Goal: Transaction & Acquisition: Book appointment/travel/reservation

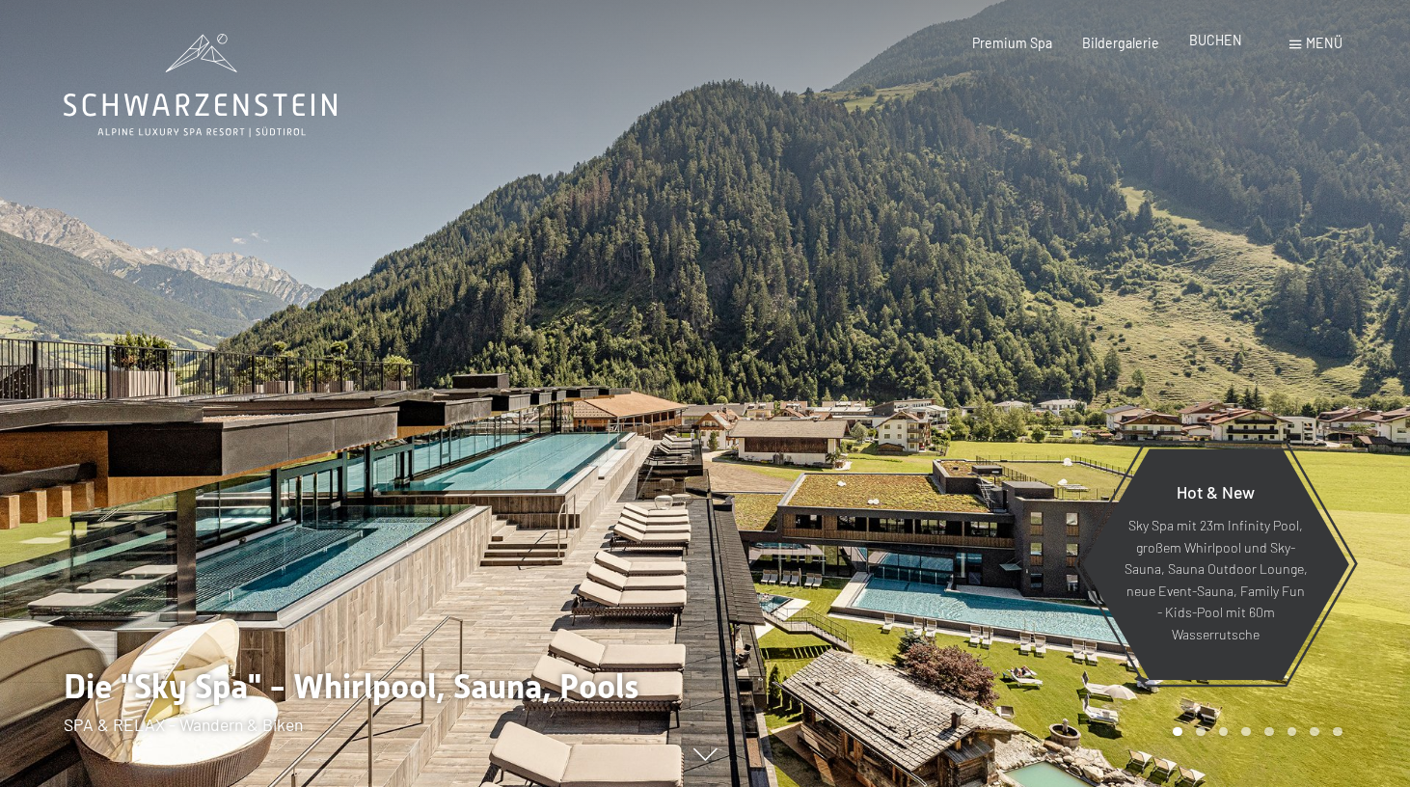
click at [1208, 43] on span "BUCHEN" at bounding box center [1215, 40] width 53 height 16
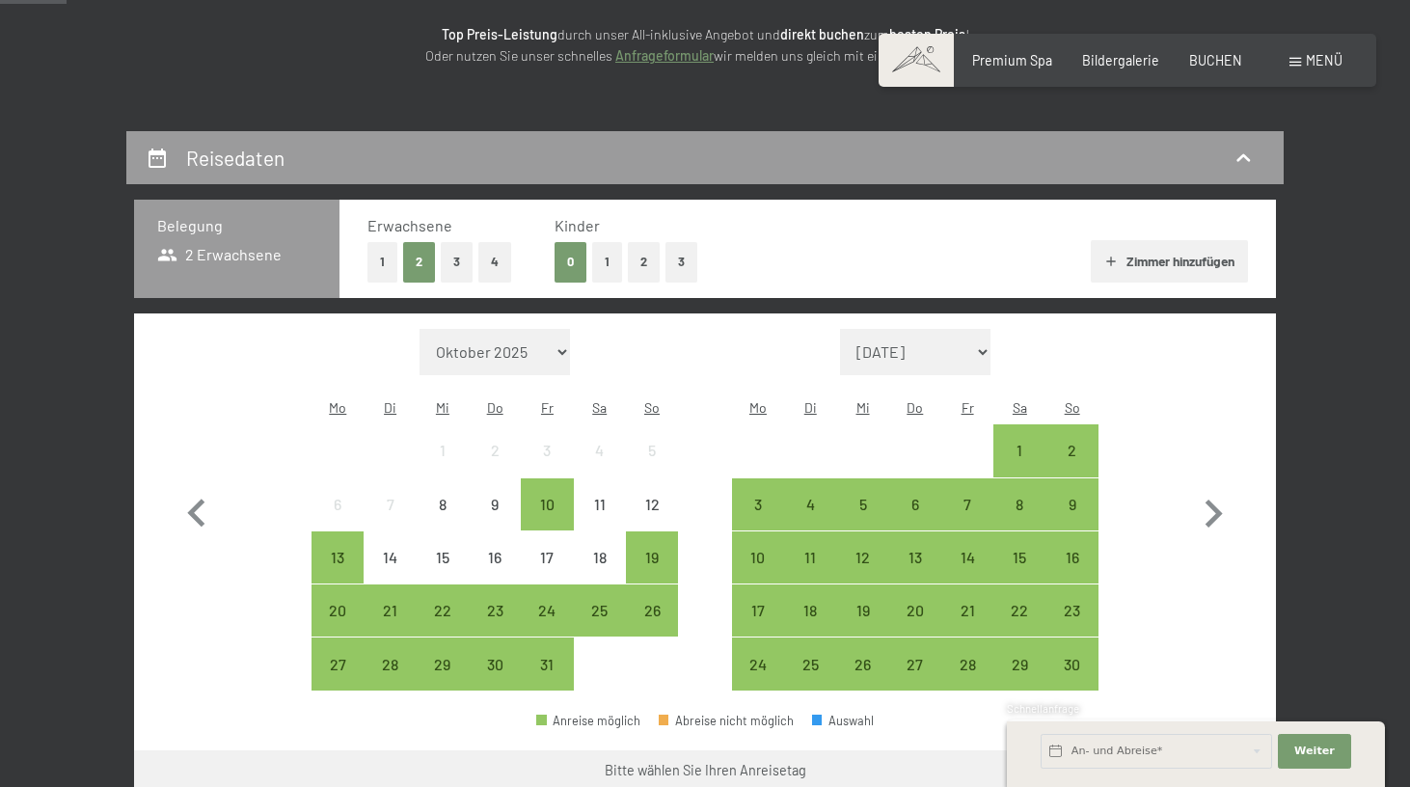
scroll to position [323, 0]
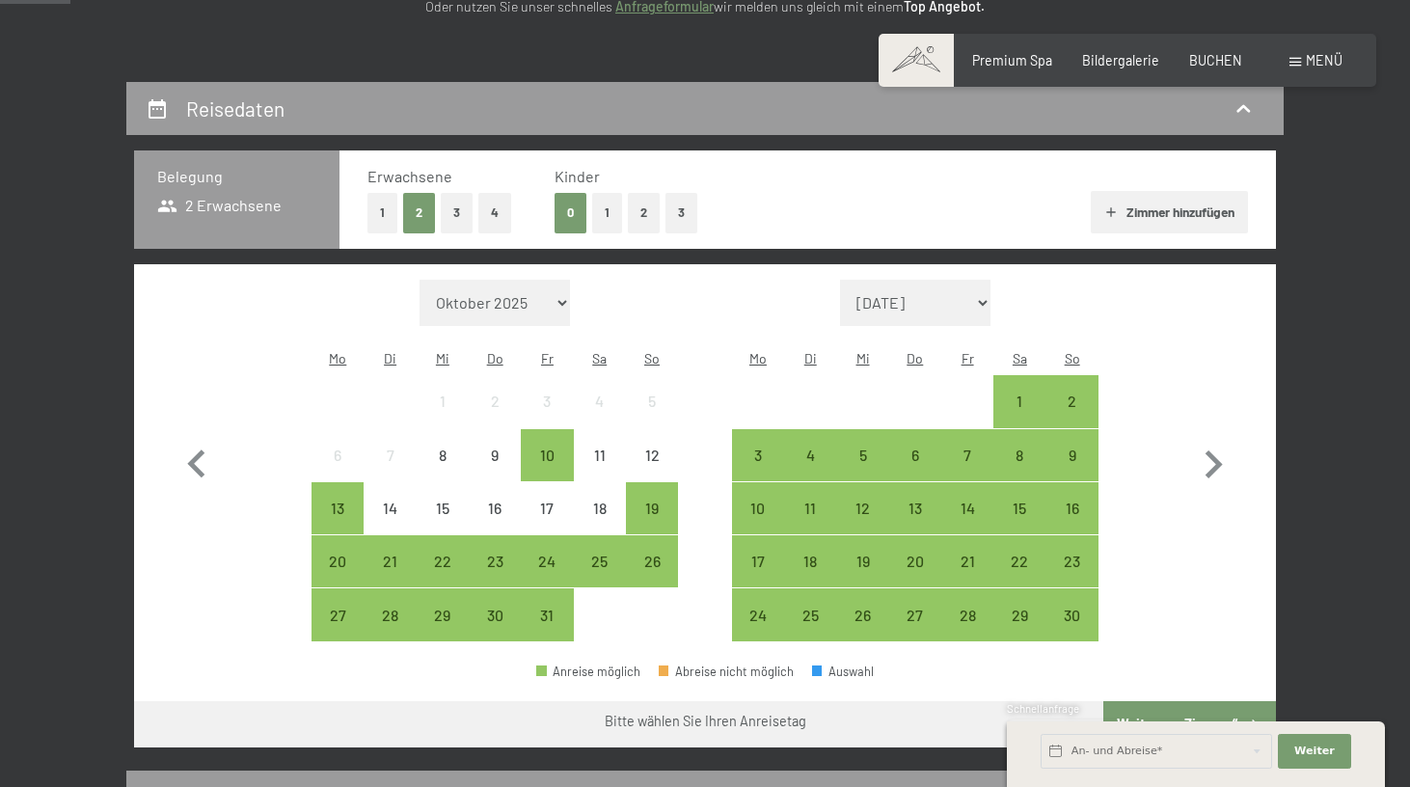
click at [390, 195] on button "1" at bounding box center [382, 213] width 30 height 40
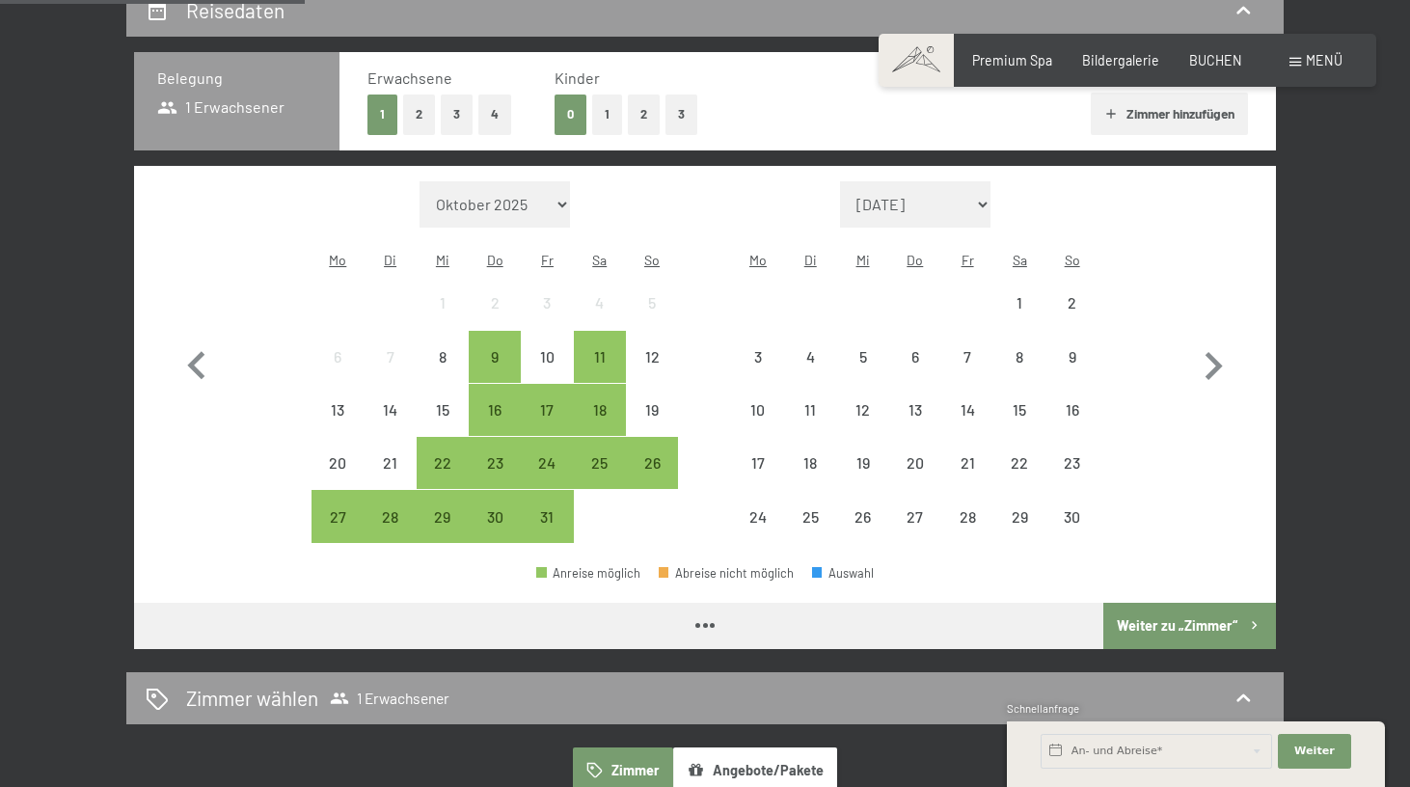
scroll to position [486, 0]
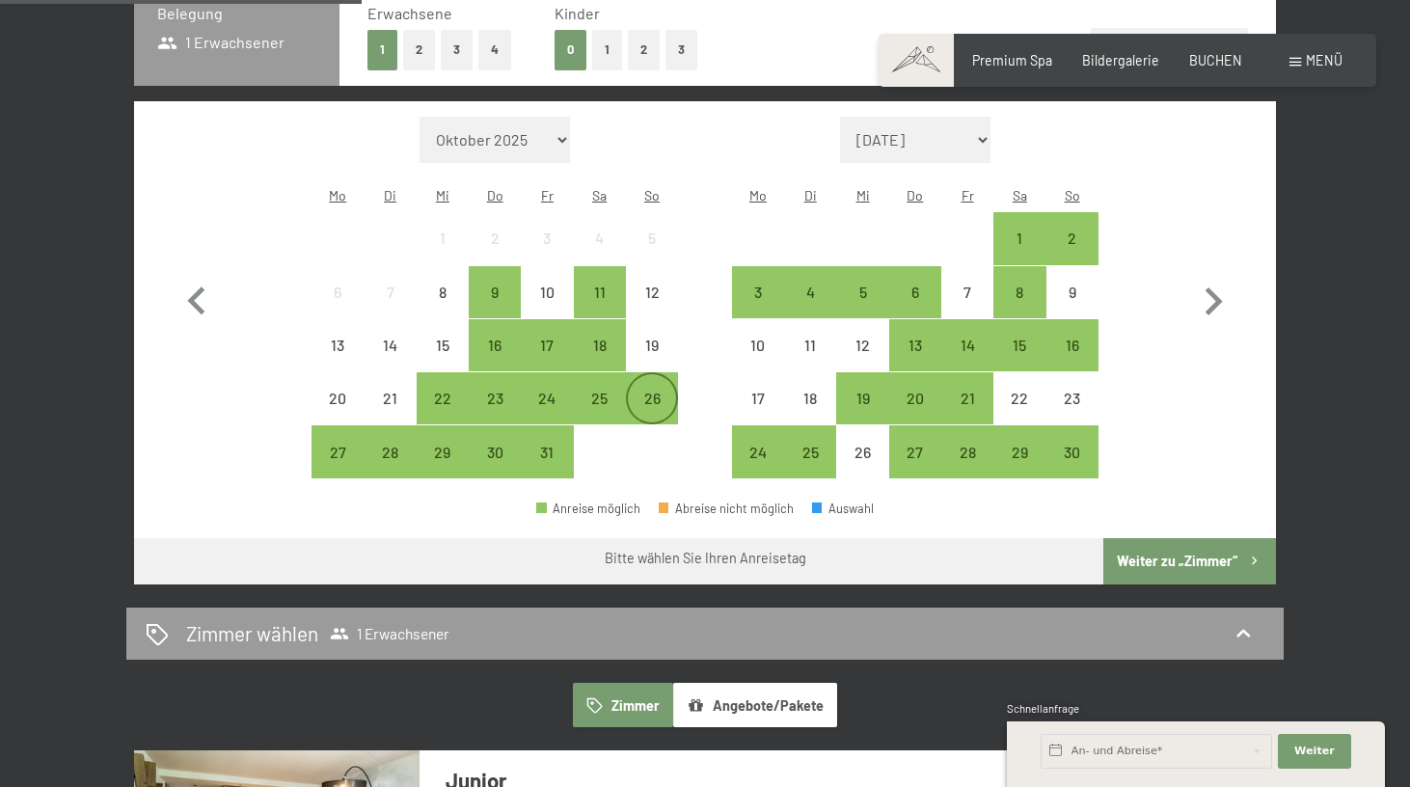
click at [660, 391] on div "26" at bounding box center [652, 415] width 48 height 48
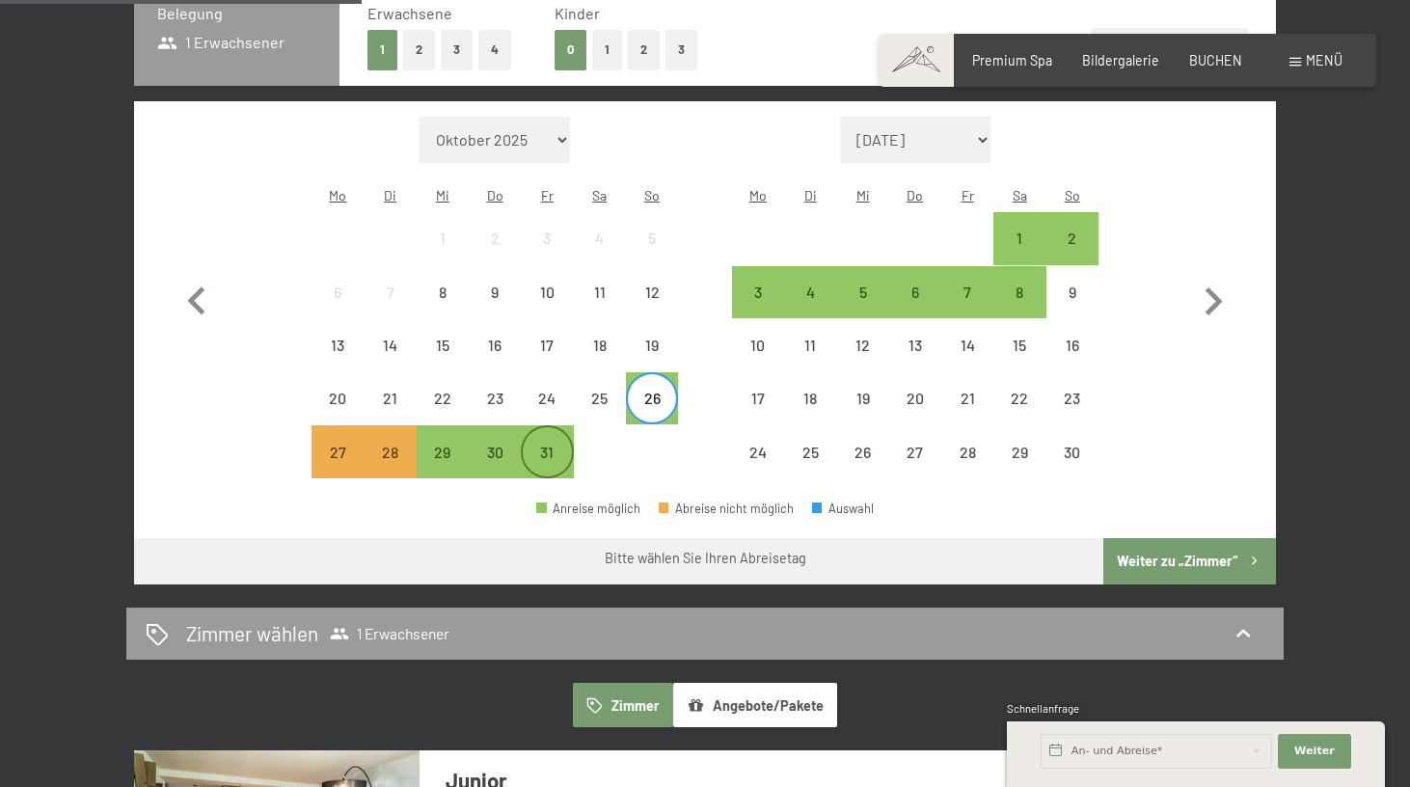
click at [544, 445] on div "31" at bounding box center [547, 469] width 48 height 48
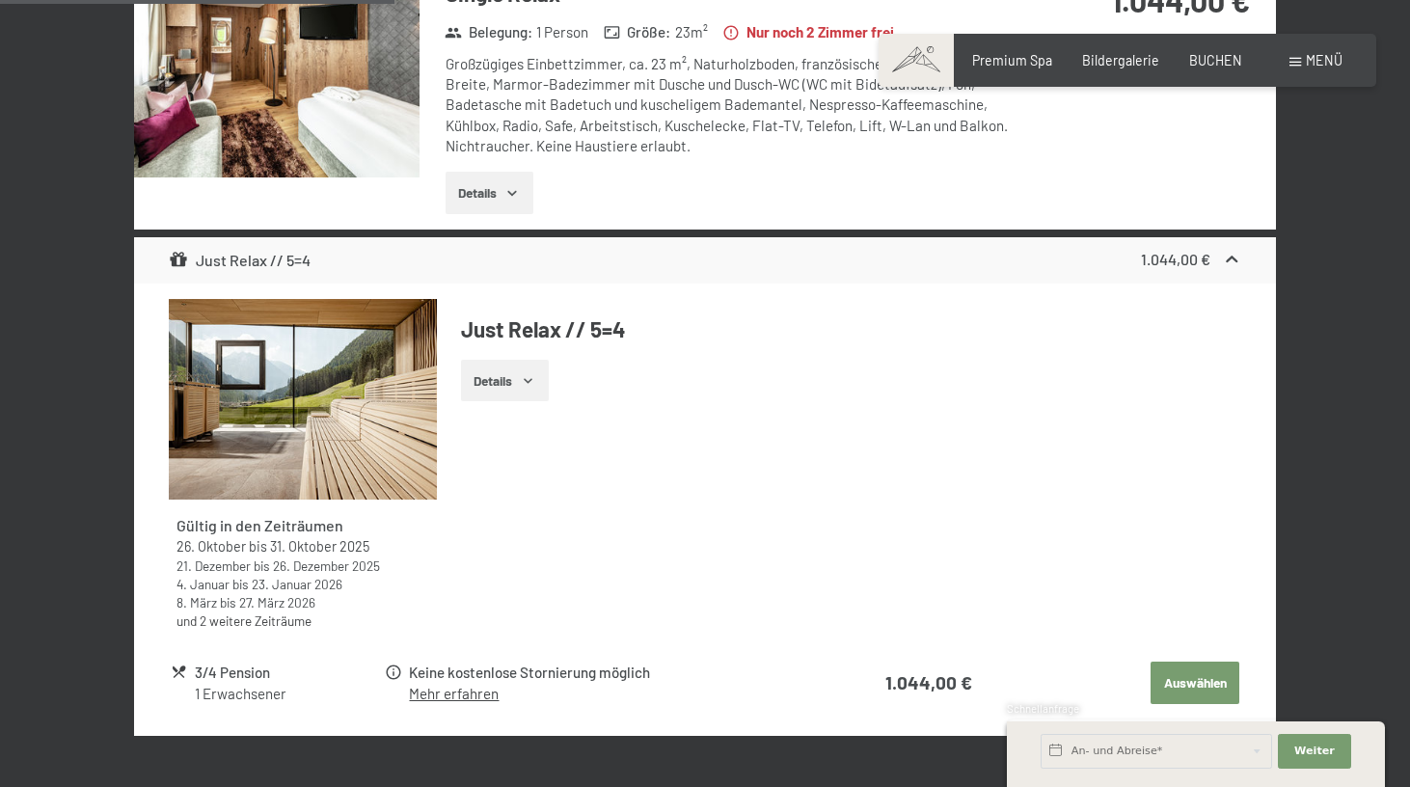
scroll to position [1282, 0]
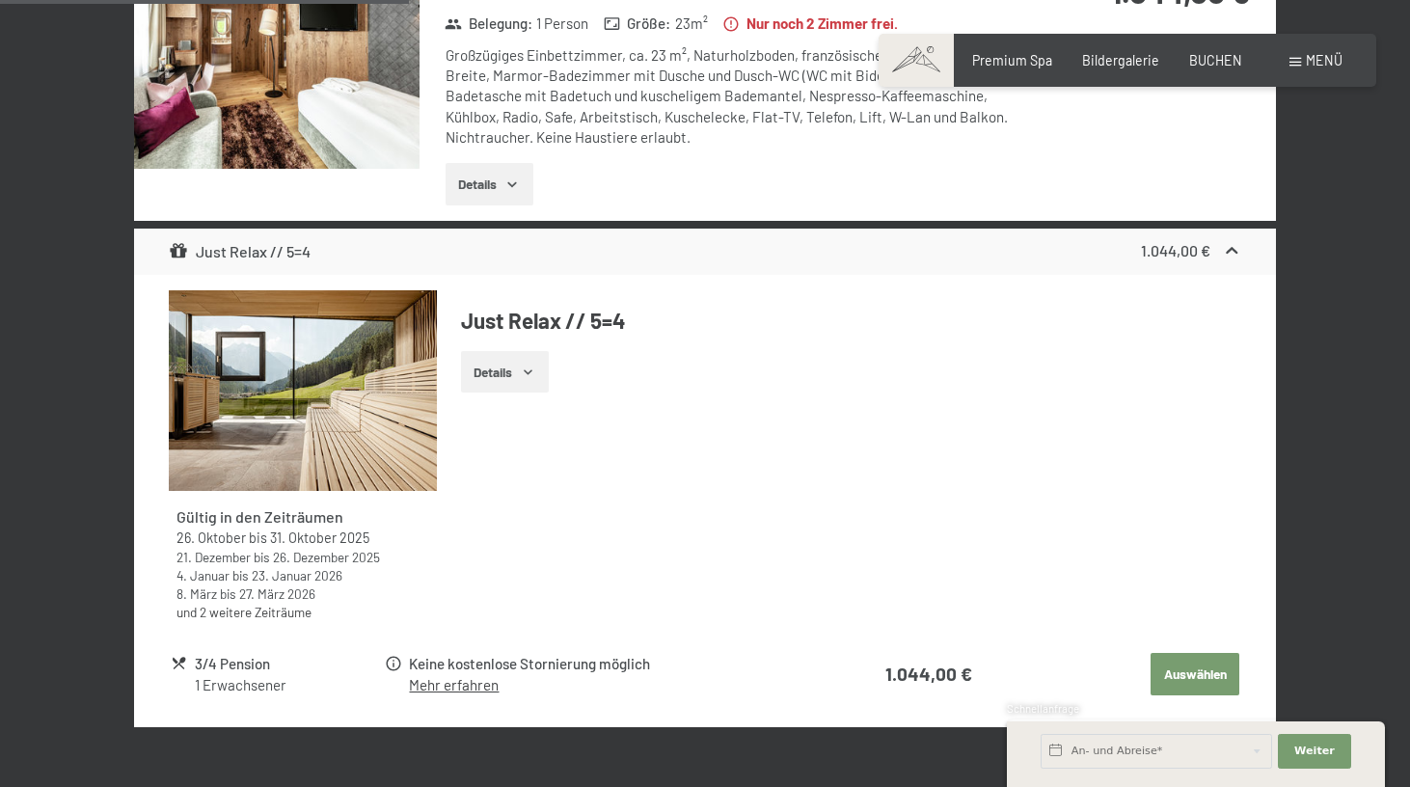
click at [268, 675] on div "1 Erwachsener" at bounding box center [289, 685] width 188 height 20
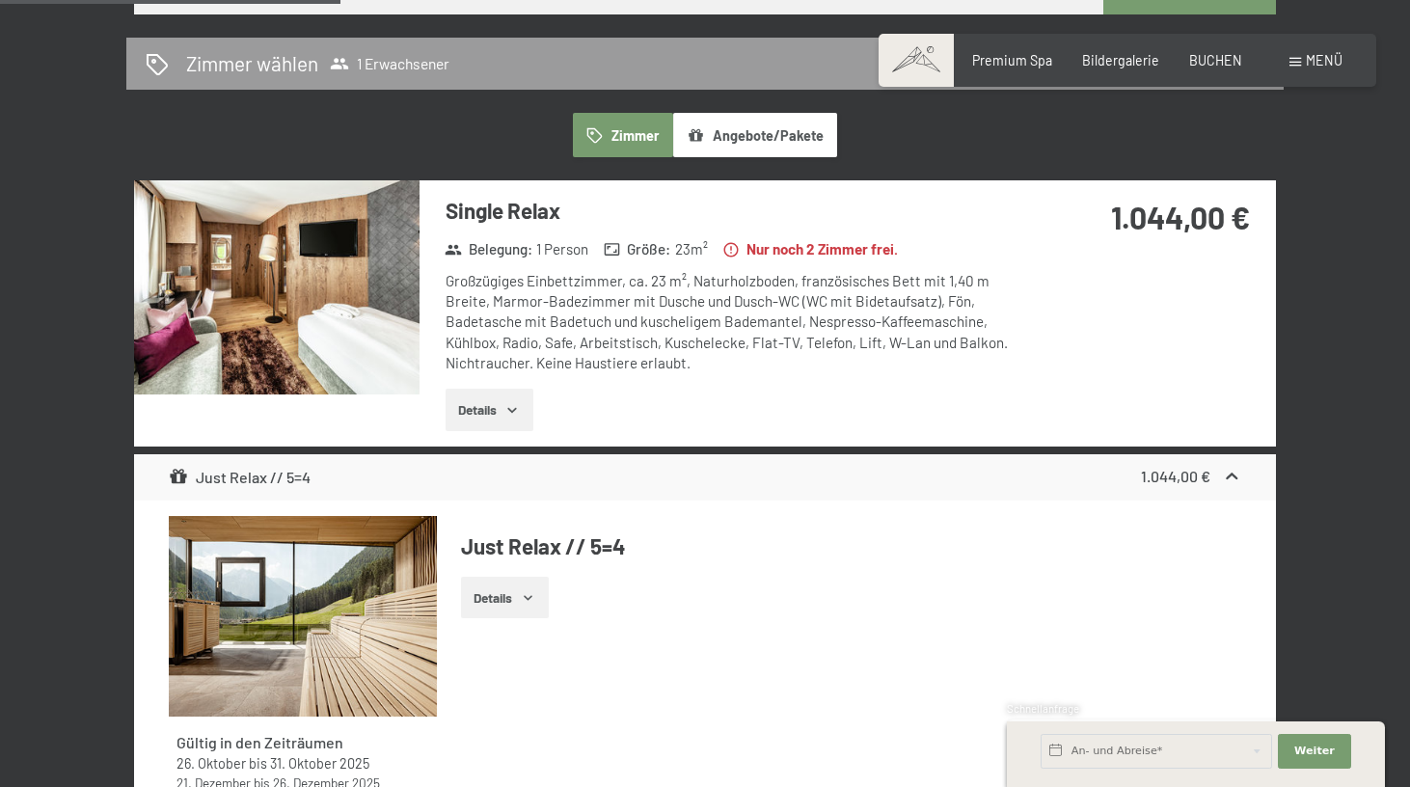
scroll to position [1084, 0]
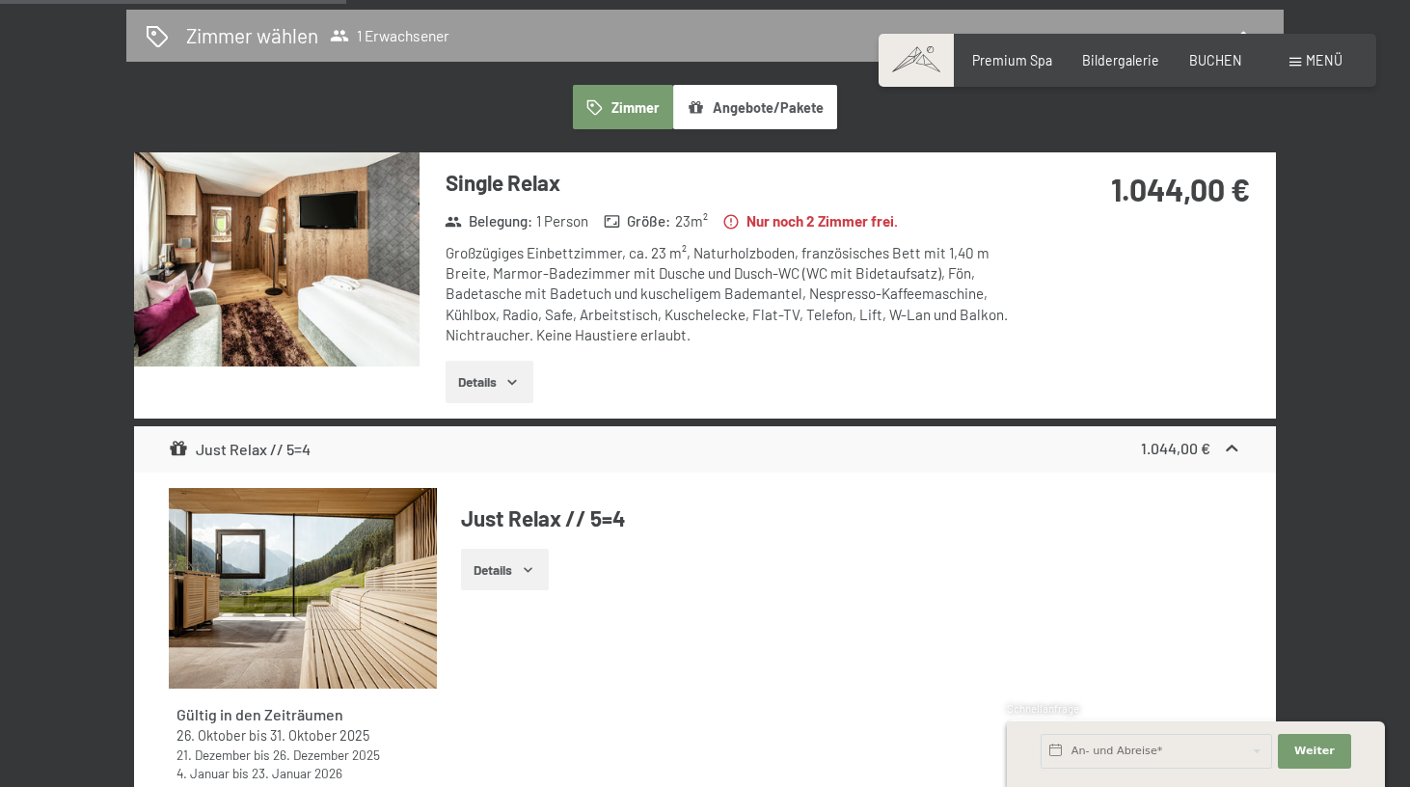
click at [327, 220] on img at bounding box center [276, 259] width 285 height 214
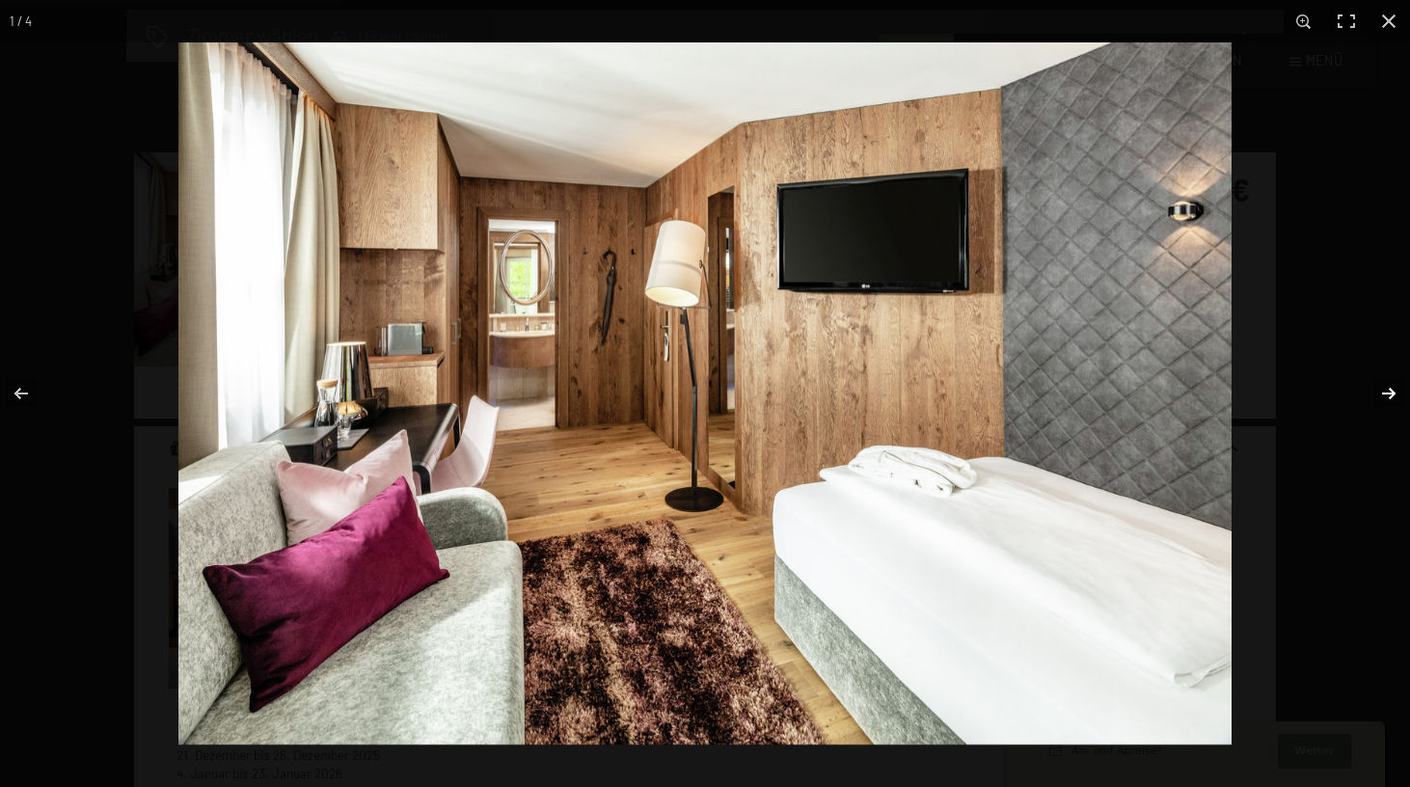
click at [1388, 390] on button "button" at bounding box center [1376, 393] width 68 height 96
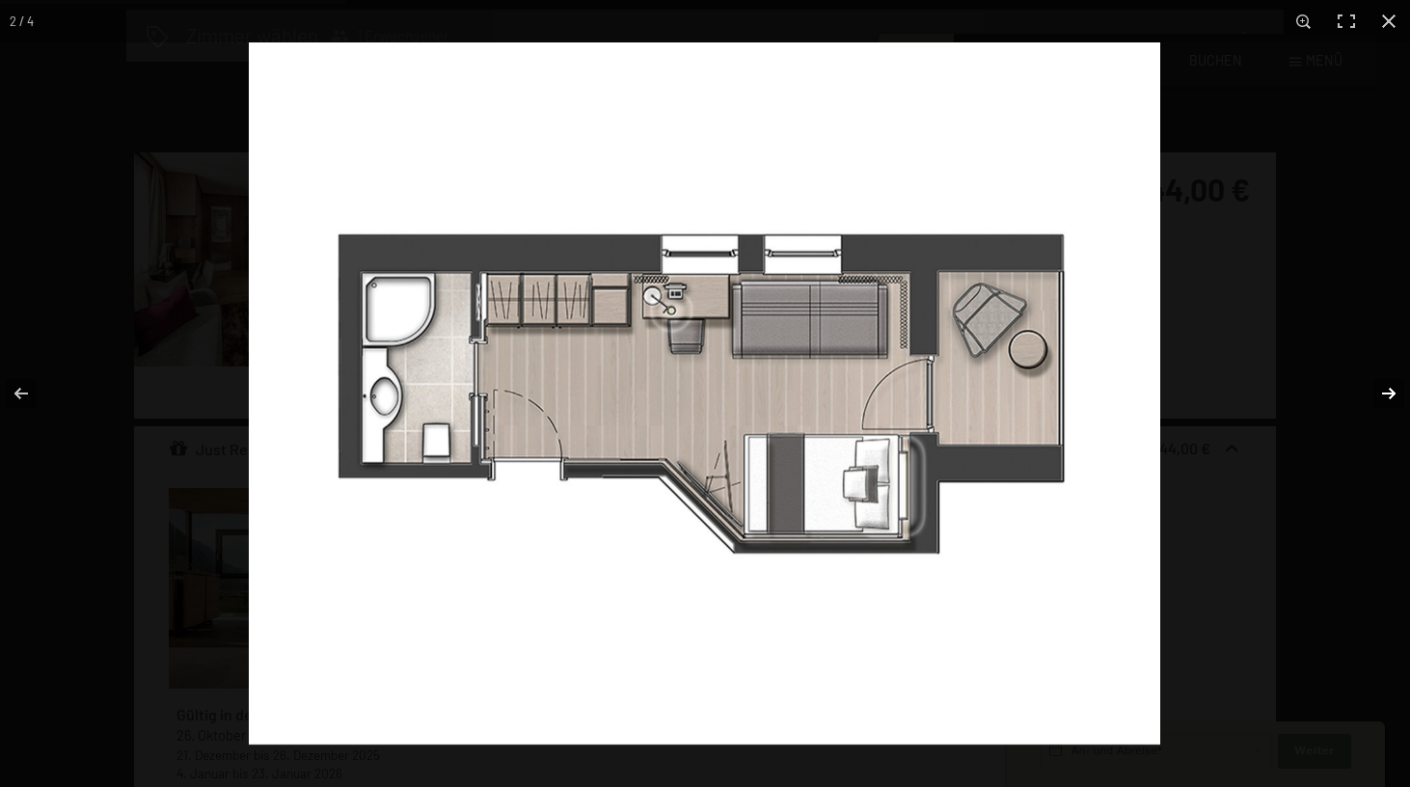
click at [1388, 390] on button "button" at bounding box center [1376, 393] width 68 height 96
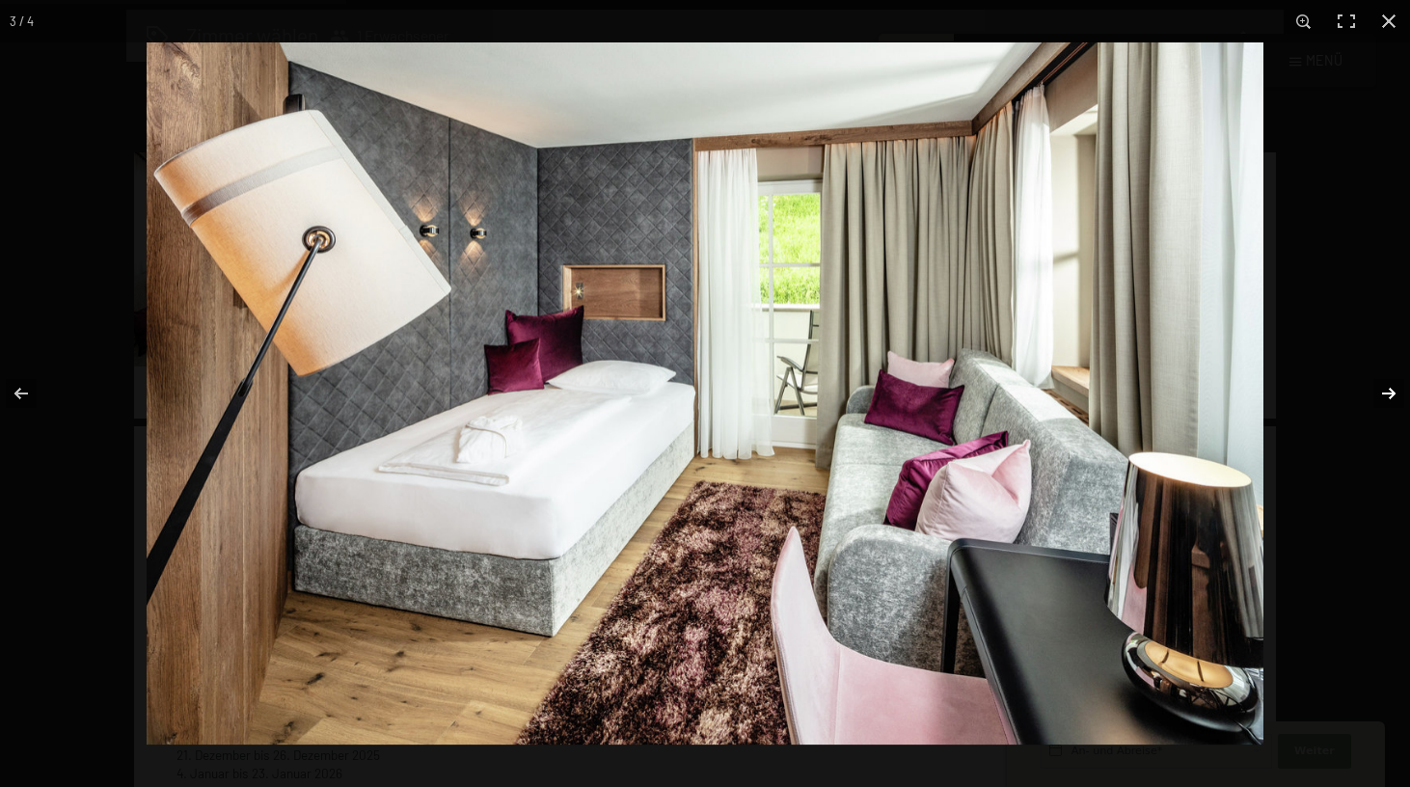
click at [1388, 390] on button "button" at bounding box center [1376, 393] width 68 height 96
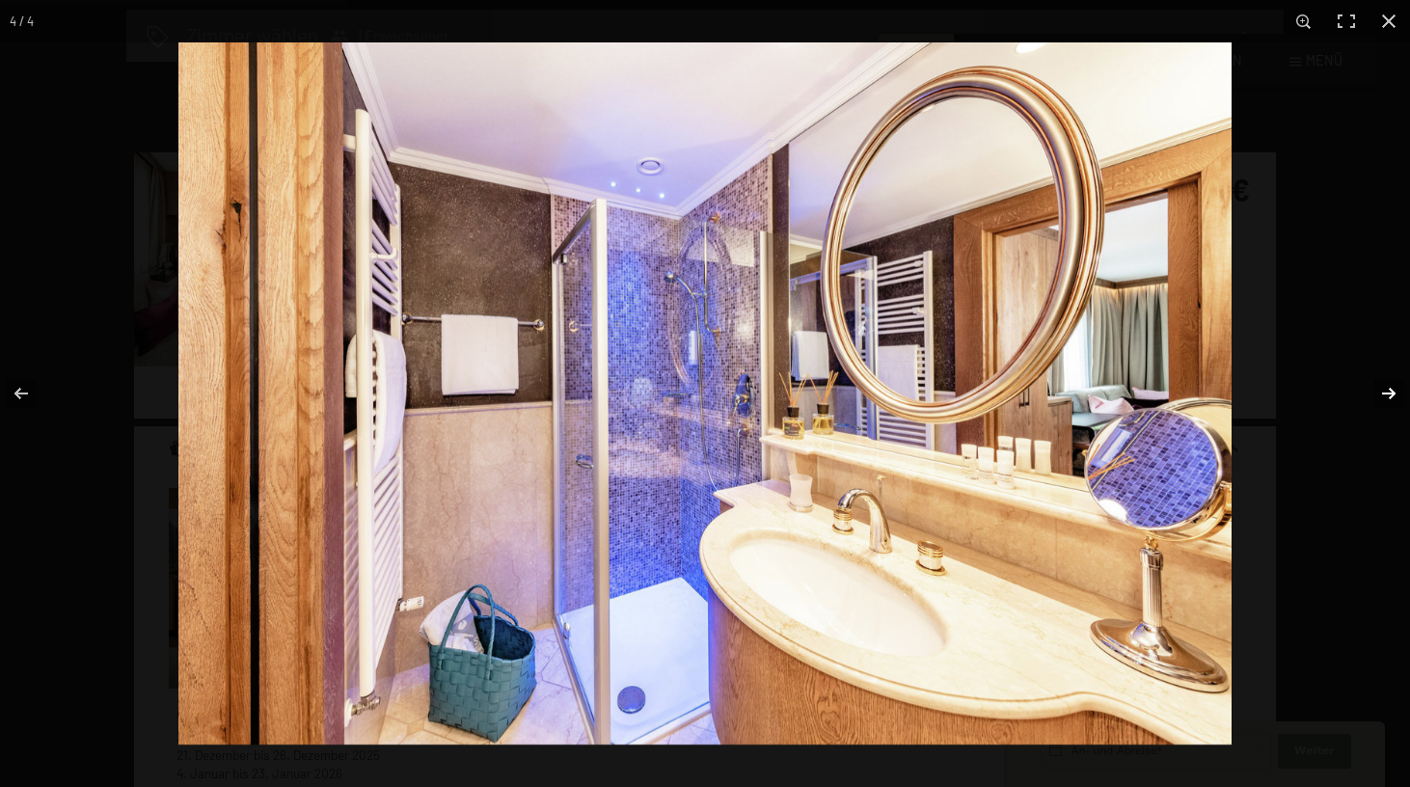
click at [1388, 390] on button "button" at bounding box center [1376, 393] width 68 height 96
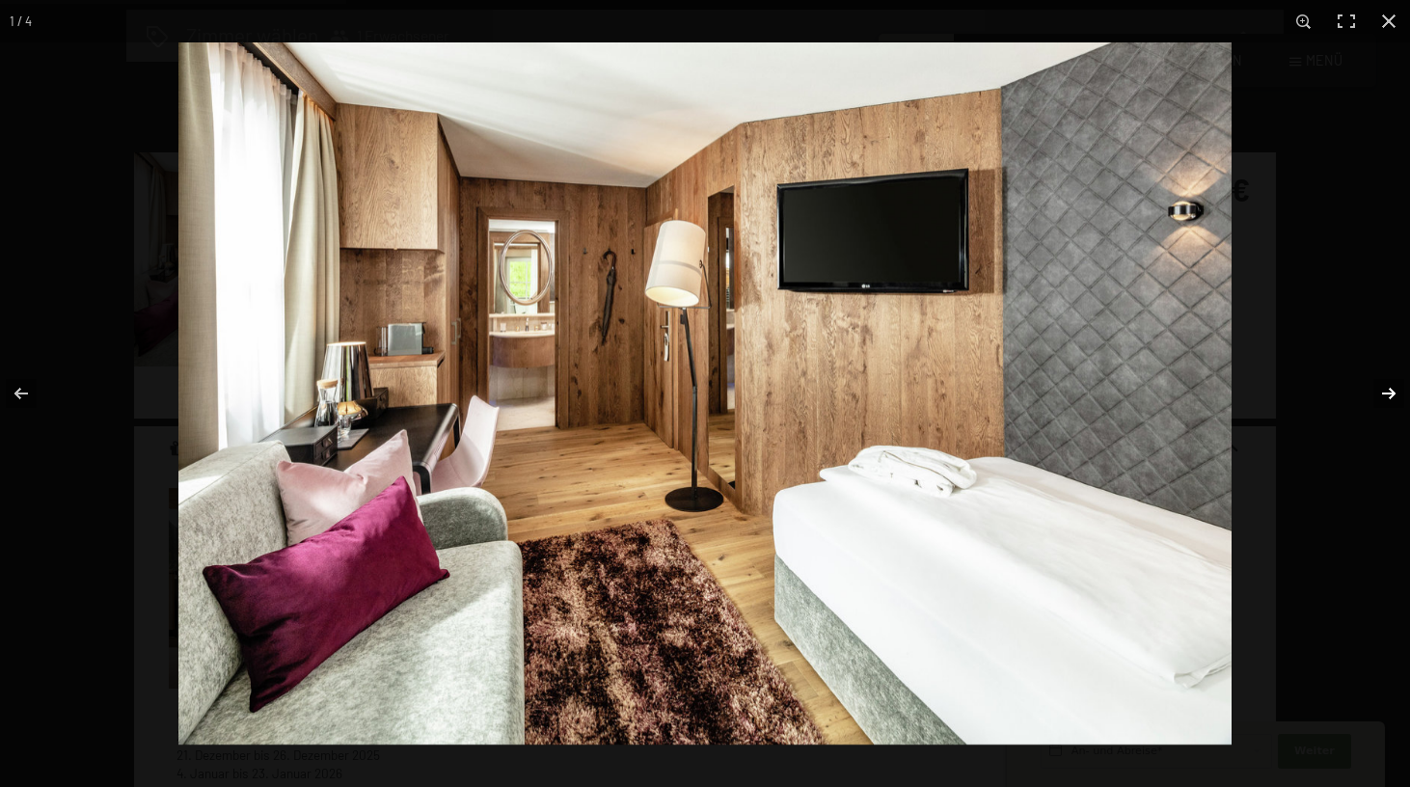
click at [1388, 390] on button "button" at bounding box center [1376, 393] width 68 height 96
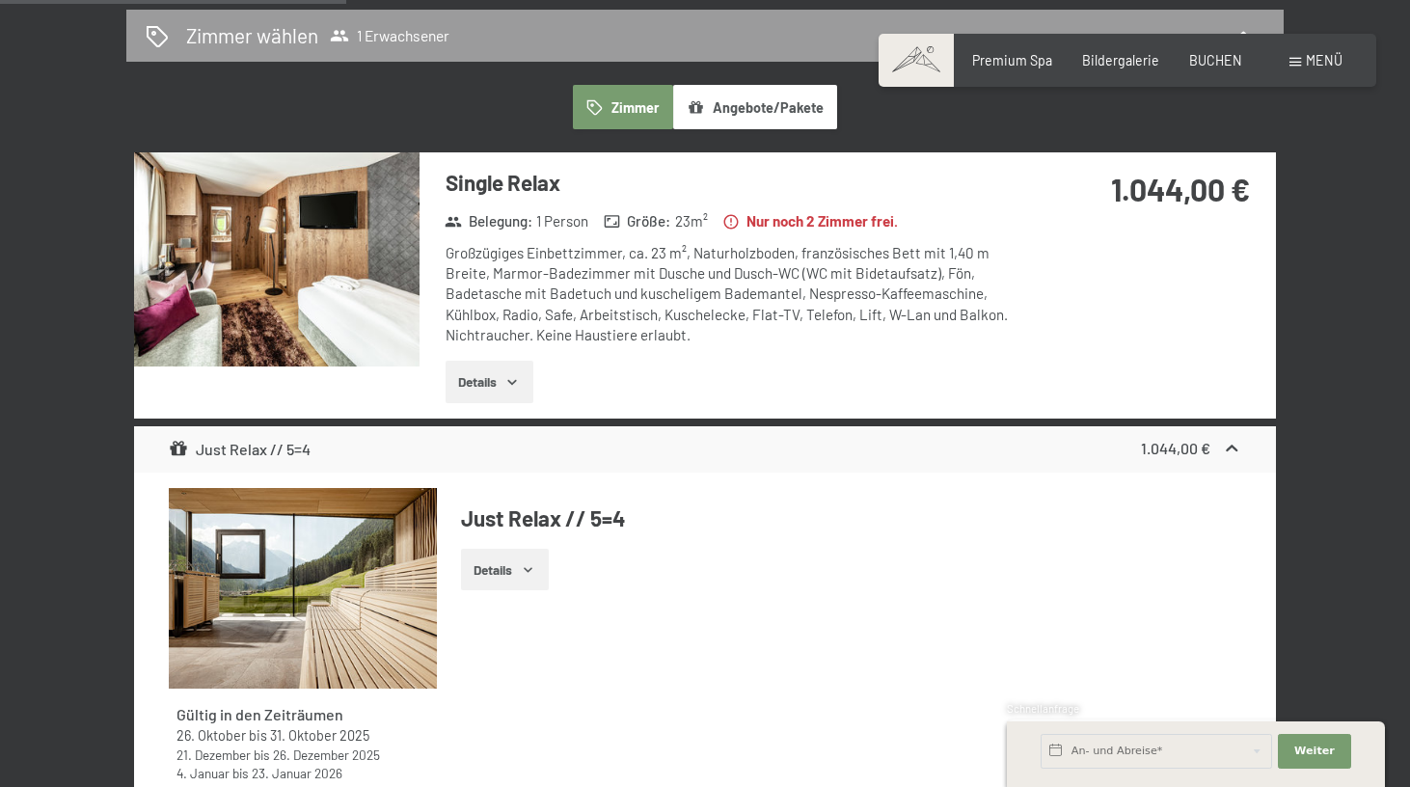
click at [0, 0] on button "button" at bounding box center [0, 0] width 0 height 0
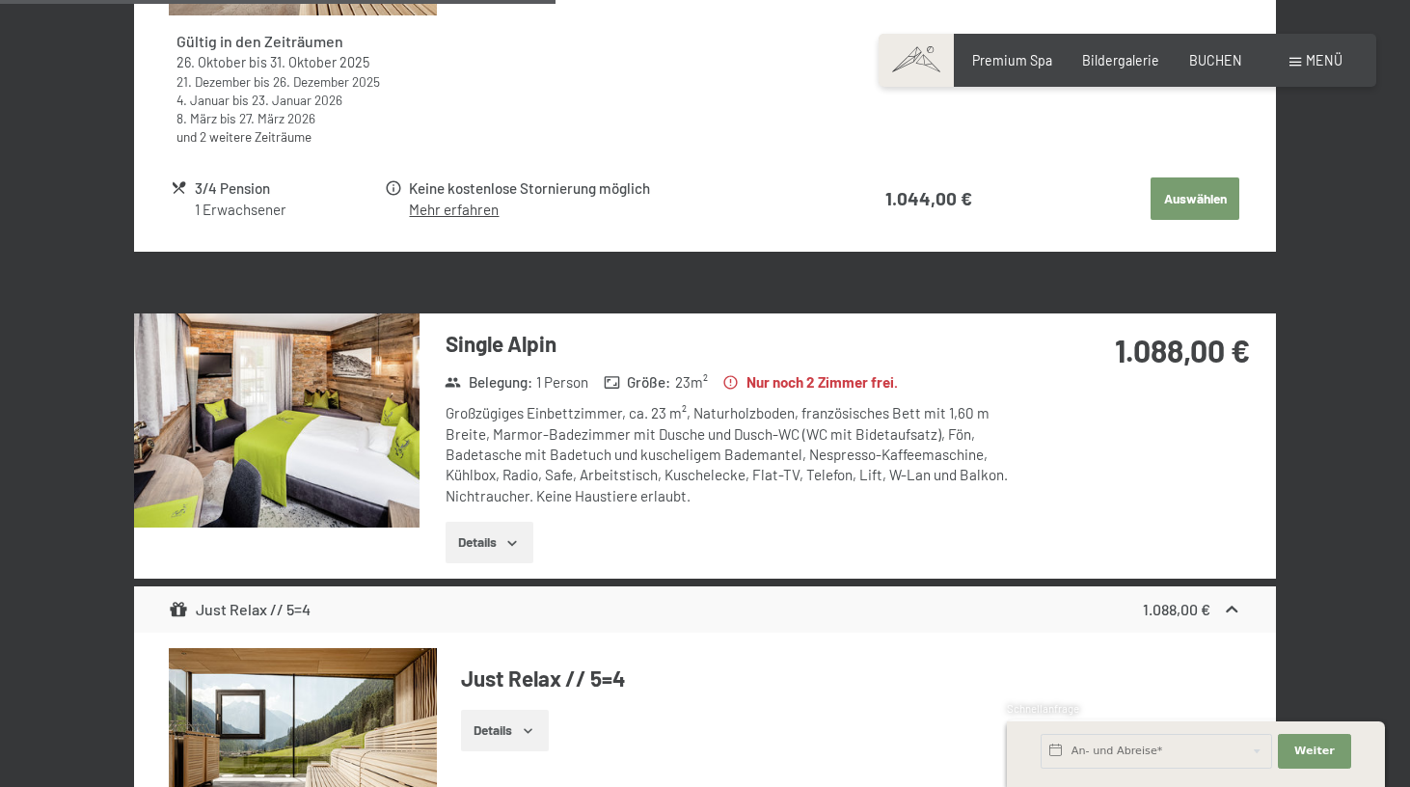
scroll to position [1766, 0]
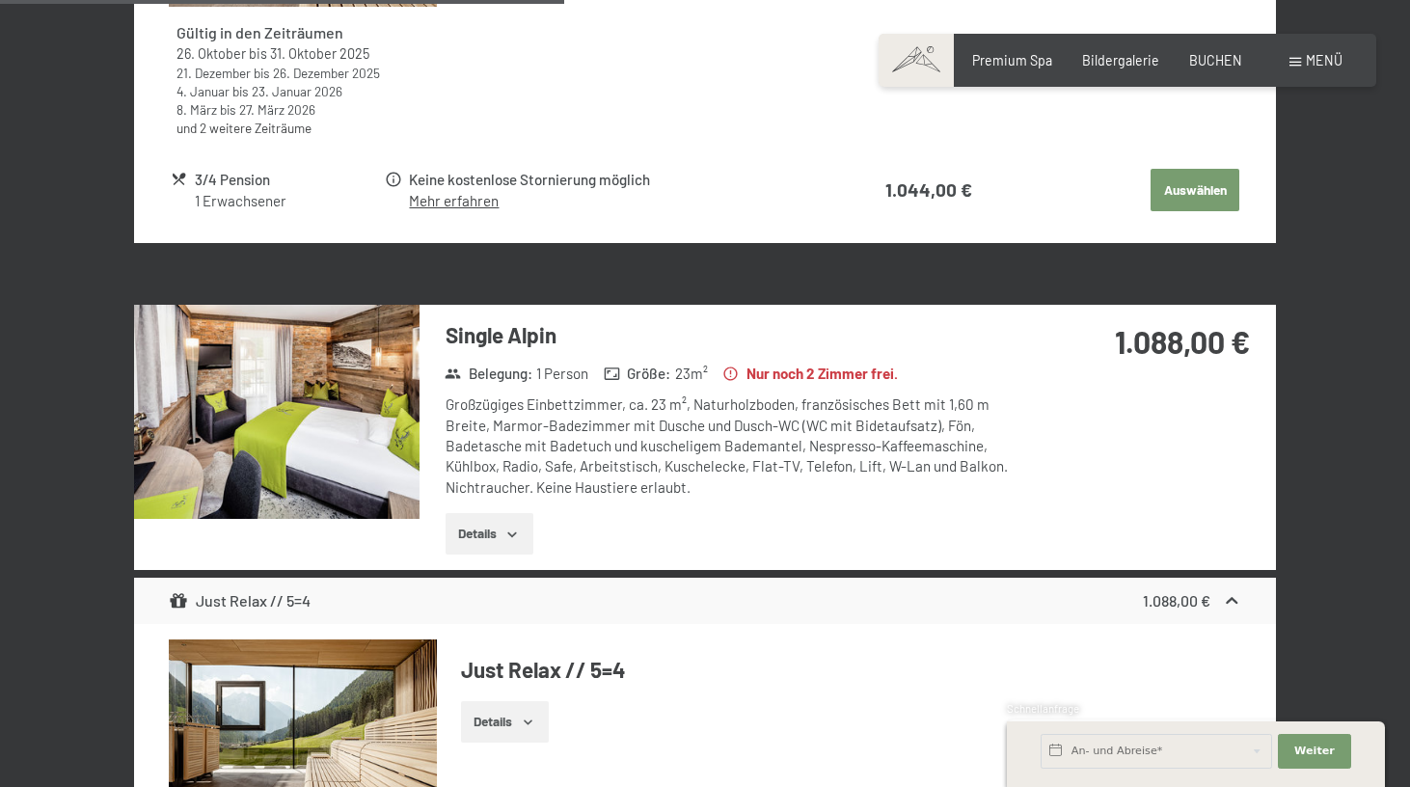
click at [813, 431] on div "Großzügiges Einbettzimmer, ca. 23 m², Naturholzboden, französisches Bett mit 1,…" at bounding box center [733, 445] width 574 height 102
click at [830, 394] on div "Großzügiges Einbettzimmer, ca. 23 m², Naturholzboden, französisches Bett mit 1,…" at bounding box center [733, 445] width 574 height 102
click at [278, 382] on img at bounding box center [276, 412] width 285 height 214
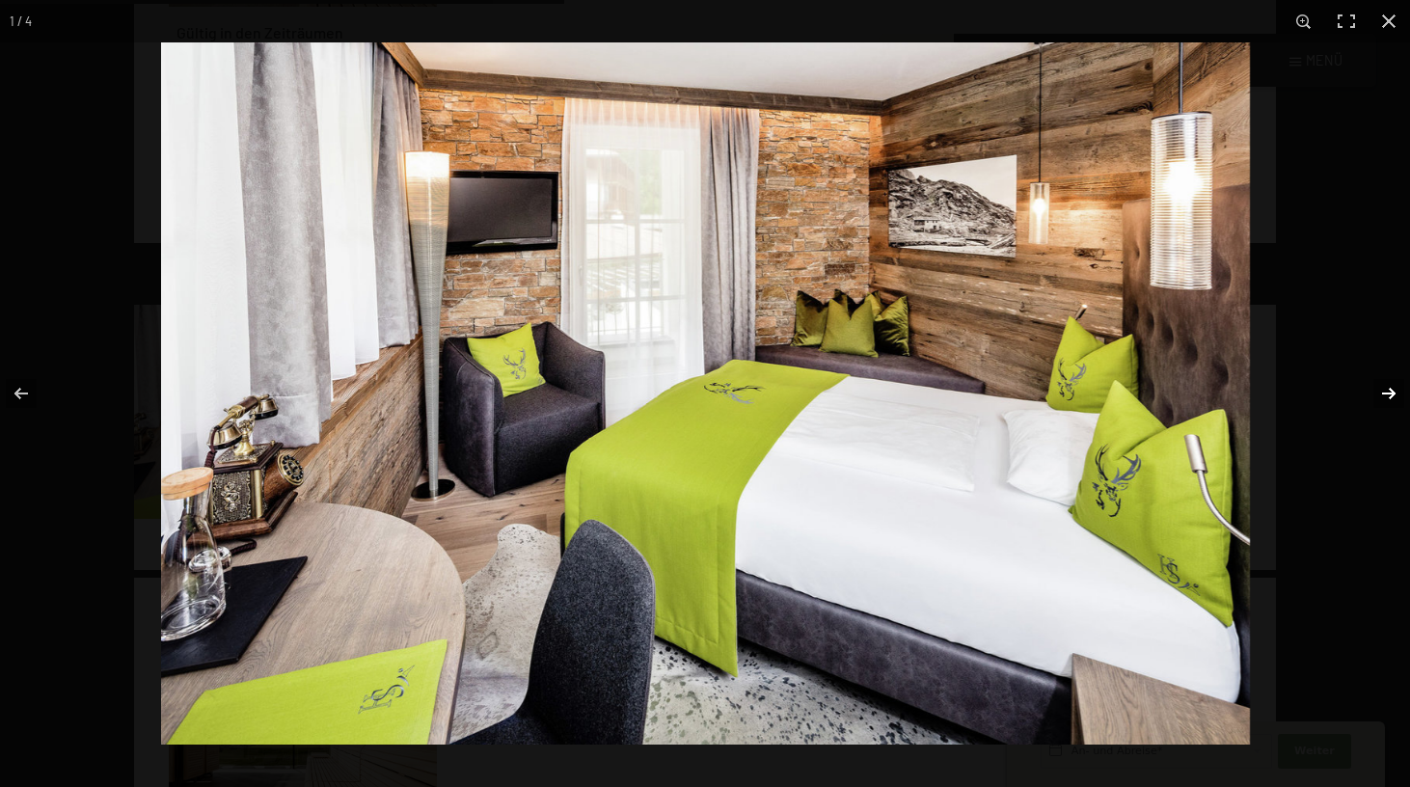
click at [1384, 393] on button "button" at bounding box center [1376, 393] width 68 height 96
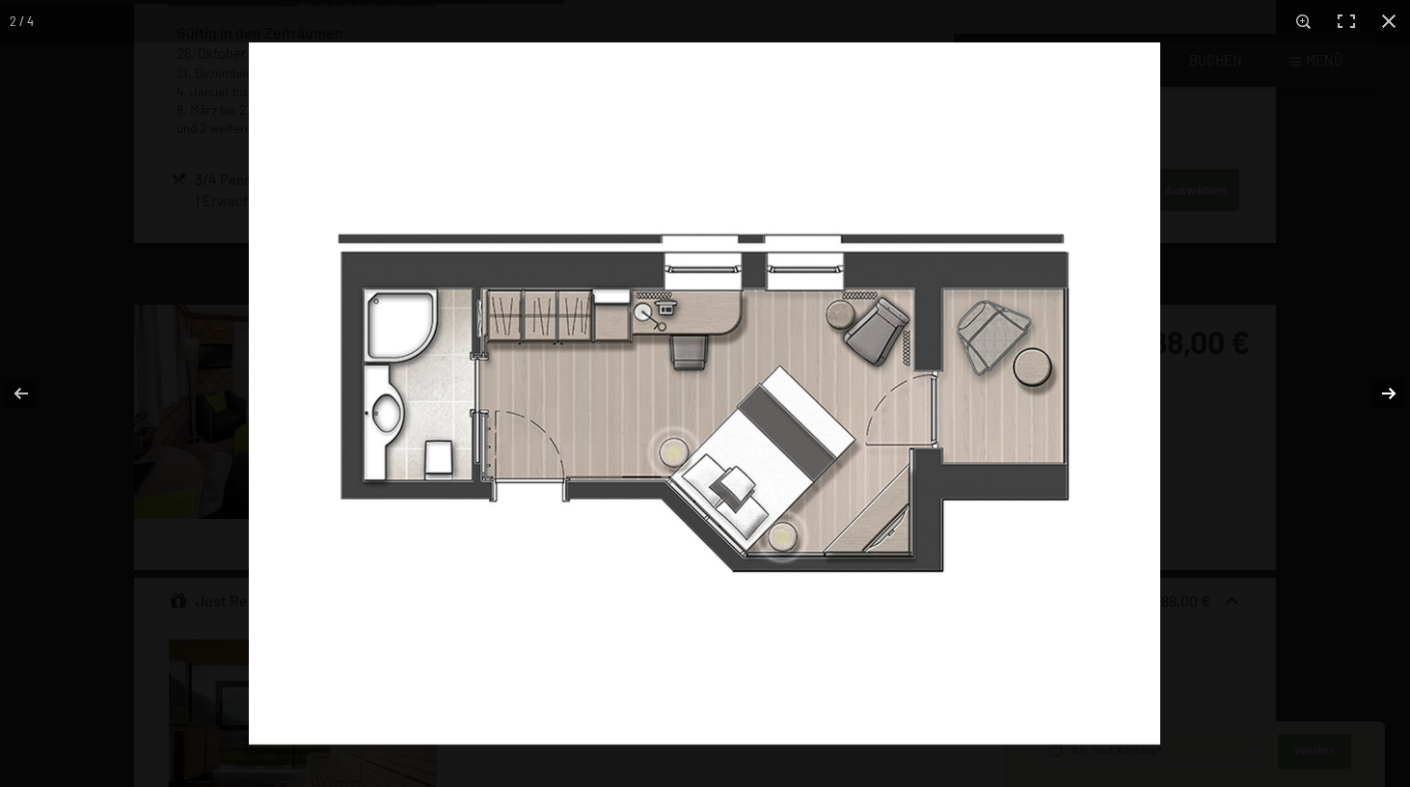
click at [1384, 393] on button "button" at bounding box center [1376, 393] width 68 height 96
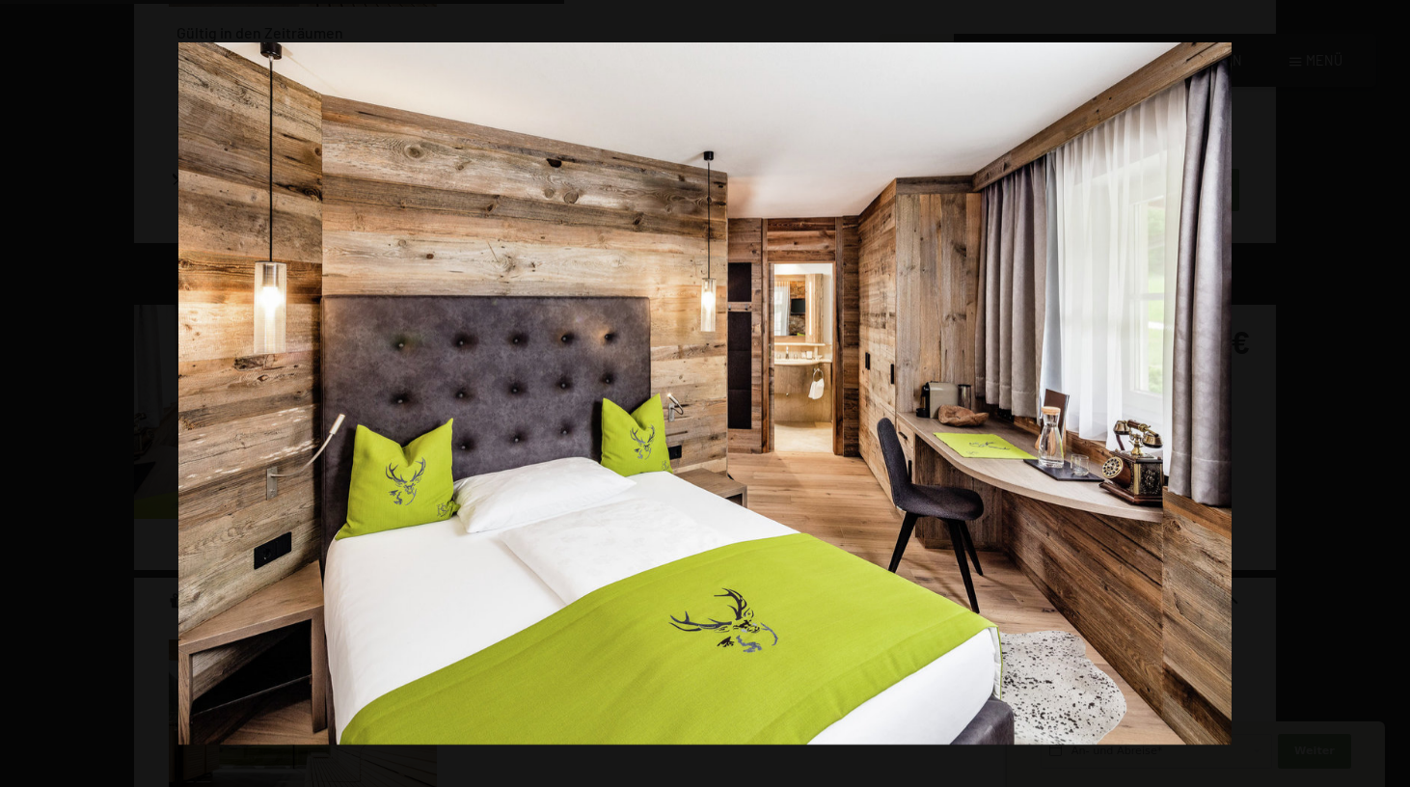
click at [1384, 393] on button "button" at bounding box center [1376, 393] width 68 height 96
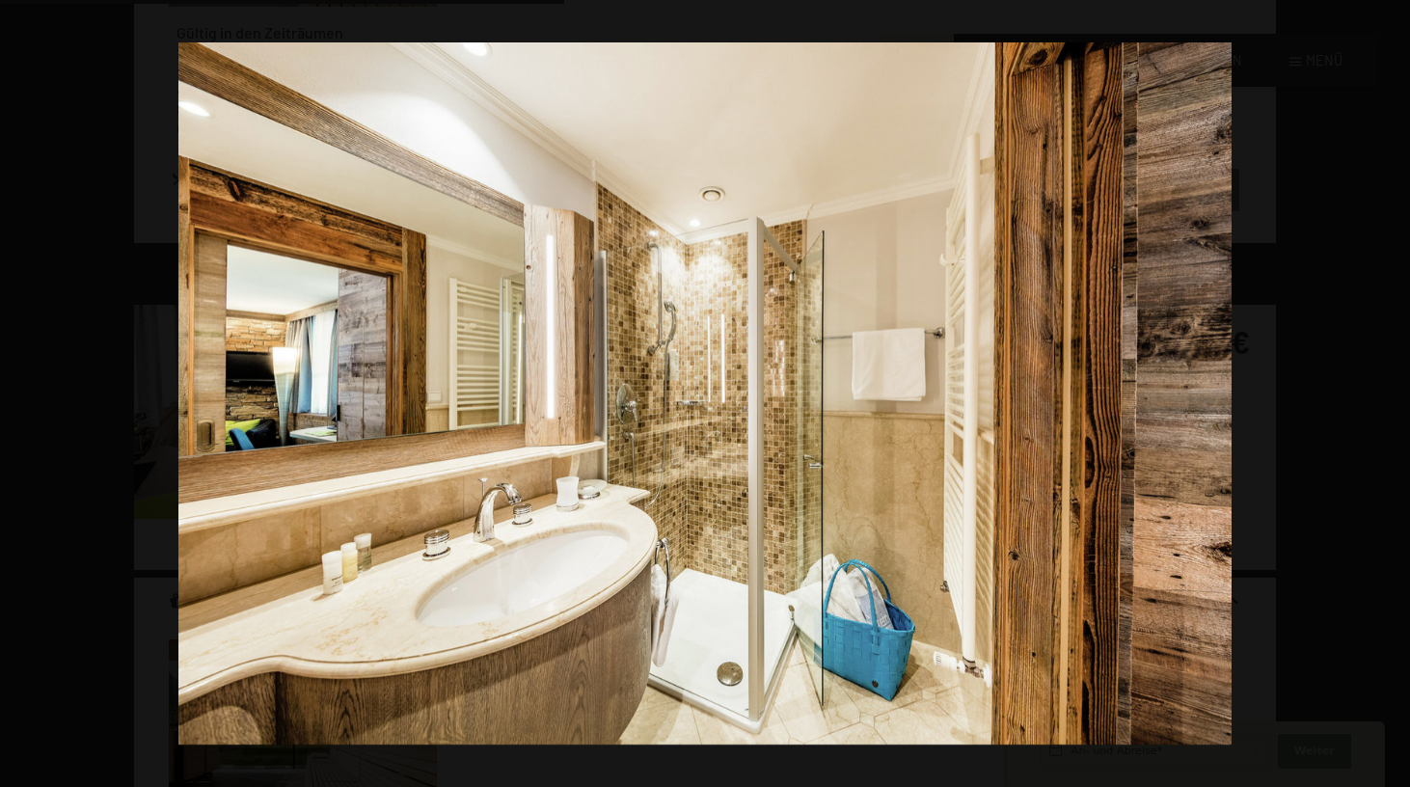
click at [1384, 393] on button "button" at bounding box center [1376, 393] width 68 height 96
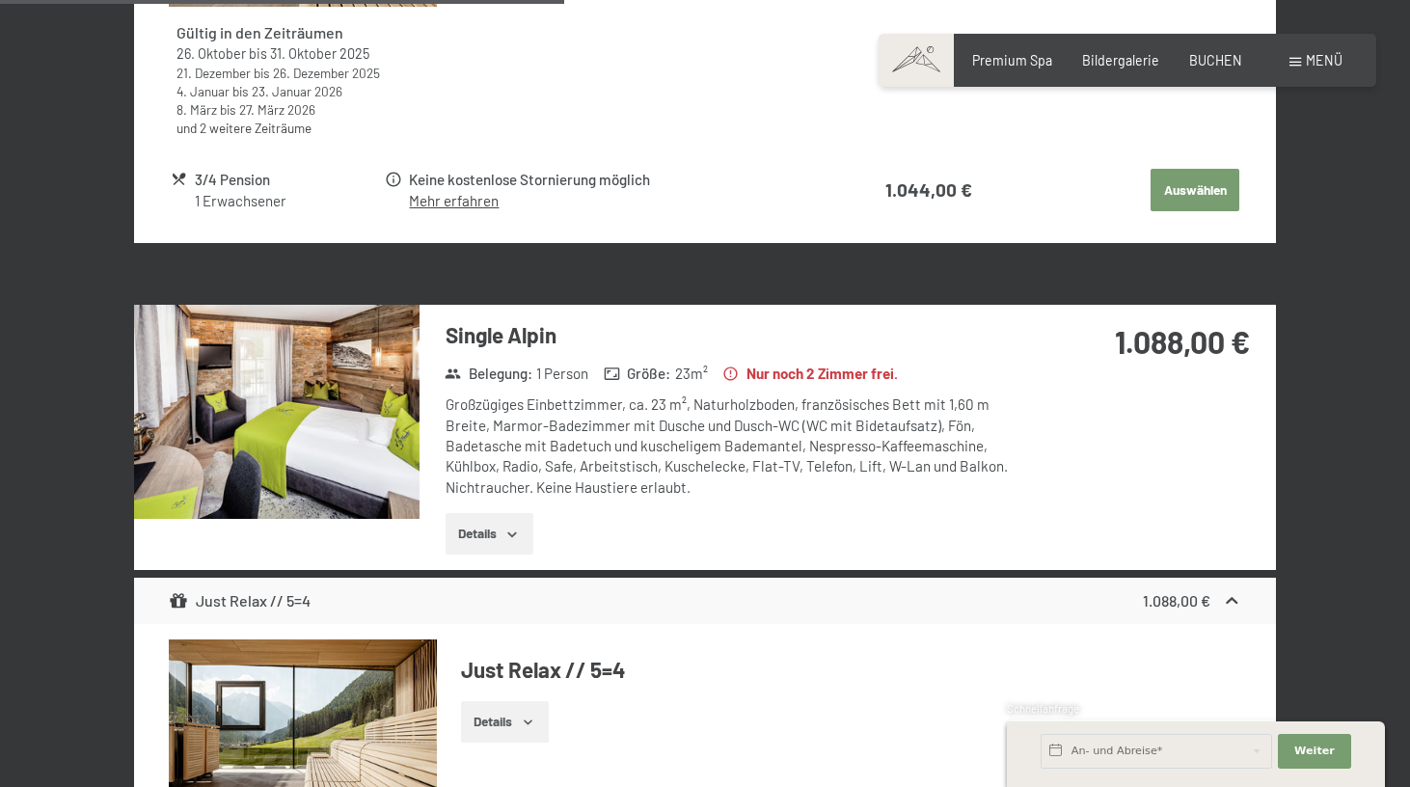
click at [0, 0] on button "button" at bounding box center [0, 0] width 0 height 0
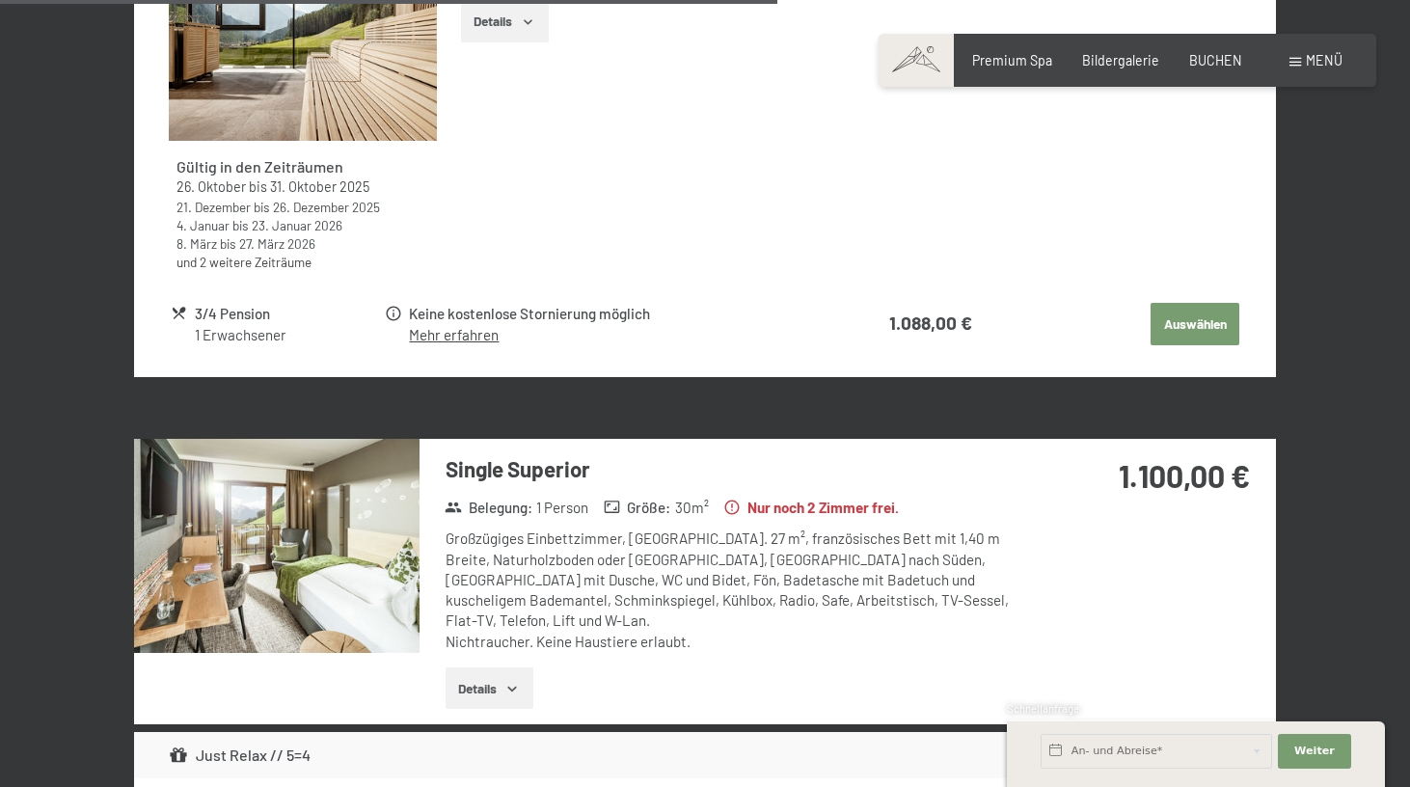
scroll to position [2521, 0]
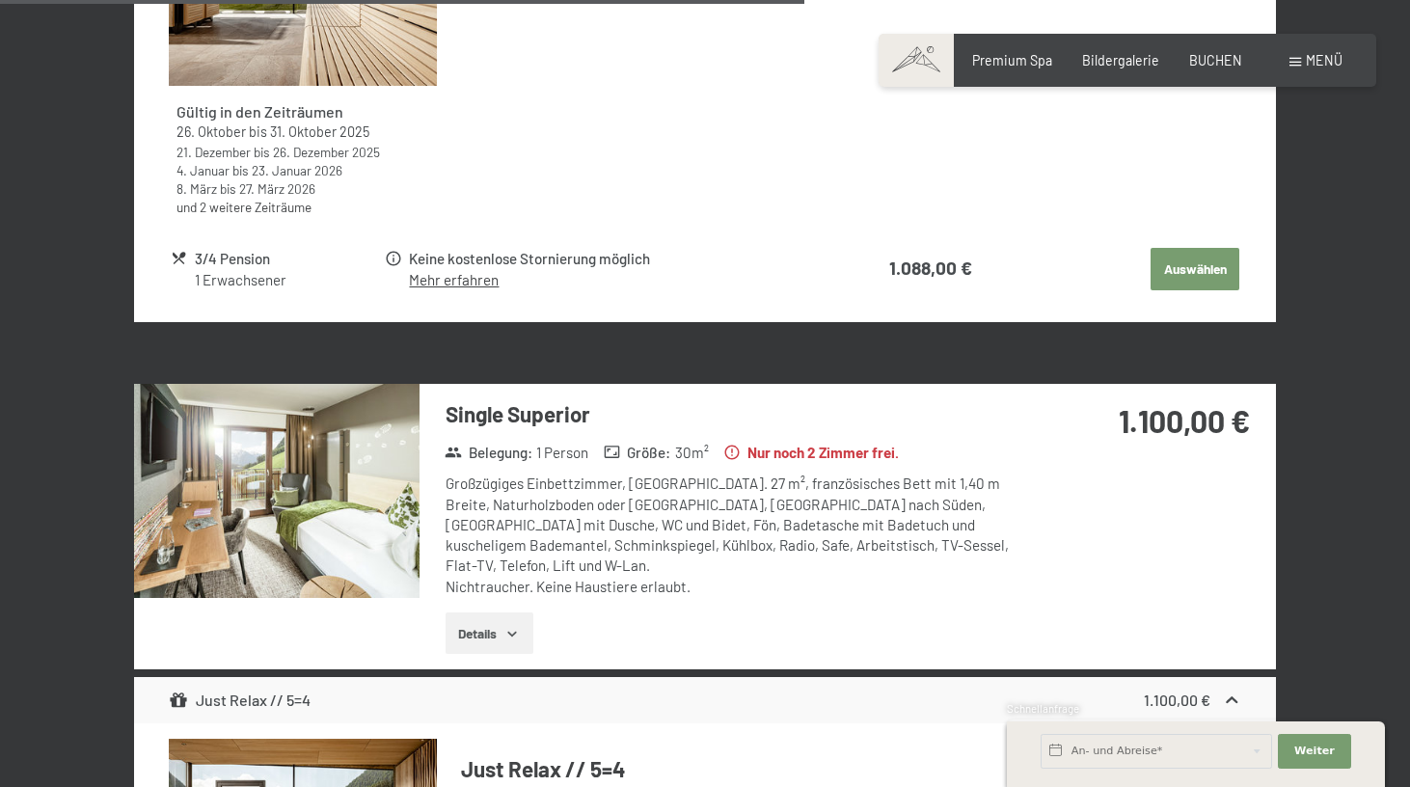
click at [322, 425] on img at bounding box center [276, 491] width 285 height 214
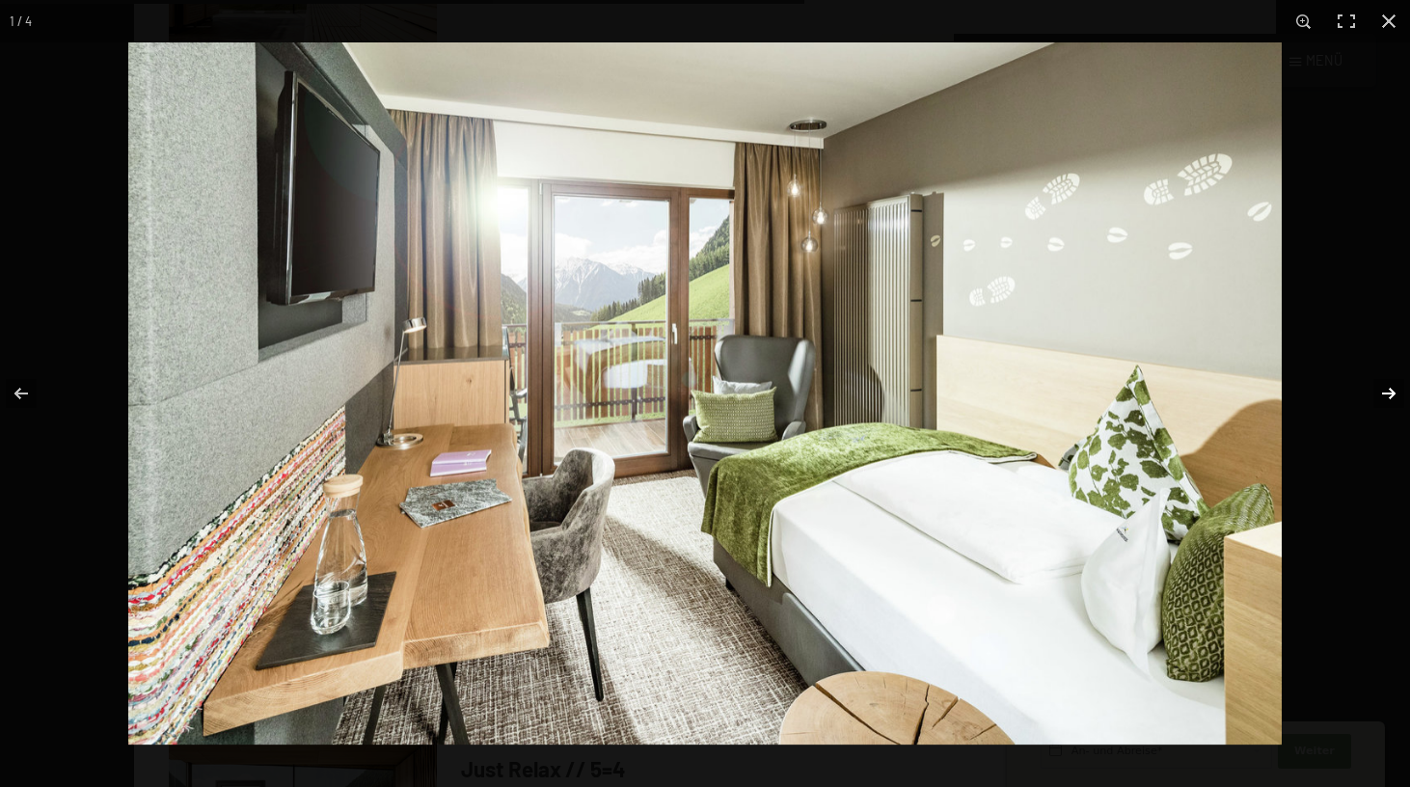
click at [1387, 388] on button "button" at bounding box center [1376, 393] width 68 height 96
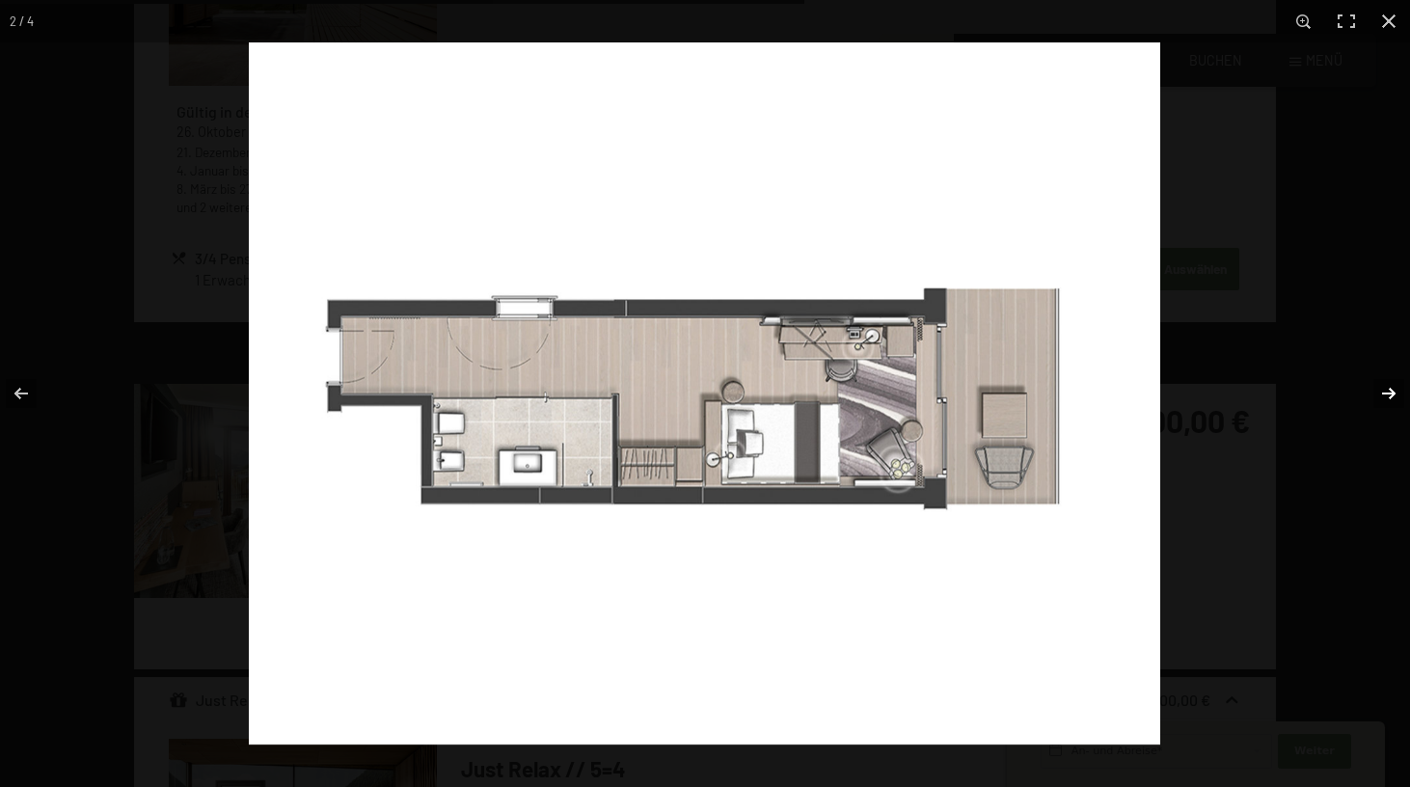
click at [1387, 388] on button "button" at bounding box center [1376, 393] width 68 height 96
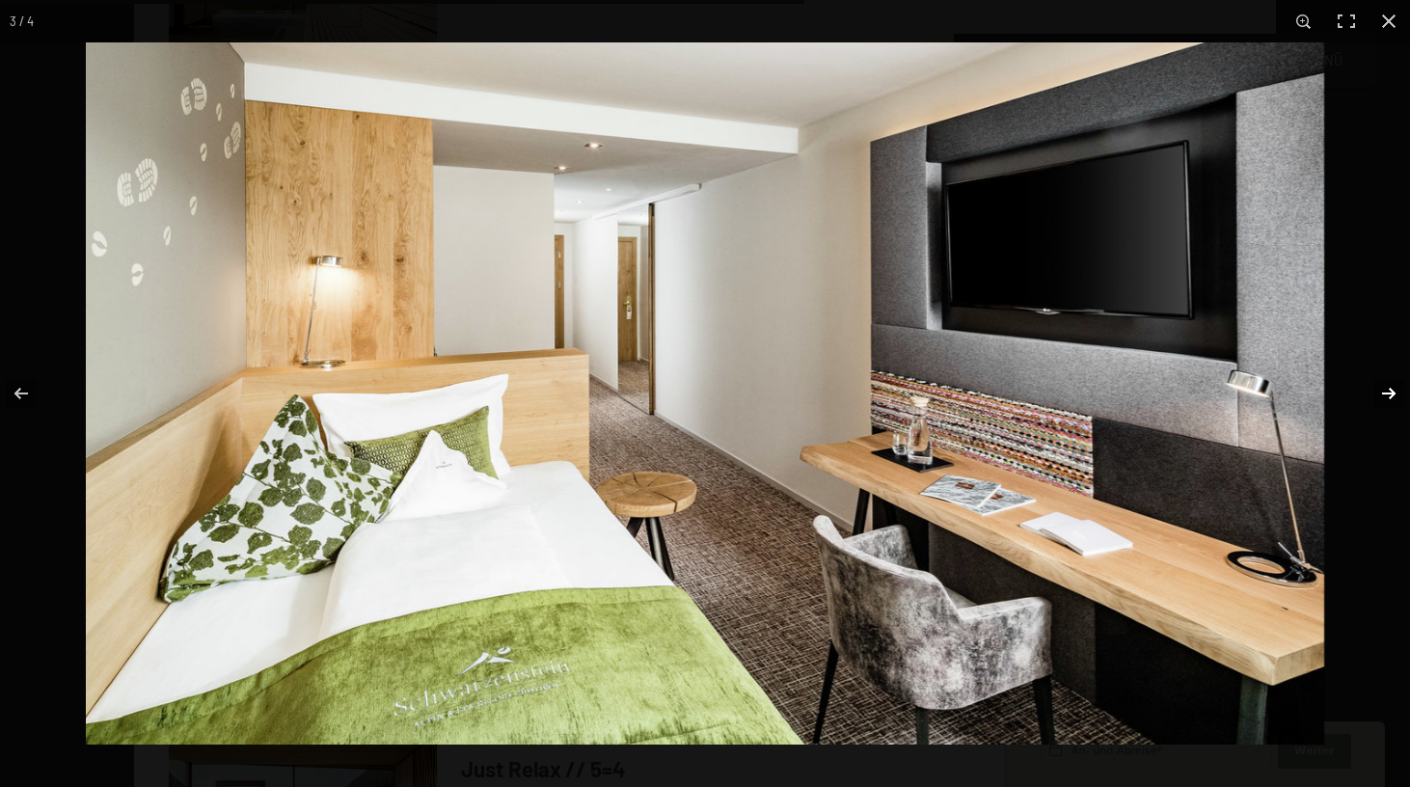
click at [1387, 388] on button "button" at bounding box center [1376, 393] width 68 height 96
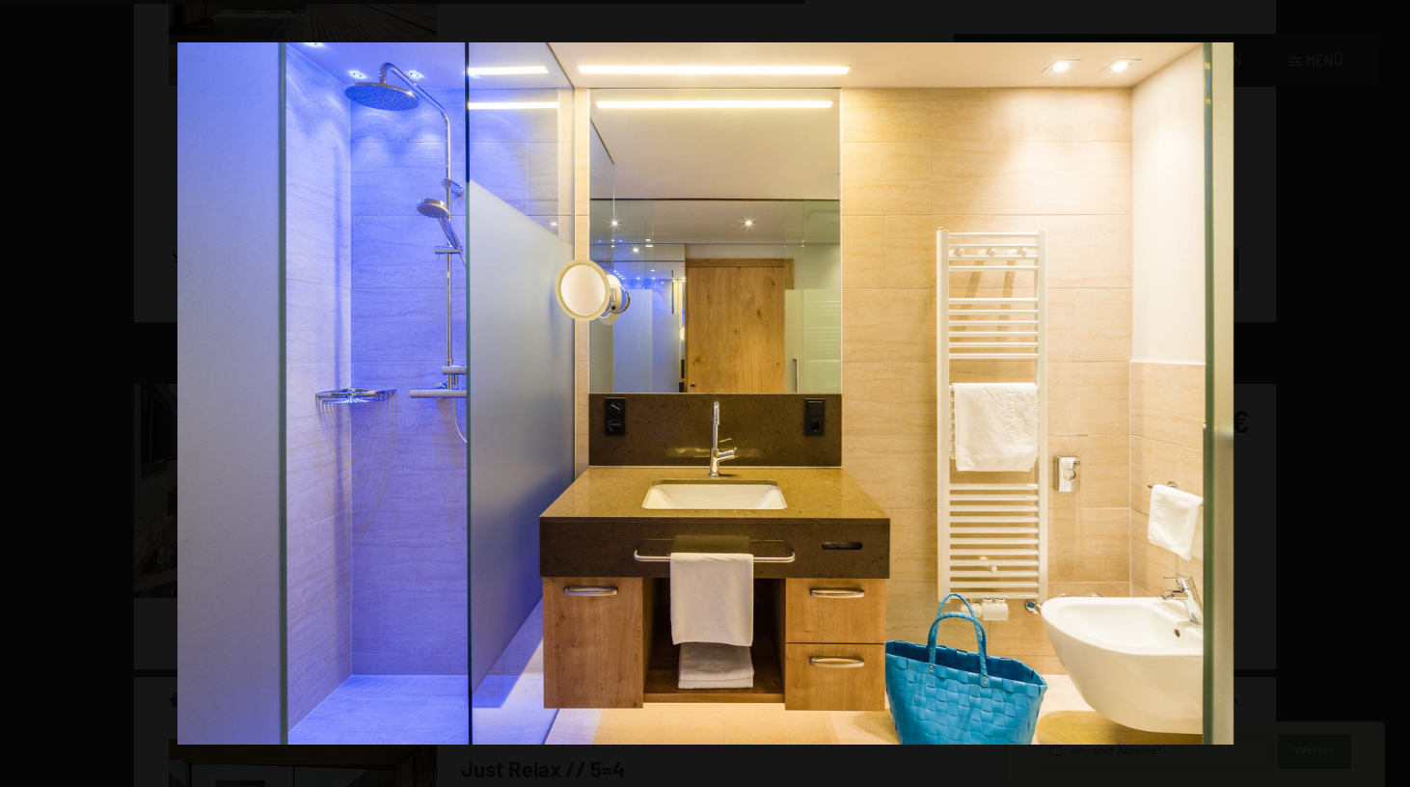
click at [1387, 388] on button "button" at bounding box center [1376, 393] width 68 height 96
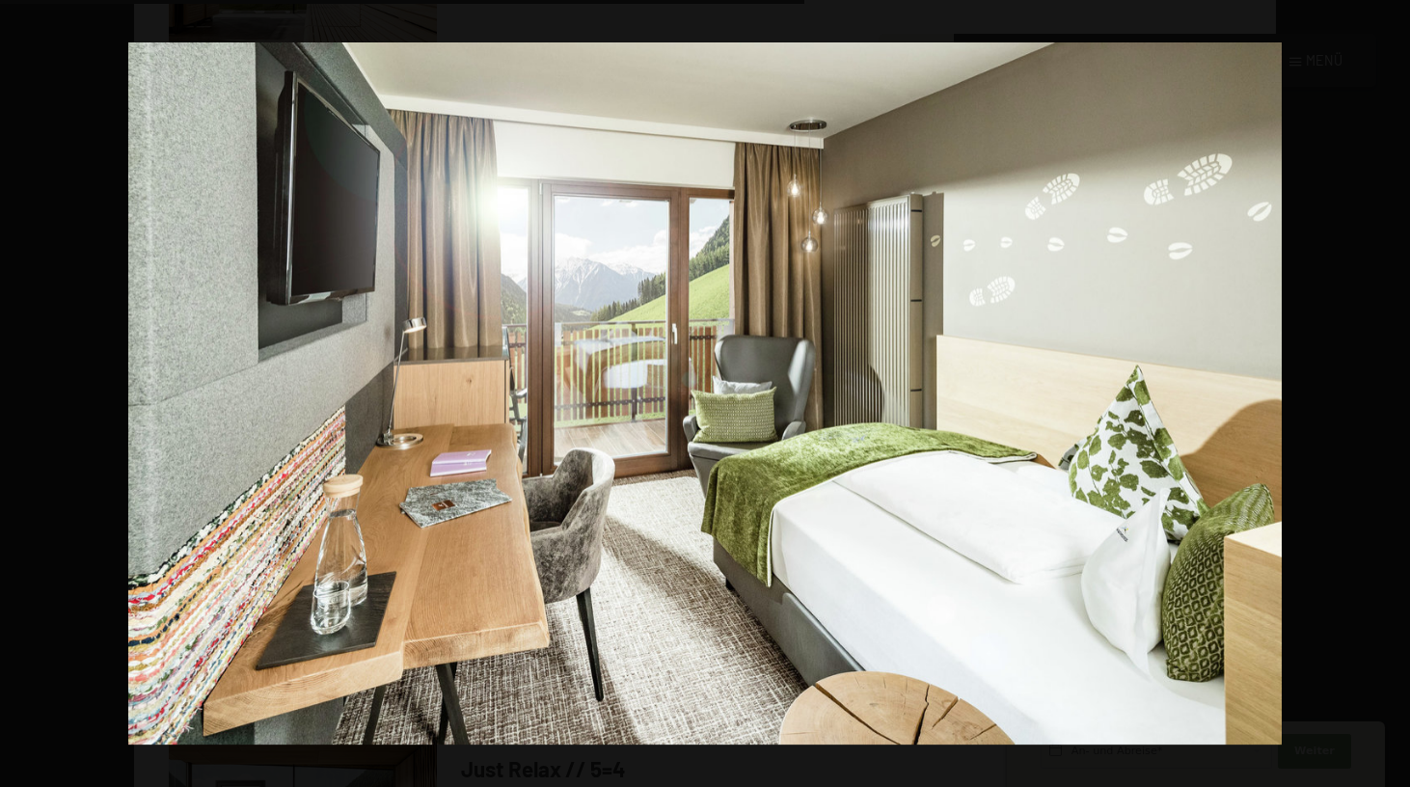
click at [1387, 388] on button "button" at bounding box center [1376, 393] width 68 height 96
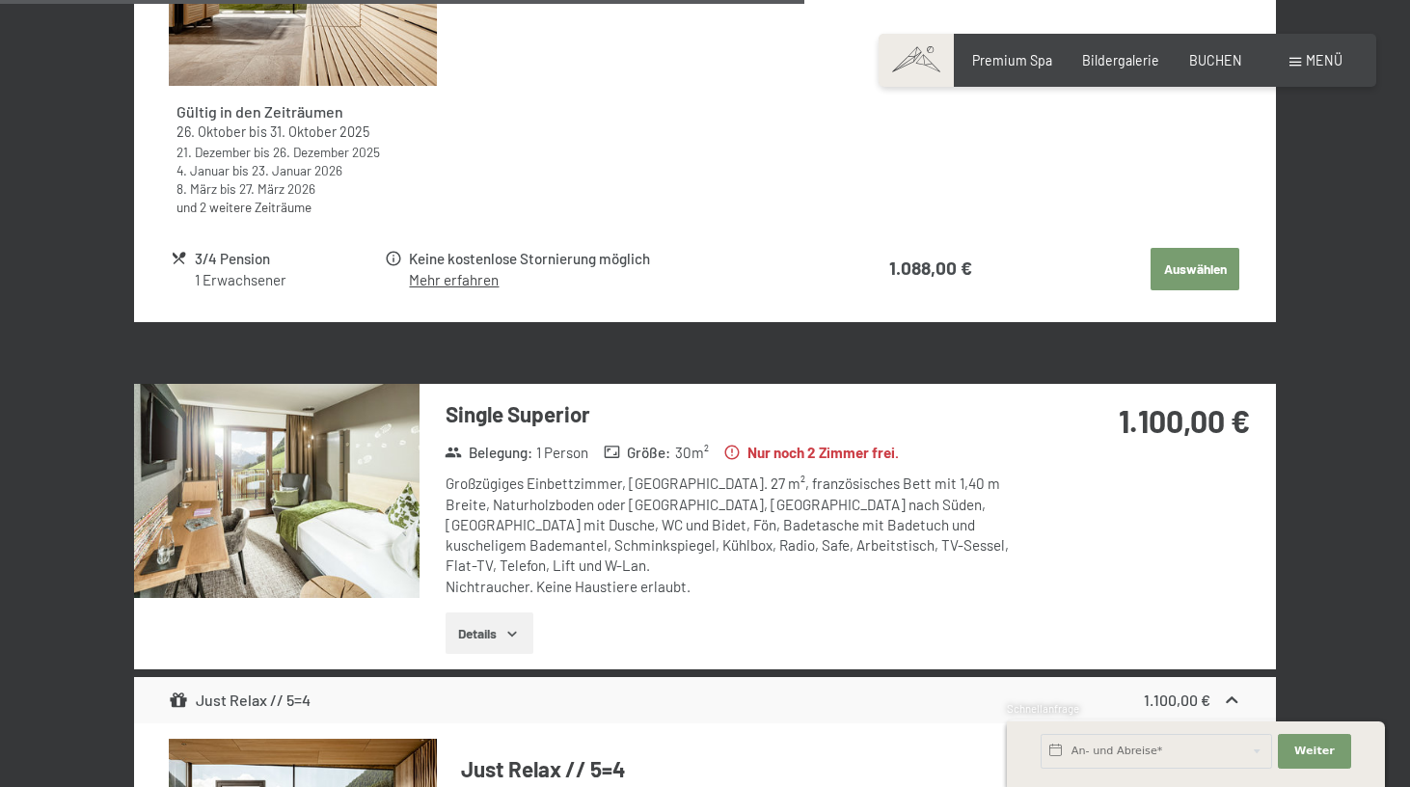
click at [0, 0] on button "button" at bounding box center [0, 0] width 0 height 0
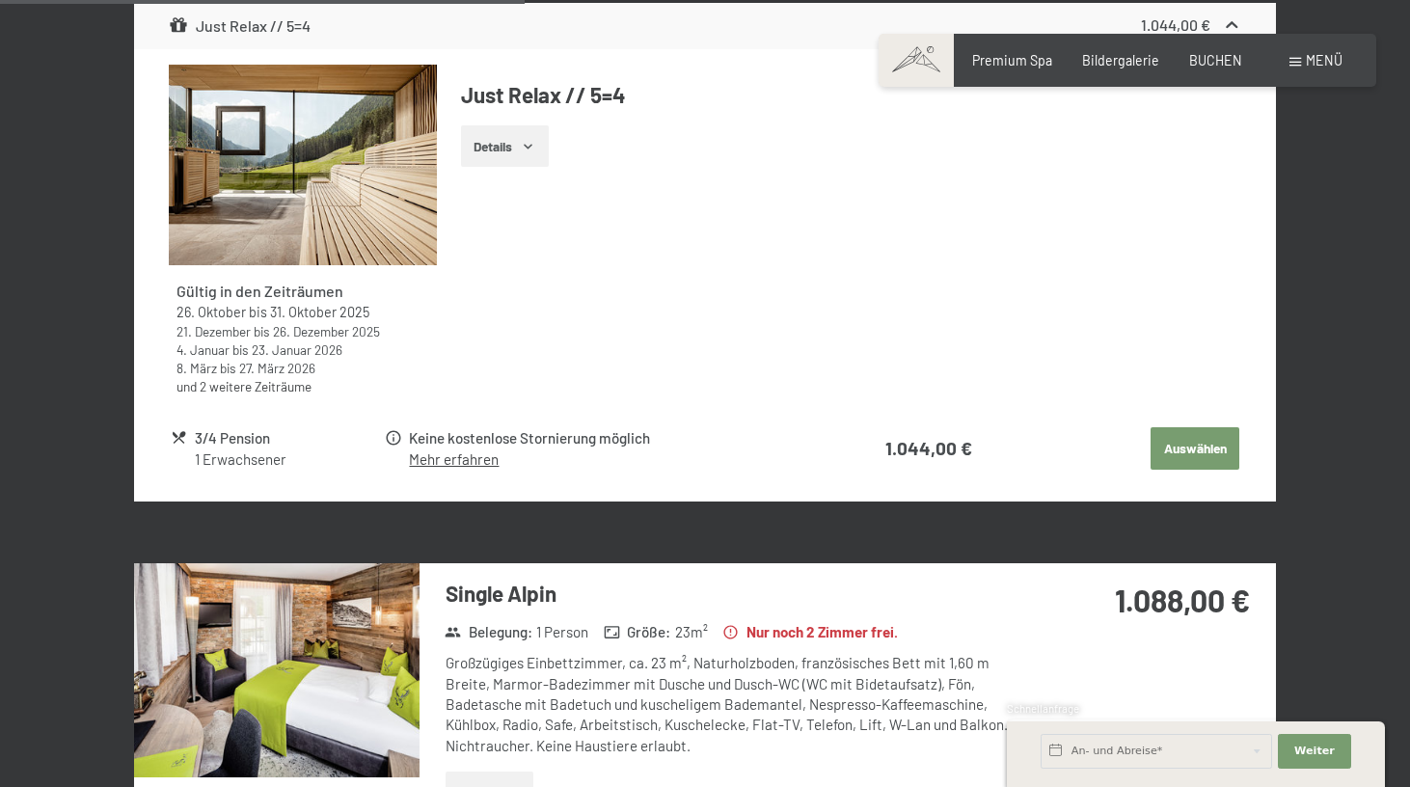
scroll to position [1067, 0]
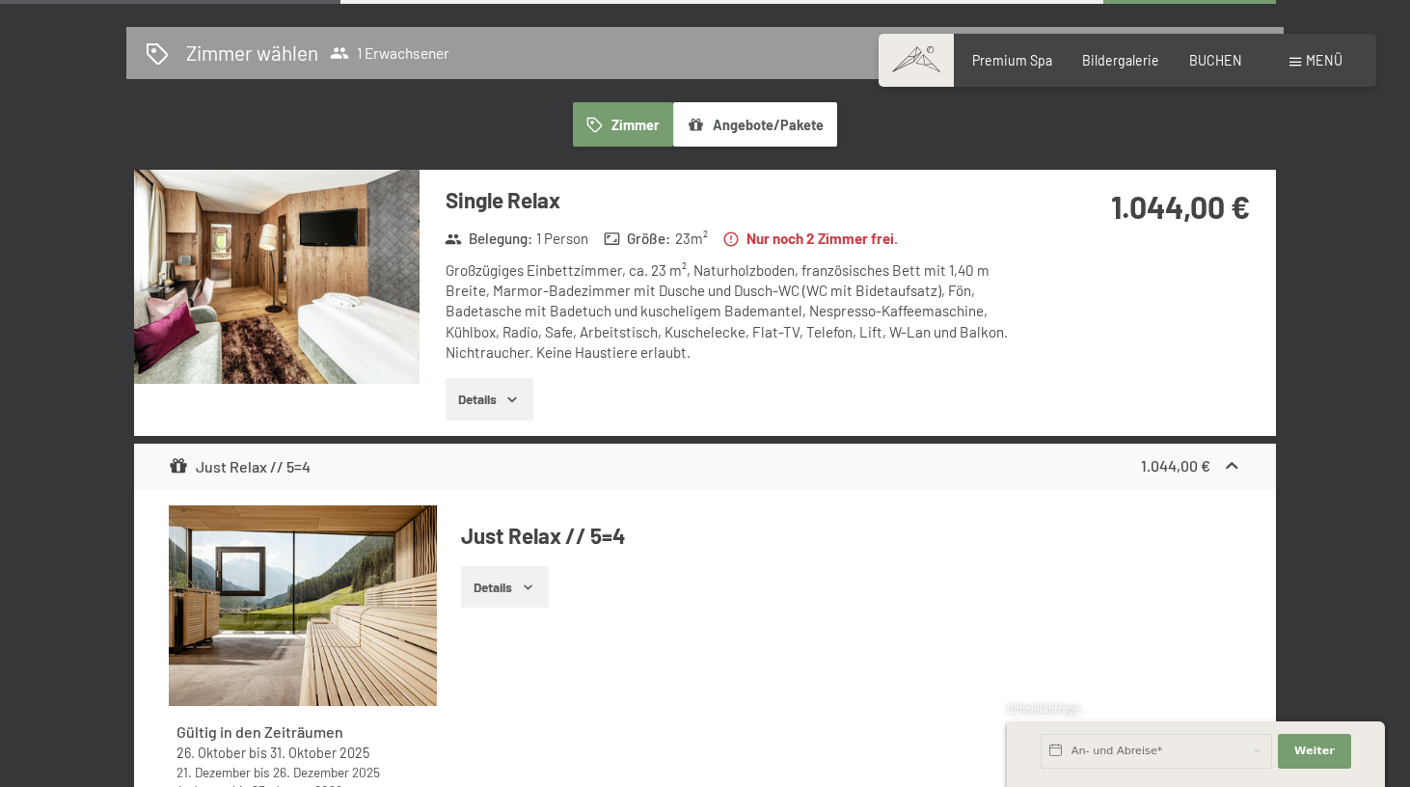
click at [196, 230] on img at bounding box center [276, 277] width 285 height 214
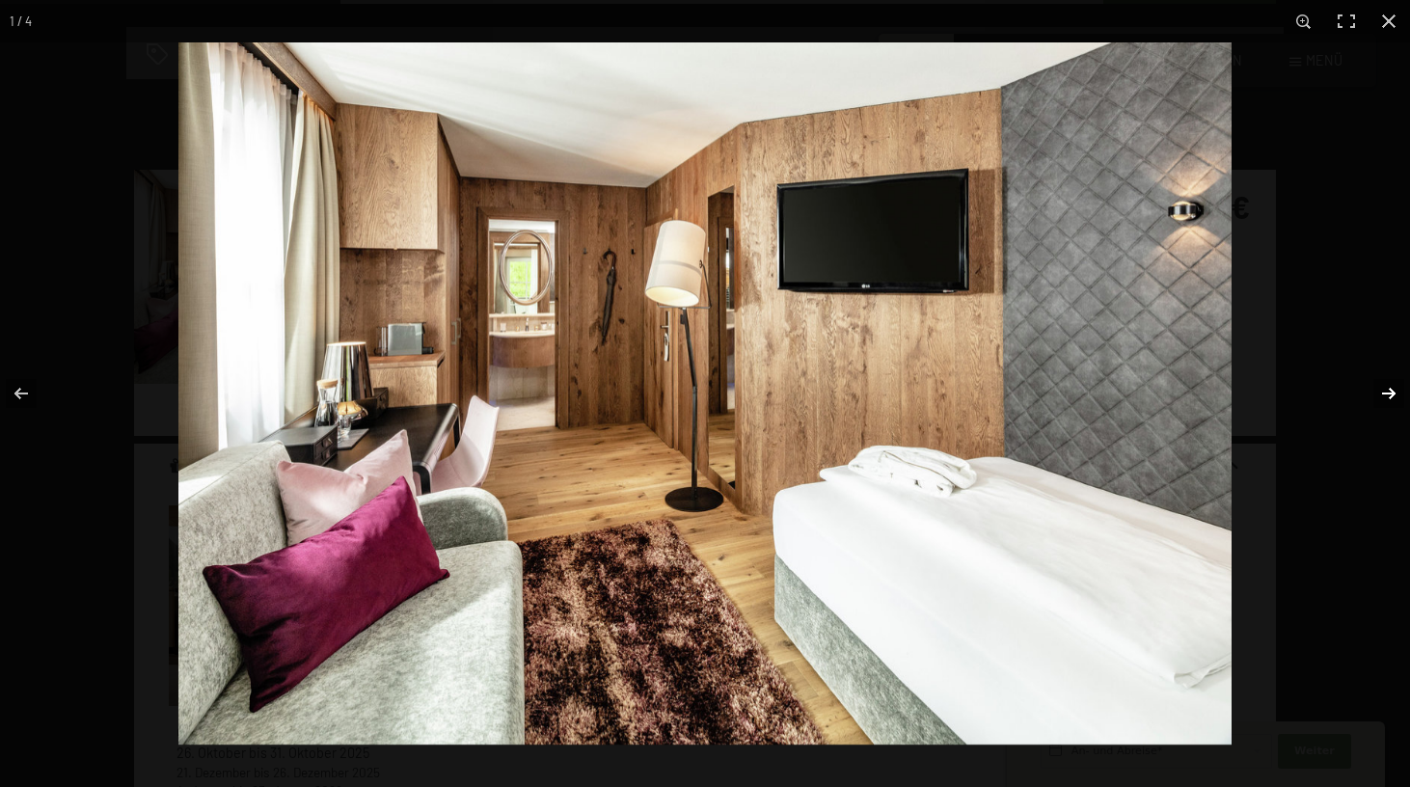
click at [1384, 392] on button "button" at bounding box center [1376, 393] width 68 height 96
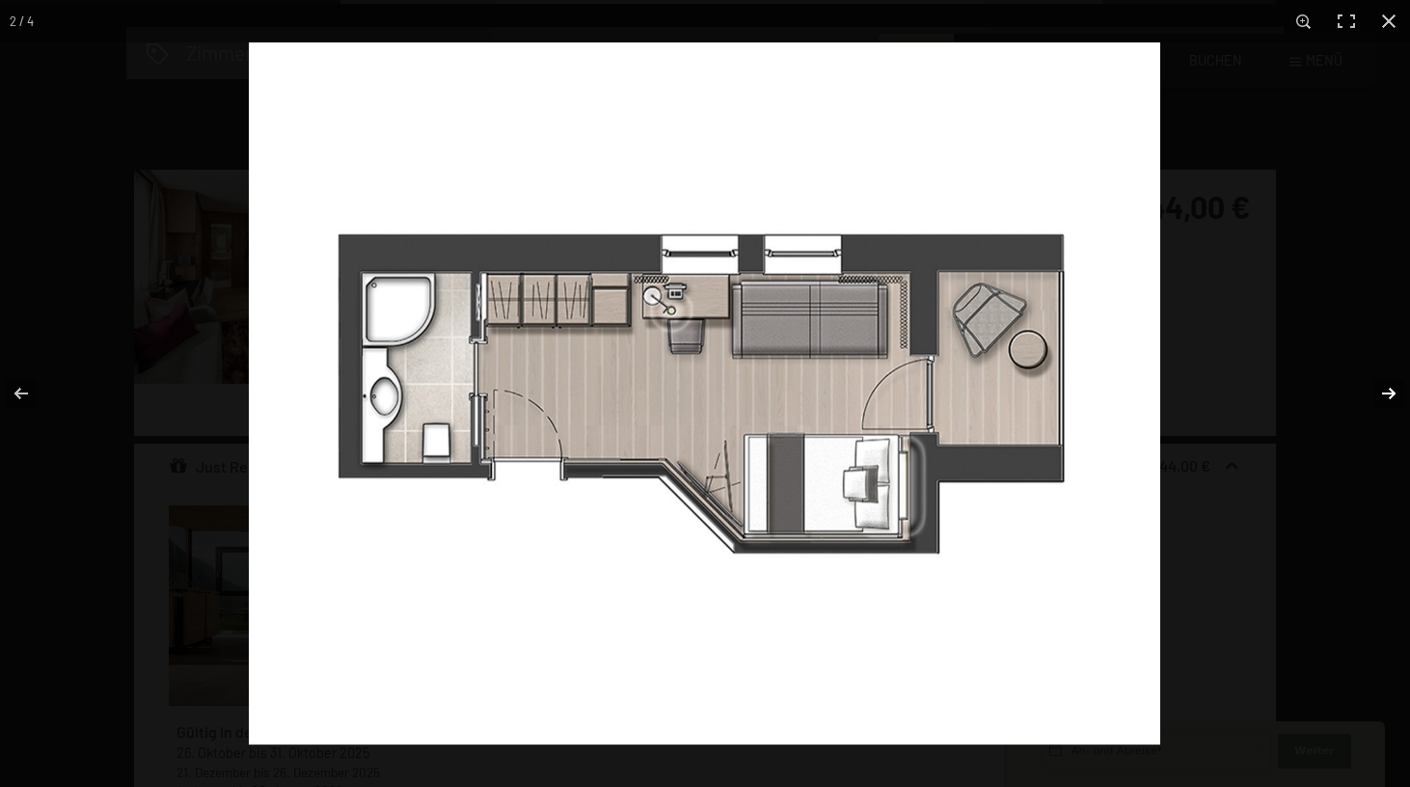
click at [1384, 392] on button "button" at bounding box center [1376, 393] width 68 height 96
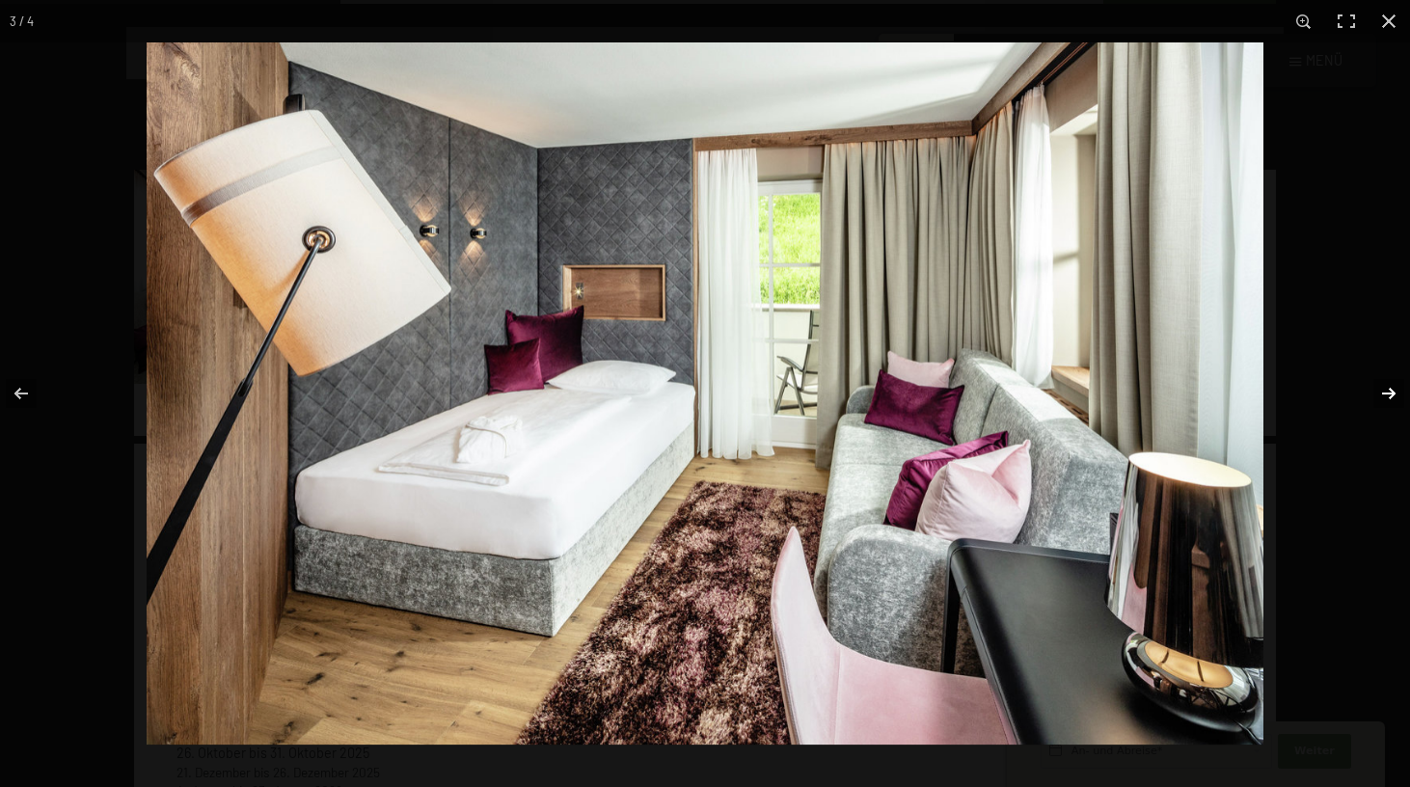
click at [1384, 392] on button "button" at bounding box center [1376, 393] width 68 height 96
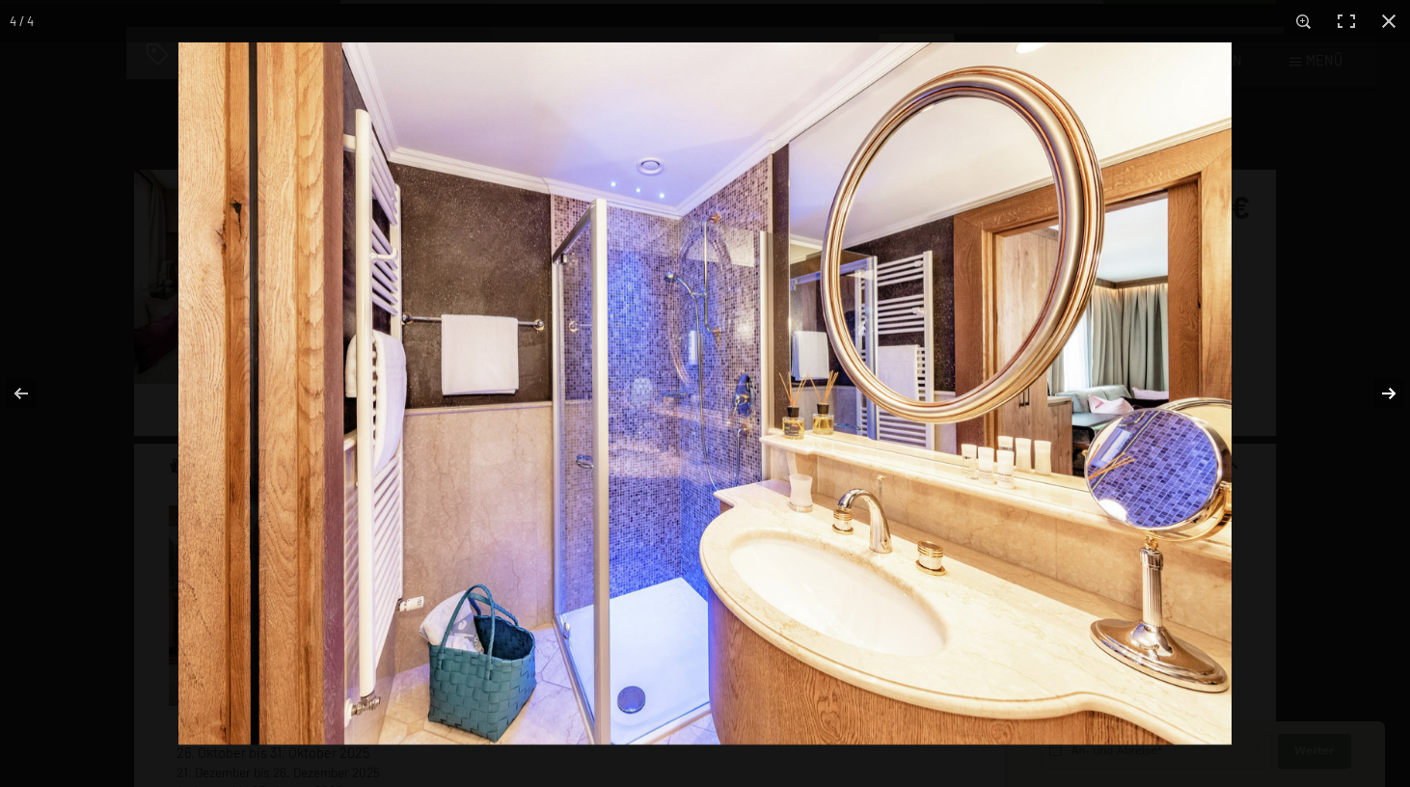
click at [1384, 392] on button "button" at bounding box center [1376, 393] width 68 height 96
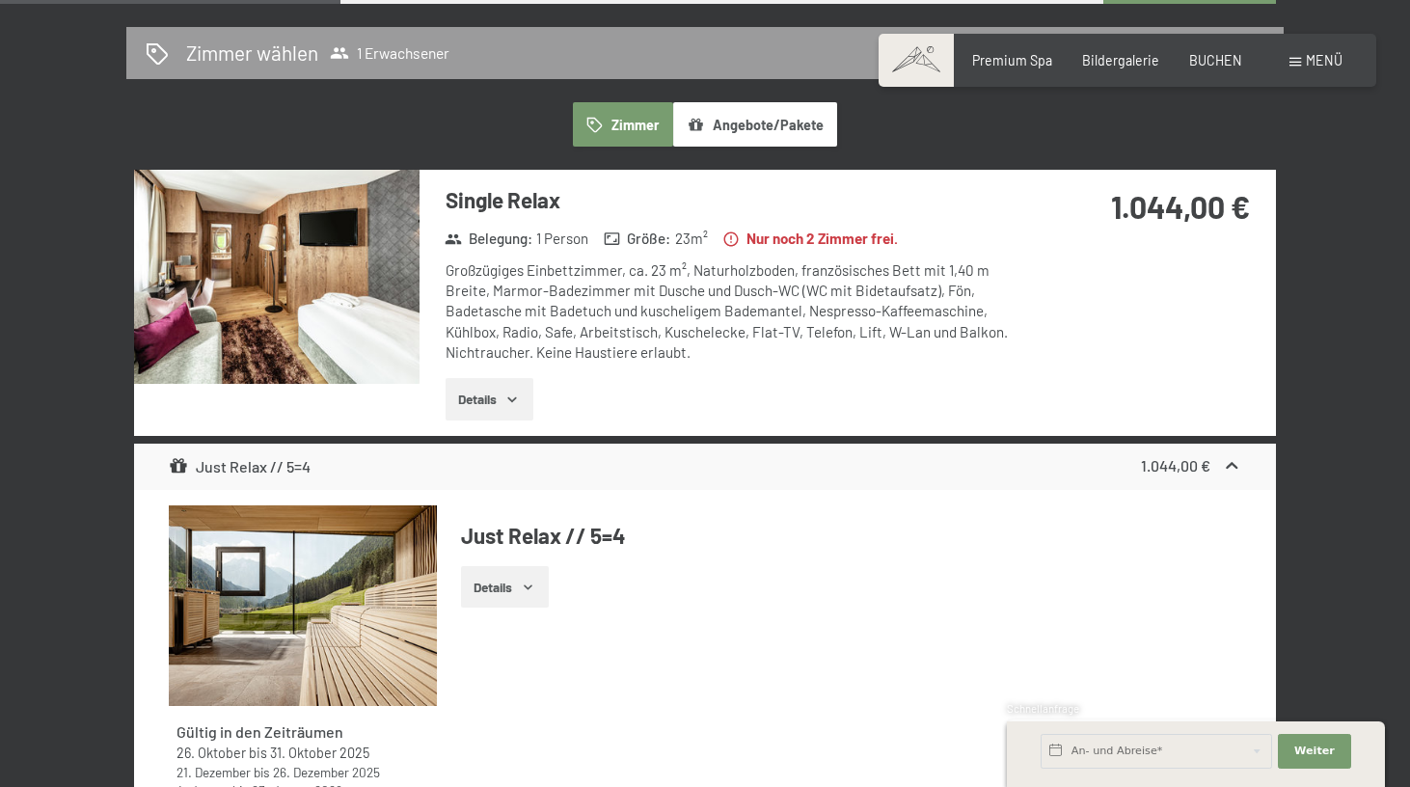
click at [0, 0] on button "button" at bounding box center [0, 0] width 0 height 0
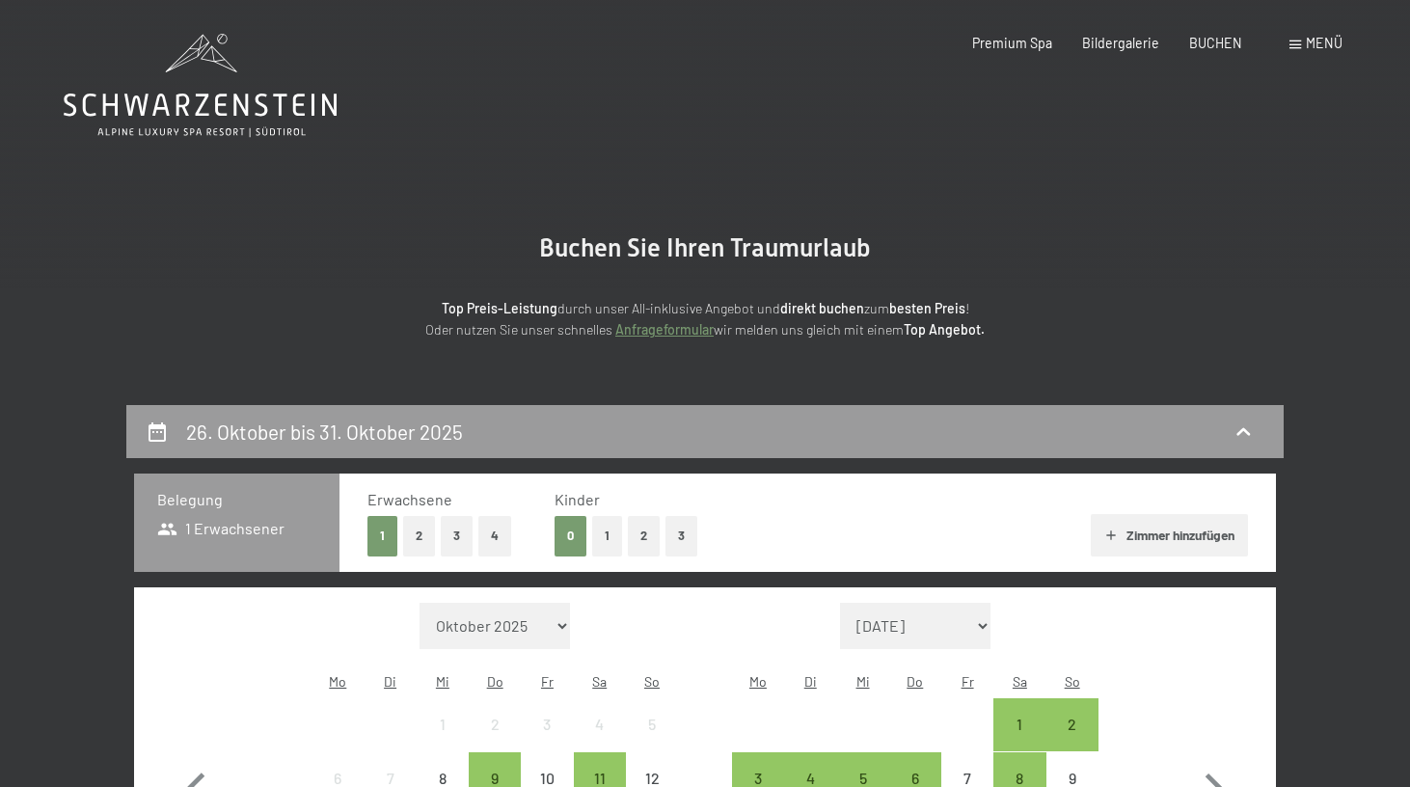
scroll to position [0, 0]
click at [211, 94] on icon at bounding box center [200, 85] width 273 height 103
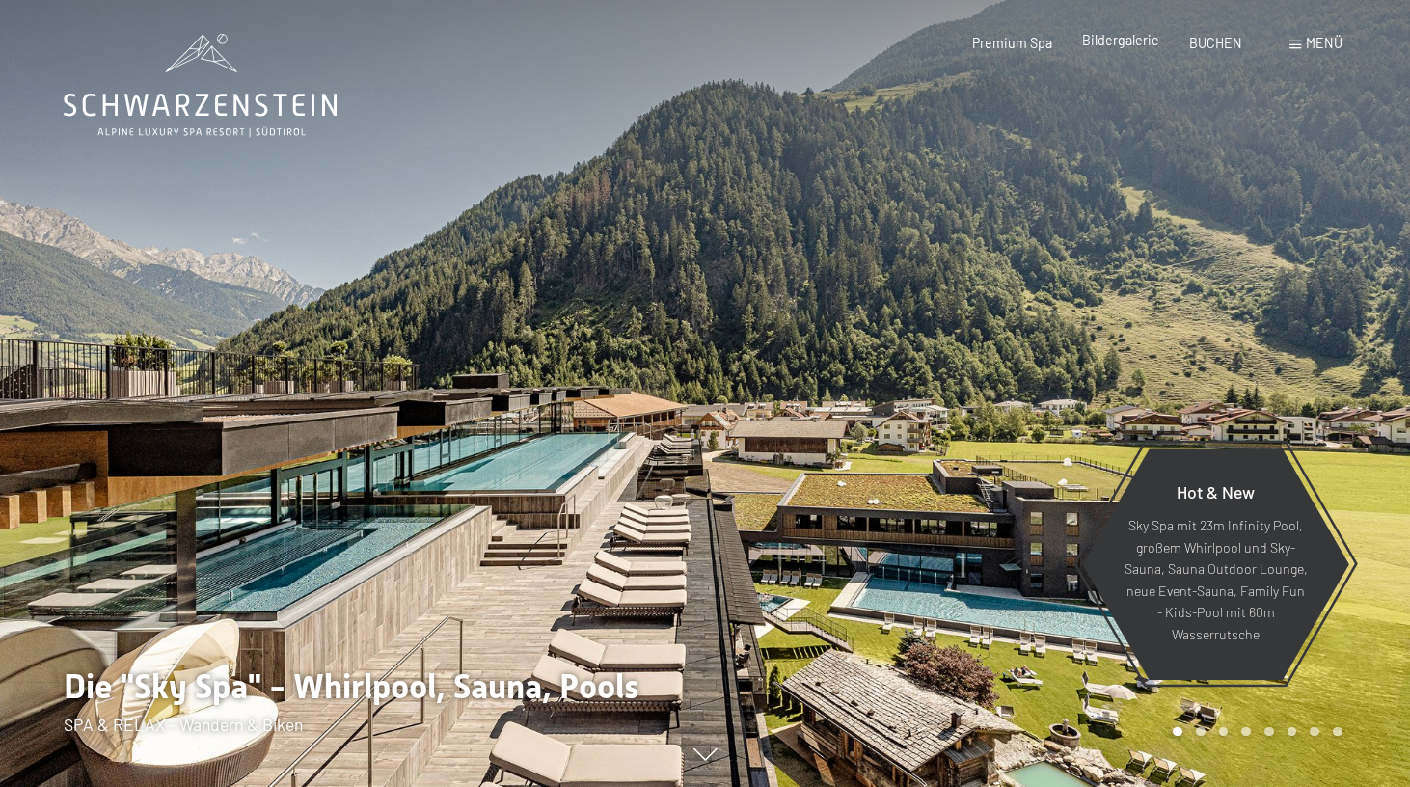
click at [1119, 37] on span "Bildergalerie" at bounding box center [1120, 40] width 77 height 16
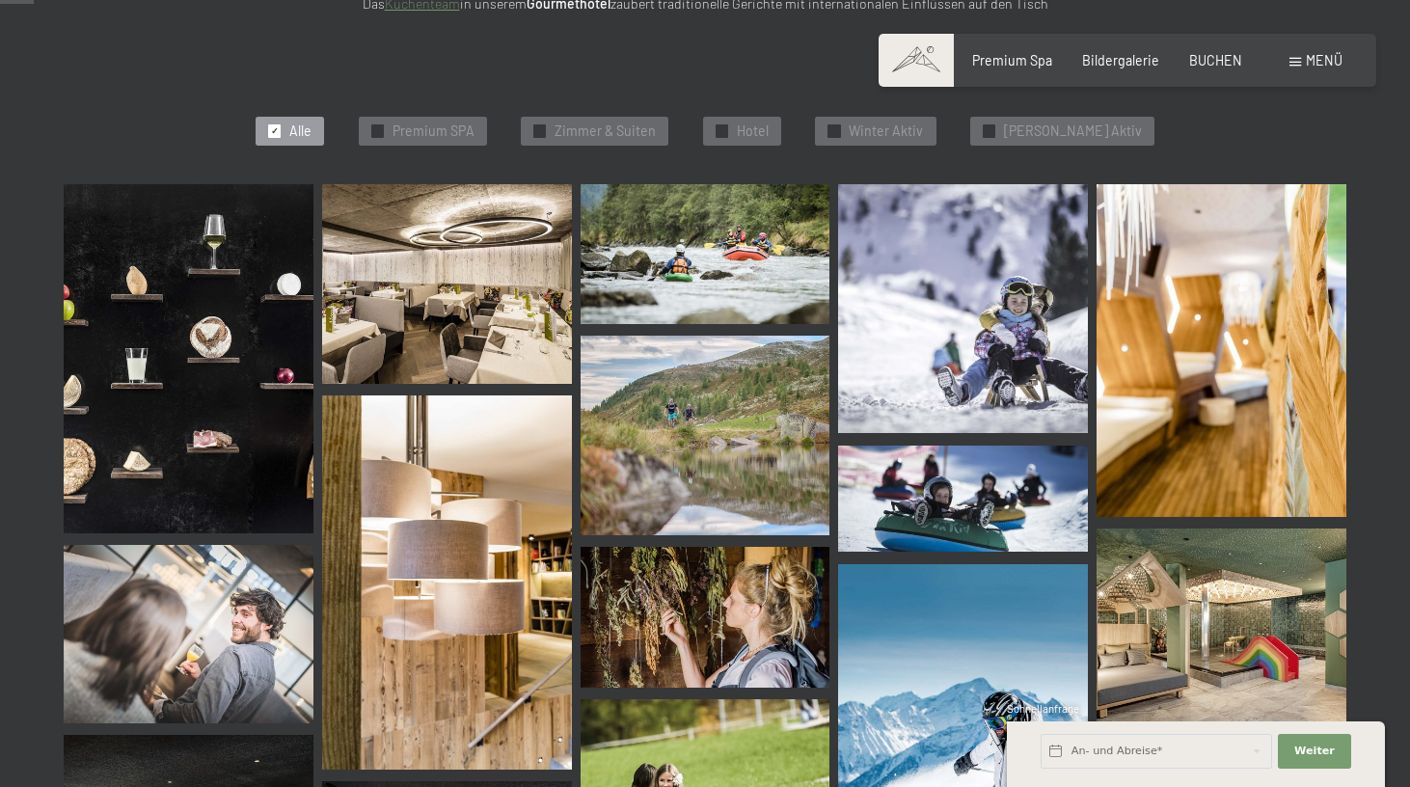
scroll to position [479, 0]
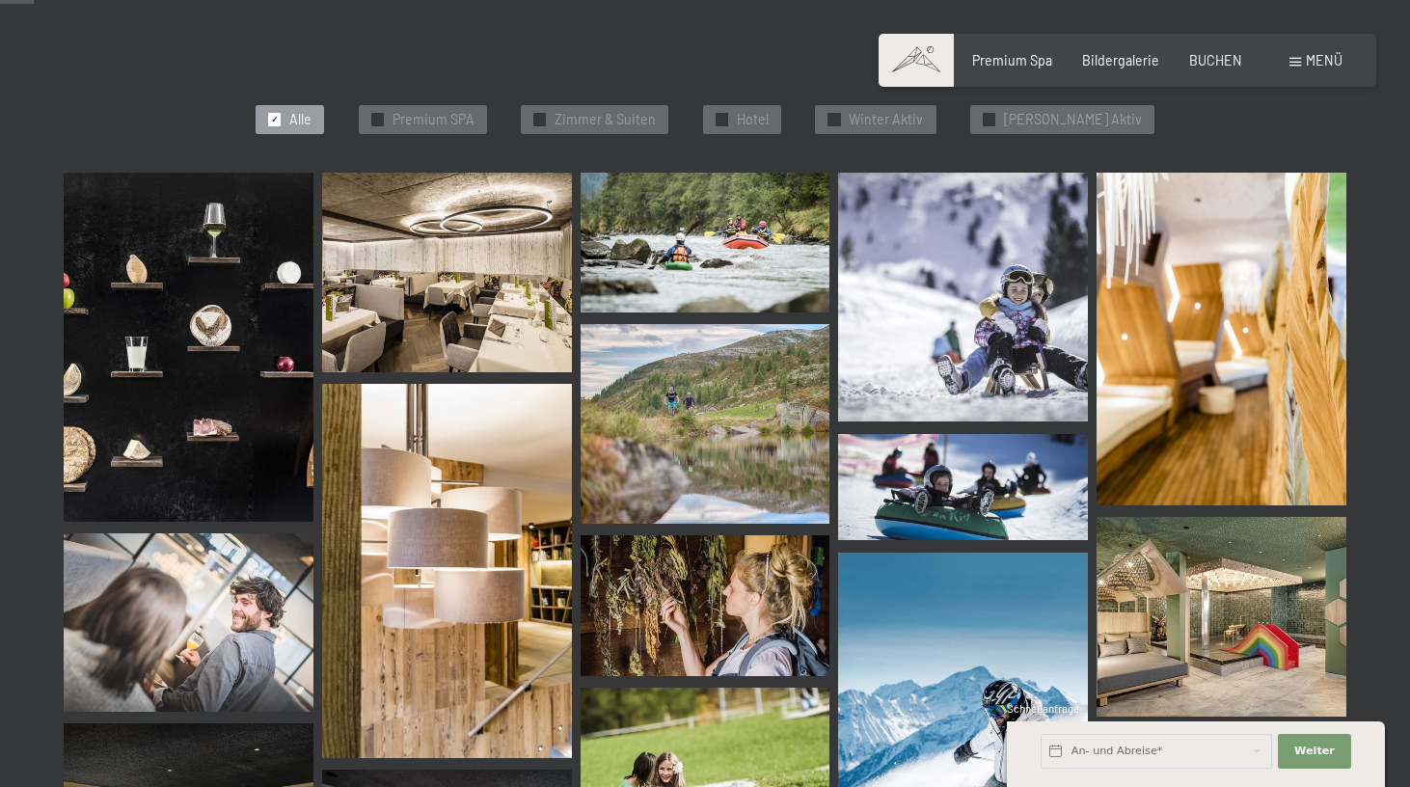
click at [117, 480] on img at bounding box center [189, 347] width 250 height 349
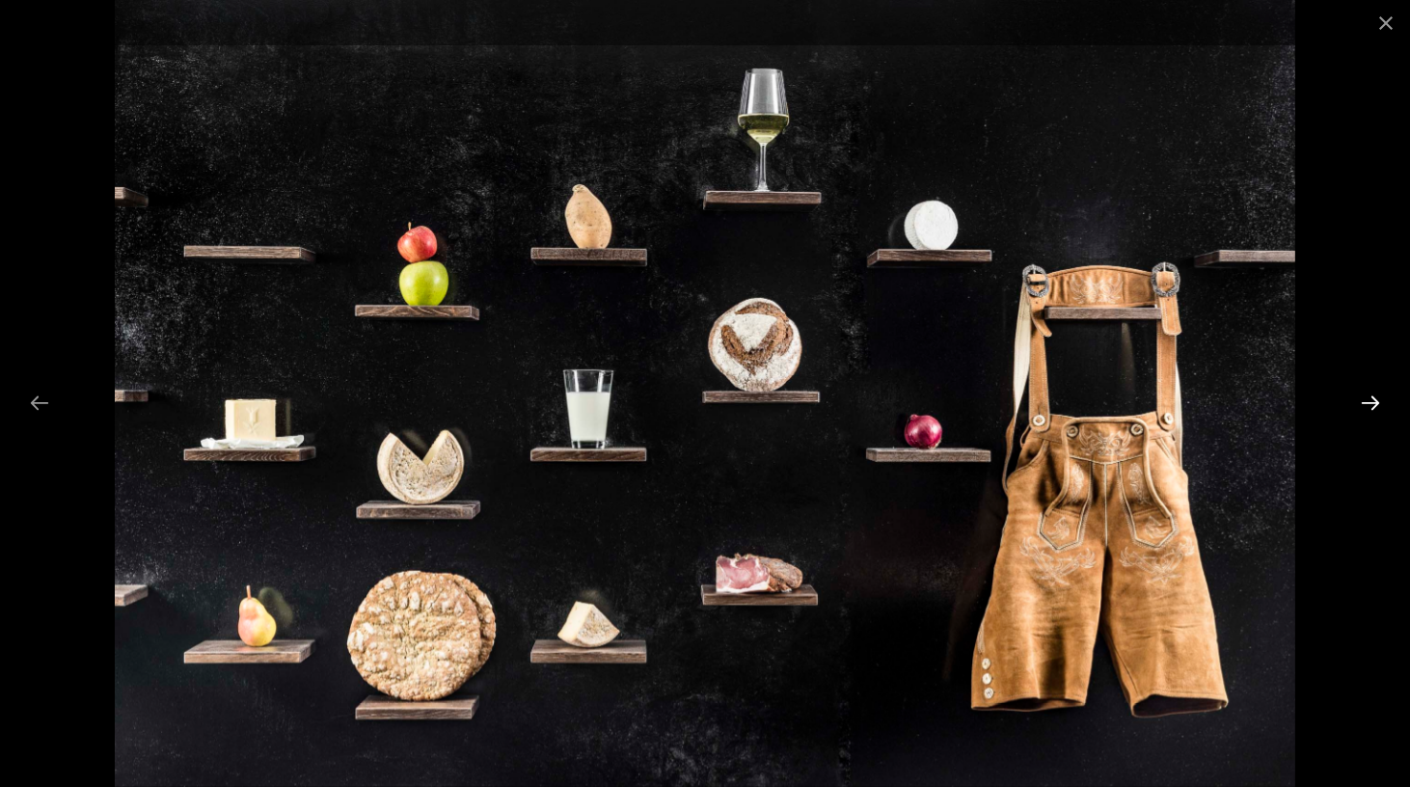
click at [1367, 402] on button "Next slide" at bounding box center [1370, 403] width 41 height 38
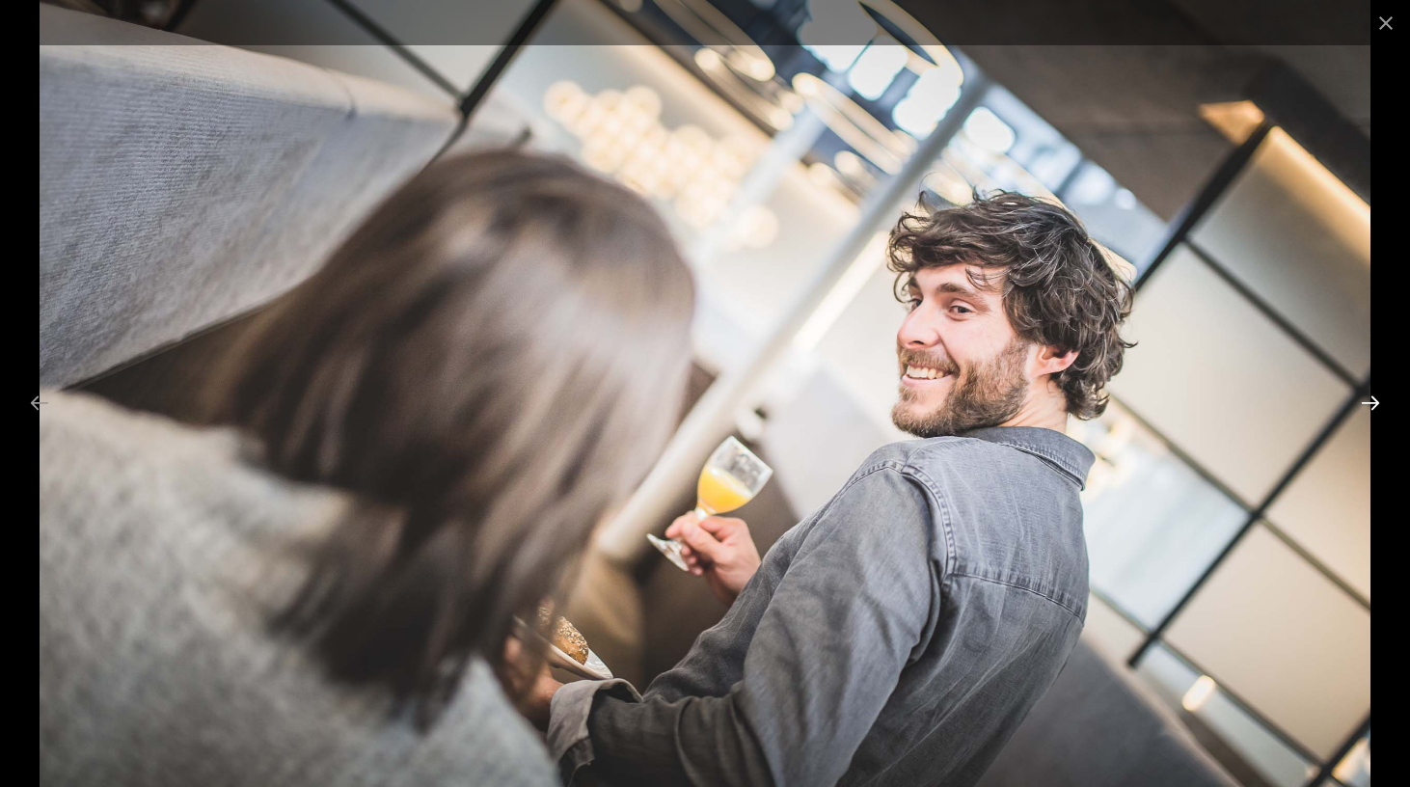
click at [1367, 402] on button "Next slide" at bounding box center [1370, 403] width 41 height 38
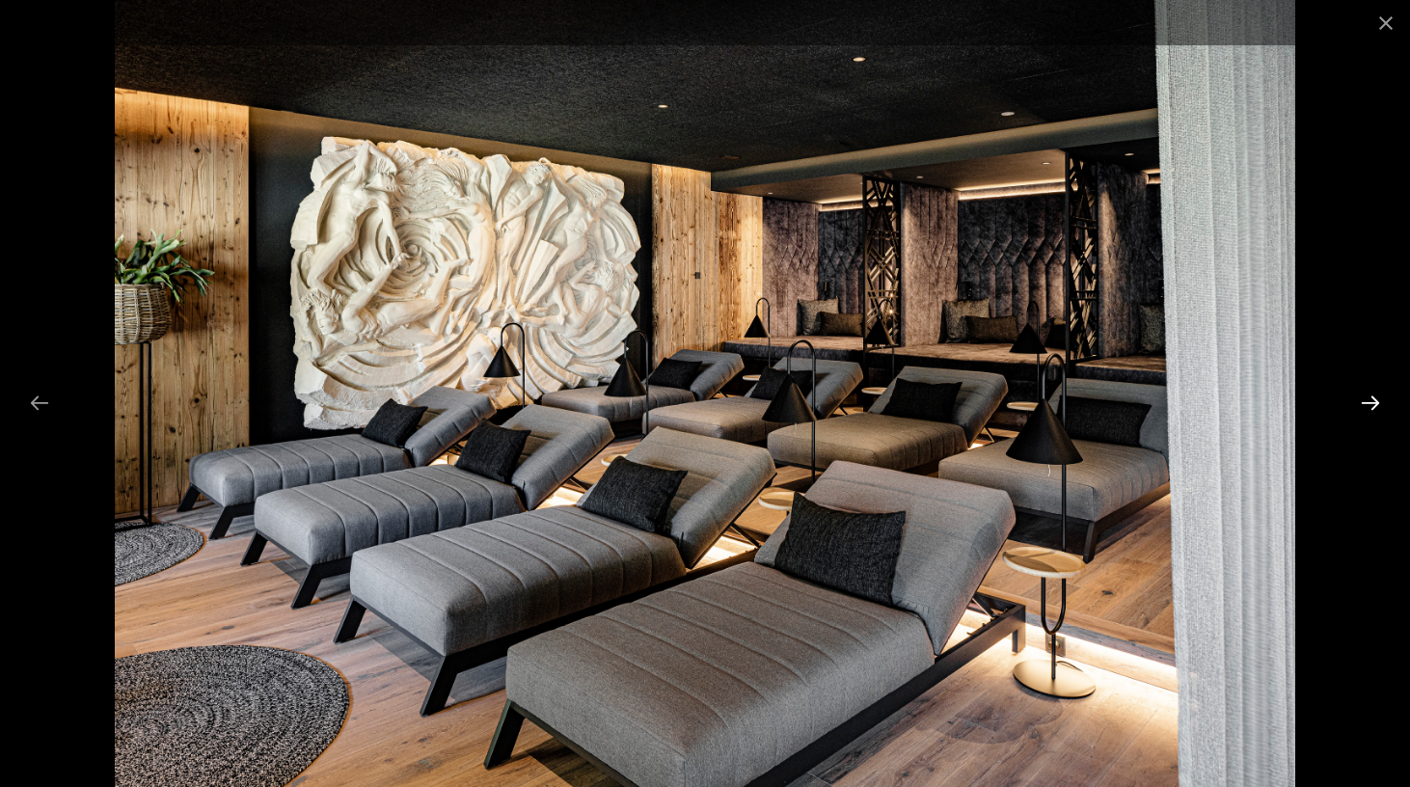
click at [1367, 402] on button "Next slide" at bounding box center [1370, 403] width 41 height 38
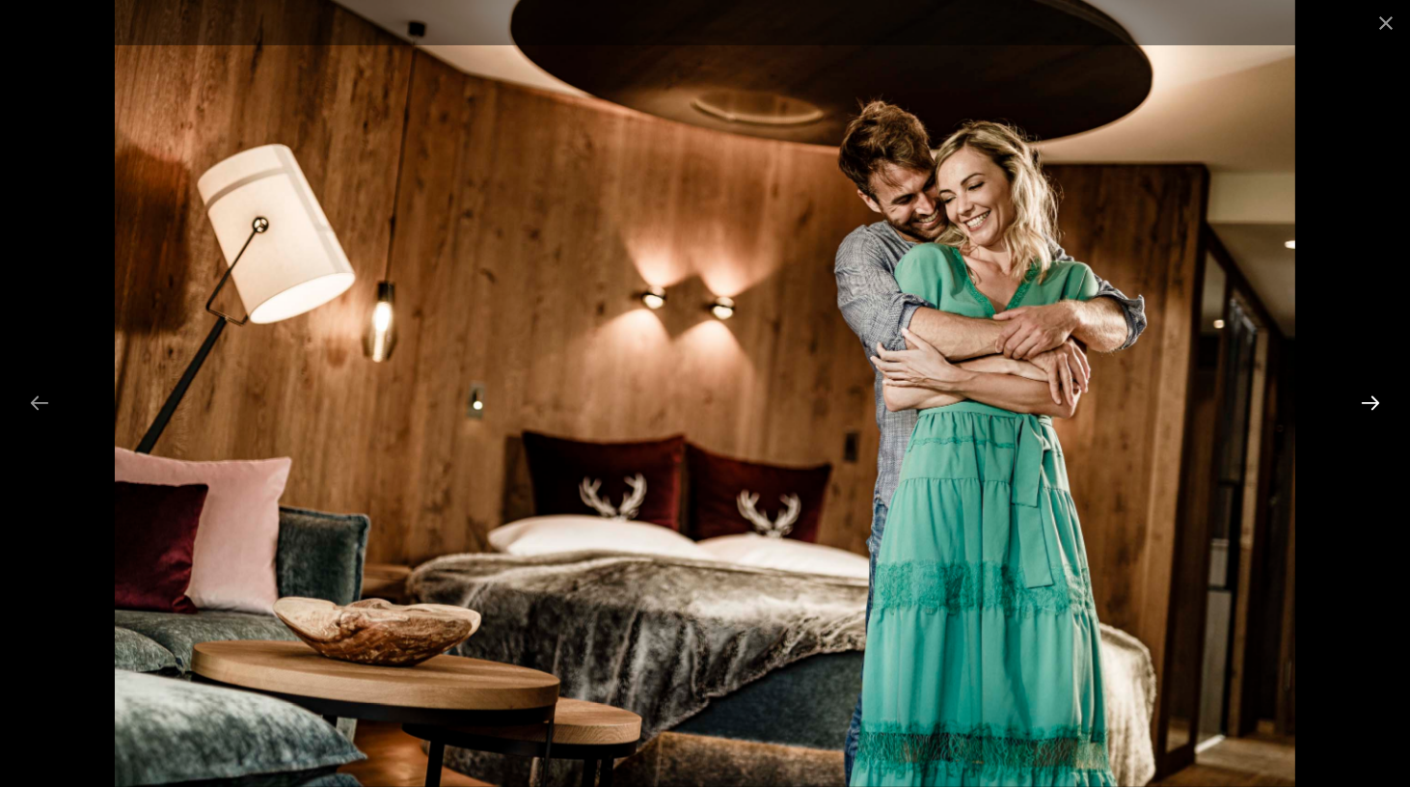
click at [1367, 402] on button "Next slide" at bounding box center [1370, 403] width 41 height 38
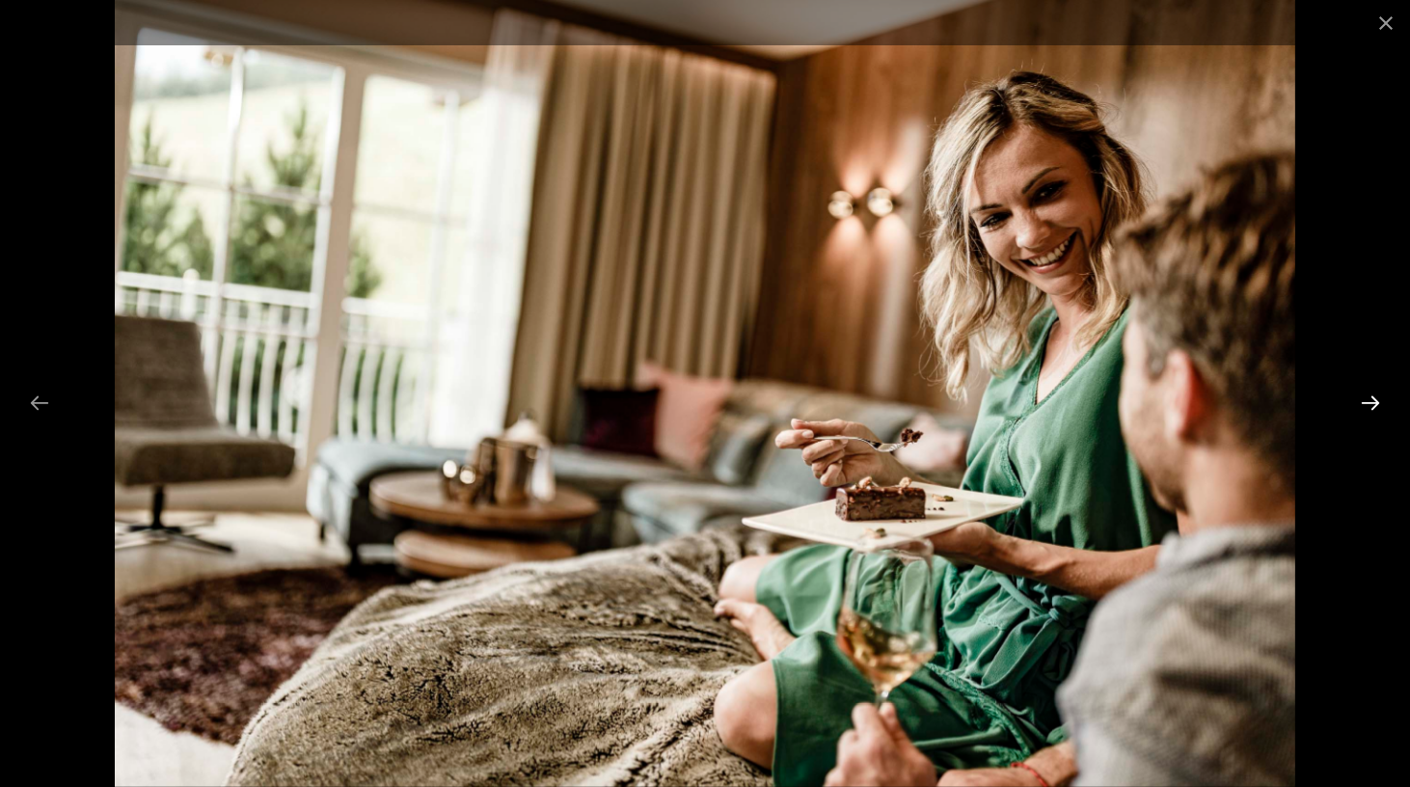
click at [1367, 402] on button "Next slide" at bounding box center [1370, 403] width 41 height 38
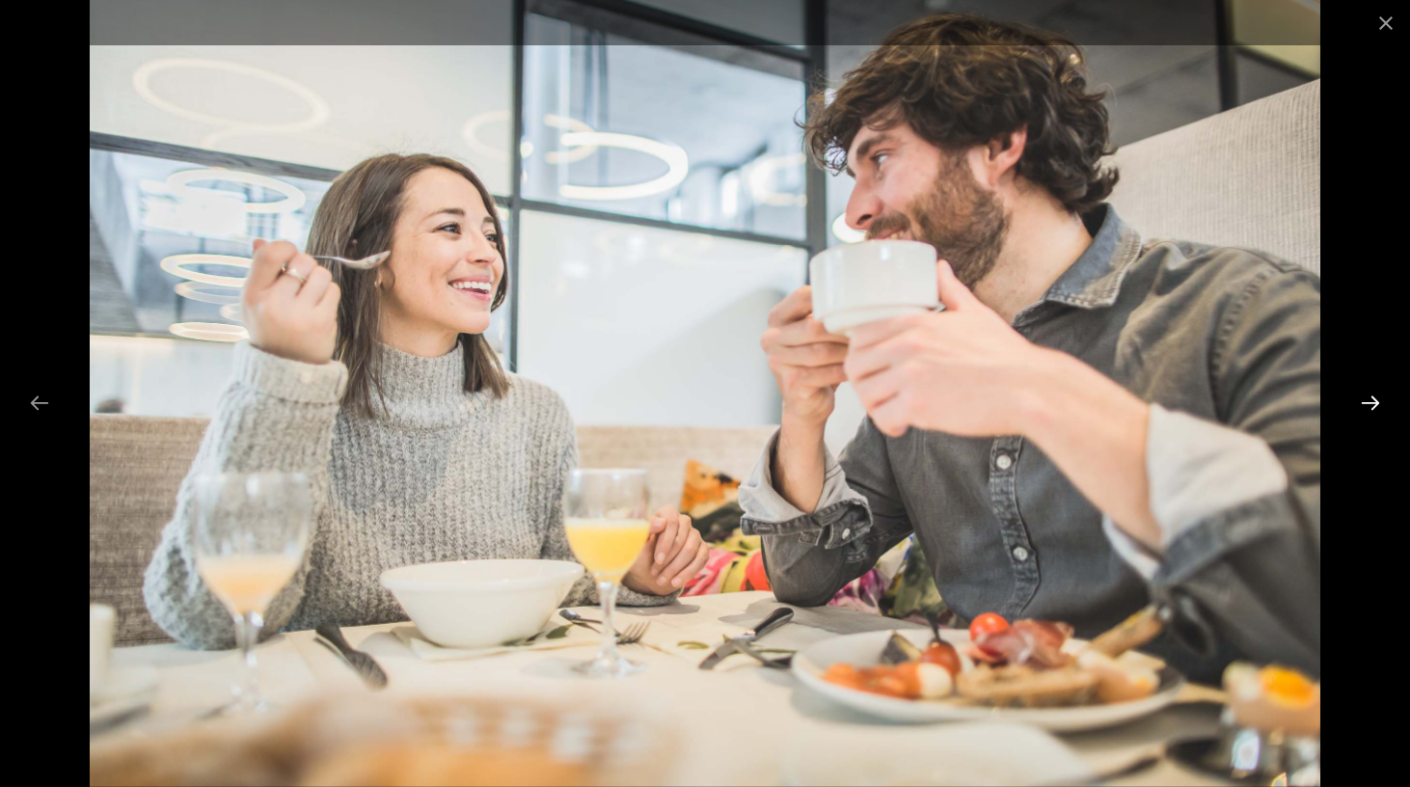
click at [1367, 402] on button "Next slide" at bounding box center [1370, 403] width 41 height 38
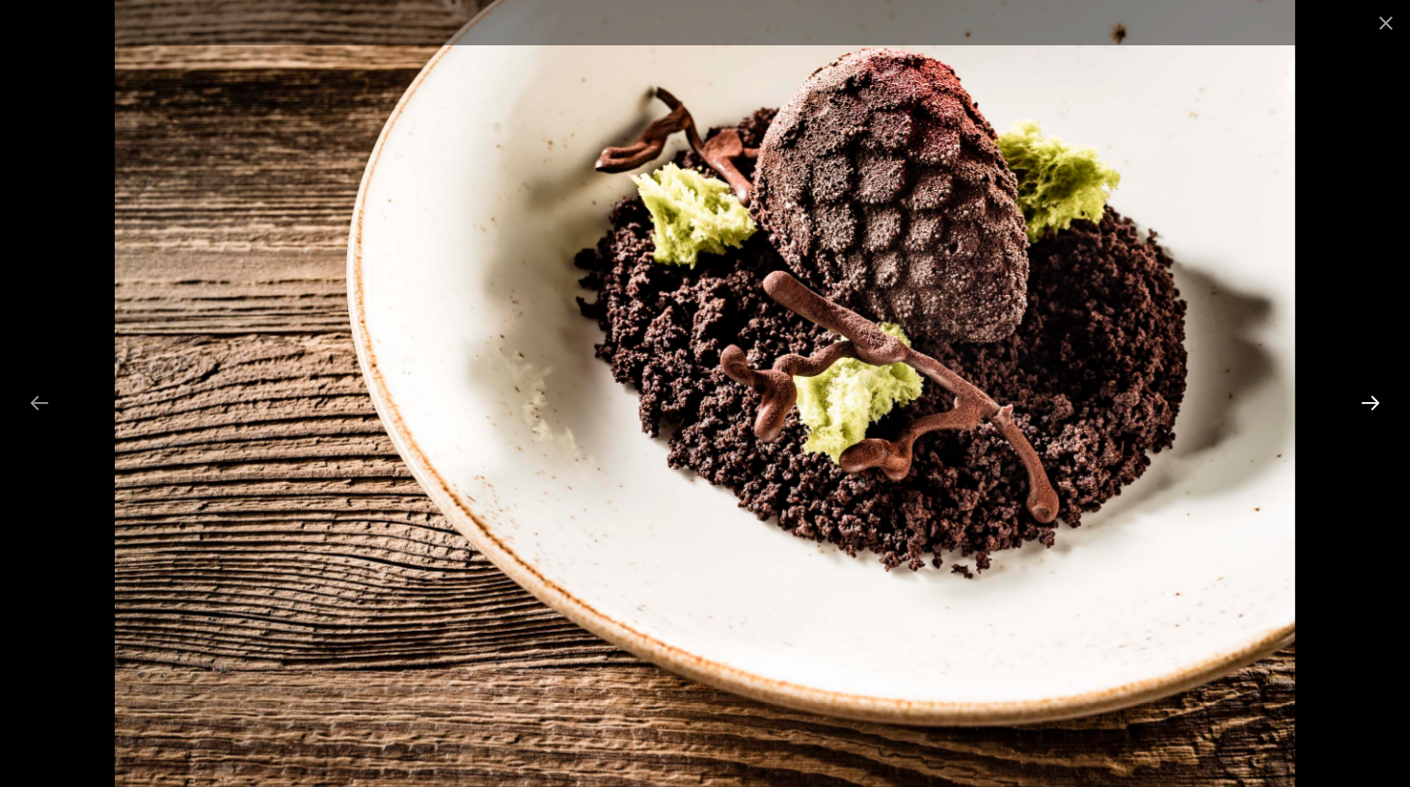
click at [1367, 402] on button "Next slide" at bounding box center [1370, 403] width 41 height 38
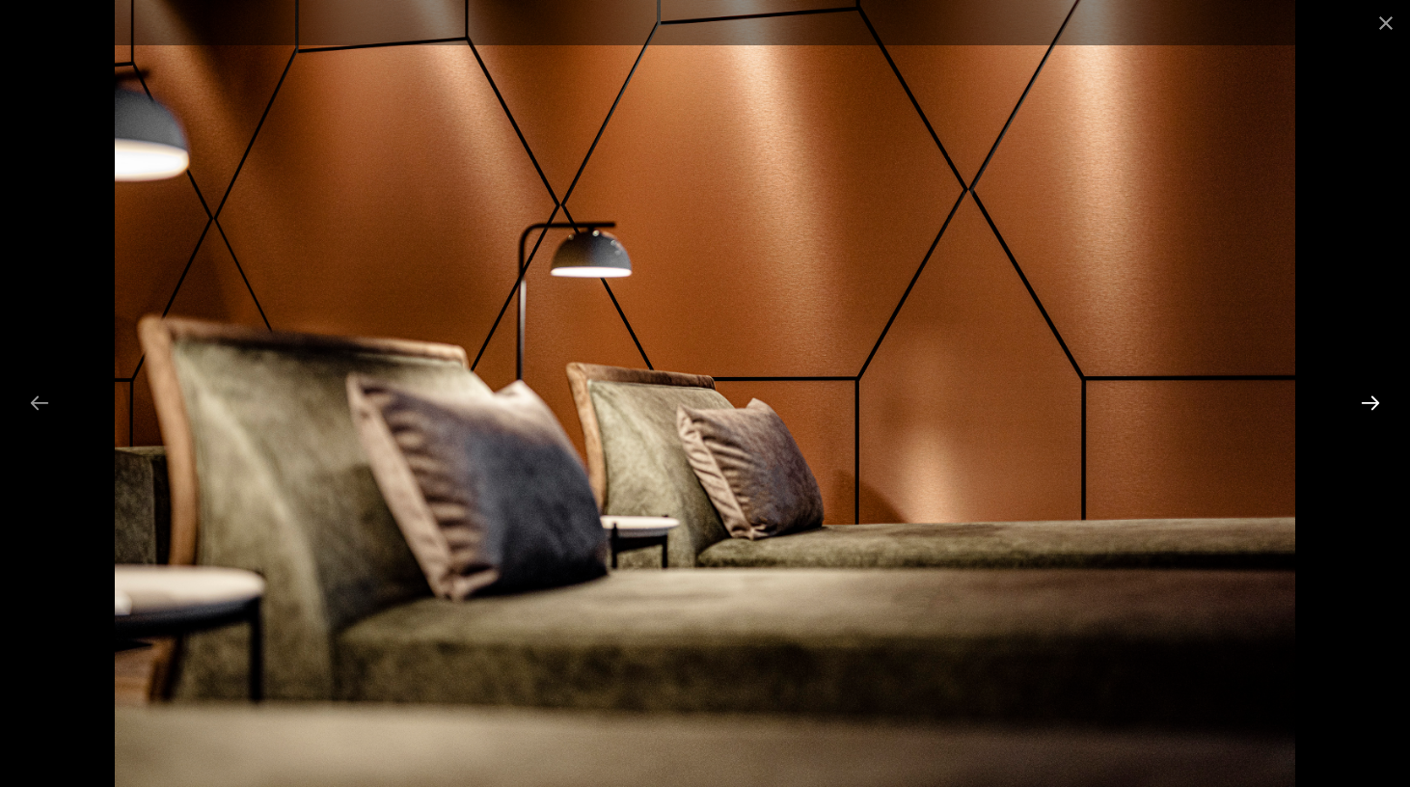
click at [1367, 402] on button "Next slide" at bounding box center [1370, 403] width 41 height 38
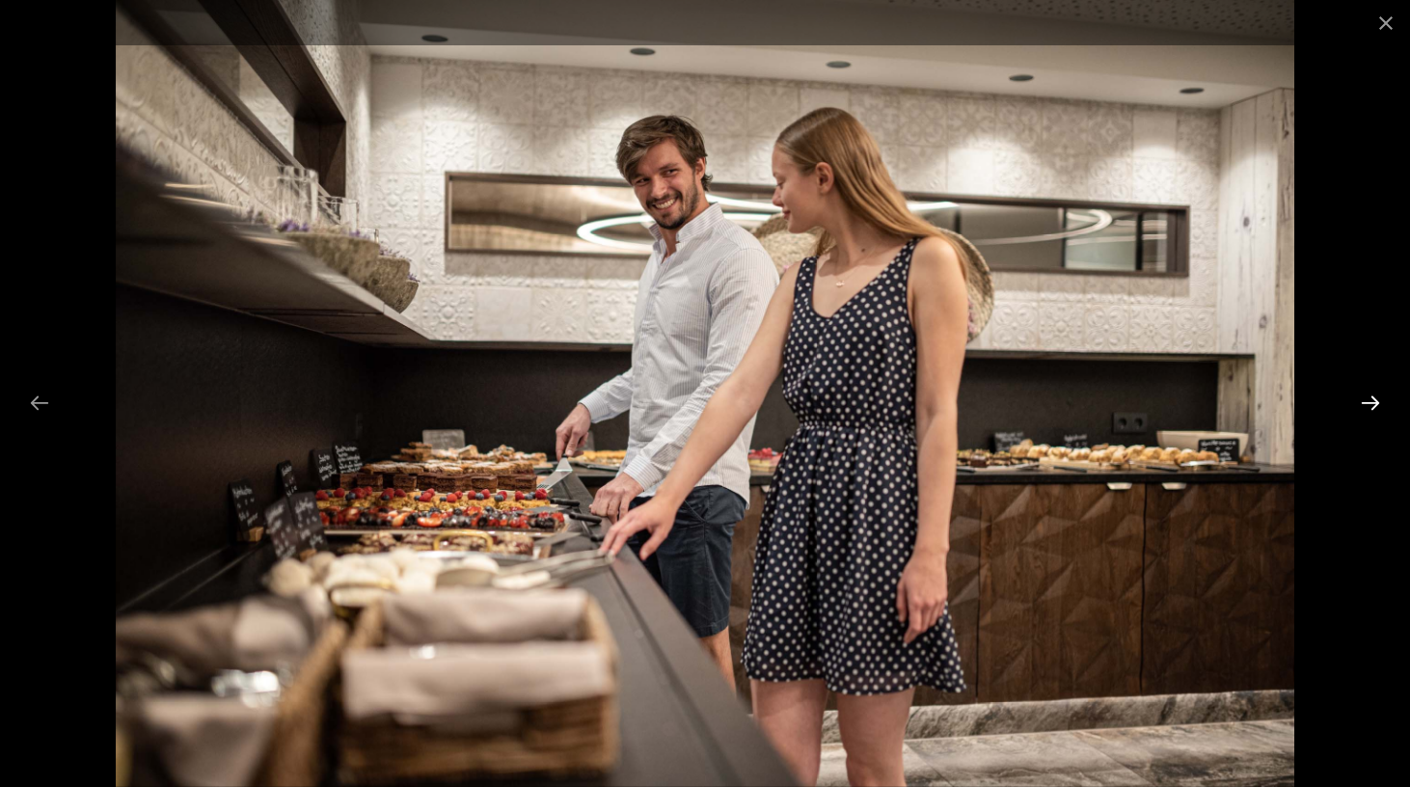
click at [1367, 402] on button "Next slide" at bounding box center [1370, 403] width 41 height 38
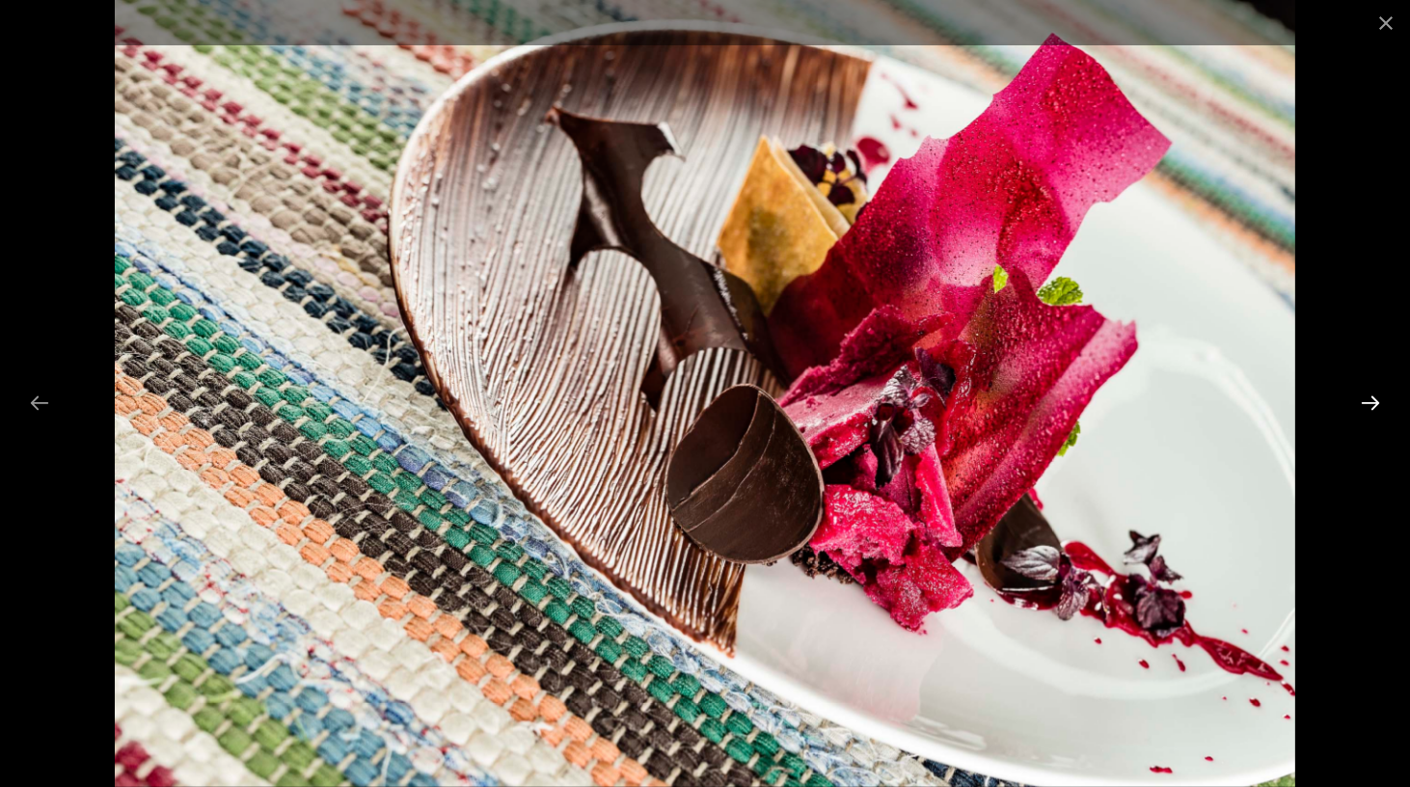
click at [1367, 402] on button "Next slide" at bounding box center [1370, 403] width 41 height 38
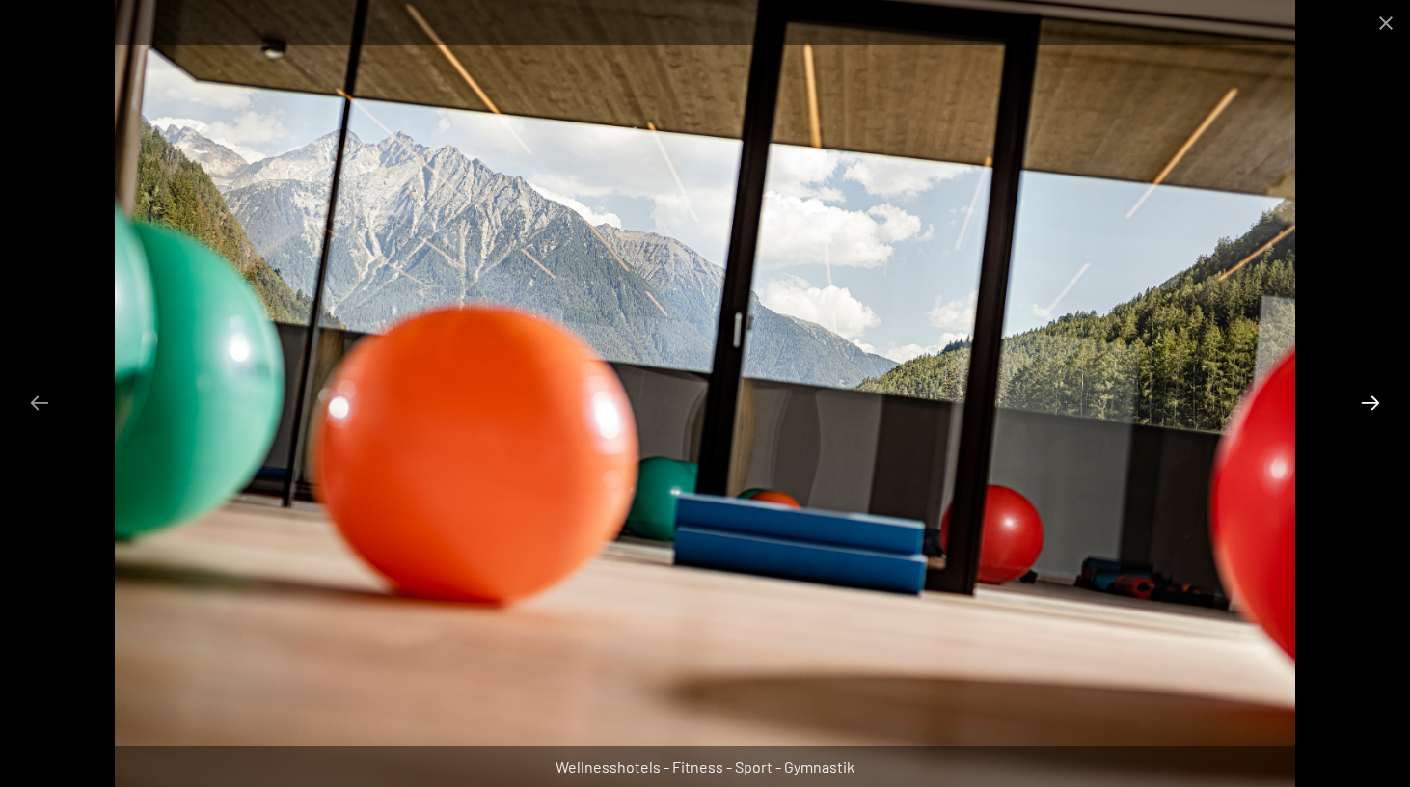
click at [1367, 402] on button "Next slide" at bounding box center [1370, 403] width 41 height 38
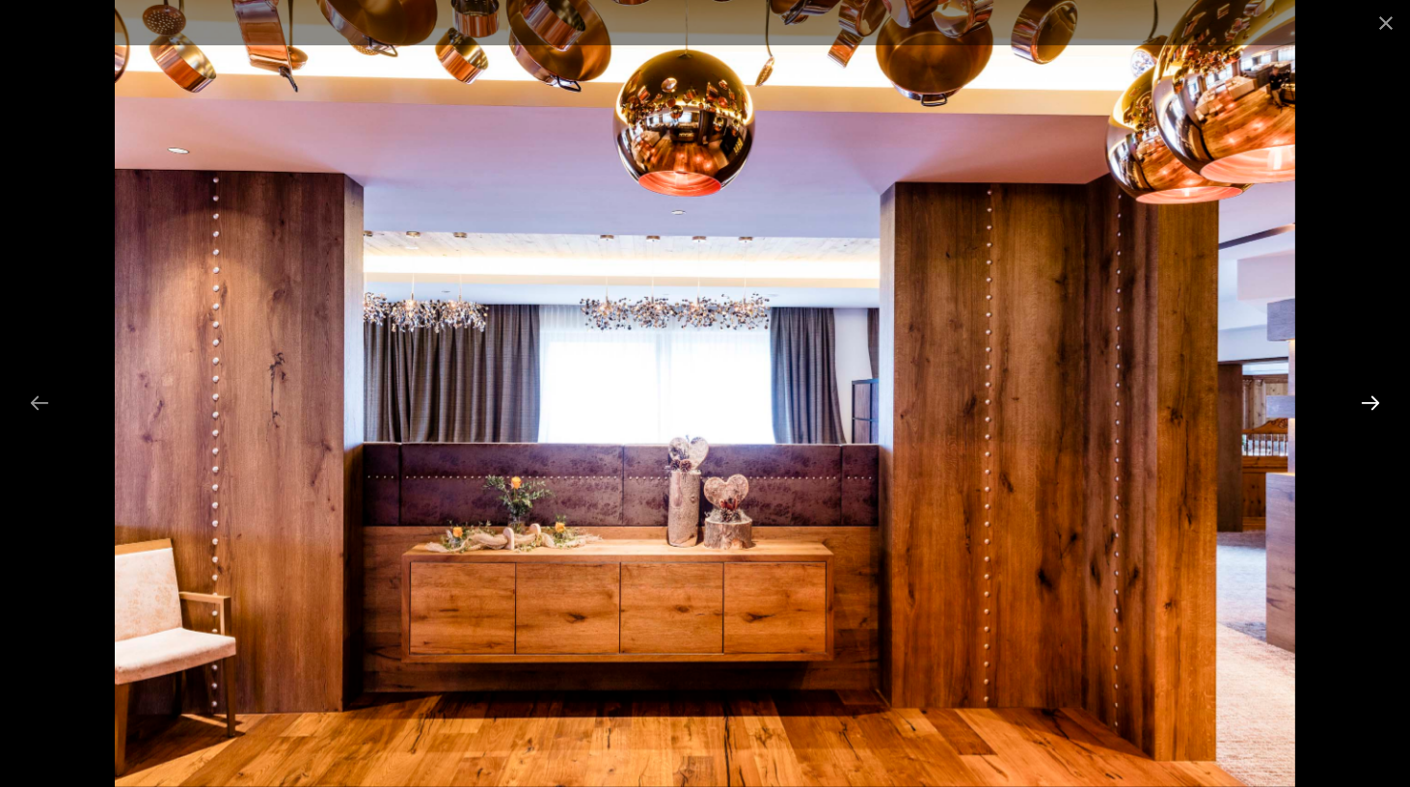
click at [1367, 402] on button "Next slide" at bounding box center [1370, 403] width 41 height 38
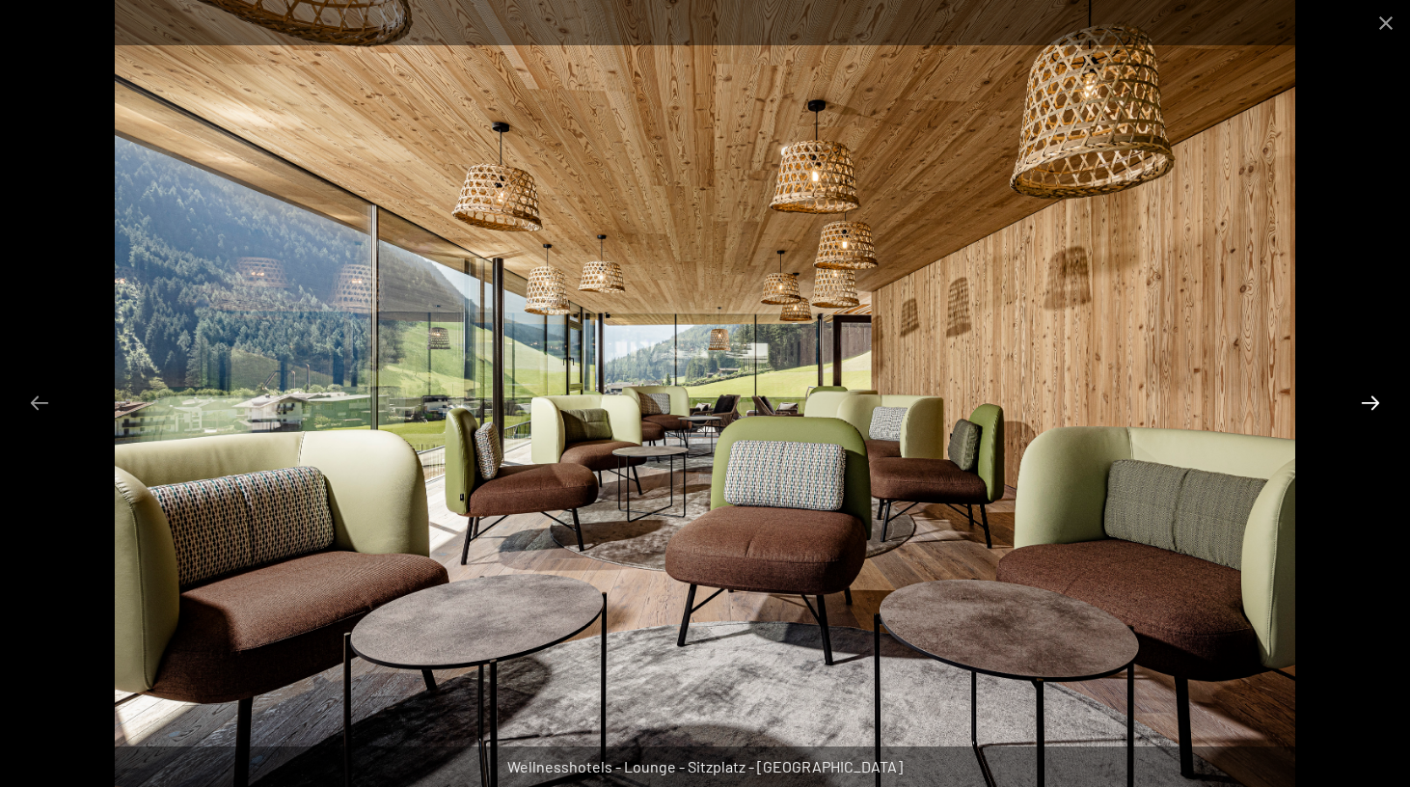
click at [1367, 402] on button "Next slide" at bounding box center [1370, 403] width 41 height 38
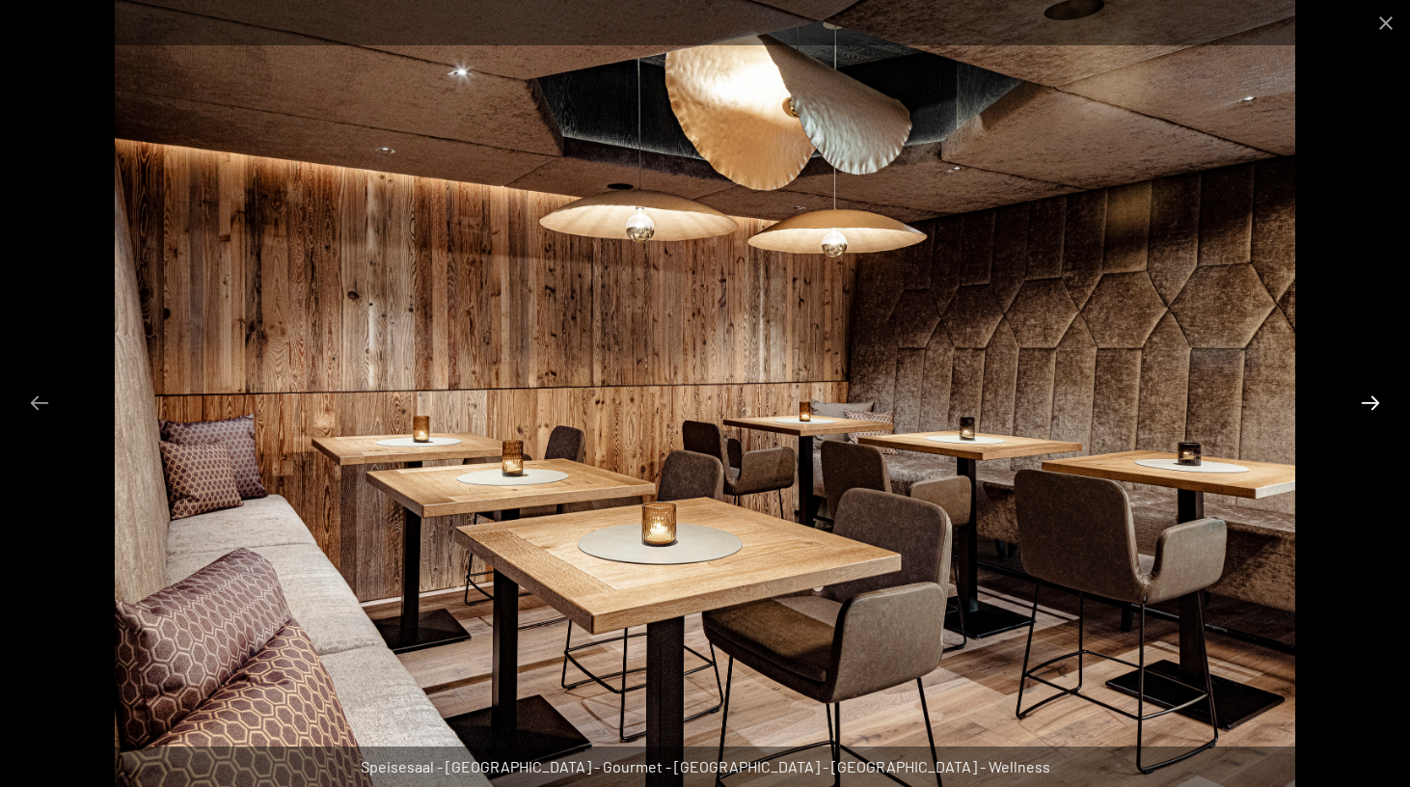
click at [1367, 402] on button "Next slide" at bounding box center [1370, 403] width 41 height 38
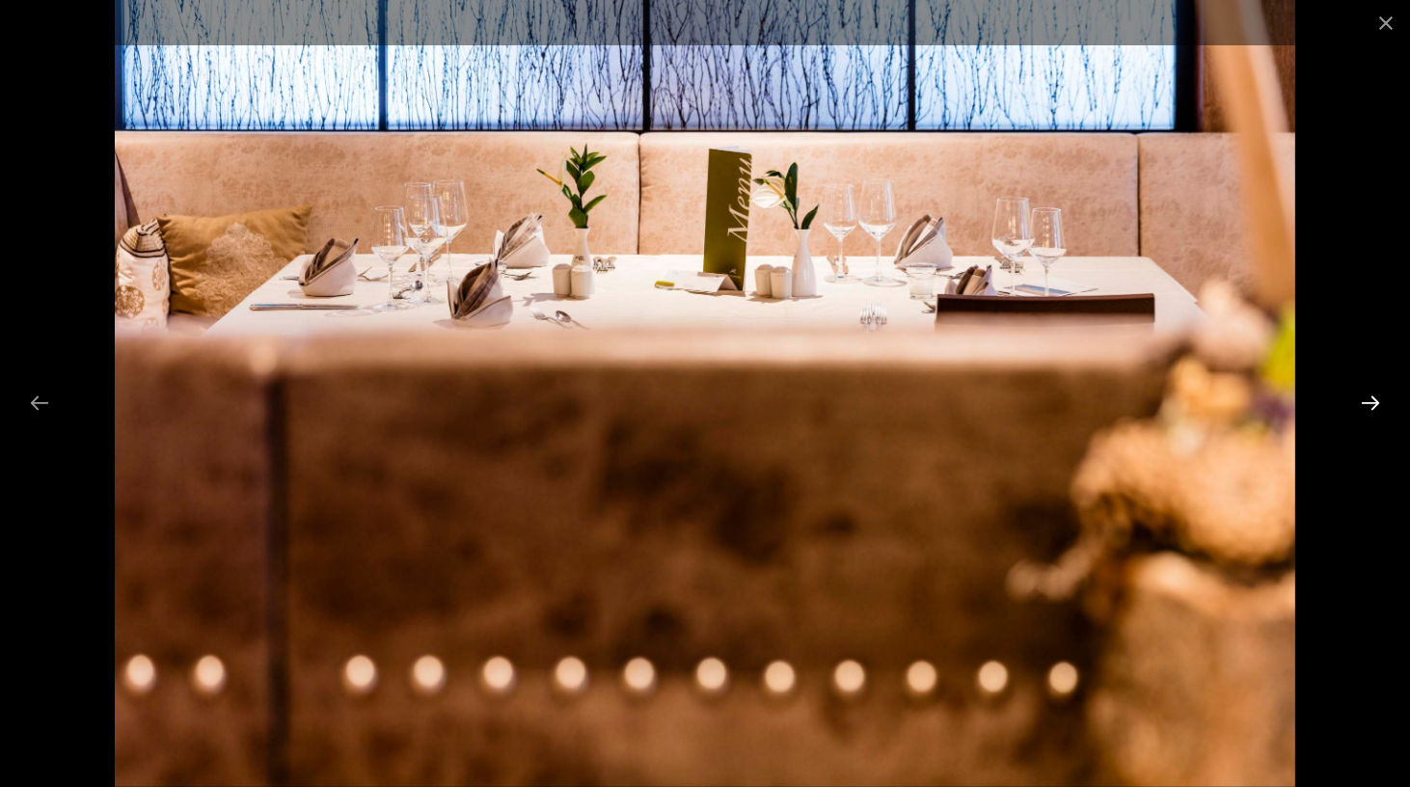
click at [1367, 402] on button "Next slide" at bounding box center [1370, 403] width 41 height 38
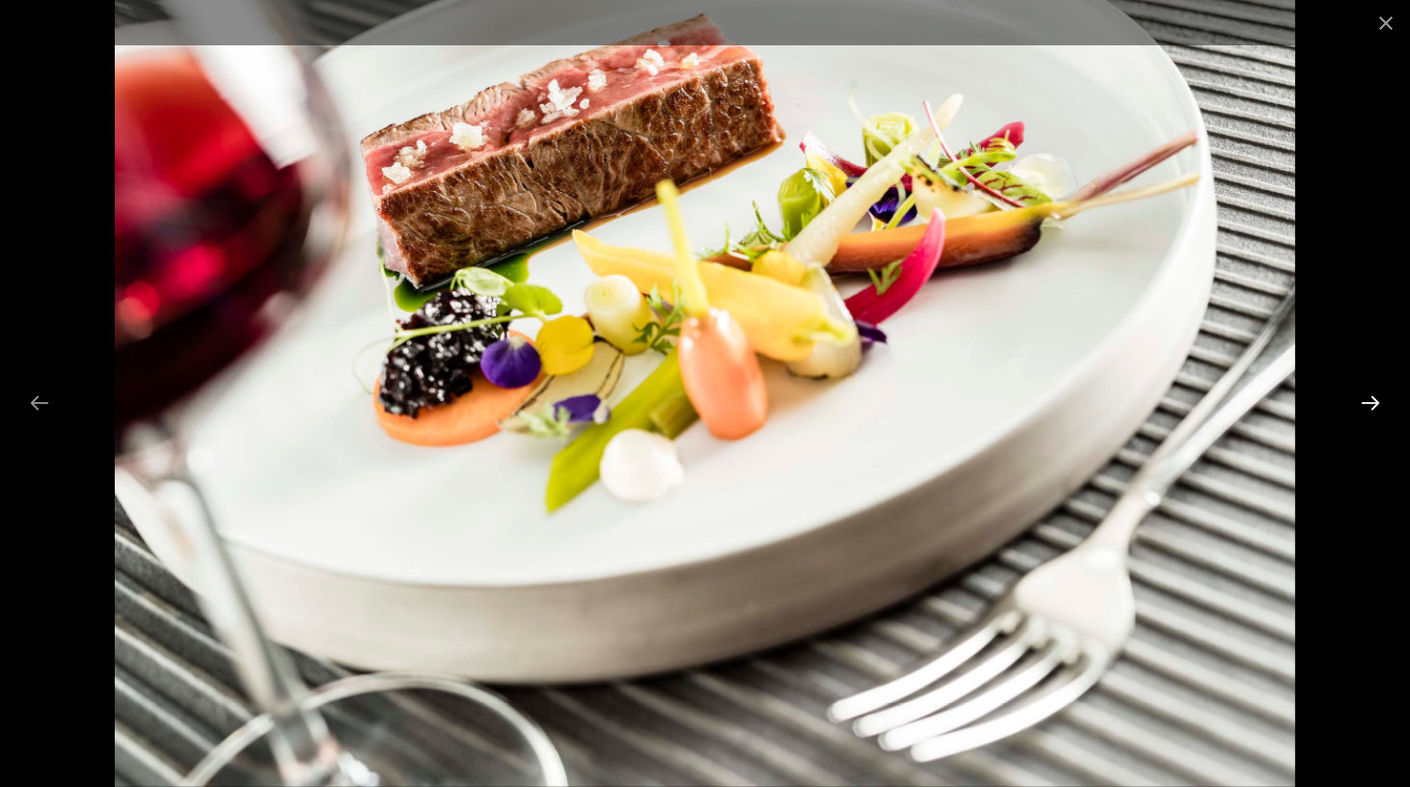
click at [1367, 402] on button "Next slide" at bounding box center [1370, 403] width 41 height 38
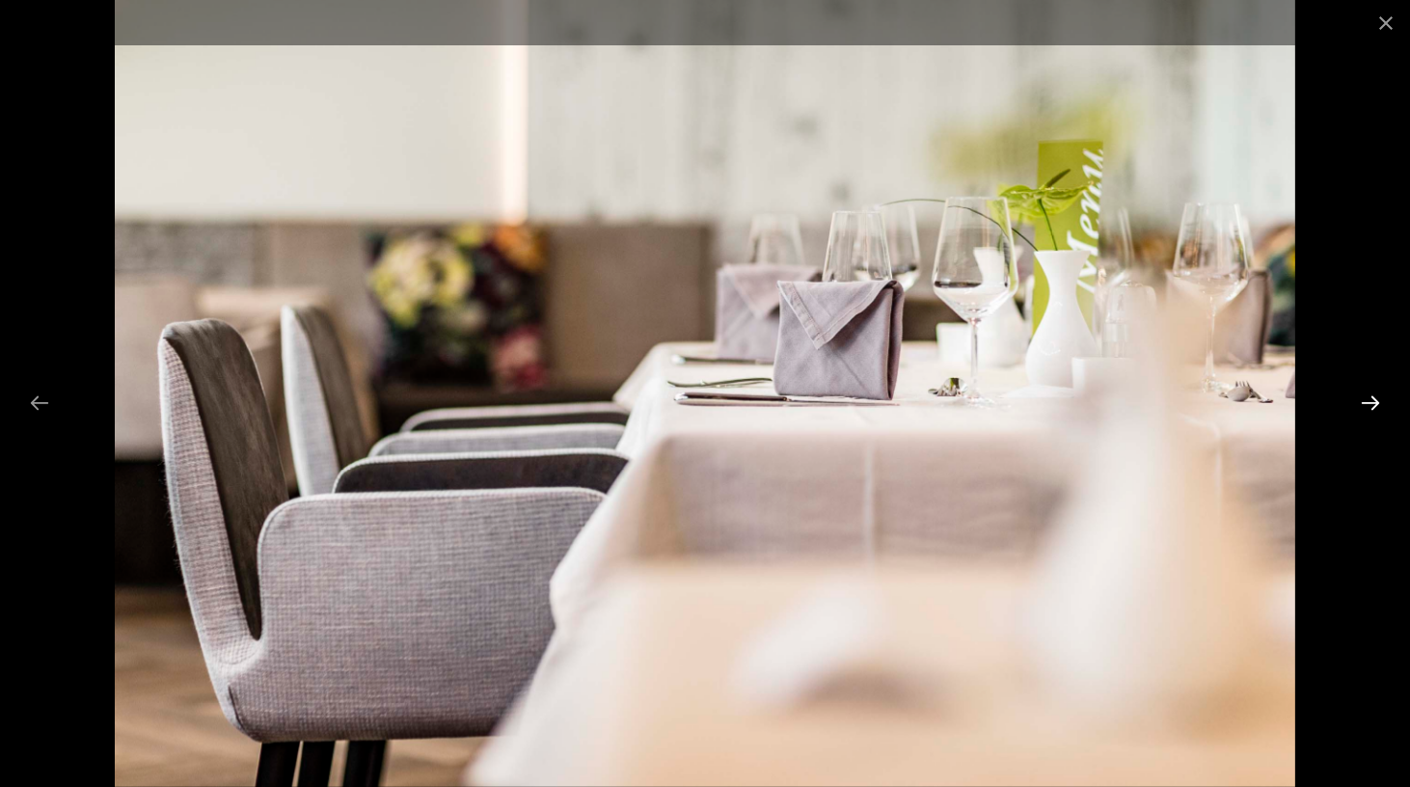
click at [1367, 402] on button "Next slide" at bounding box center [1370, 403] width 41 height 38
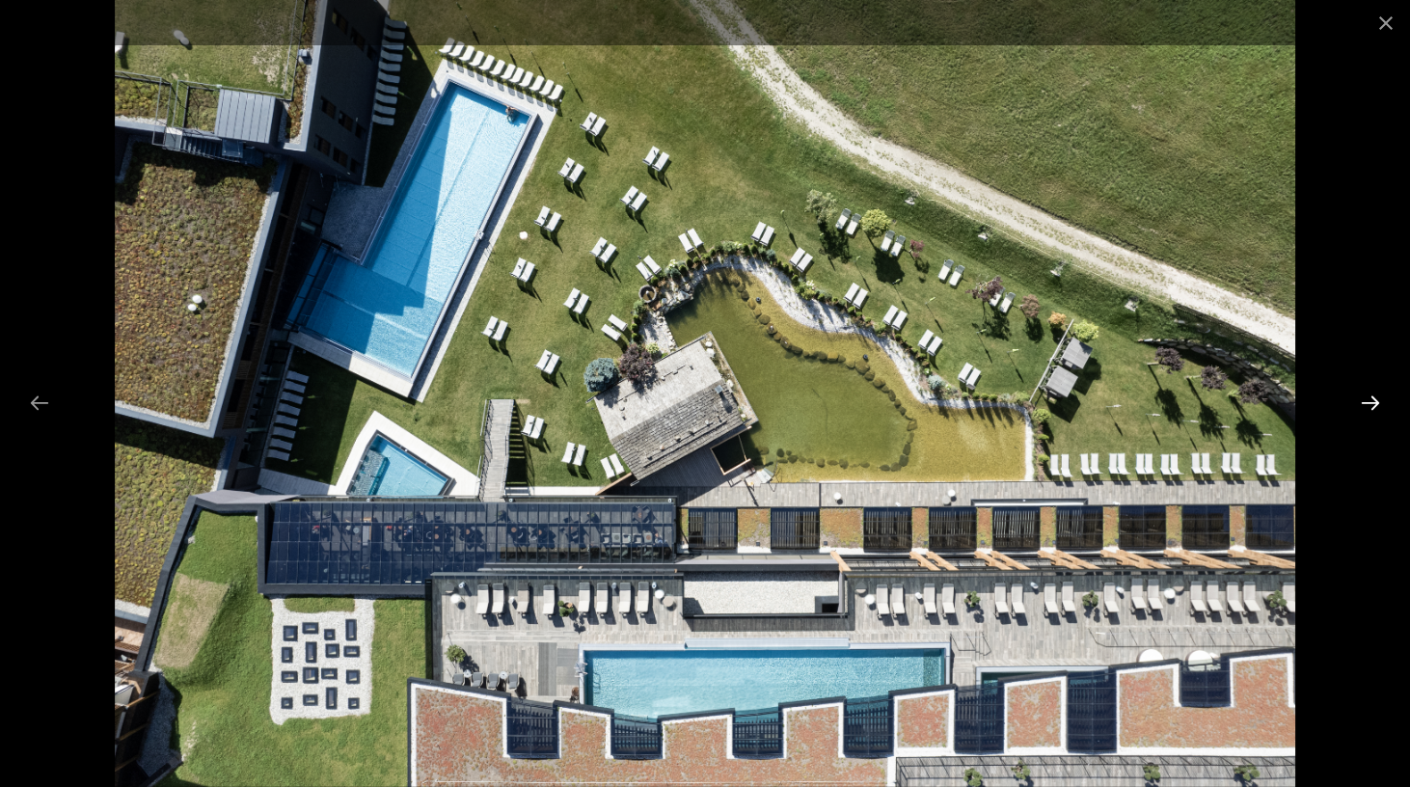
click at [1367, 402] on button "Next slide" at bounding box center [1370, 403] width 41 height 38
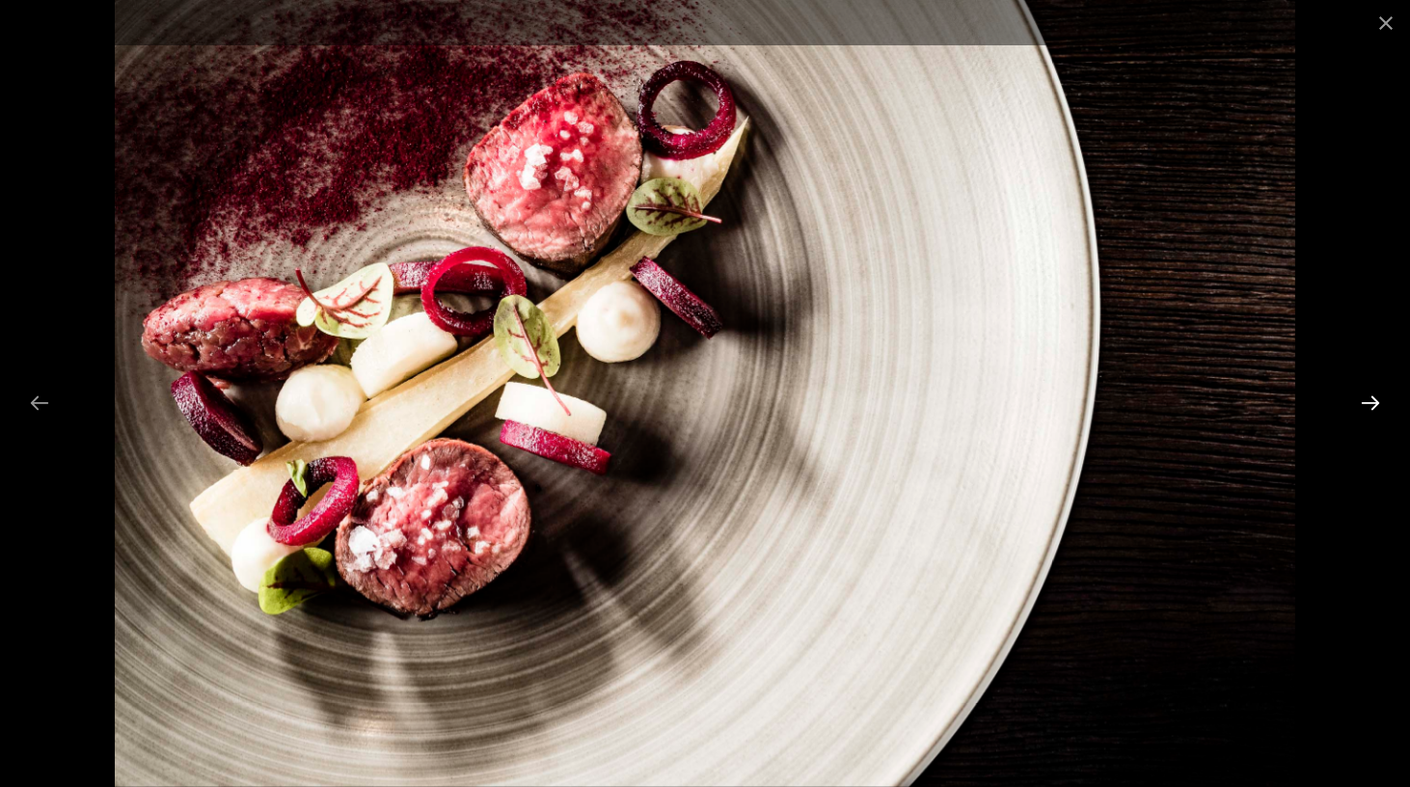
click at [1367, 402] on button "Next slide" at bounding box center [1370, 403] width 41 height 38
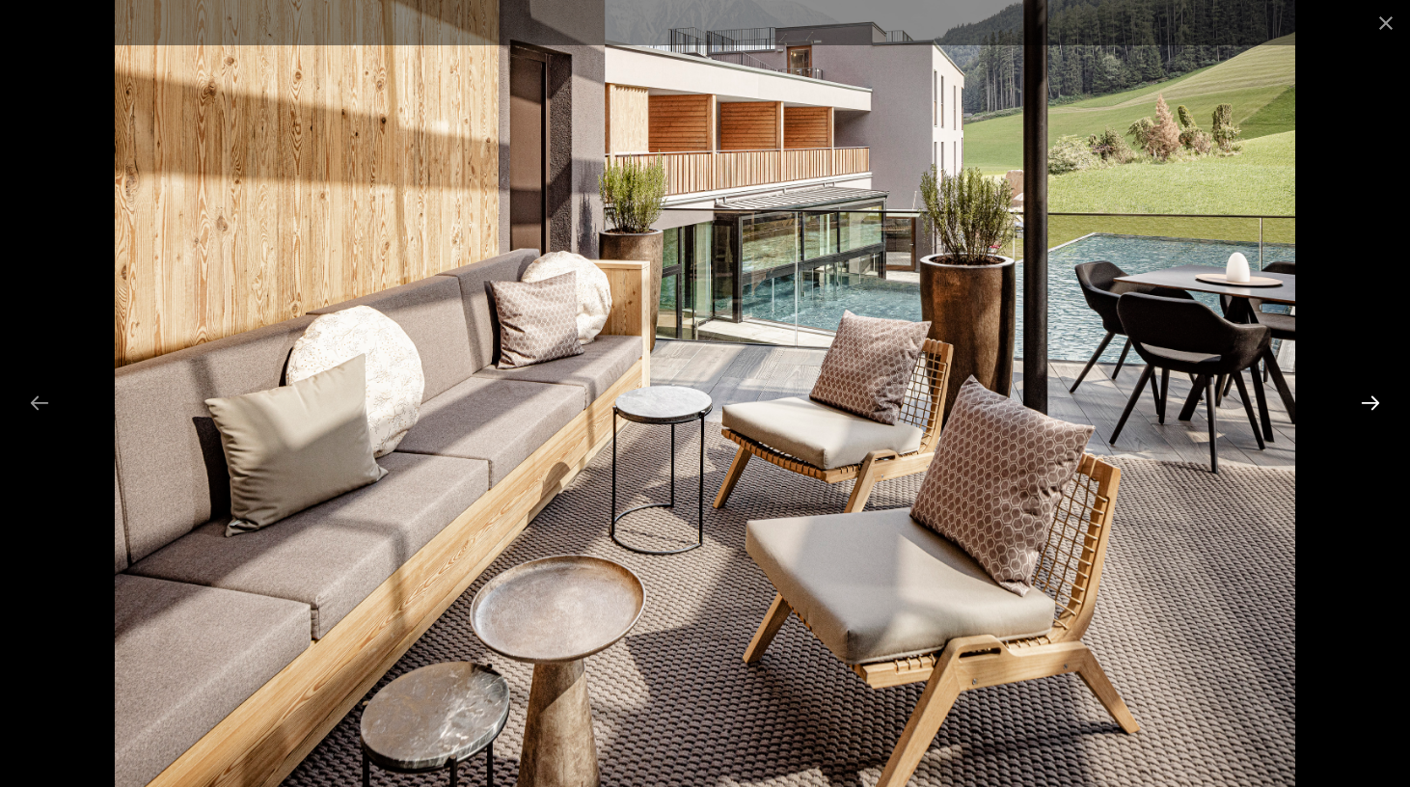
click at [1367, 402] on button "Next slide" at bounding box center [1370, 403] width 41 height 38
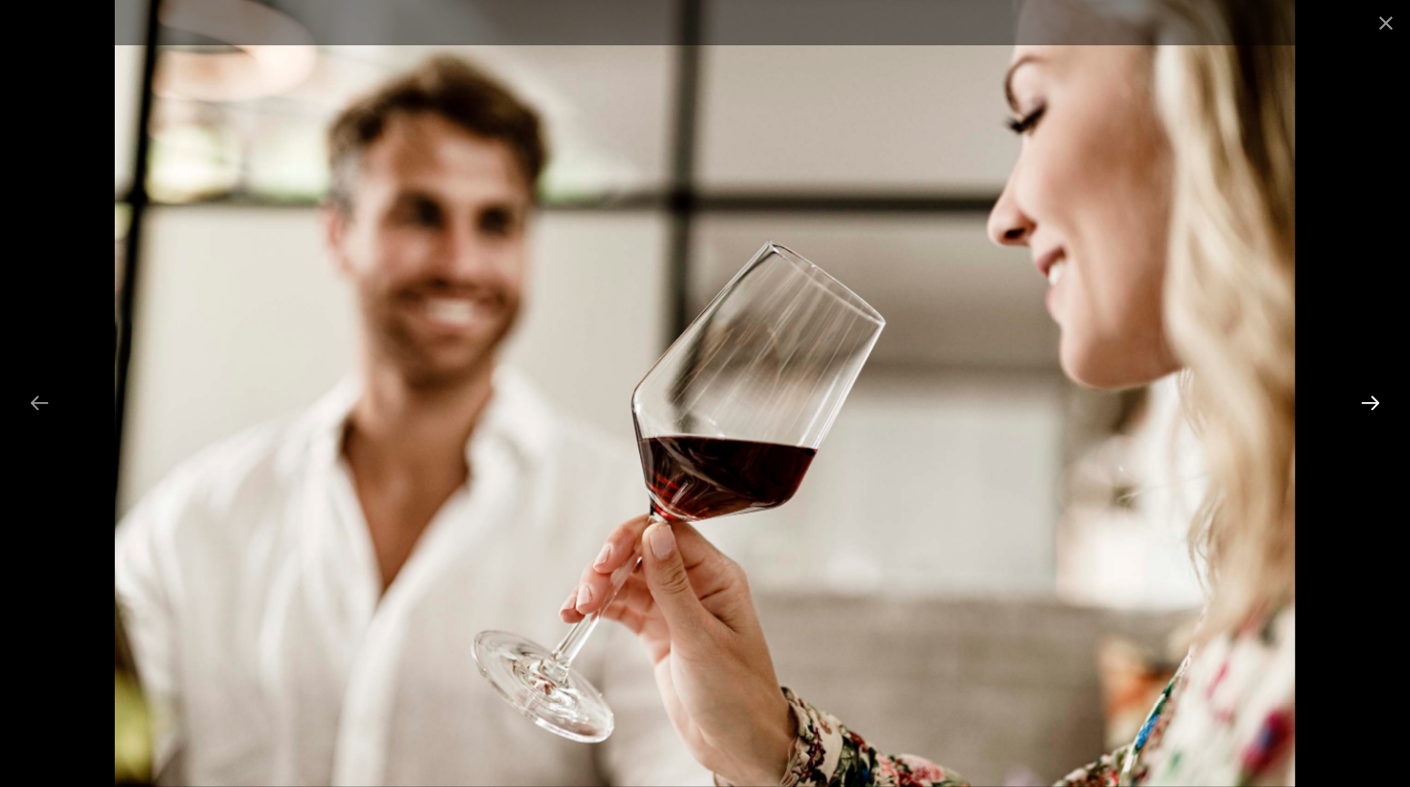
click at [1367, 402] on button "Next slide" at bounding box center [1370, 403] width 41 height 38
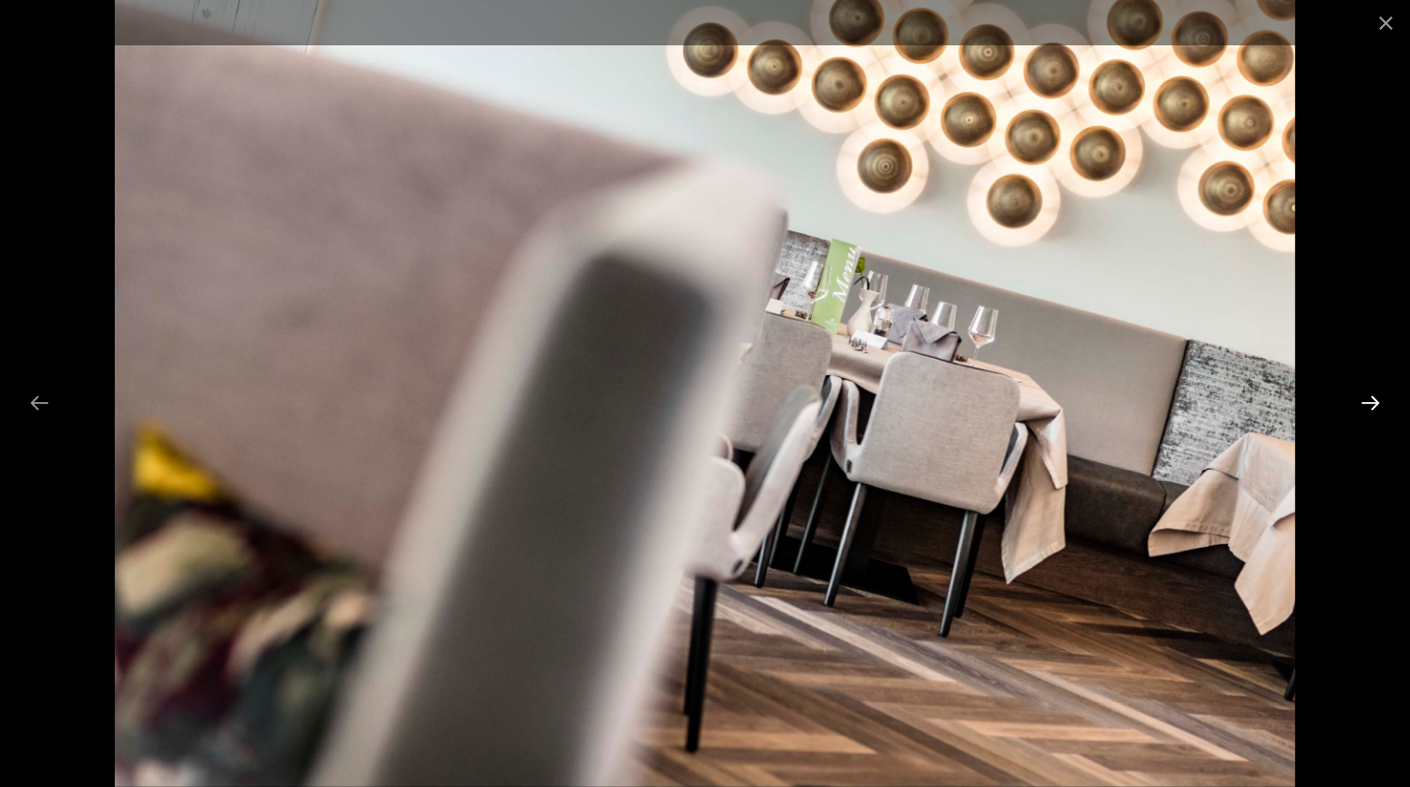
click at [1367, 402] on button "Next slide" at bounding box center [1370, 403] width 41 height 38
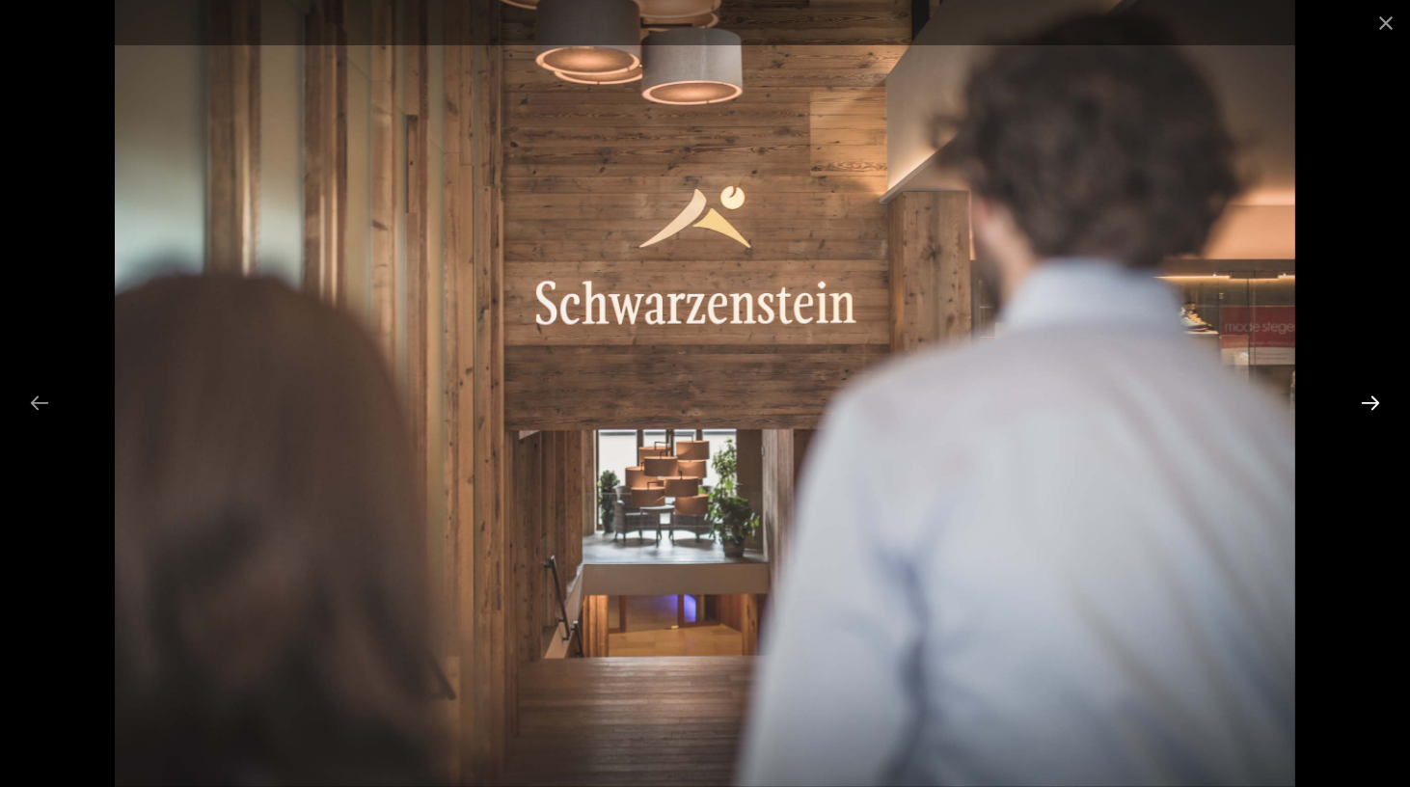
click at [1367, 402] on button "Next slide" at bounding box center [1370, 403] width 41 height 38
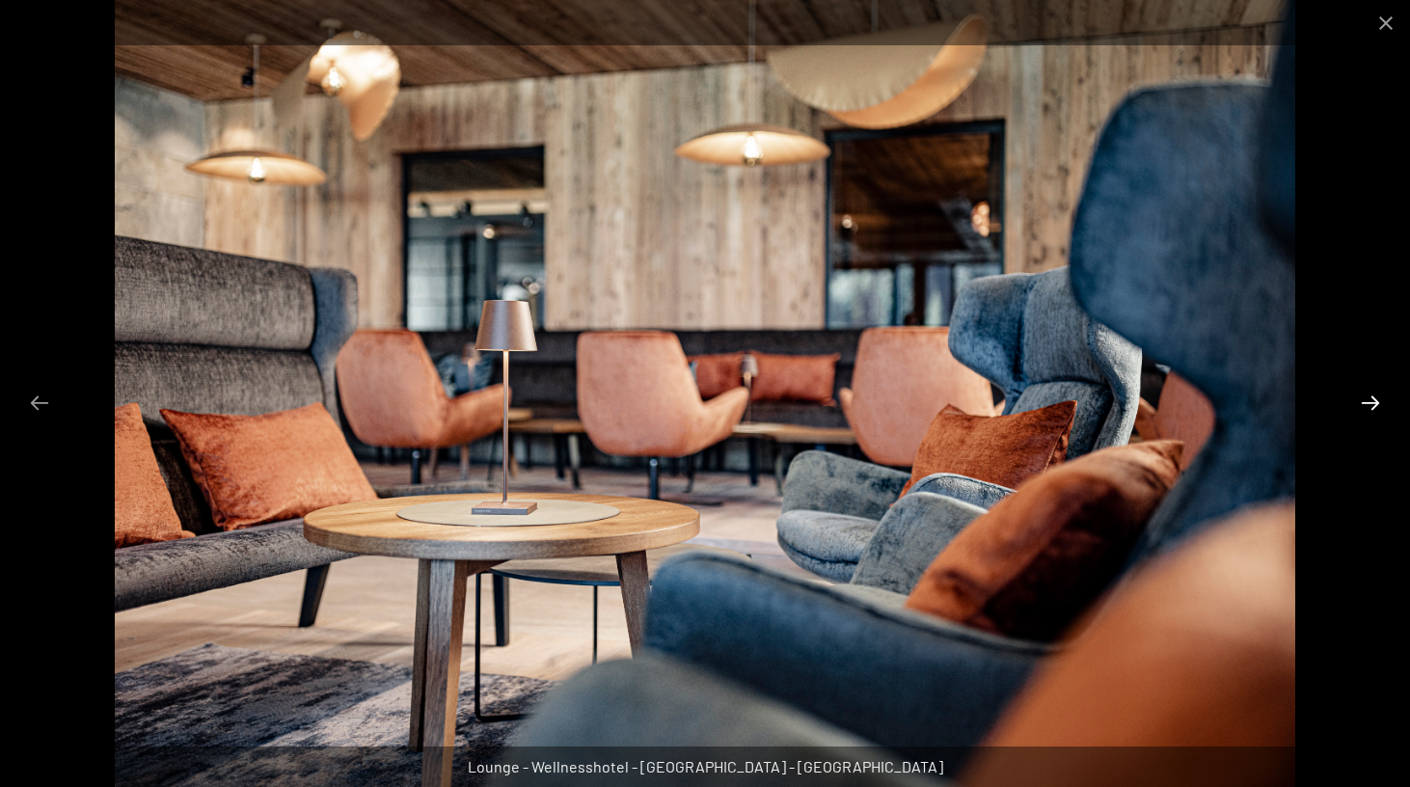
click at [1367, 402] on button "Next slide" at bounding box center [1370, 403] width 41 height 38
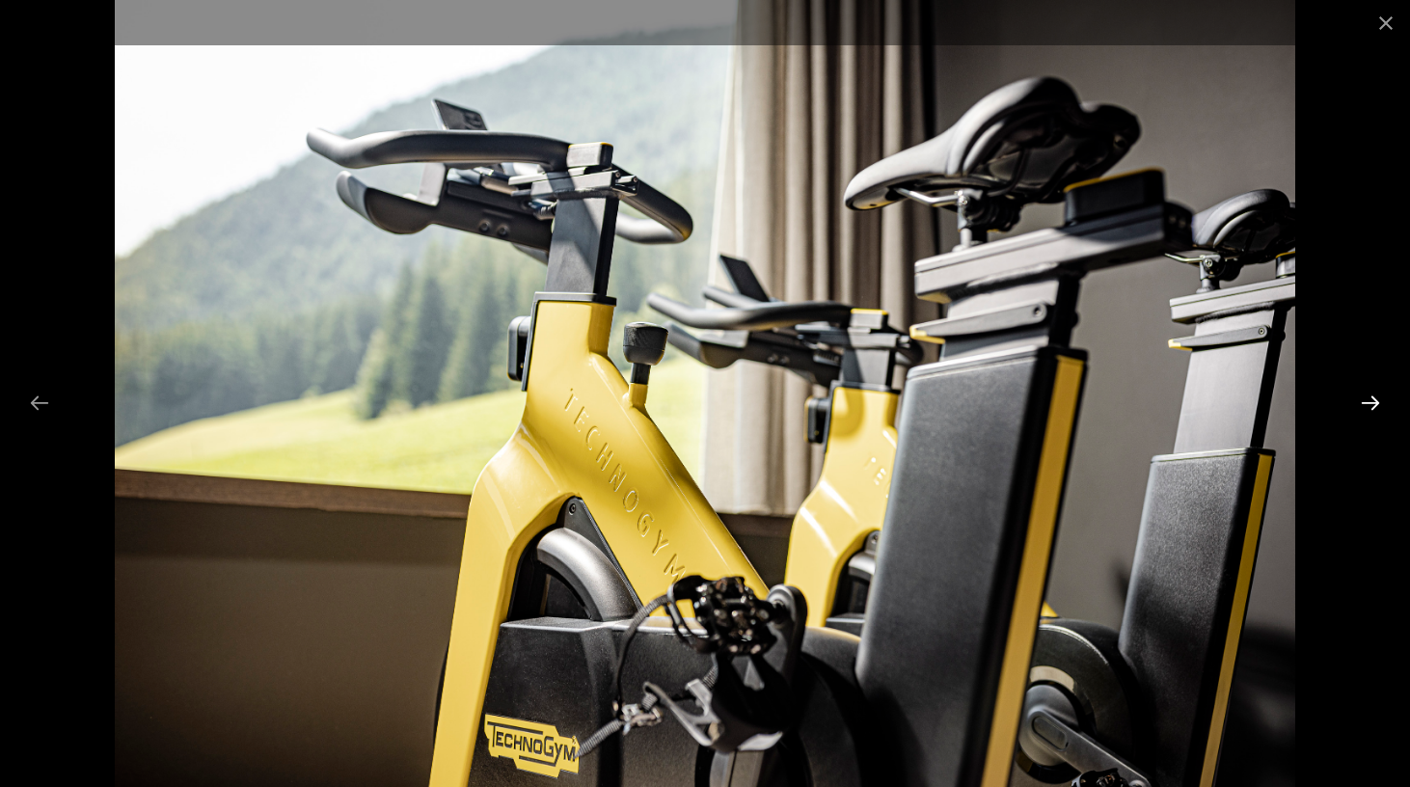
click at [1367, 402] on button "Next slide" at bounding box center [1370, 403] width 41 height 38
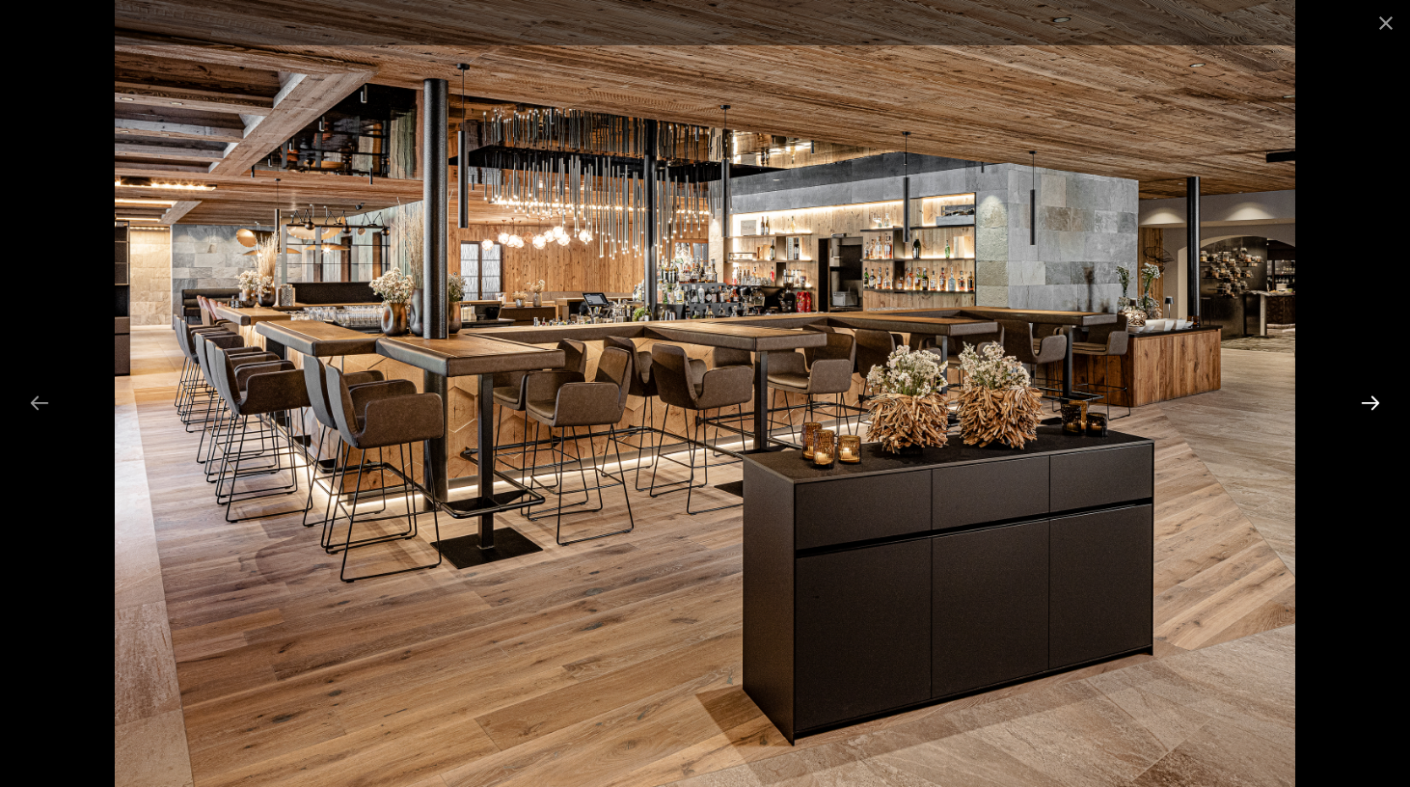
click at [1367, 402] on button "Next slide" at bounding box center [1370, 403] width 41 height 38
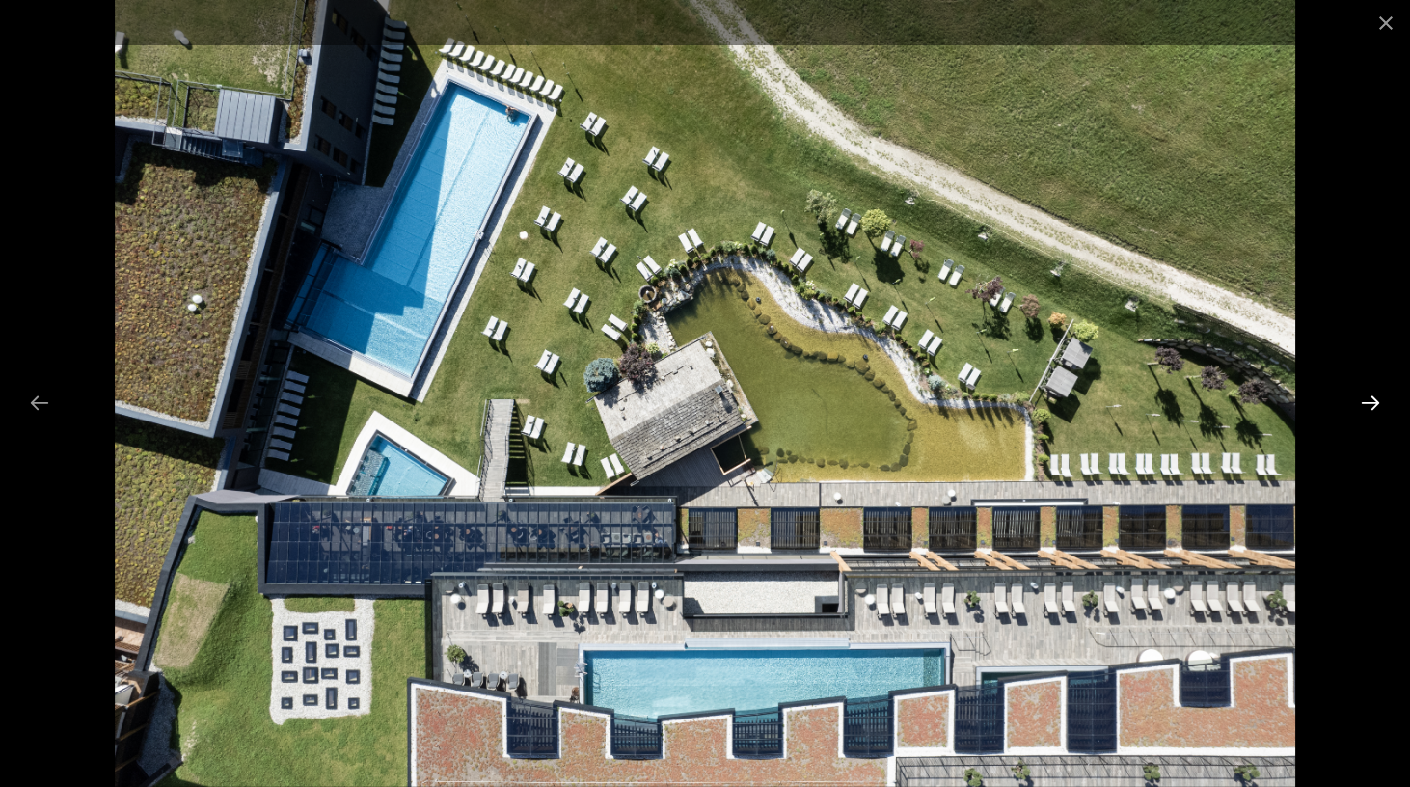
click at [1382, 393] on button "Next slide" at bounding box center [1370, 403] width 41 height 38
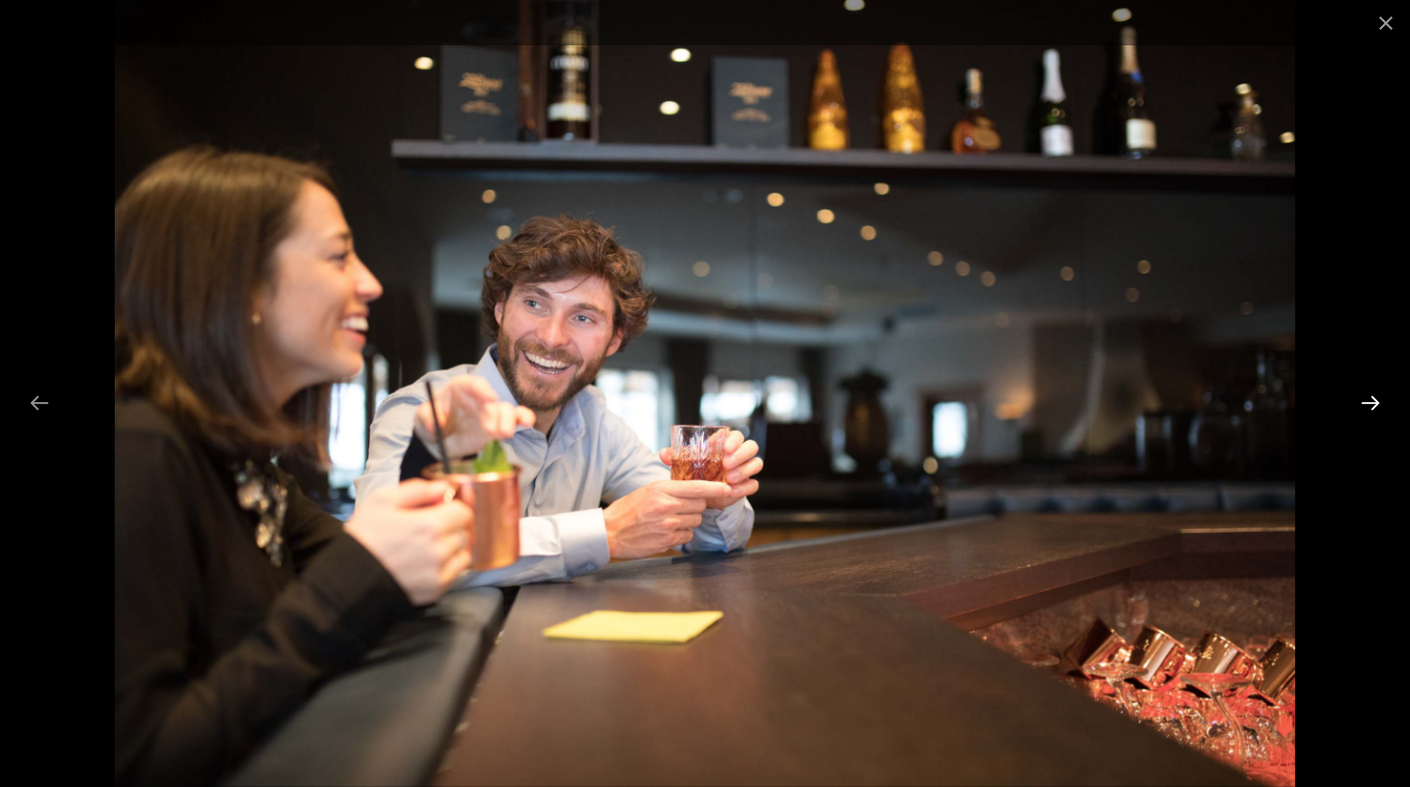
click at [1382, 393] on button "Next slide" at bounding box center [1370, 403] width 41 height 38
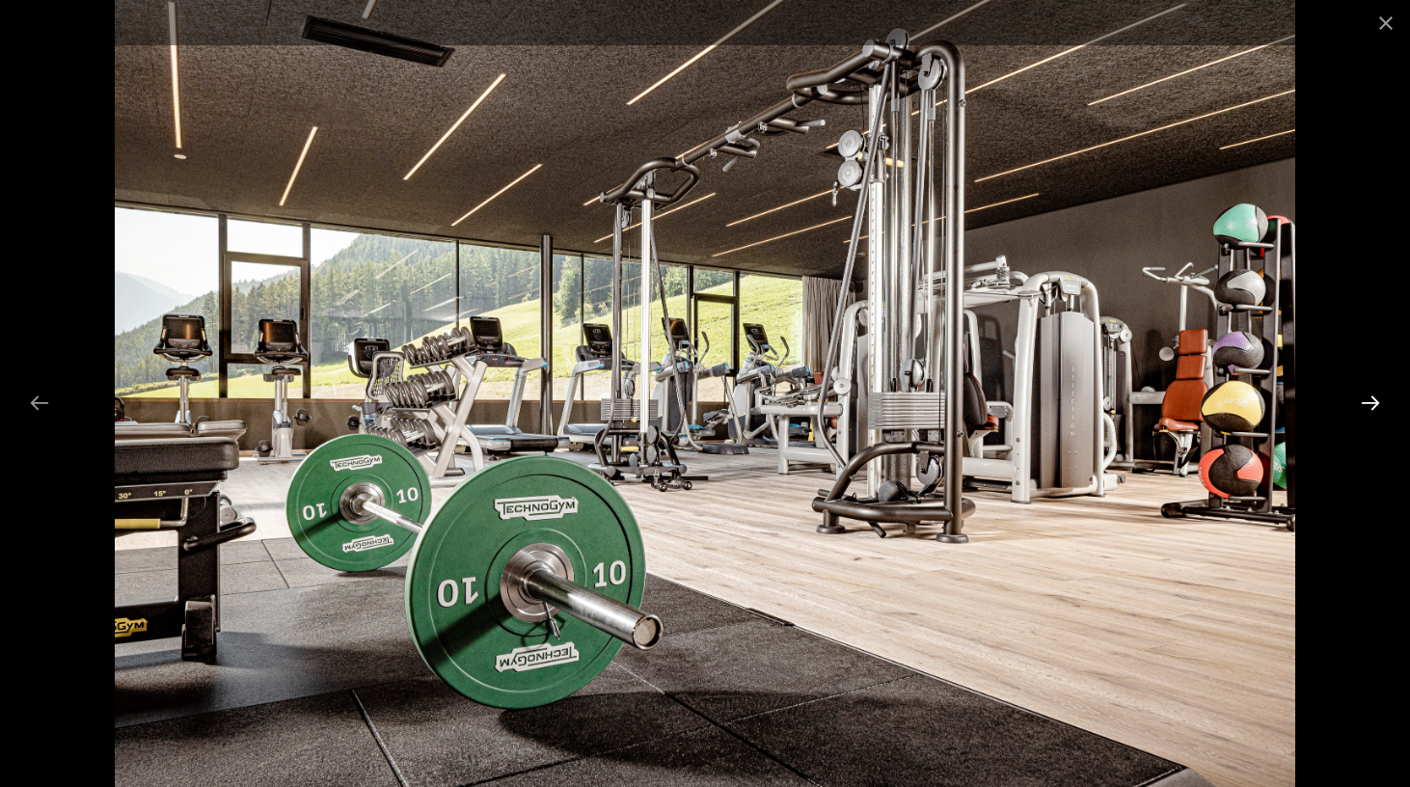
click at [1382, 393] on button "Next slide" at bounding box center [1370, 403] width 41 height 38
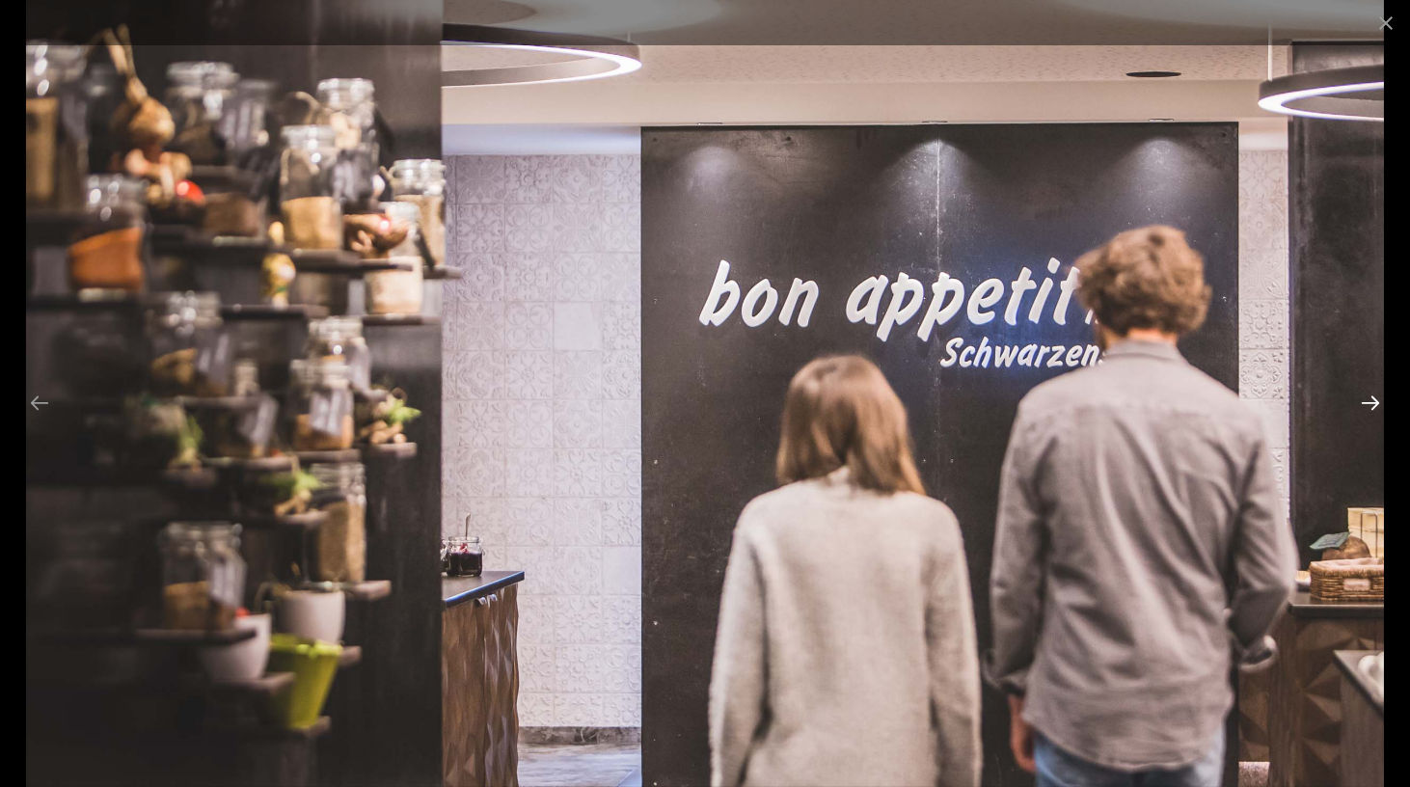
click at [1382, 393] on button "Next slide" at bounding box center [1370, 403] width 41 height 38
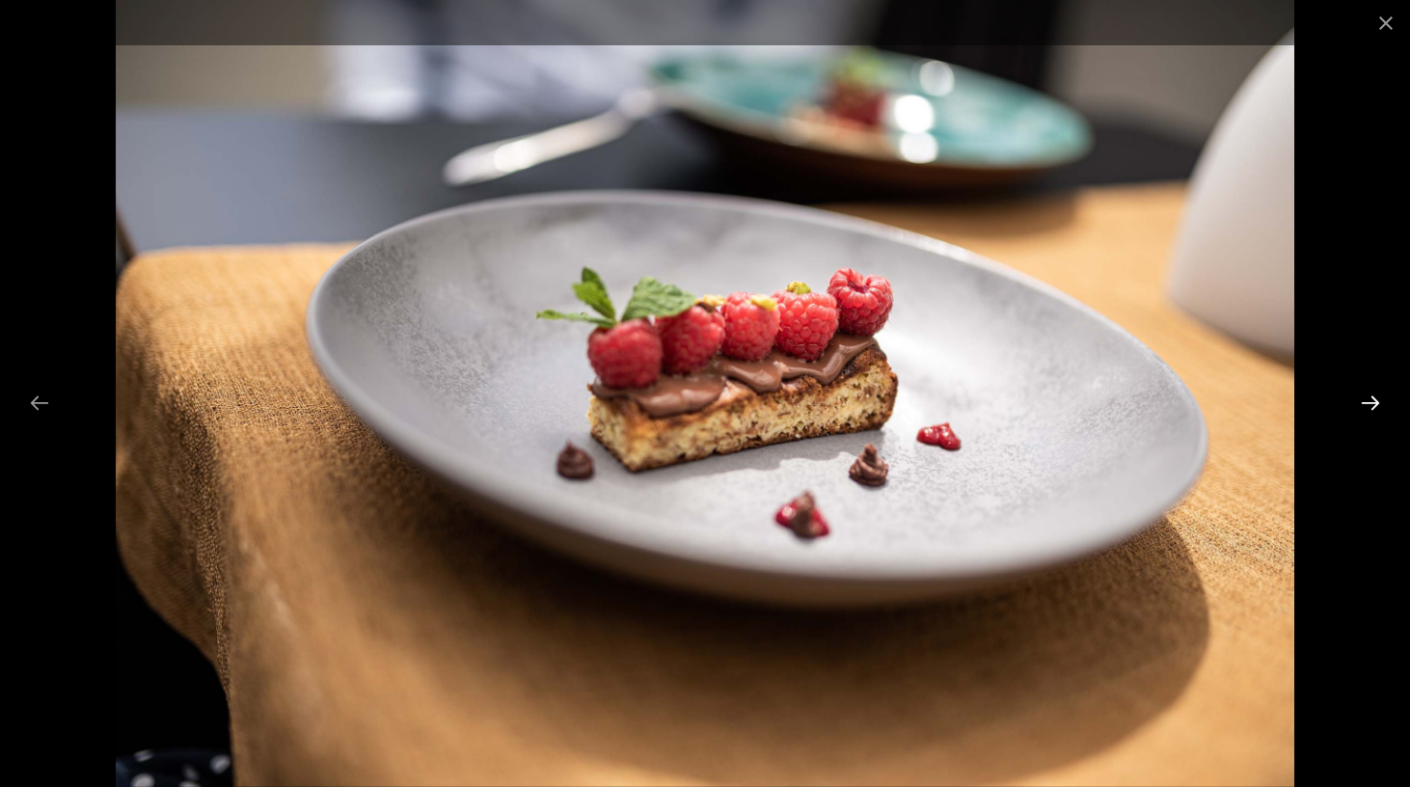
click at [1382, 393] on button "Next slide" at bounding box center [1370, 403] width 41 height 38
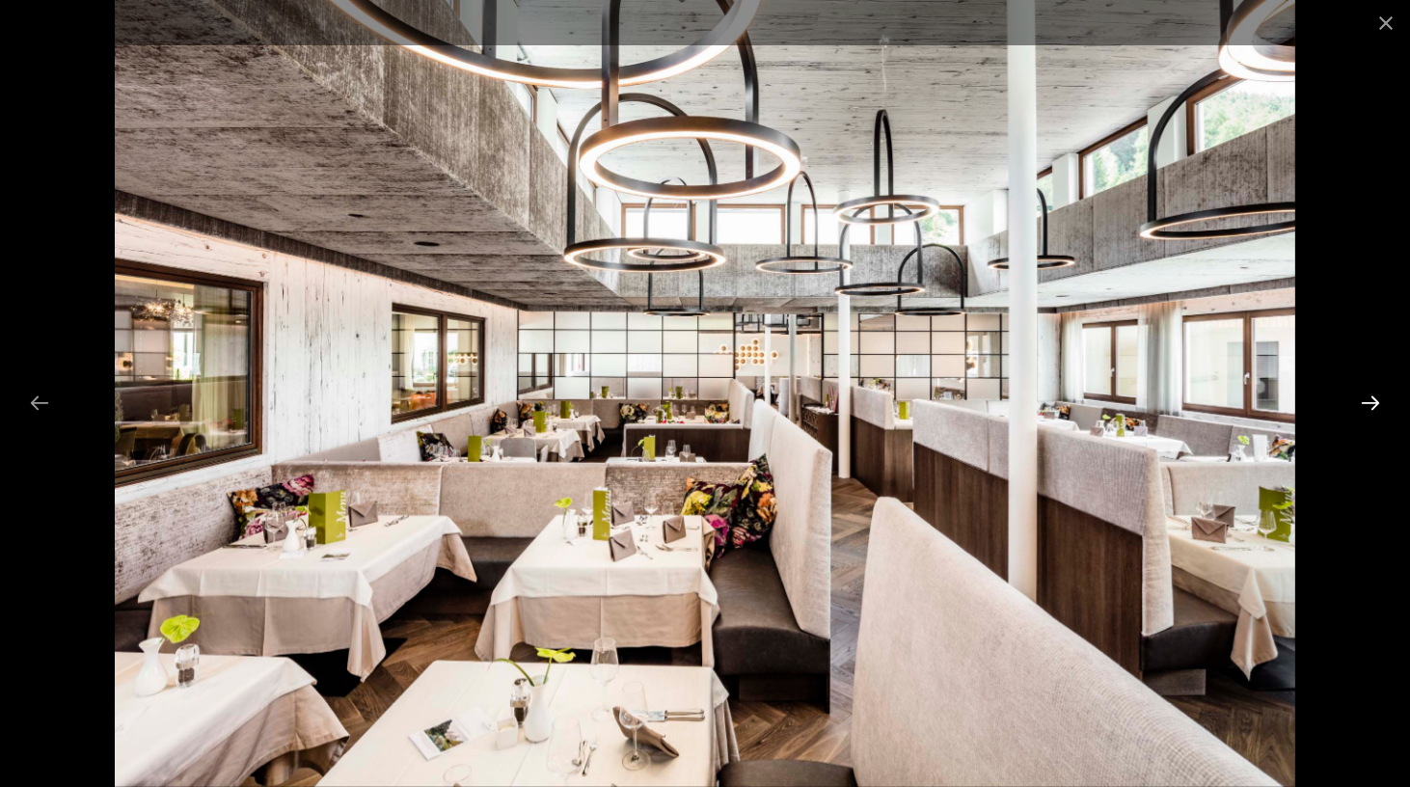
click at [1382, 393] on button "Next slide" at bounding box center [1370, 403] width 41 height 38
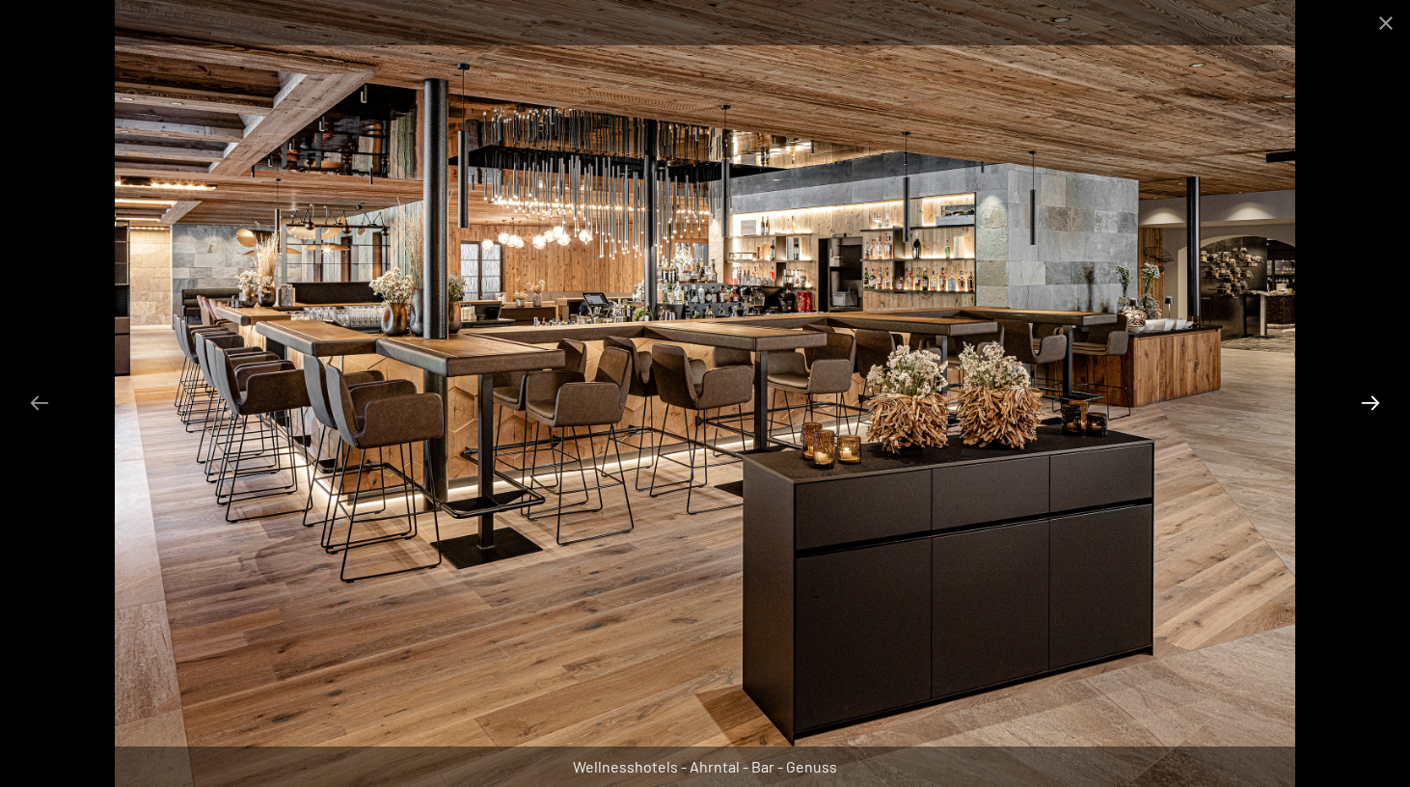
click at [1382, 393] on button "Next slide" at bounding box center [1370, 403] width 41 height 38
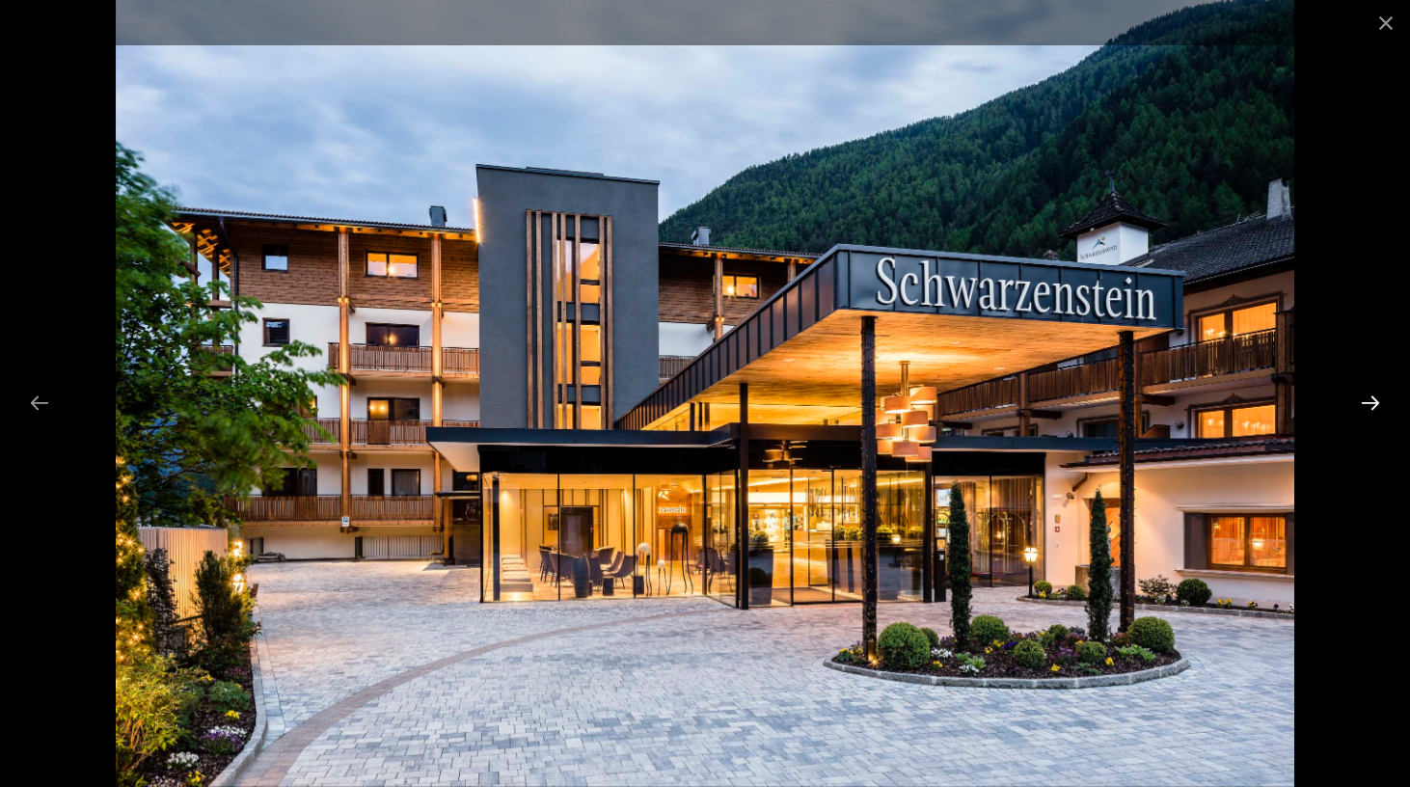
click at [1382, 393] on button "Next slide" at bounding box center [1370, 403] width 41 height 38
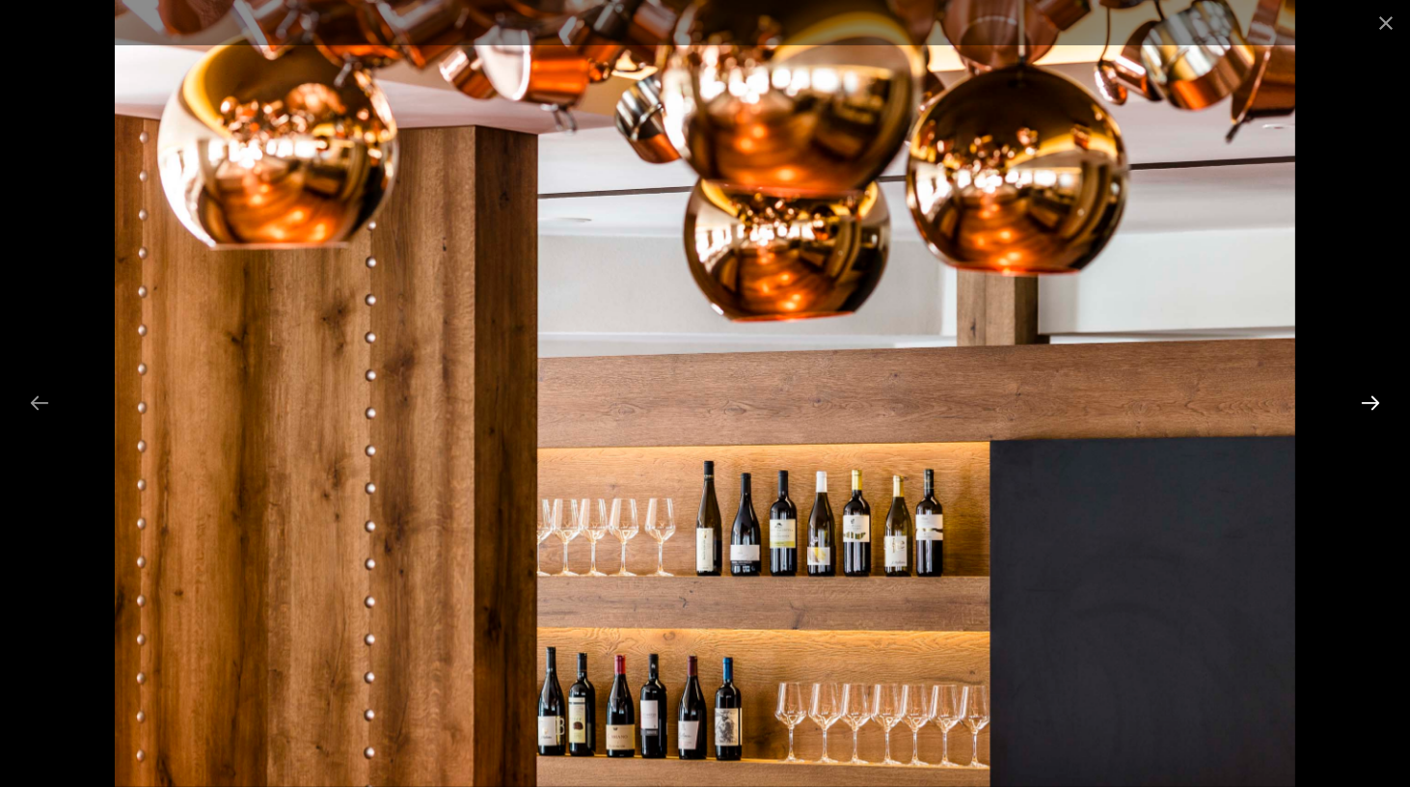
click at [1382, 393] on button "Next slide" at bounding box center [1370, 403] width 41 height 38
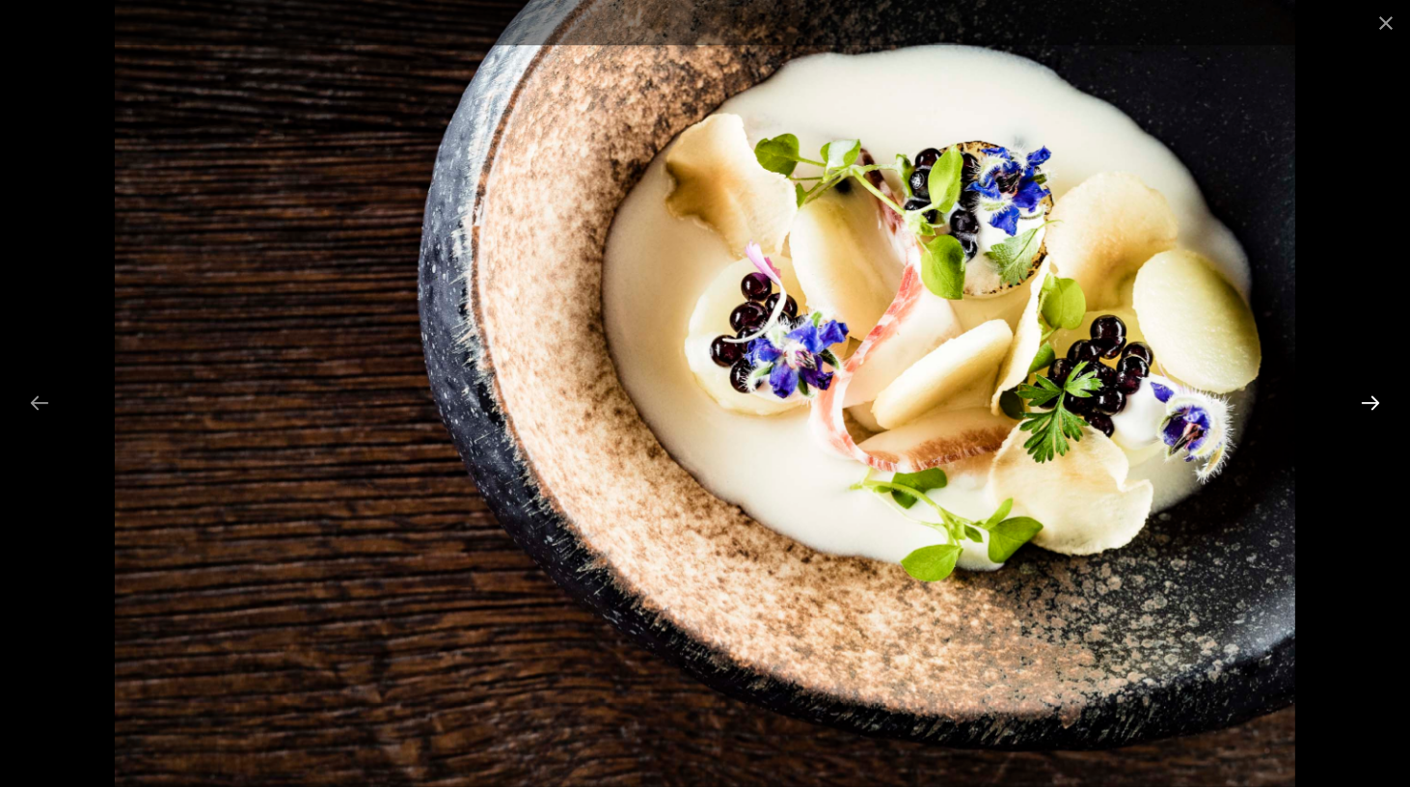
click at [1382, 393] on button "Next slide" at bounding box center [1370, 403] width 41 height 38
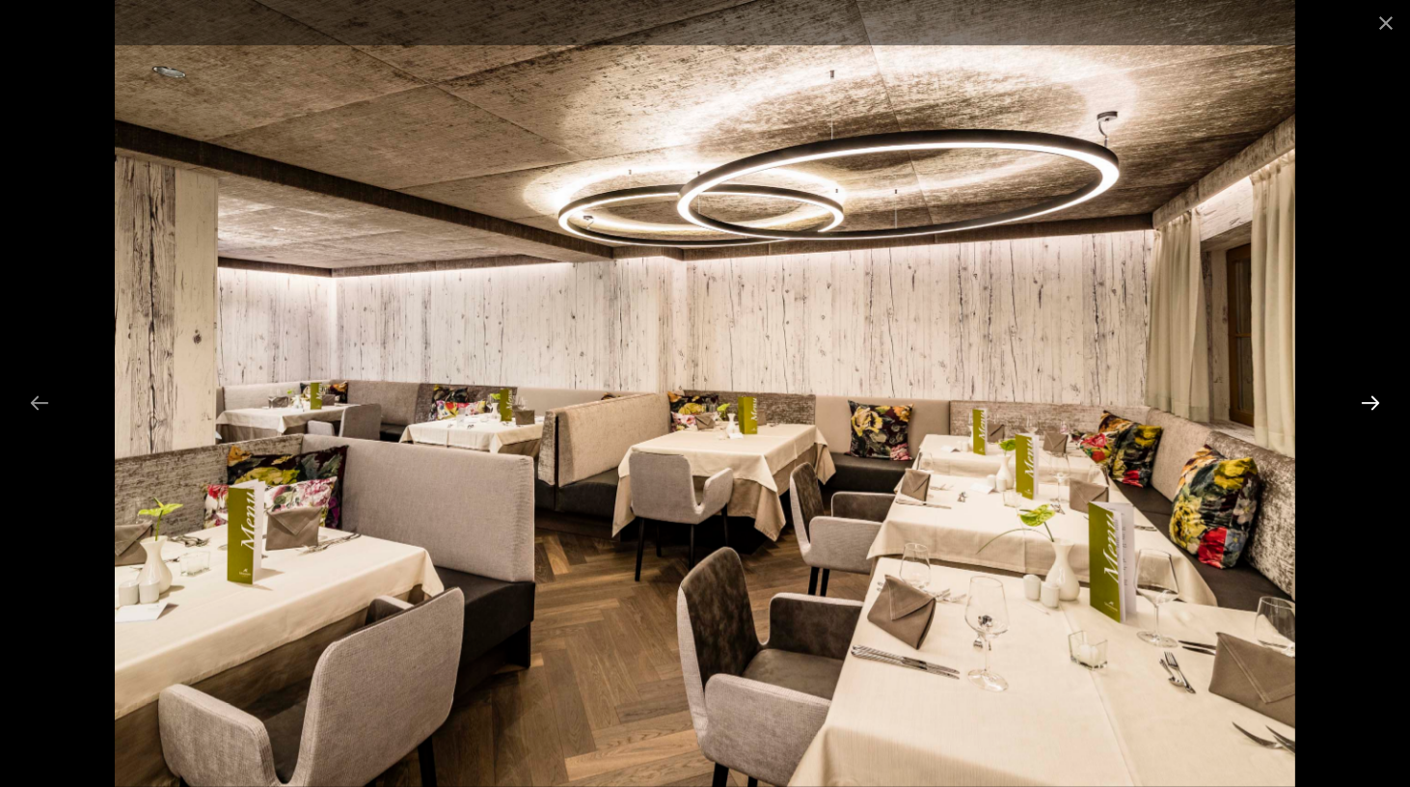
click at [1382, 393] on button "Next slide" at bounding box center [1370, 403] width 41 height 38
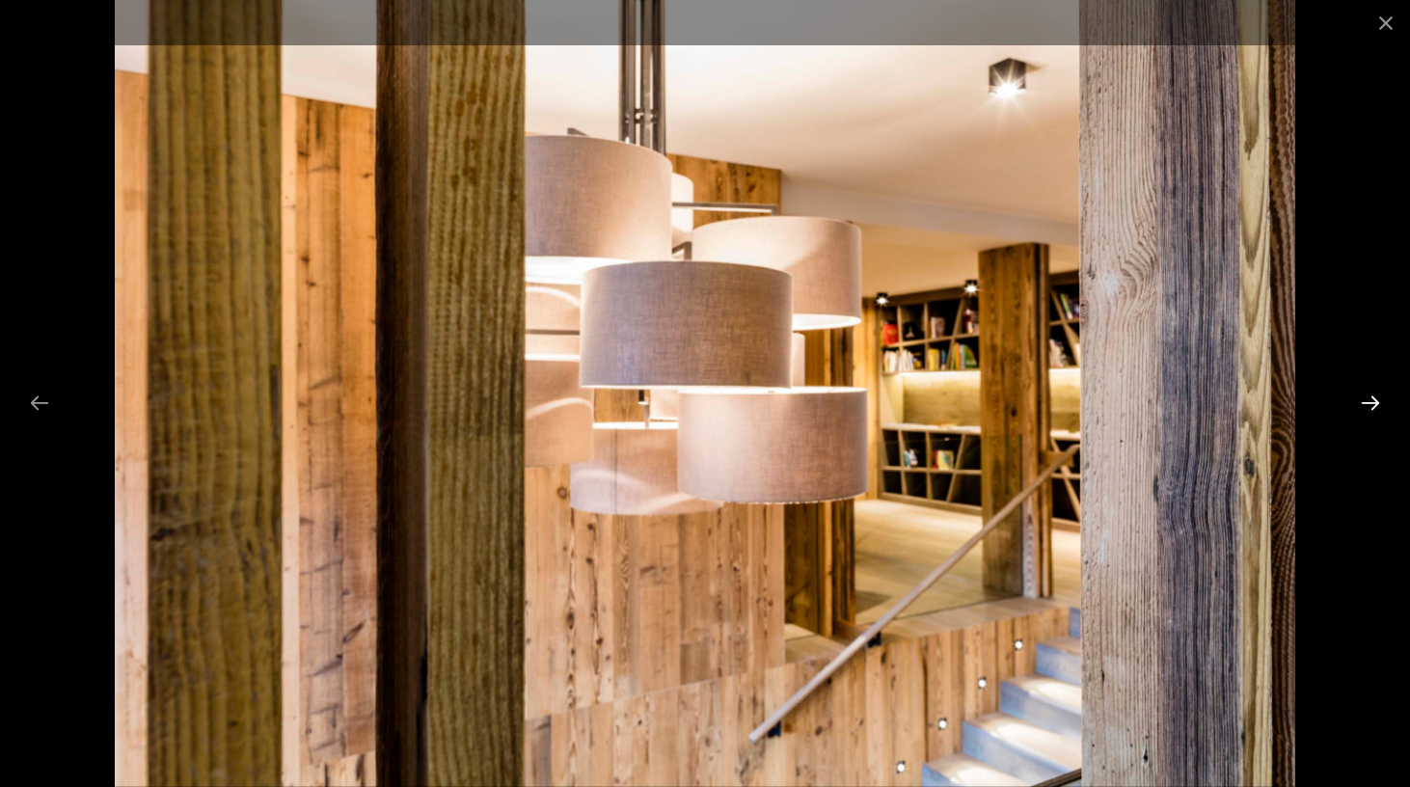
click at [1382, 393] on button "Next slide" at bounding box center [1370, 403] width 41 height 38
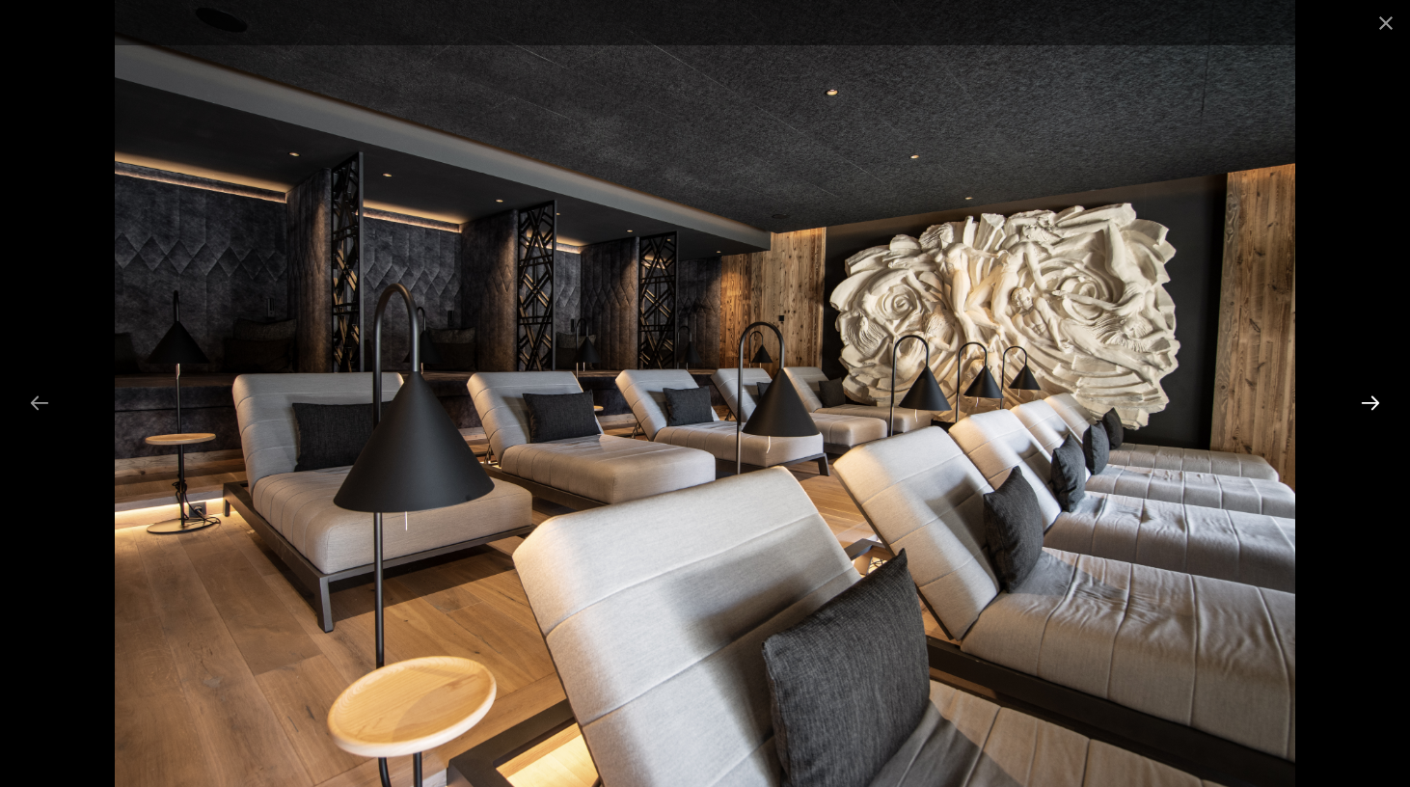
click at [1382, 393] on button "Next slide" at bounding box center [1370, 403] width 41 height 38
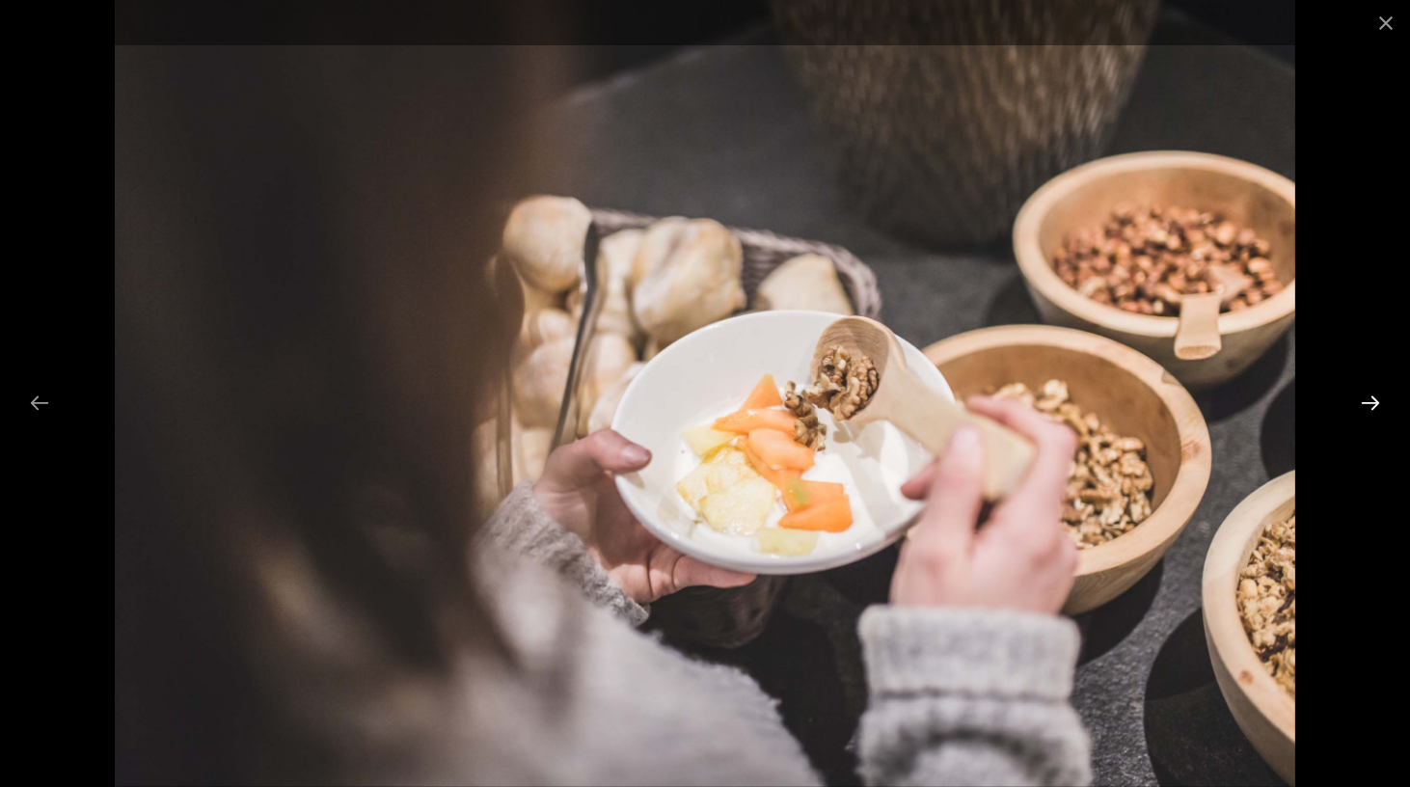
click at [1382, 393] on button "Next slide" at bounding box center [1370, 403] width 41 height 38
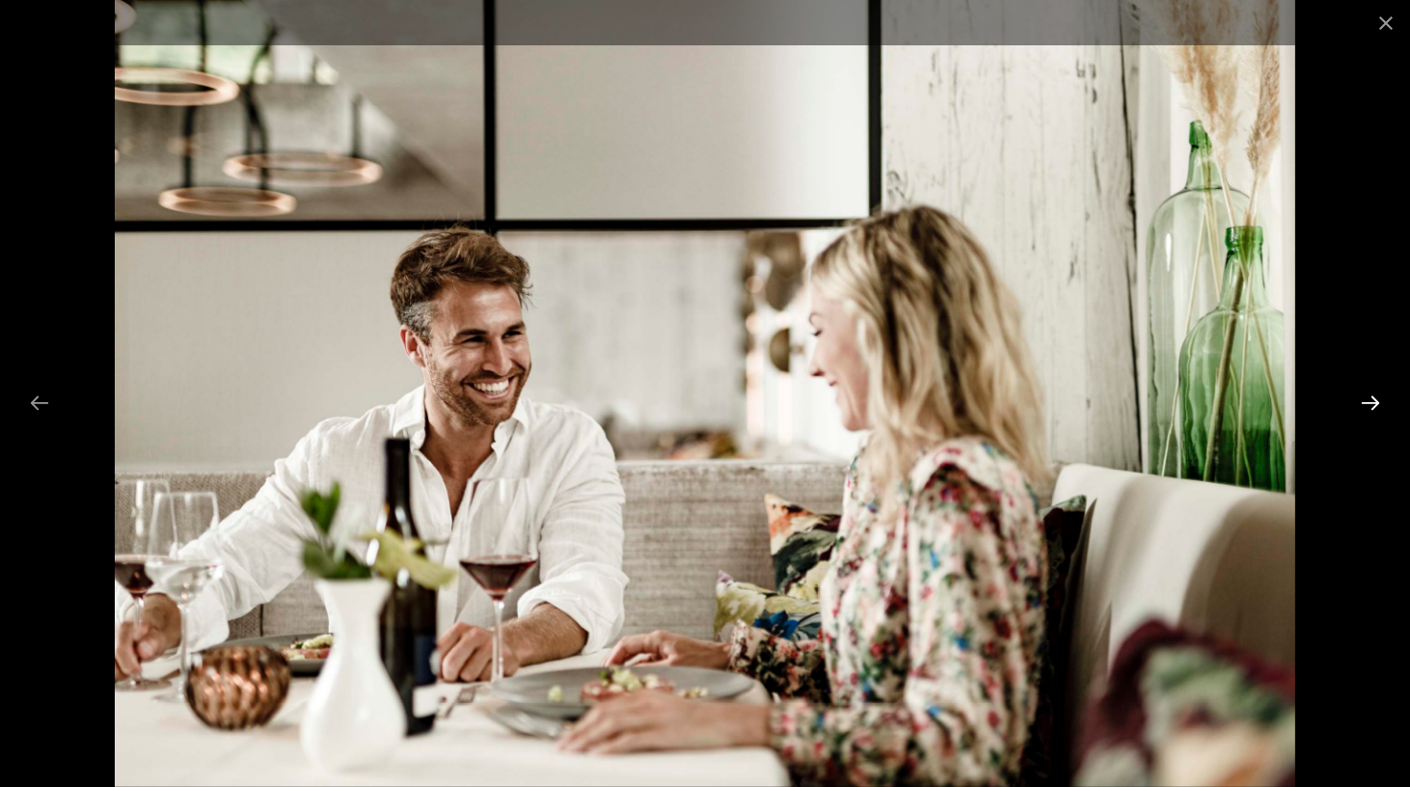
click at [1382, 393] on button "Next slide" at bounding box center [1370, 403] width 41 height 38
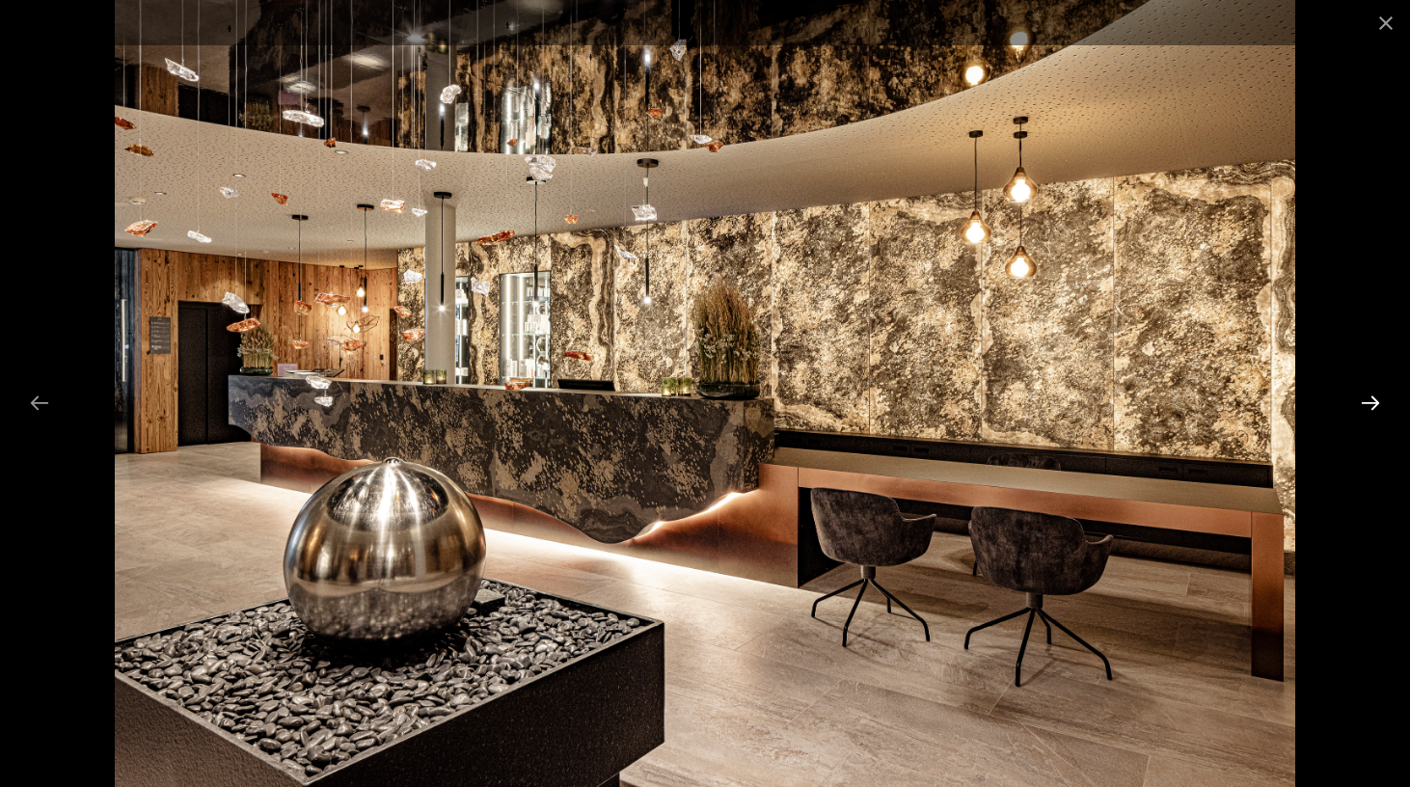
click at [1382, 393] on button "Next slide" at bounding box center [1370, 403] width 41 height 38
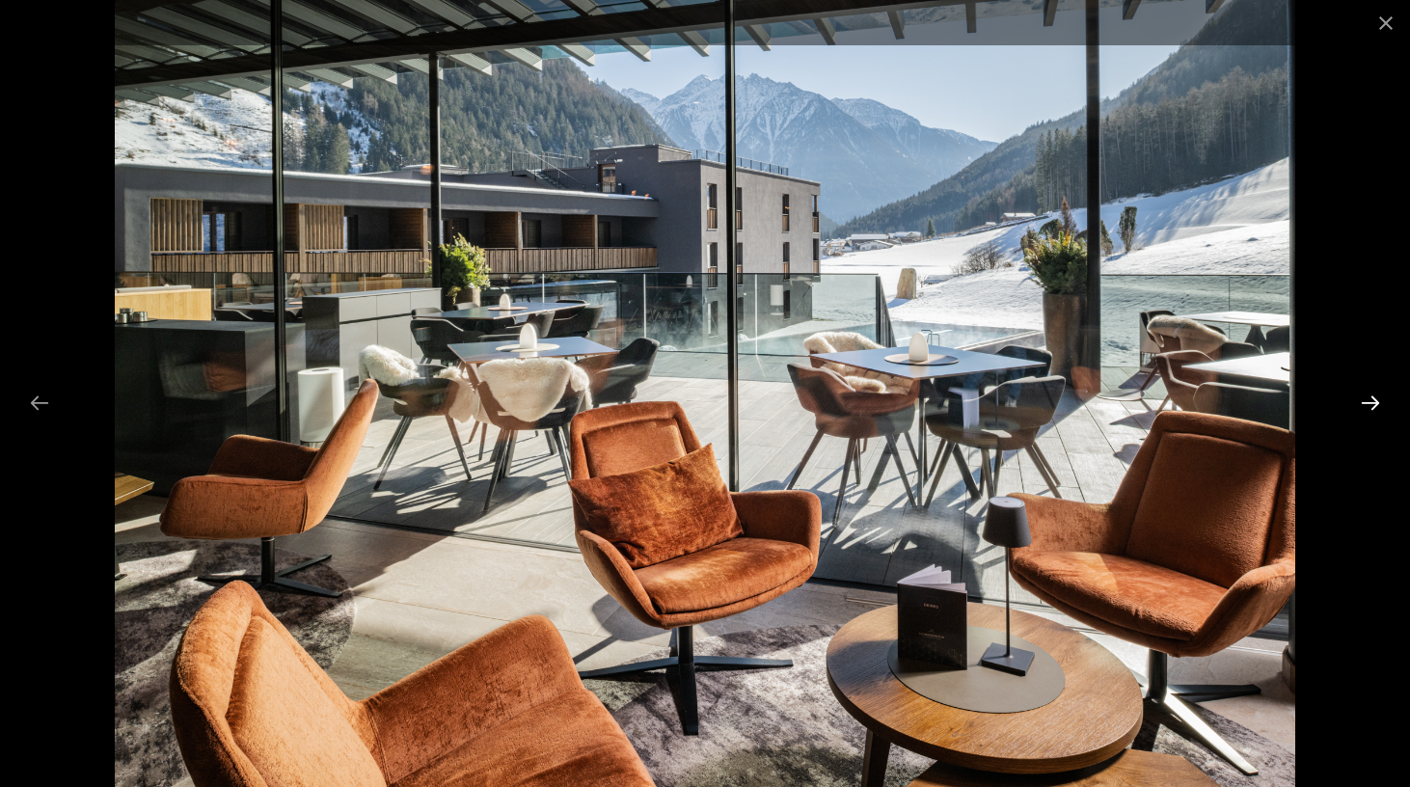
click at [1382, 393] on button "Next slide" at bounding box center [1370, 403] width 41 height 38
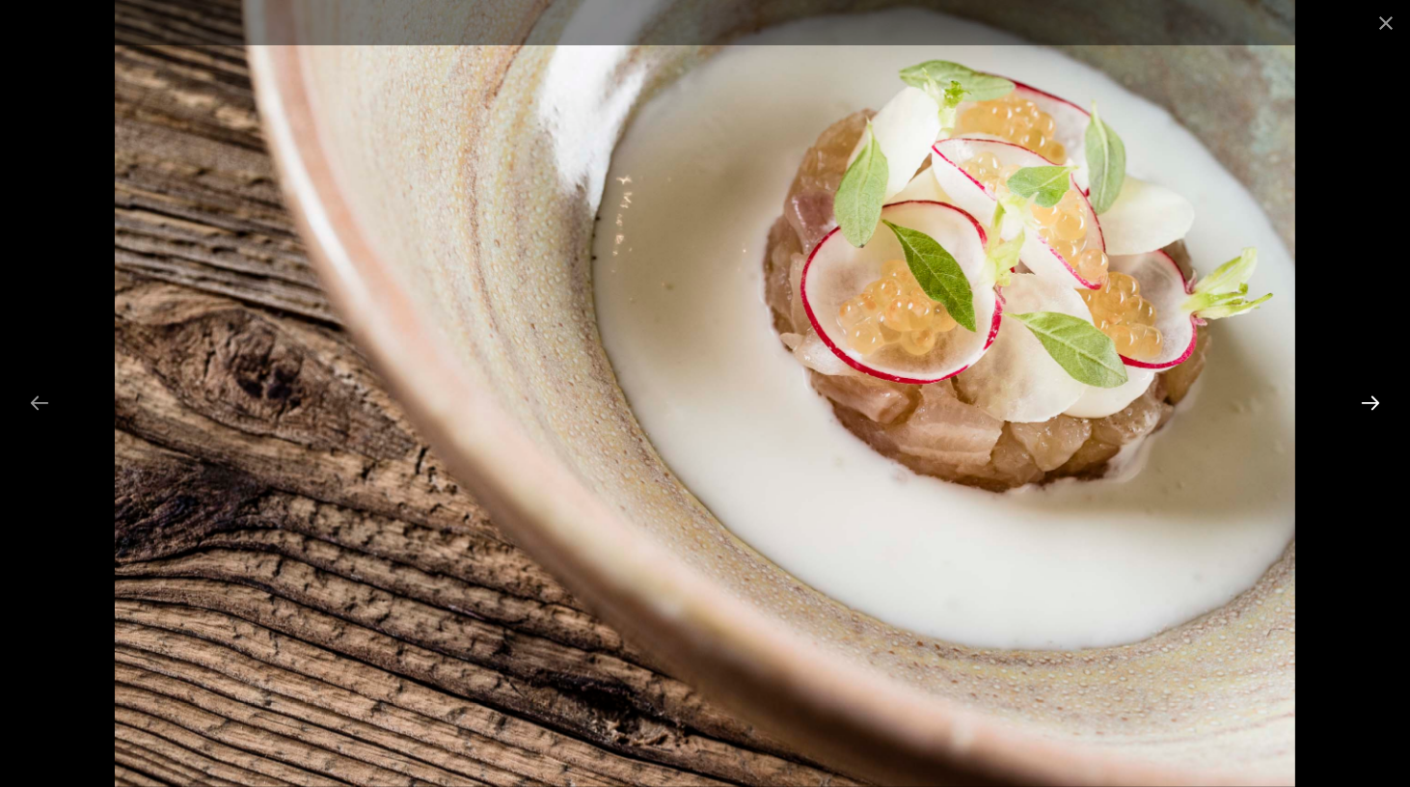
click at [1382, 393] on button "Next slide" at bounding box center [1370, 403] width 41 height 38
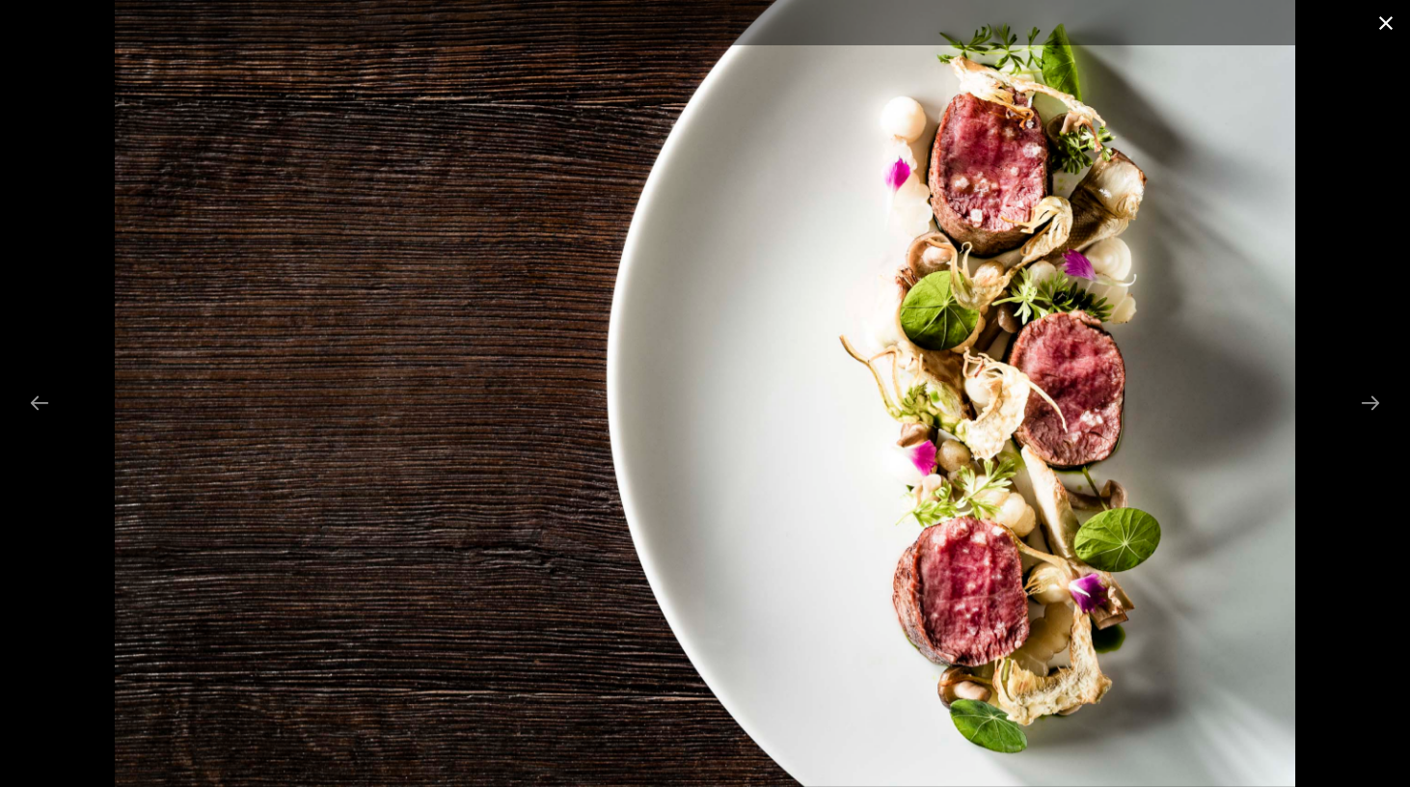
click at [1380, 21] on button "Close gallery" at bounding box center [1386, 22] width 48 height 45
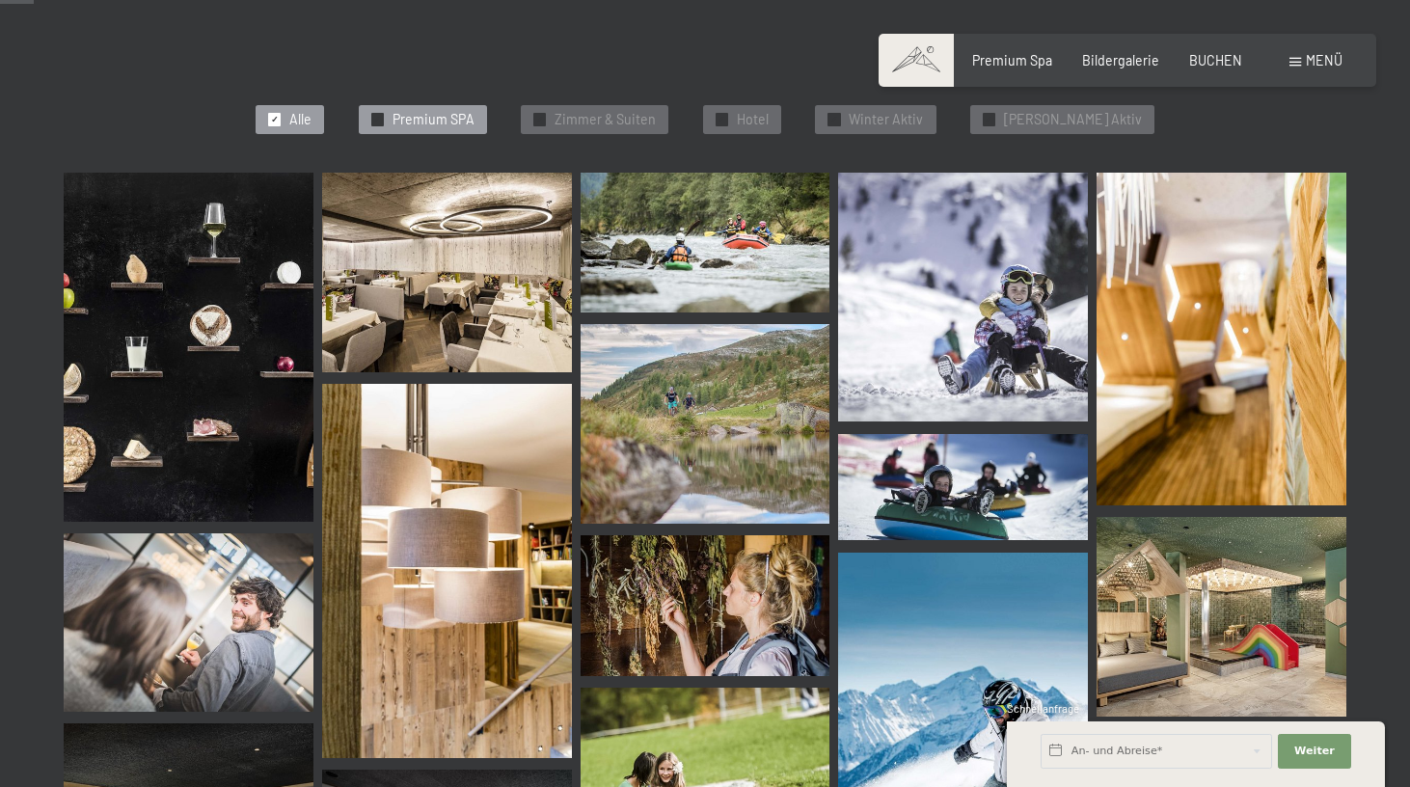
click at [444, 122] on span "Premium SPA" at bounding box center [434, 119] width 82 height 19
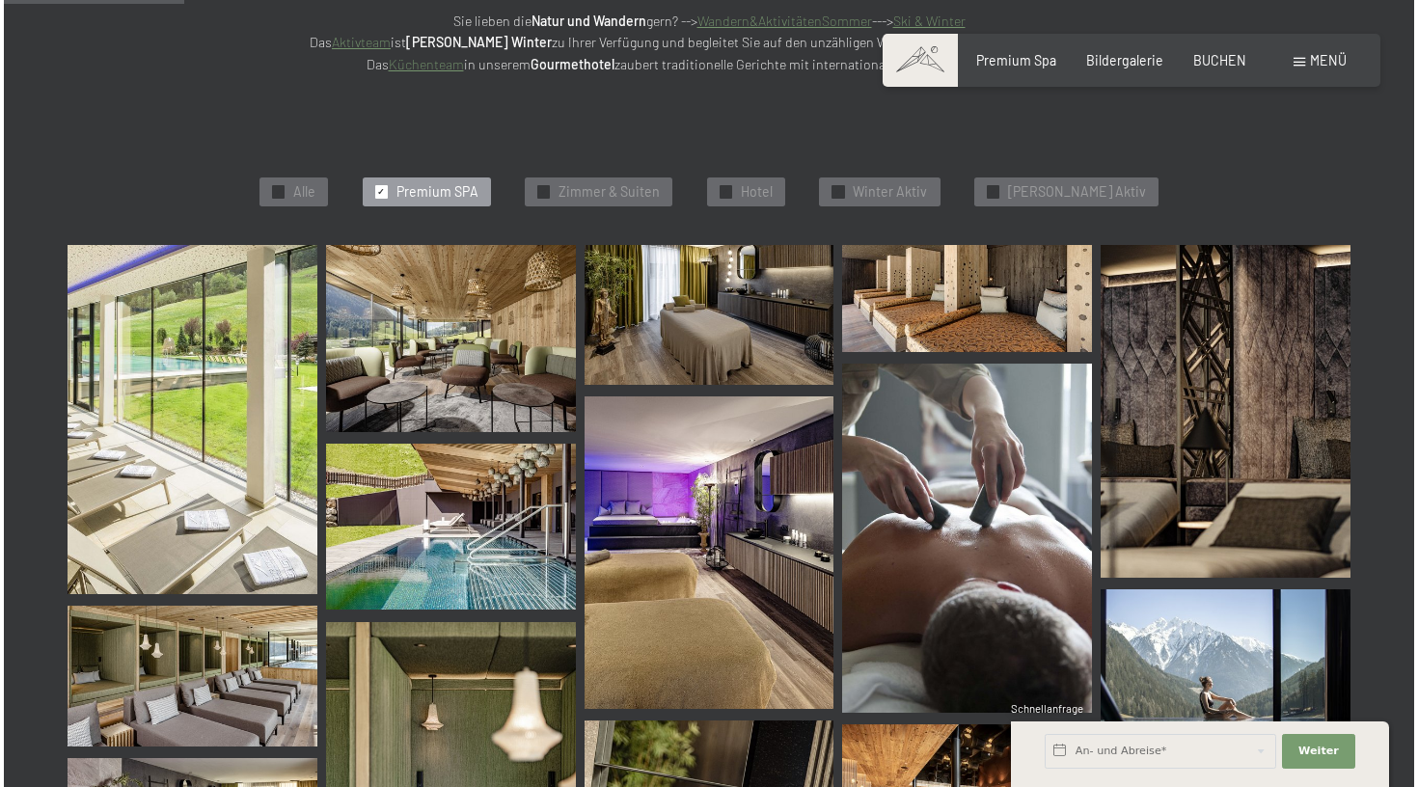
scroll to position [452, 0]
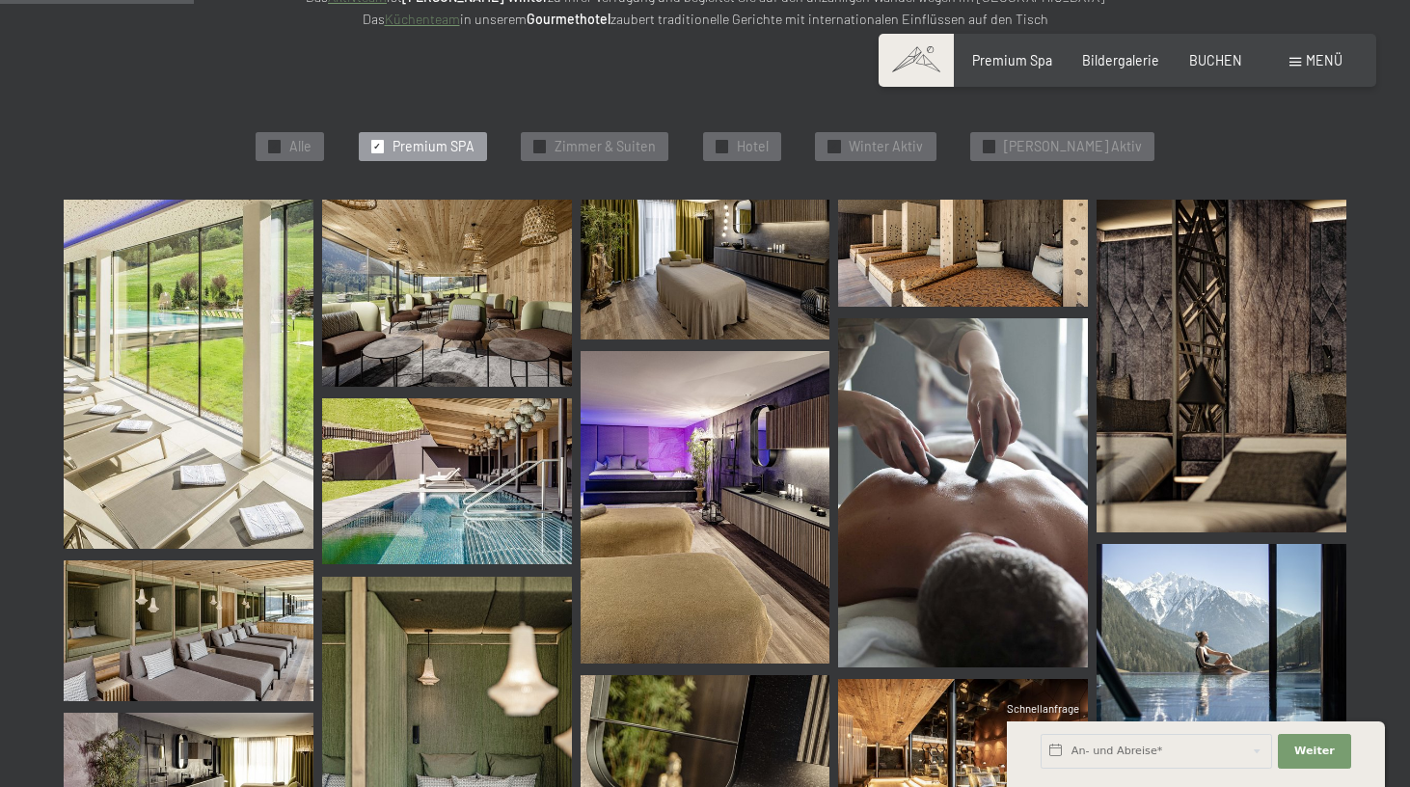
click at [102, 364] on img at bounding box center [189, 374] width 250 height 349
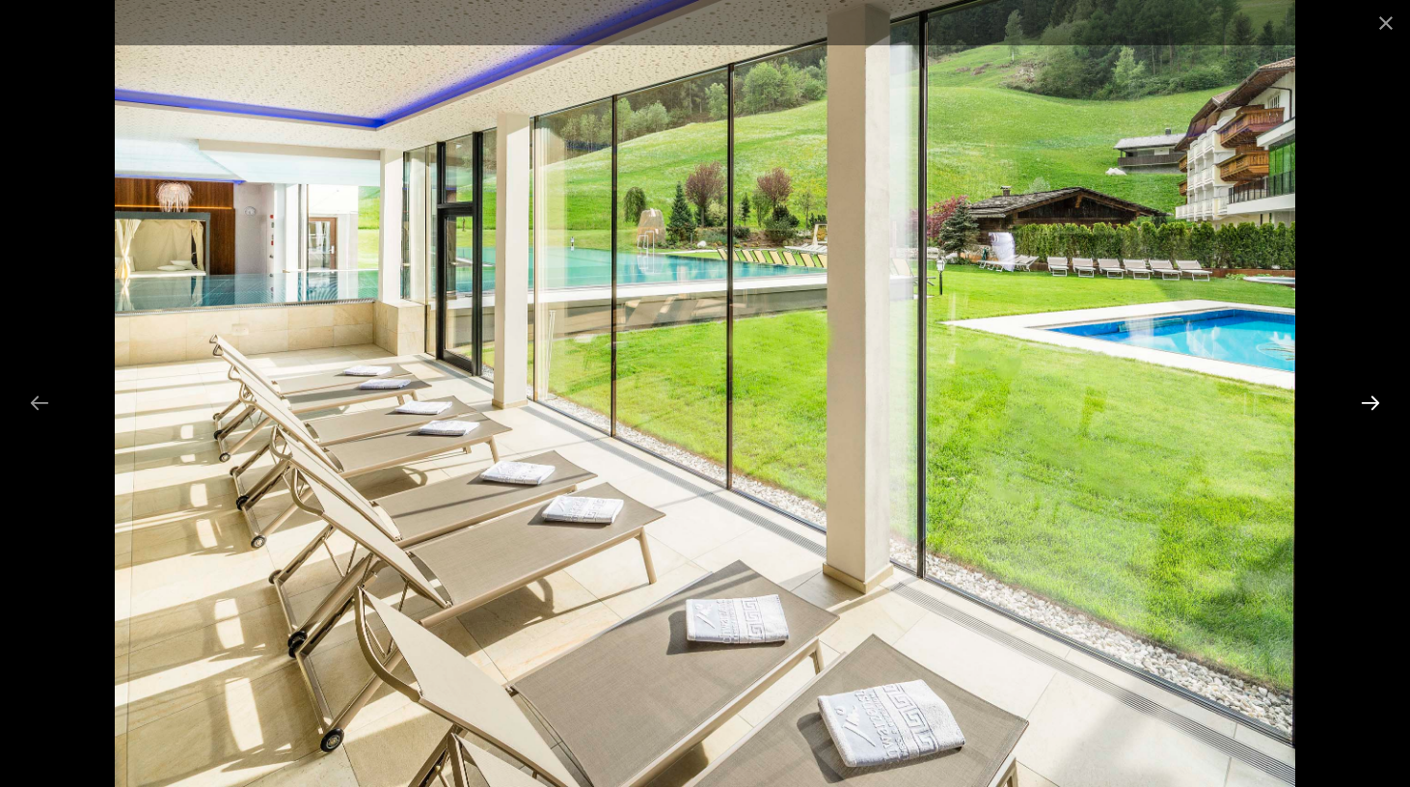
click at [1376, 398] on button "Next slide" at bounding box center [1370, 403] width 41 height 38
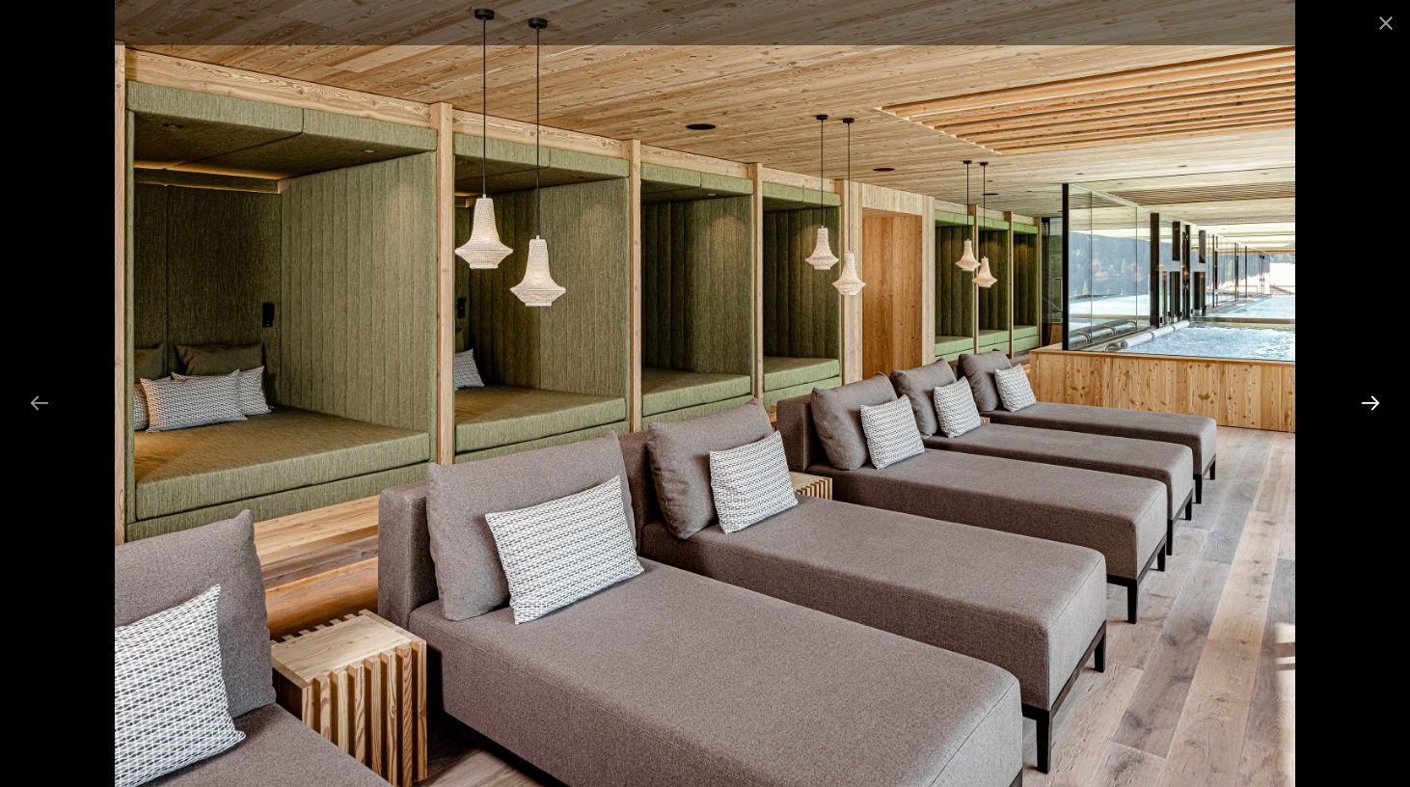
click at [1376, 398] on button "Next slide" at bounding box center [1370, 403] width 41 height 38
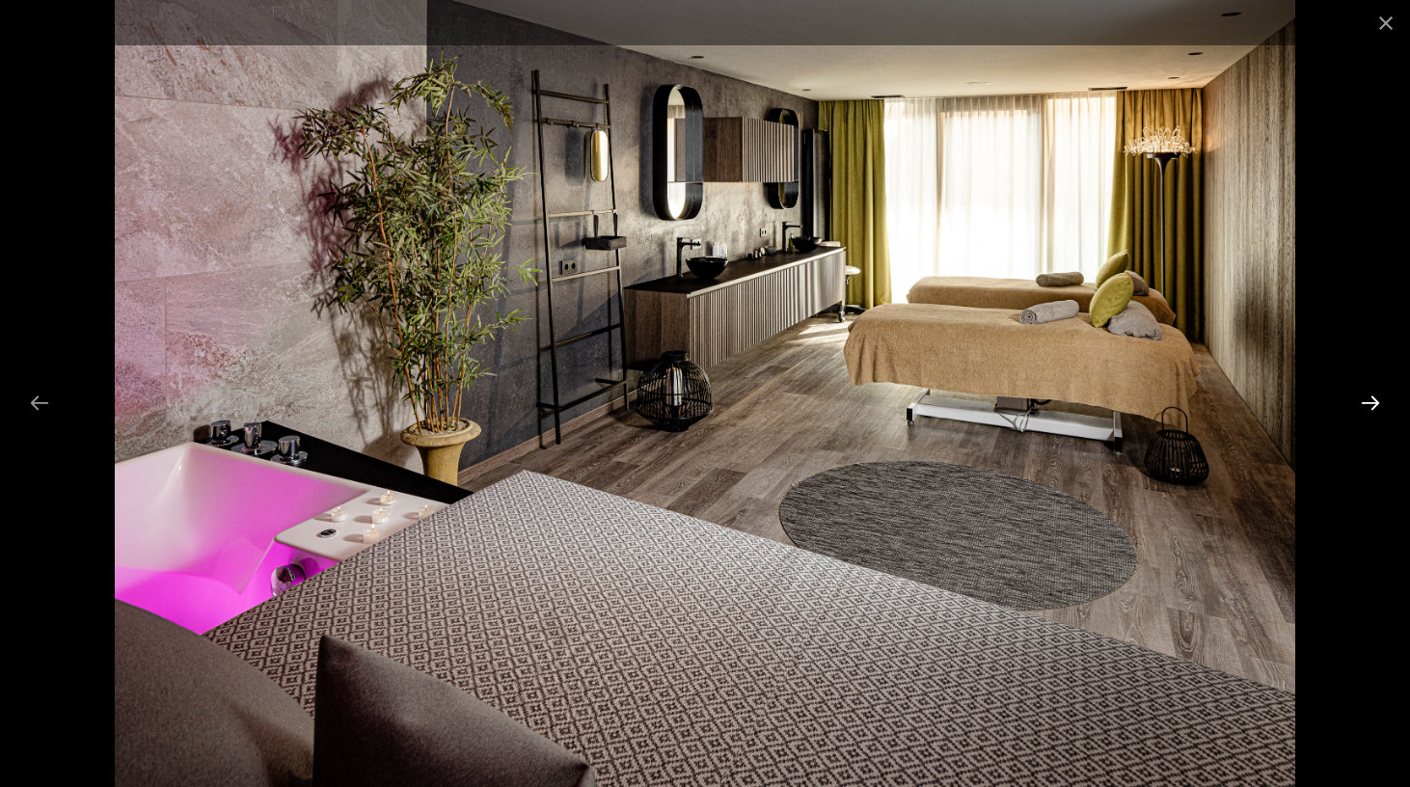
click at [1376, 398] on button "Next slide" at bounding box center [1370, 403] width 41 height 38
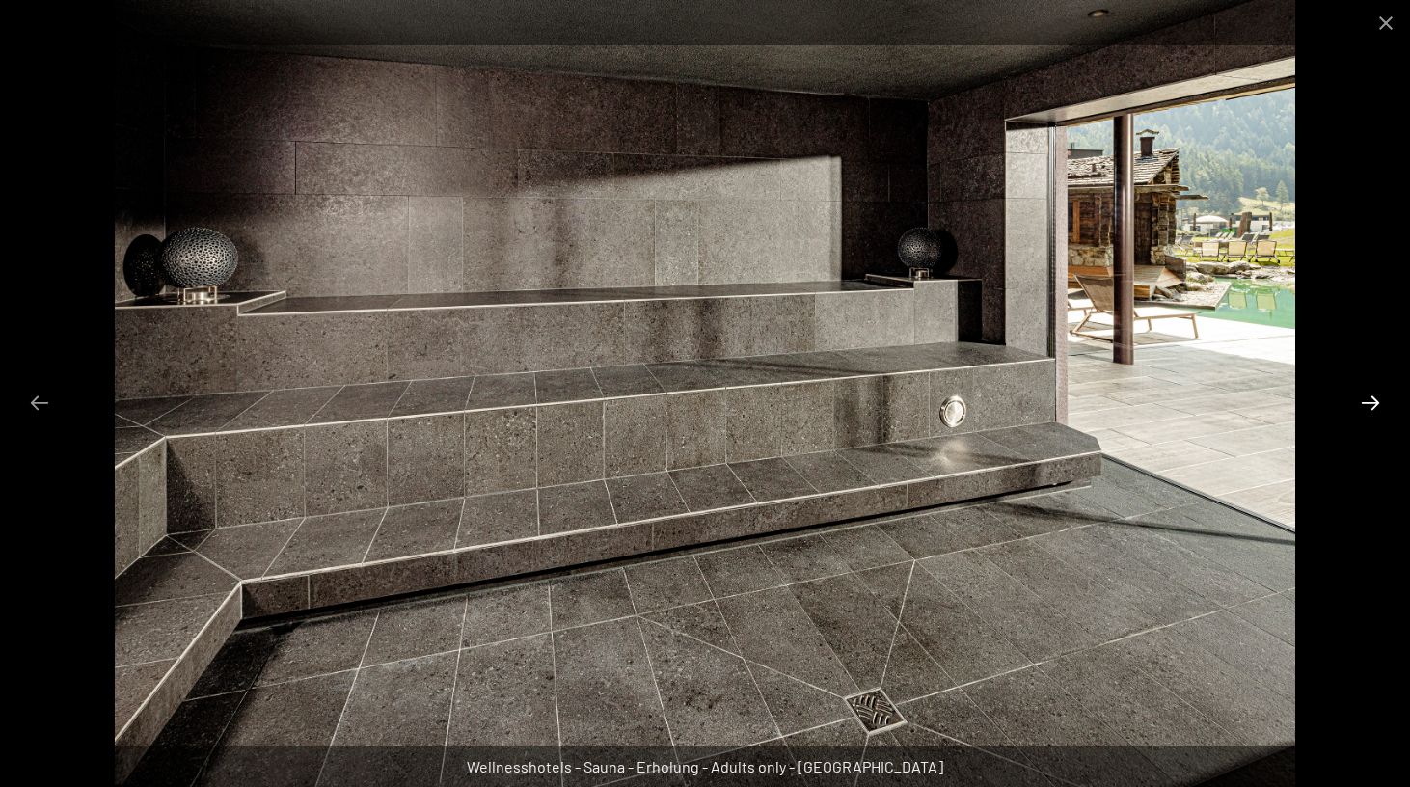
click at [1376, 398] on button "Next slide" at bounding box center [1370, 403] width 41 height 38
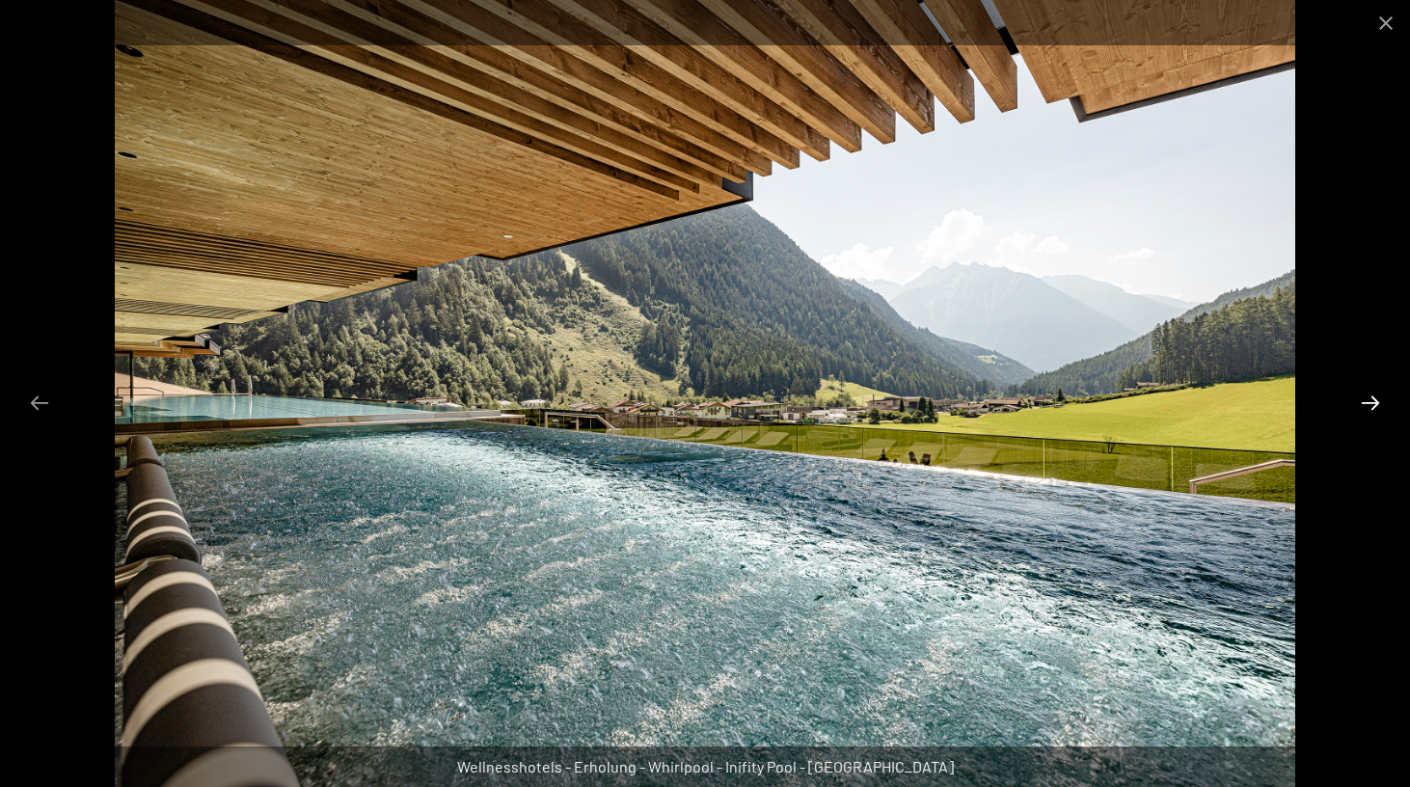
click at [1376, 398] on button "Next slide" at bounding box center [1370, 403] width 41 height 38
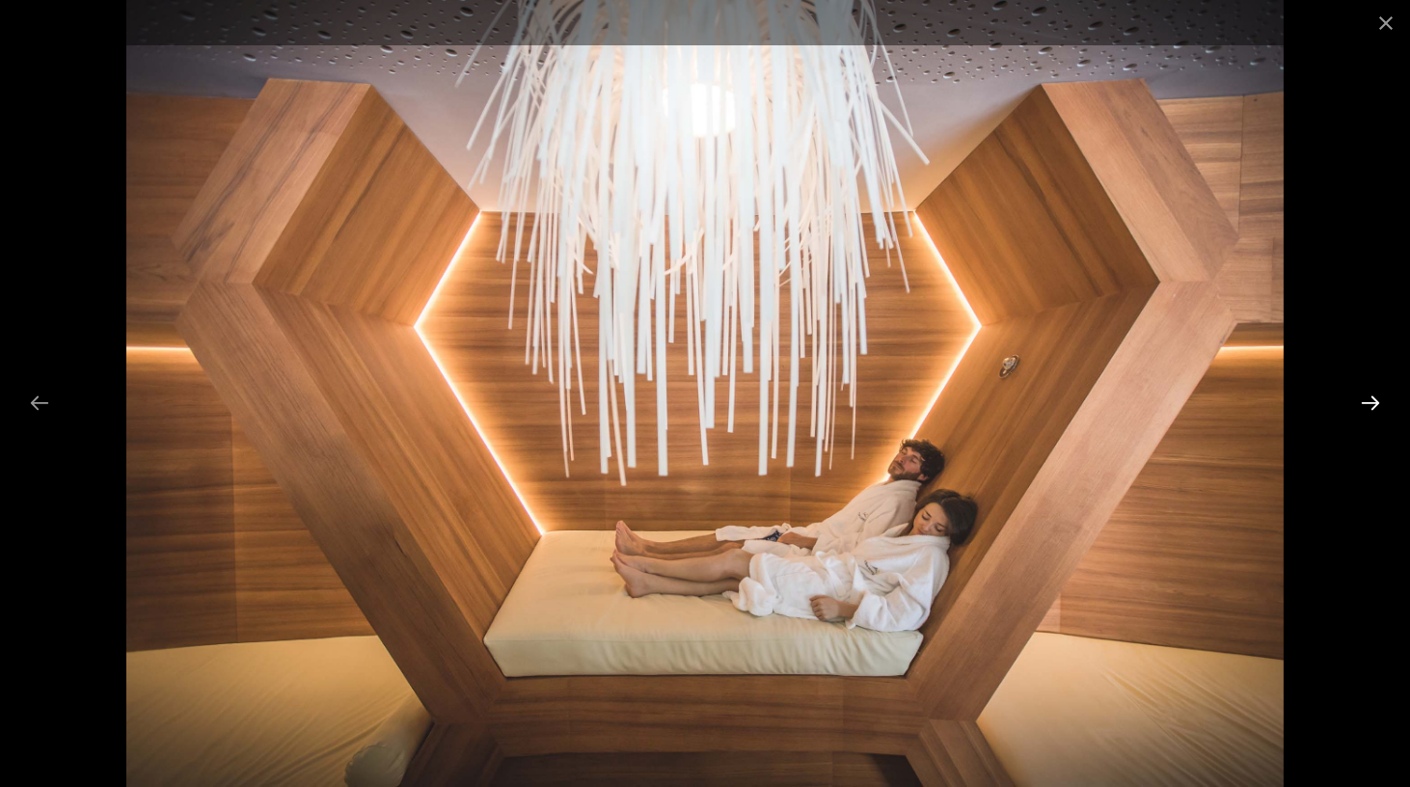
click at [1376, 398] on button "Next slide" at bounding box center [1370, 403] width 41 height 38
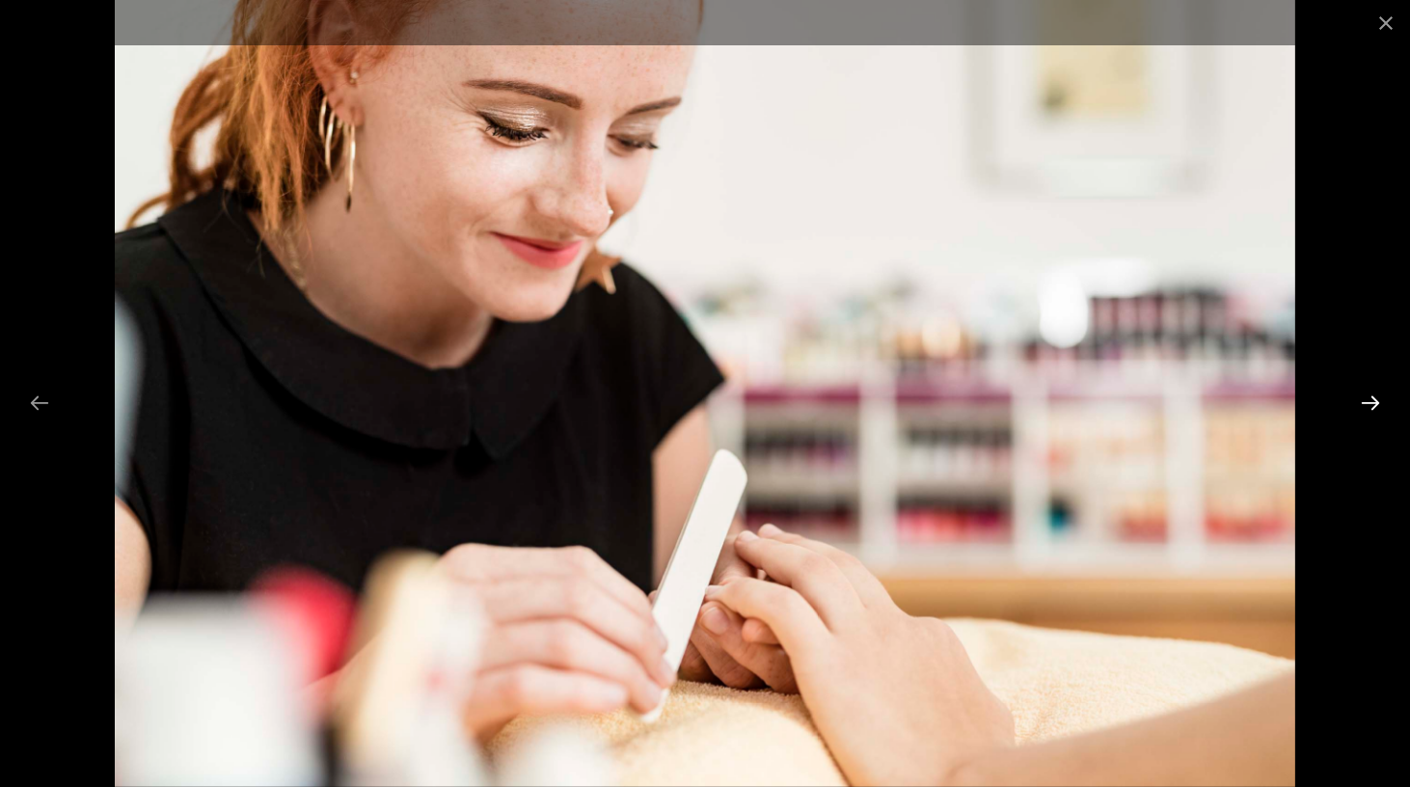
click at [1376, 398] on button "Next slide" at bounding box center [1370, 403] width 41 height 38
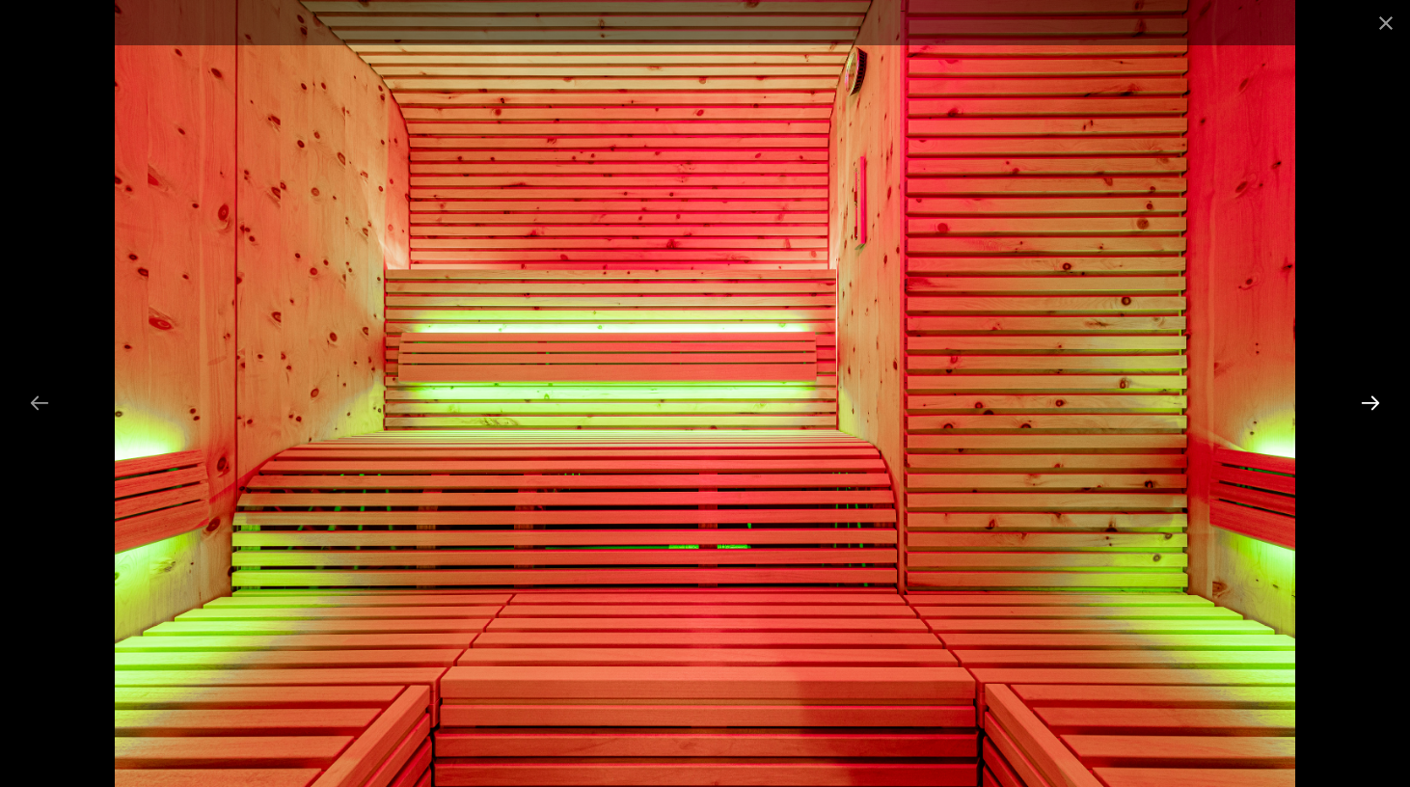
click at [1376, 398] on button "Next slide" at bounding box center [1370, 403] width 41 height 38
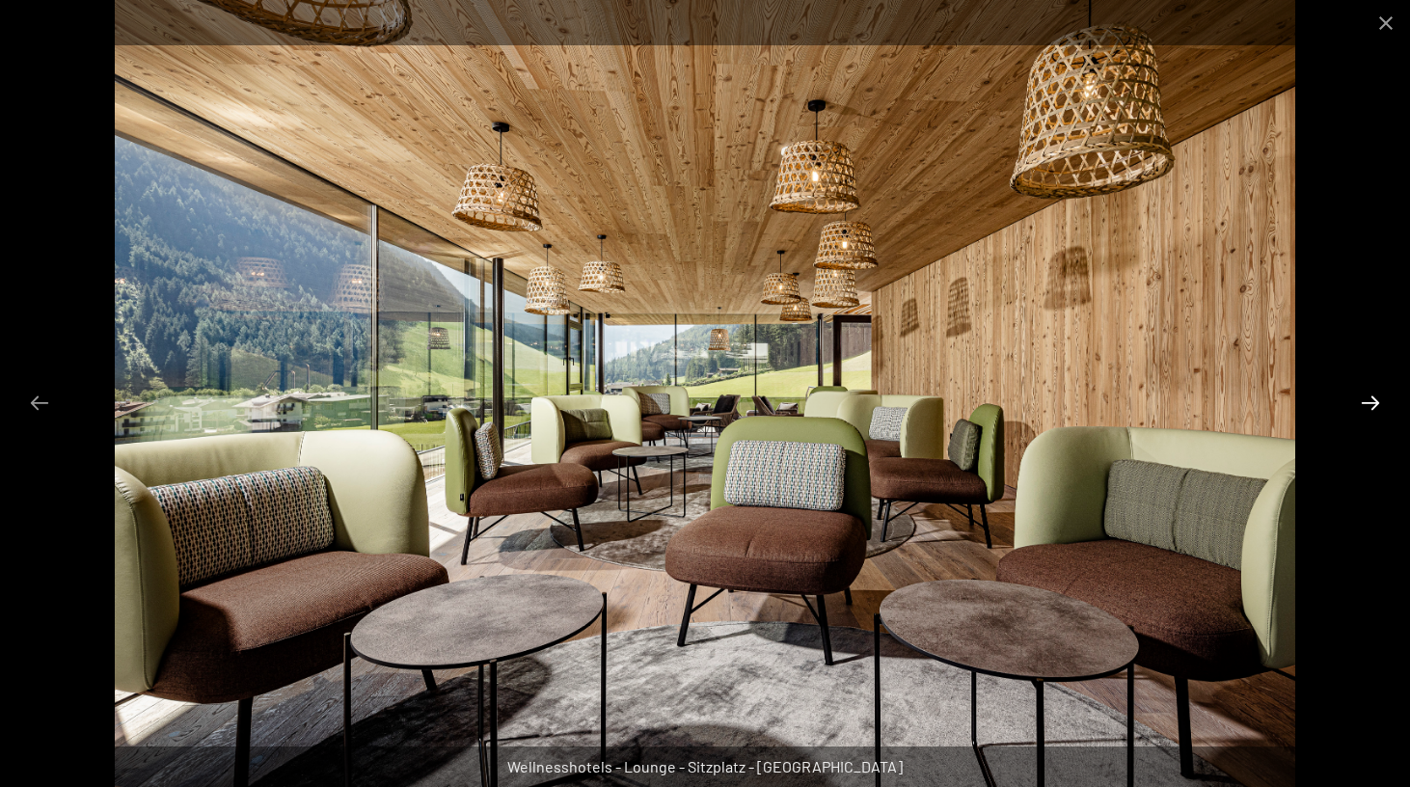
click at [1376, 398] on button "Next slide" at bounding box center [1370, 403] width 41 height 38
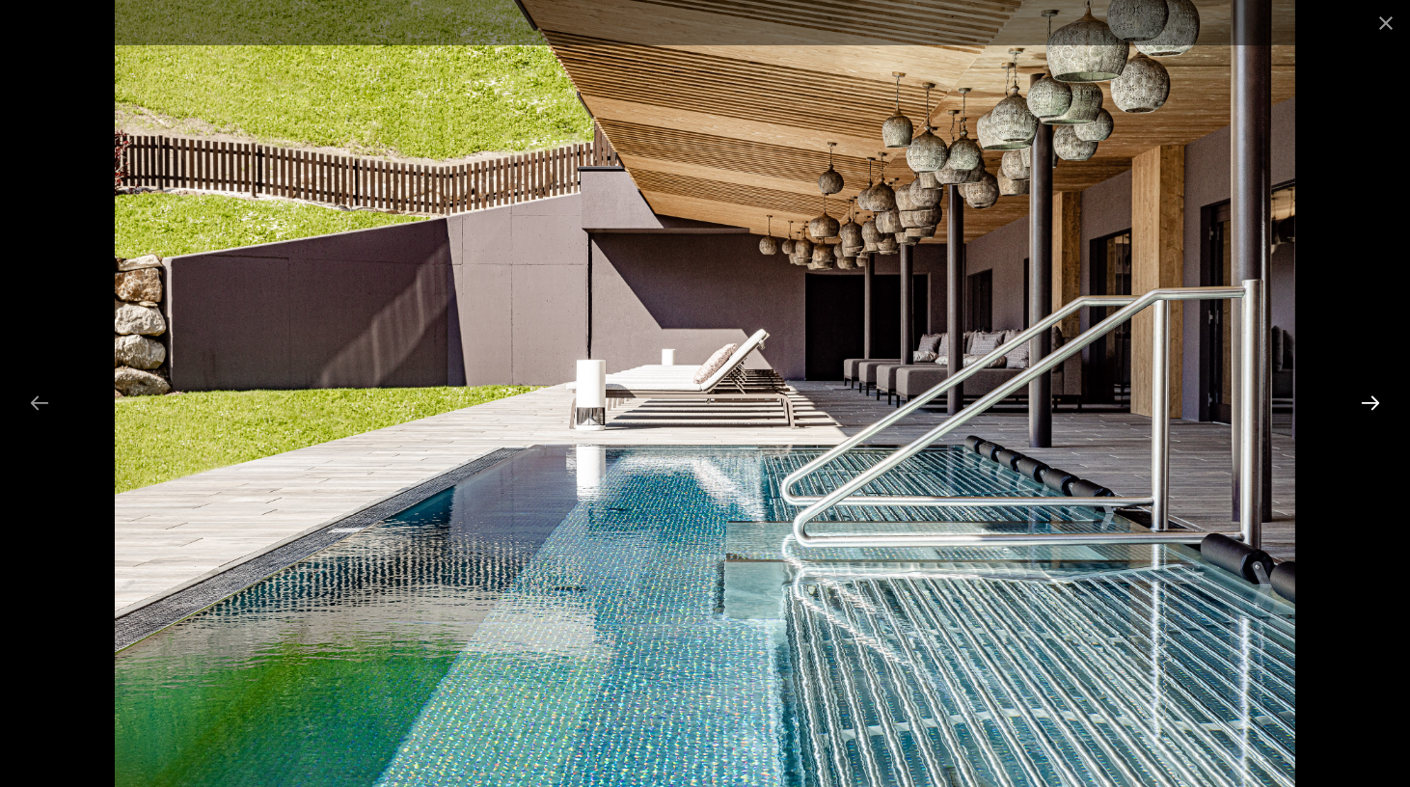
click at [1376, 398] on button "Next slide" at bounding box center [1370, 403] width 41 height 38
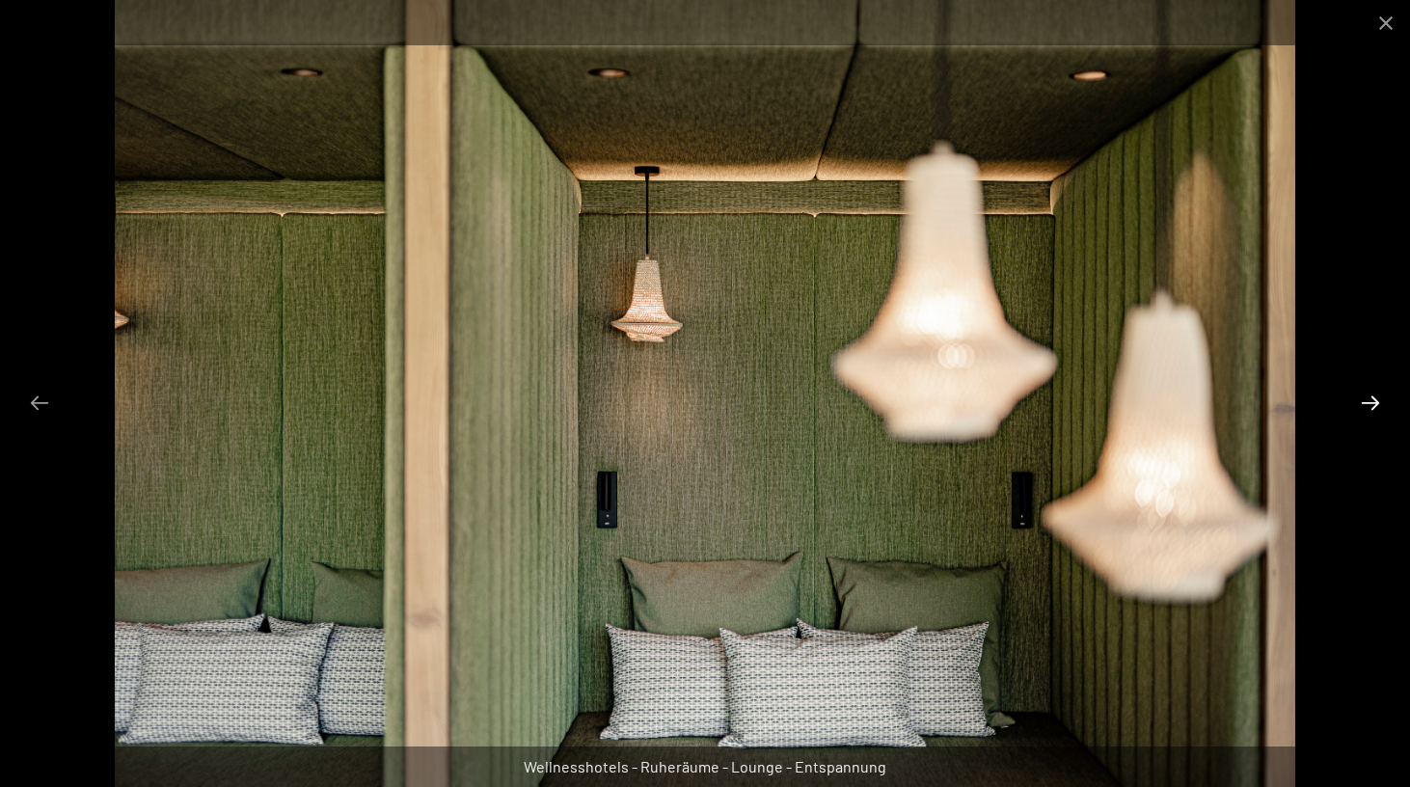
click at [1376, 398] on button "Next slide" at bounding box center [1370, 403] width 41 height 38
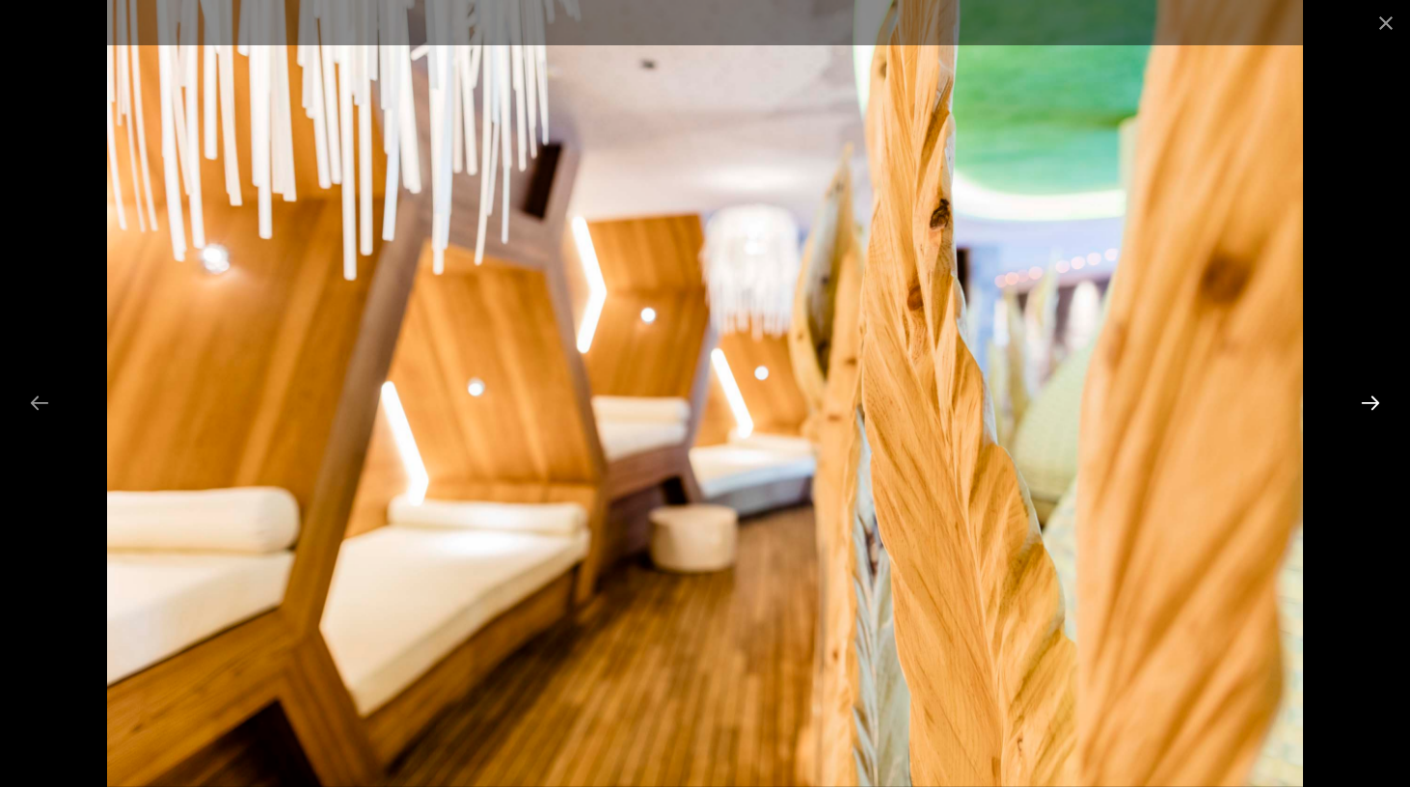
click at [1376, 398] on button "Next slide" at bounding box center [1370, 403] width 41 height 38
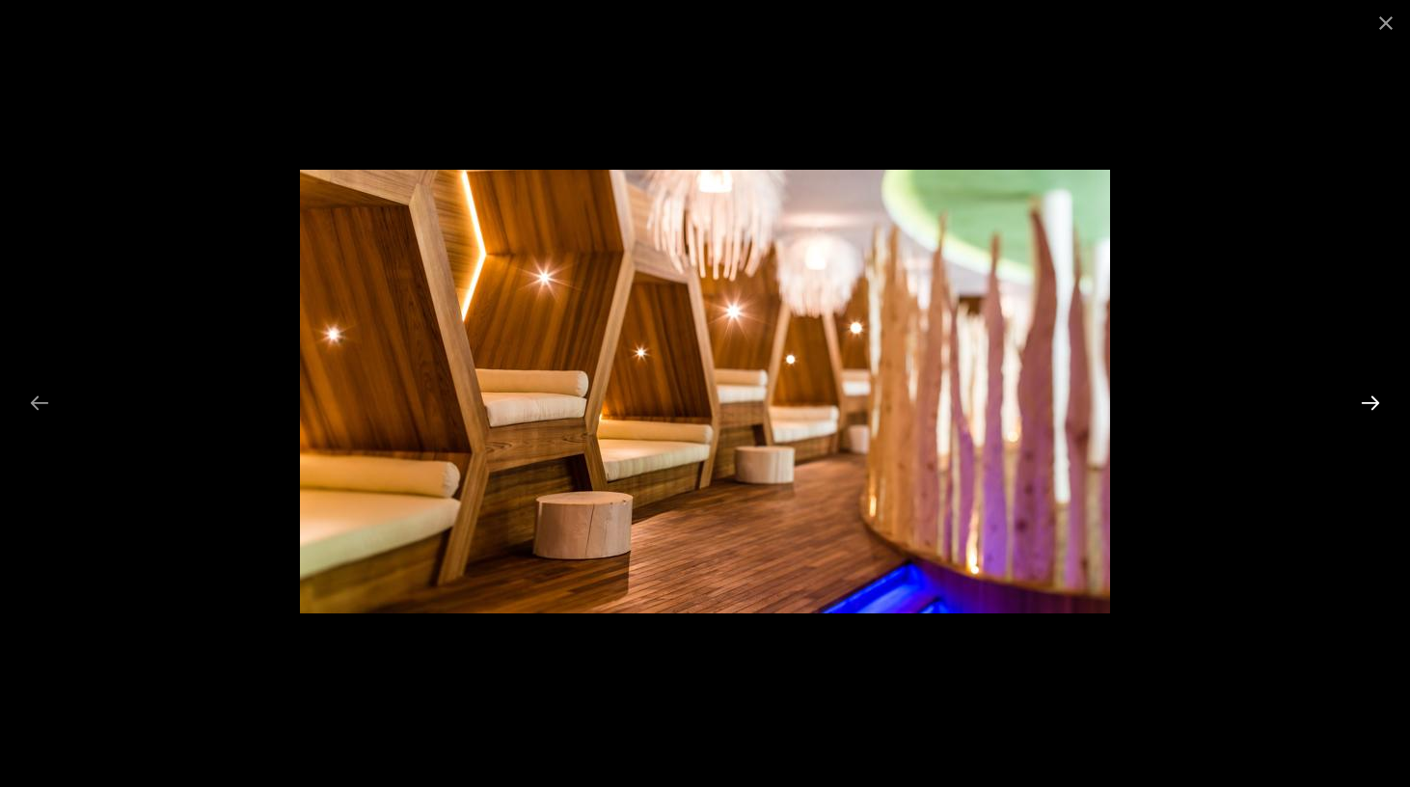
click at [1376, 398] on button "Next slide" at bounding box center [1370, 403] width 41 height 38
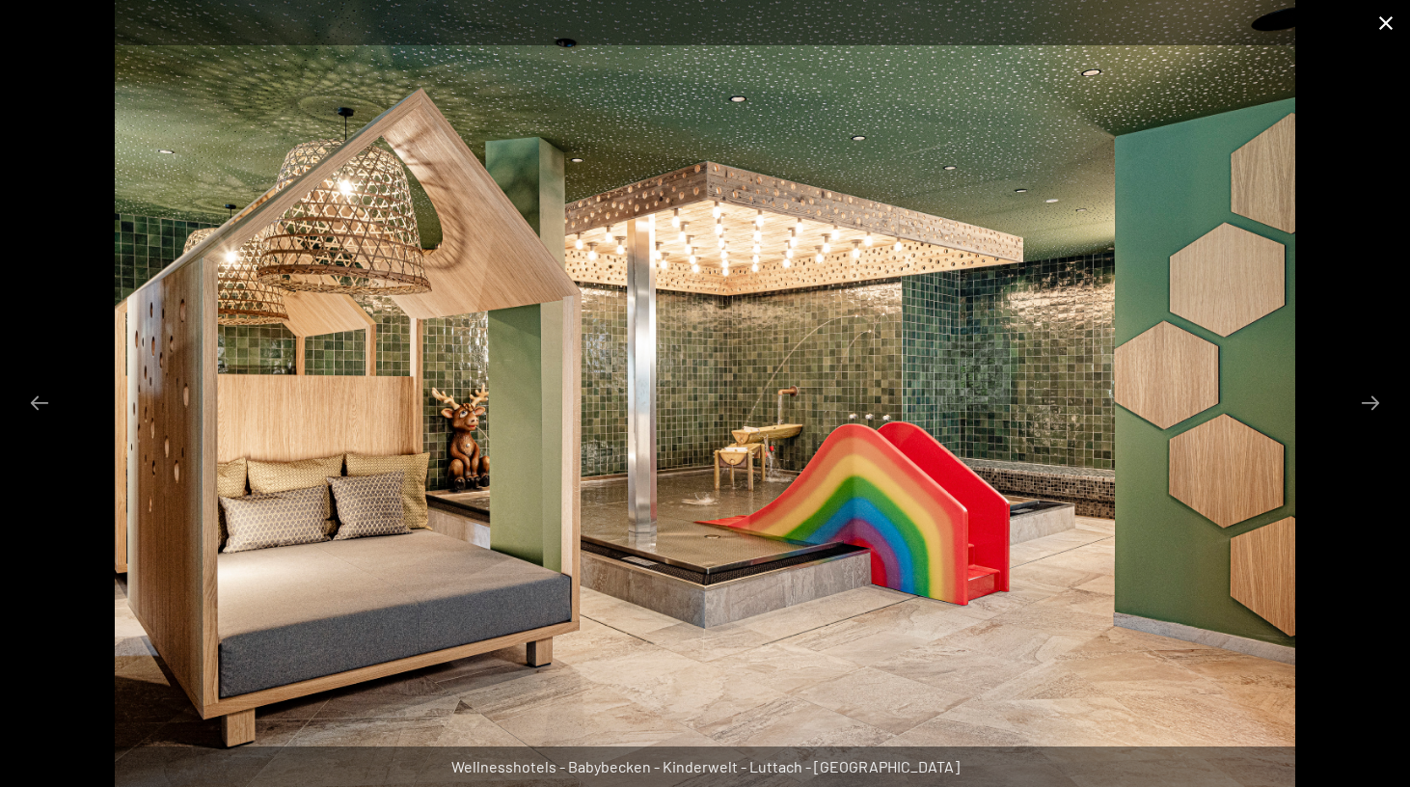
click at [1384, 30] on button "Close gallery" at bounding box center [1386, 22] width 48 height 45
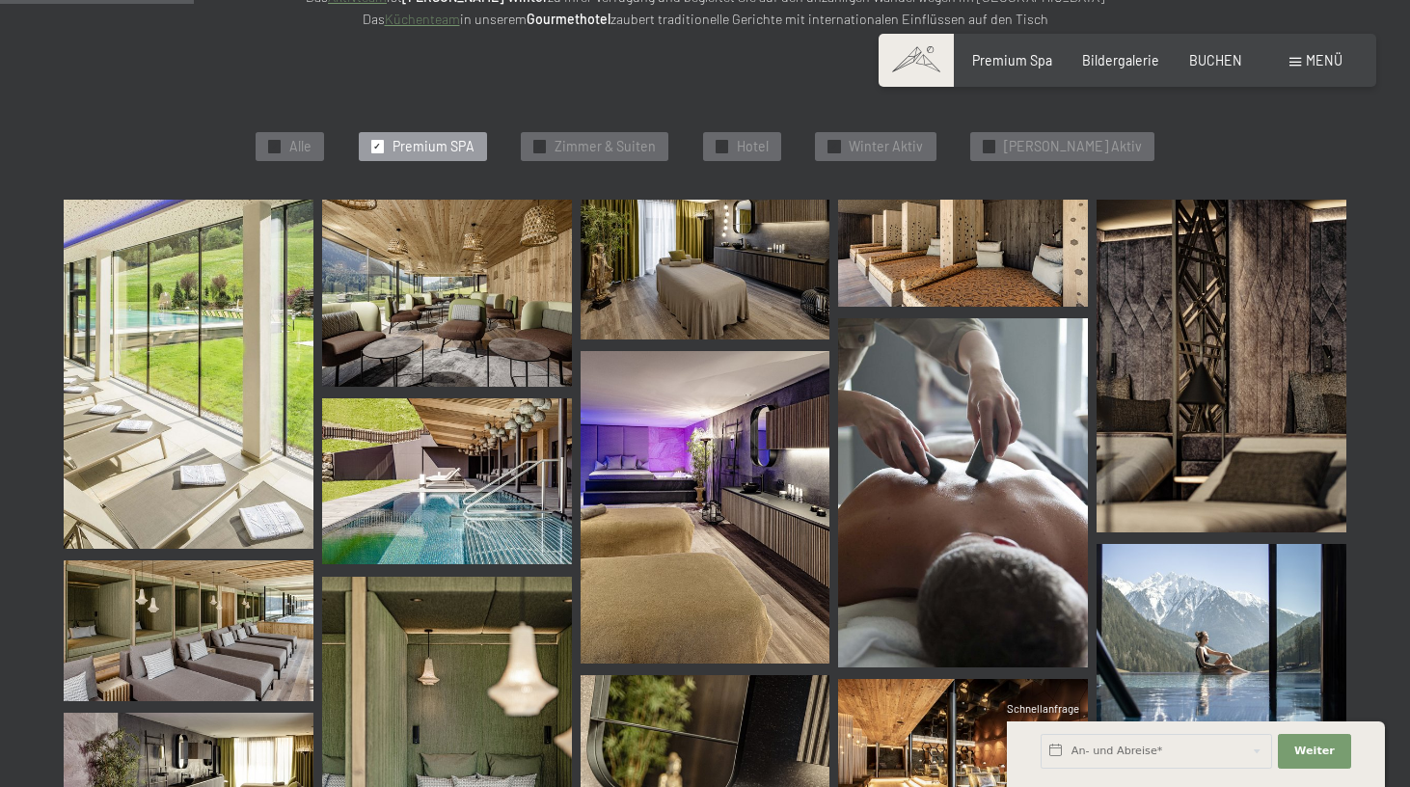
click at [1289, 70] on div "Buchen Anfragen Premium Spa Bildergalerie BUCHEN Menü DE IT EN Gutschein Bilder…" at bounding box center [1126, 60] width 429 height 19
click at [1295, 67] on div "Menü" at bounding box center [1315, 60] width 53 height 19
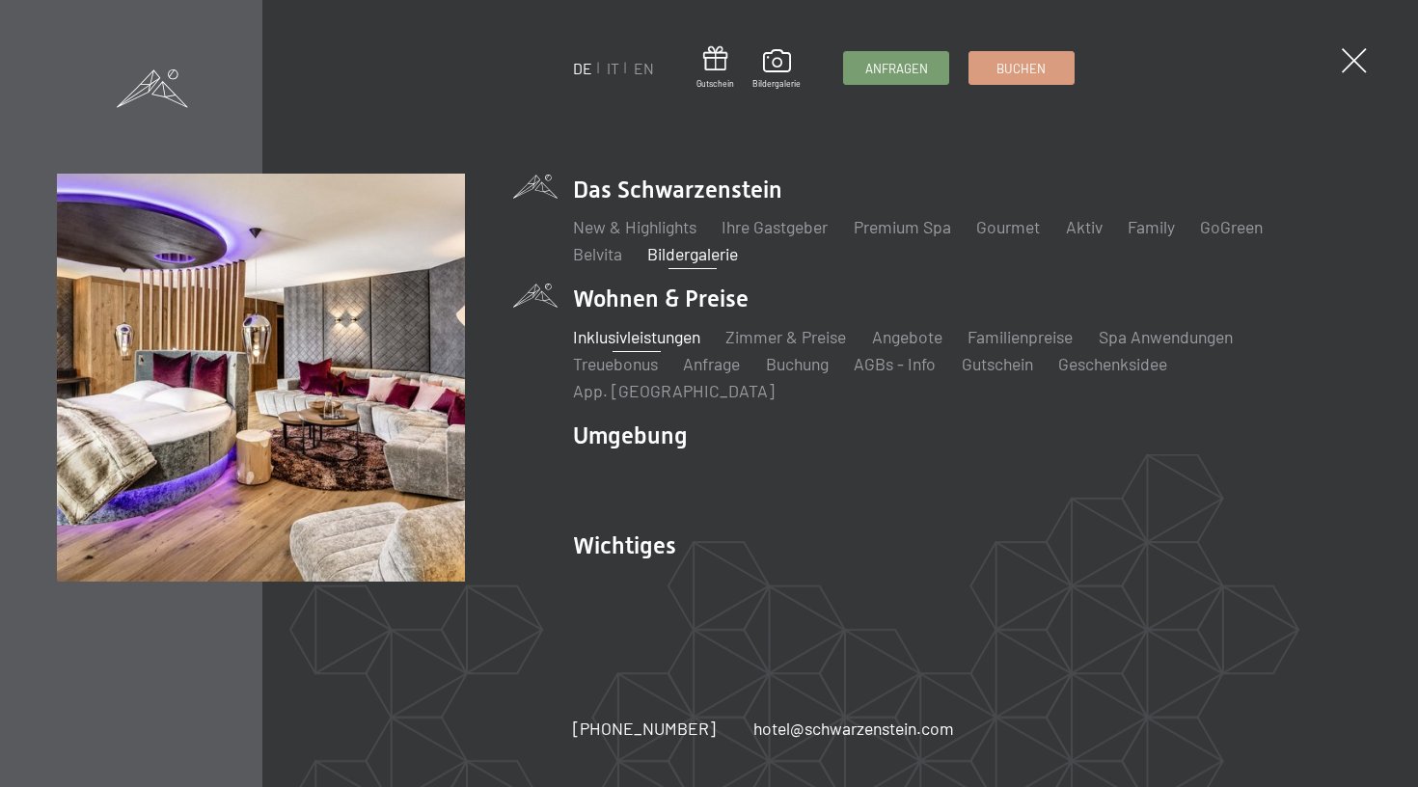
click at [650, 347] on link "Inklusivleistungen" at bounding box center [636, 336] width 127 height 21
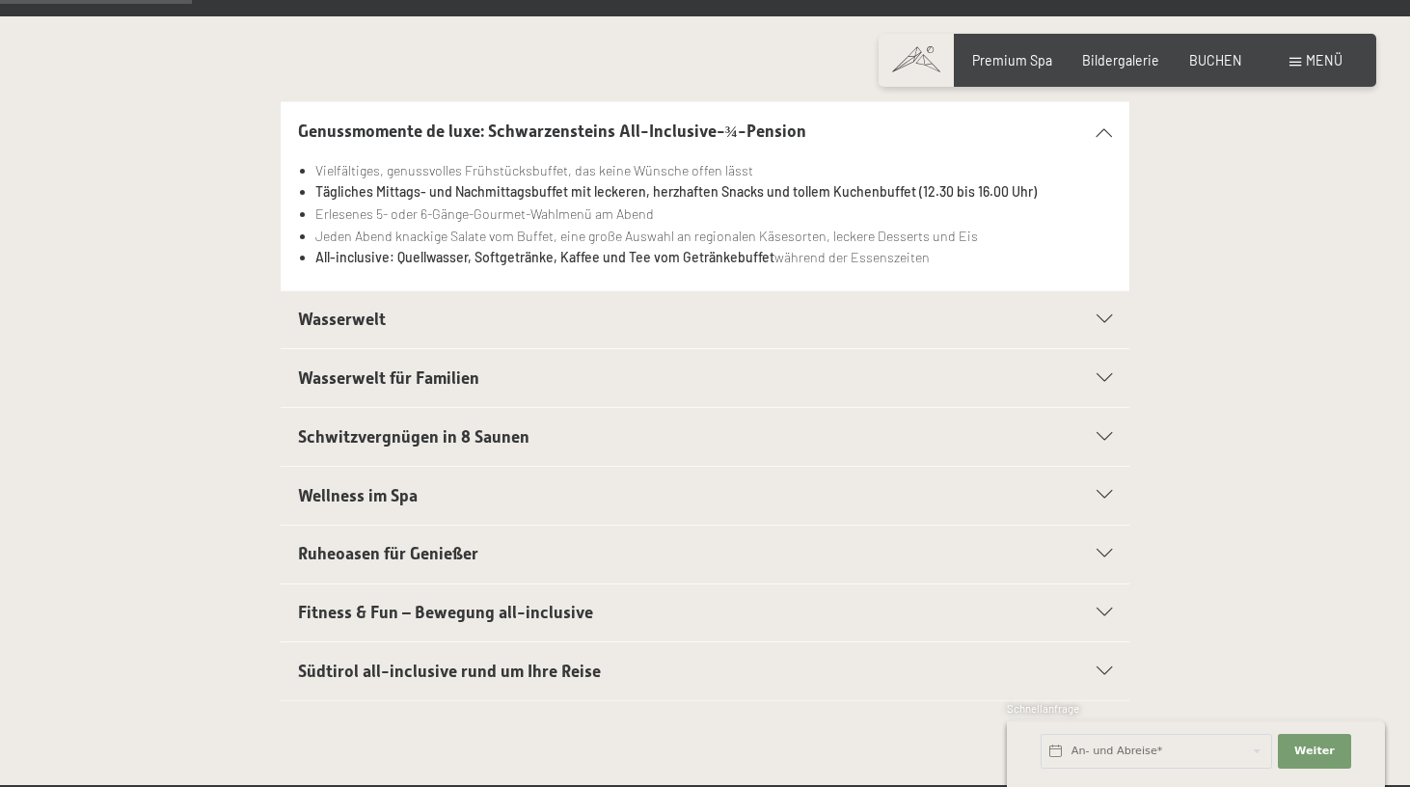
scroll to position [431, 0]
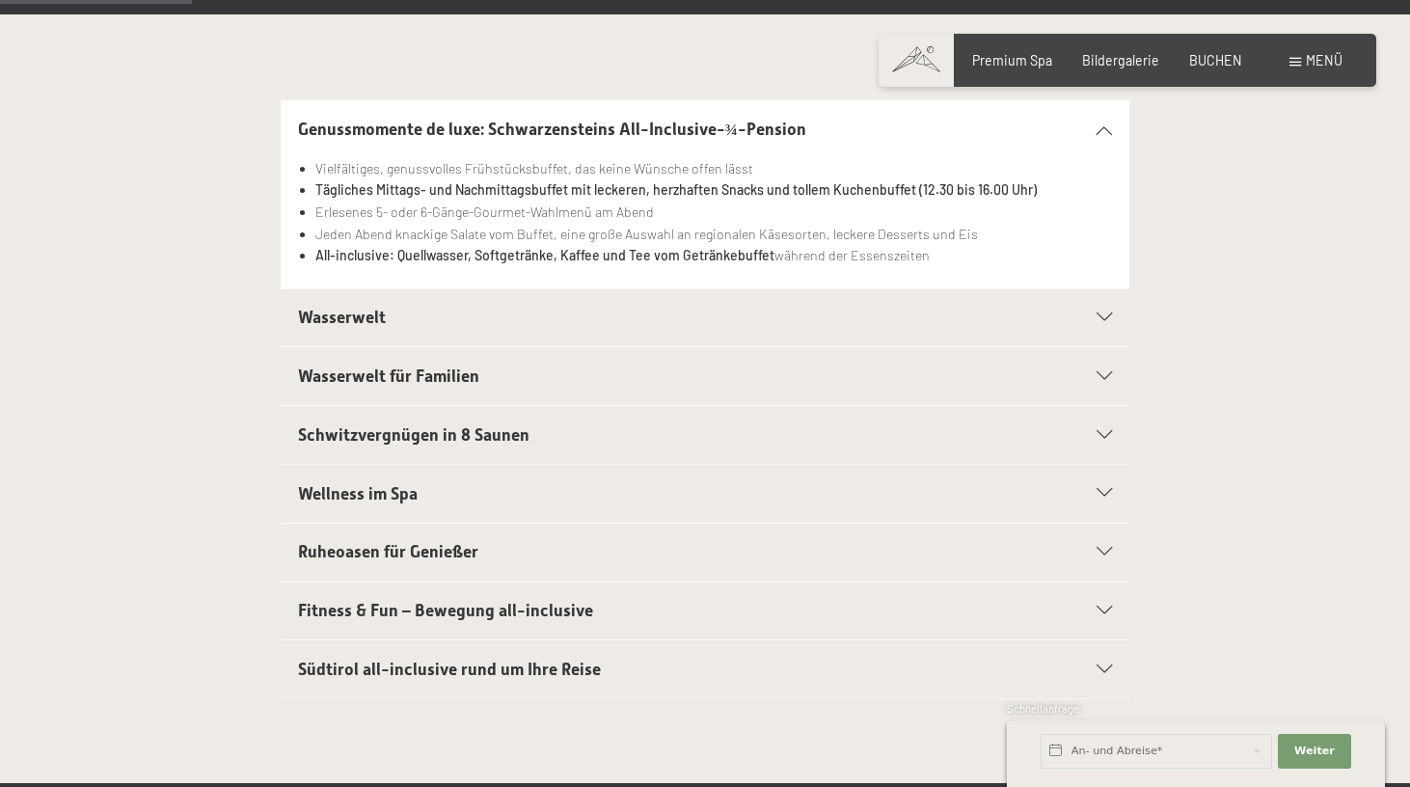
click at [352, 592] on div "Fitness & Fun – Bewegung all-inclusive" at bounding box center [705, 611] width 815 height 58
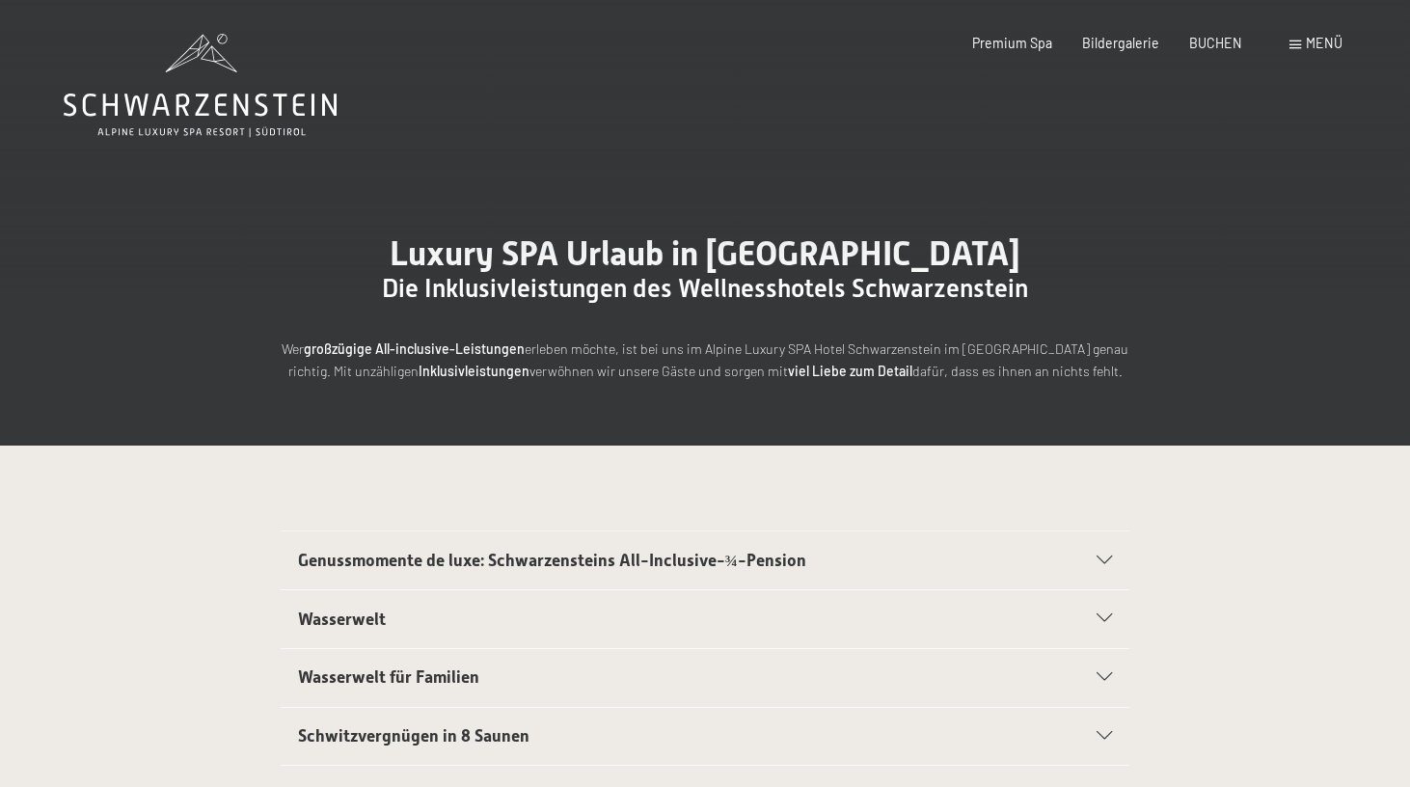
scroll to position [0, 0]
click at [1224, 39] on span "BUCHEN" at bounding box center [1215, 40] width 53 height 16
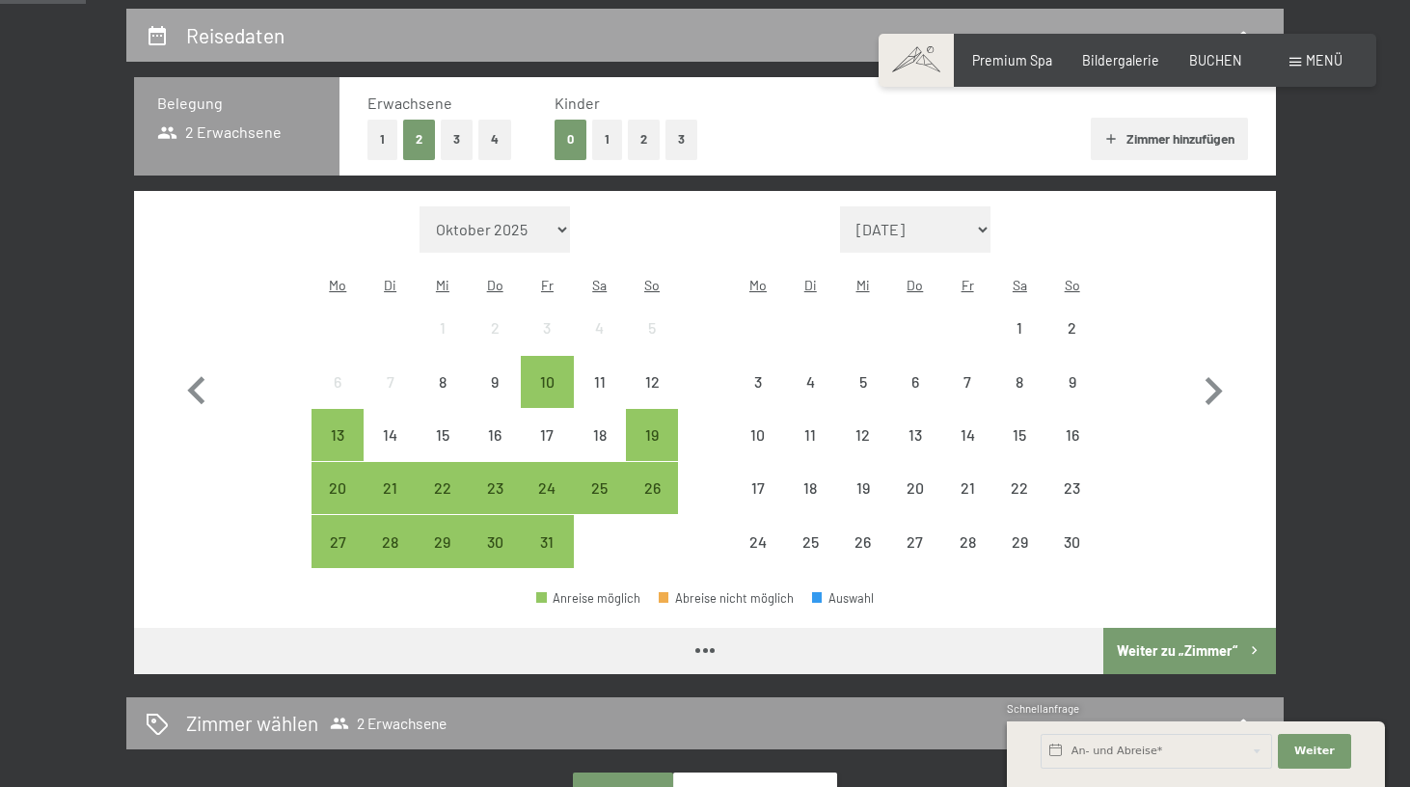
scroll to position [407, 0]
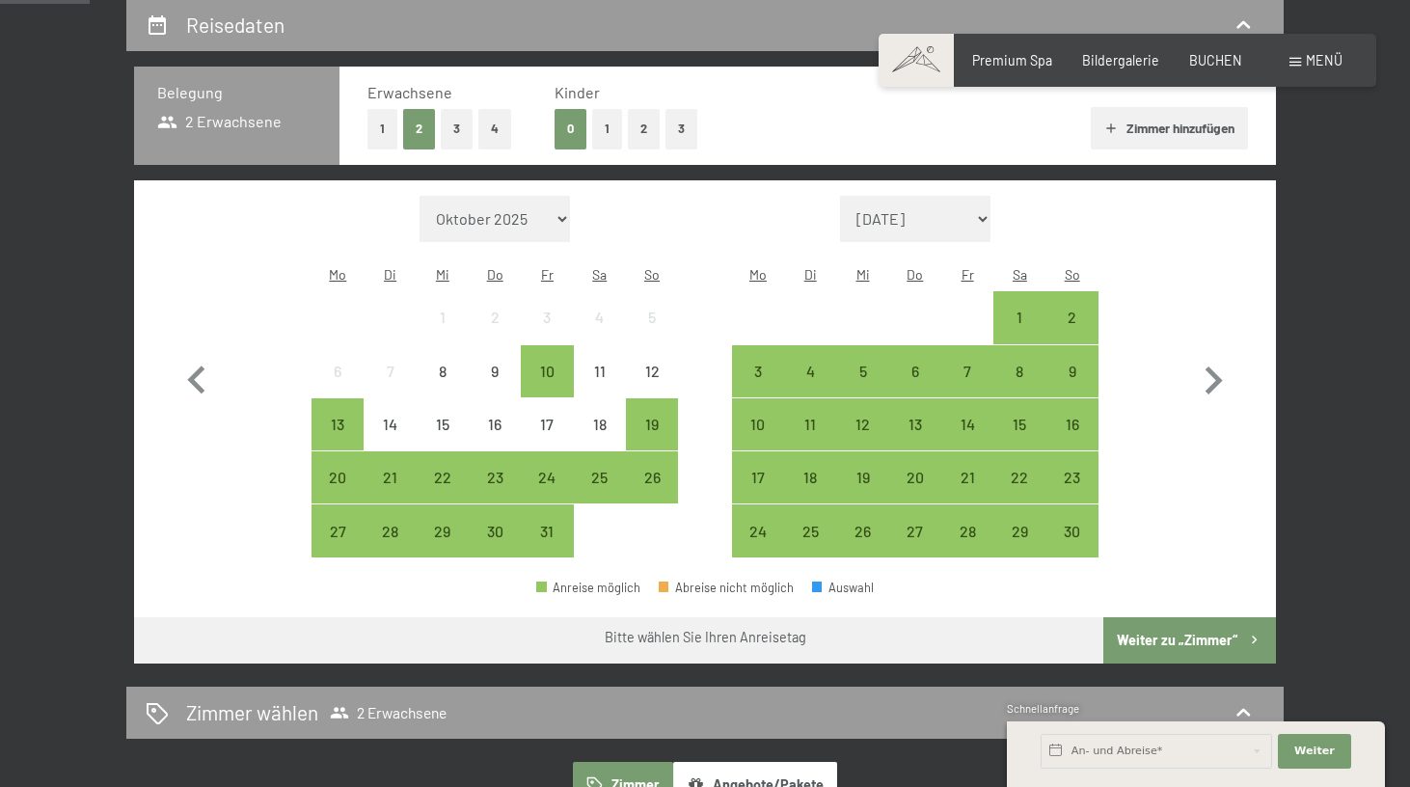
click at [658, 441] on span "Einwilligung Marketing*" at bounding box center [597, 448] width 159 height 19
click at [508, 441] on input "Einwilligung Marketing*" at bounding box center [498, 448] width 19 height 19
checkbox input "false"
click at [649, 470] on div "26" at bounding box center [652, 494] width 48 height 48
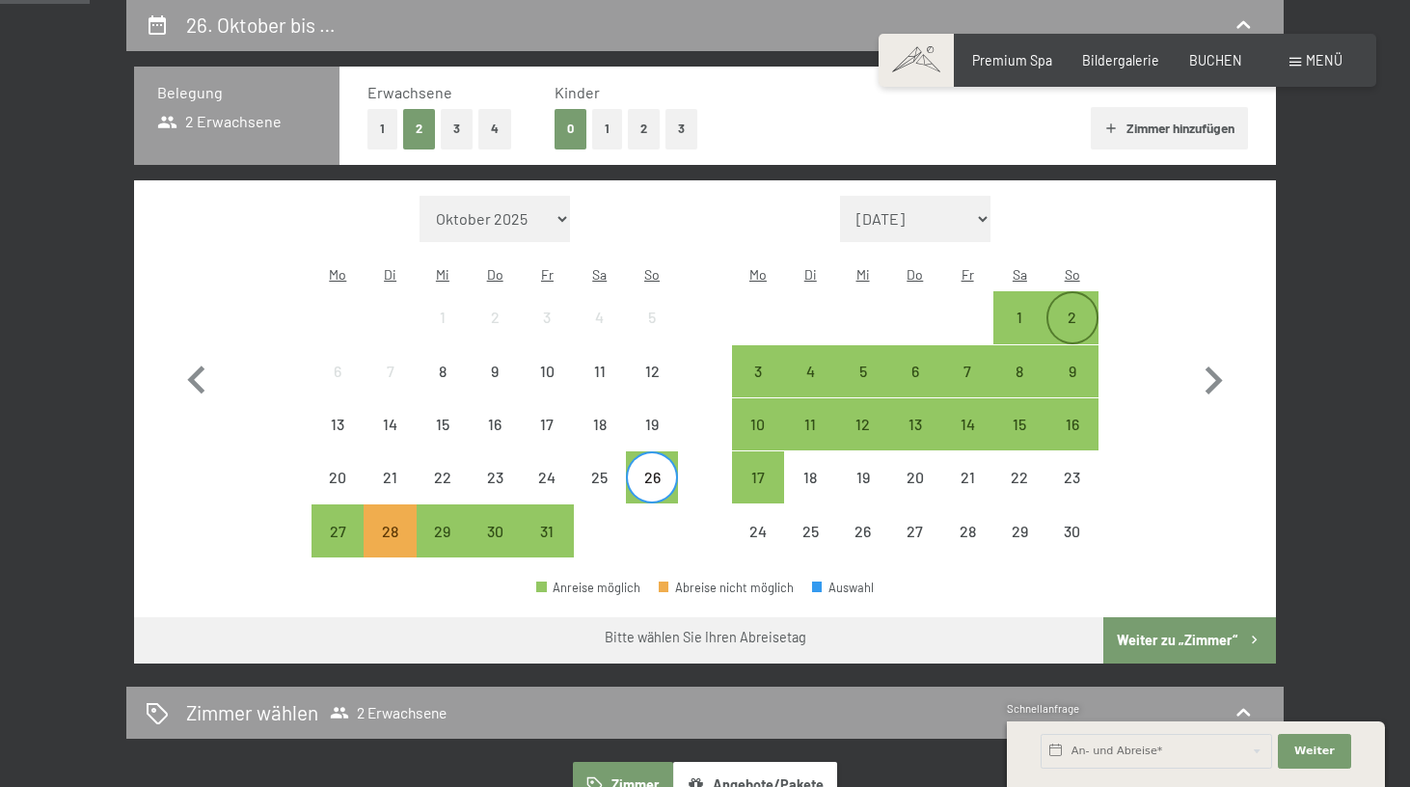
click at [1064, 310] on div "2" at bounding box center [1072, 334] width 48 height 48
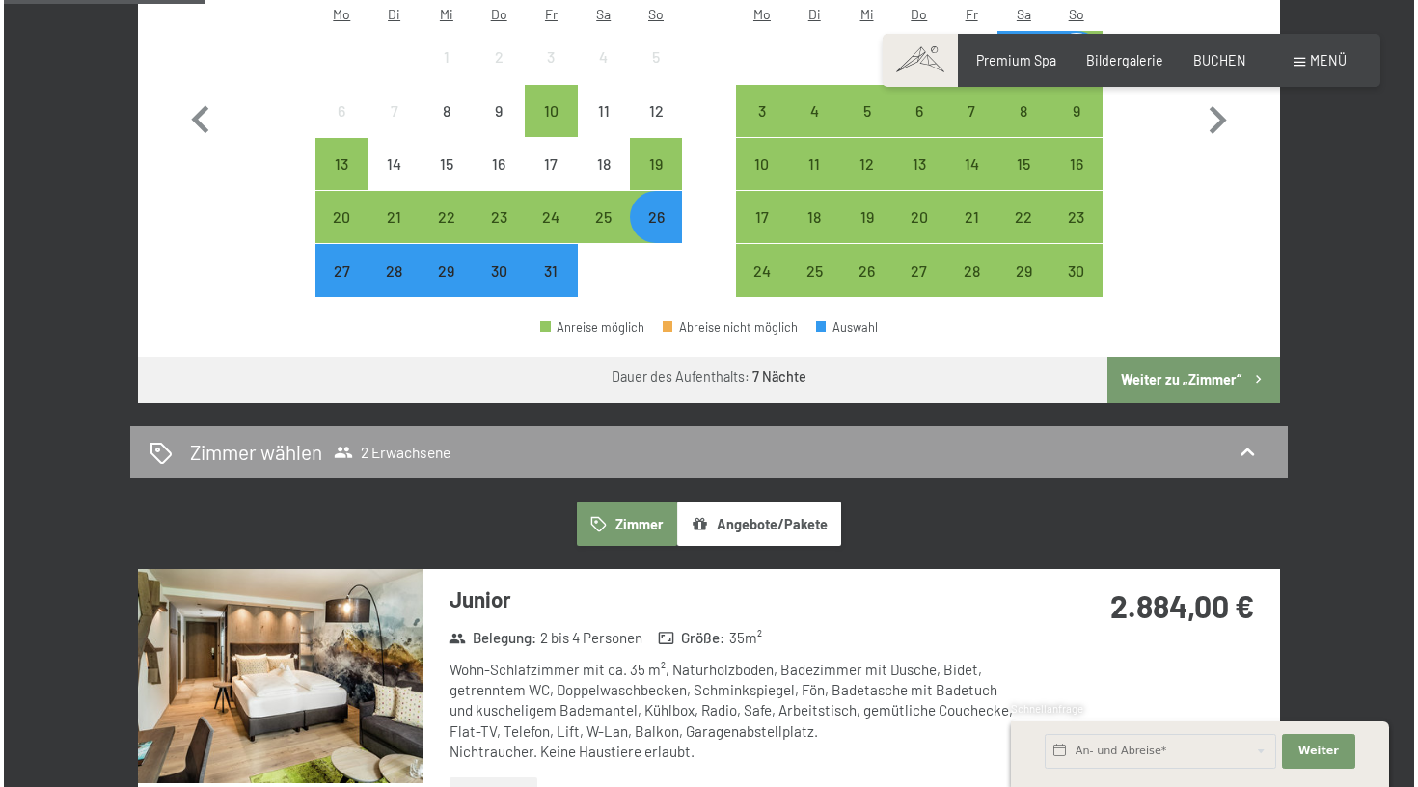
scroll to position [501, 0]
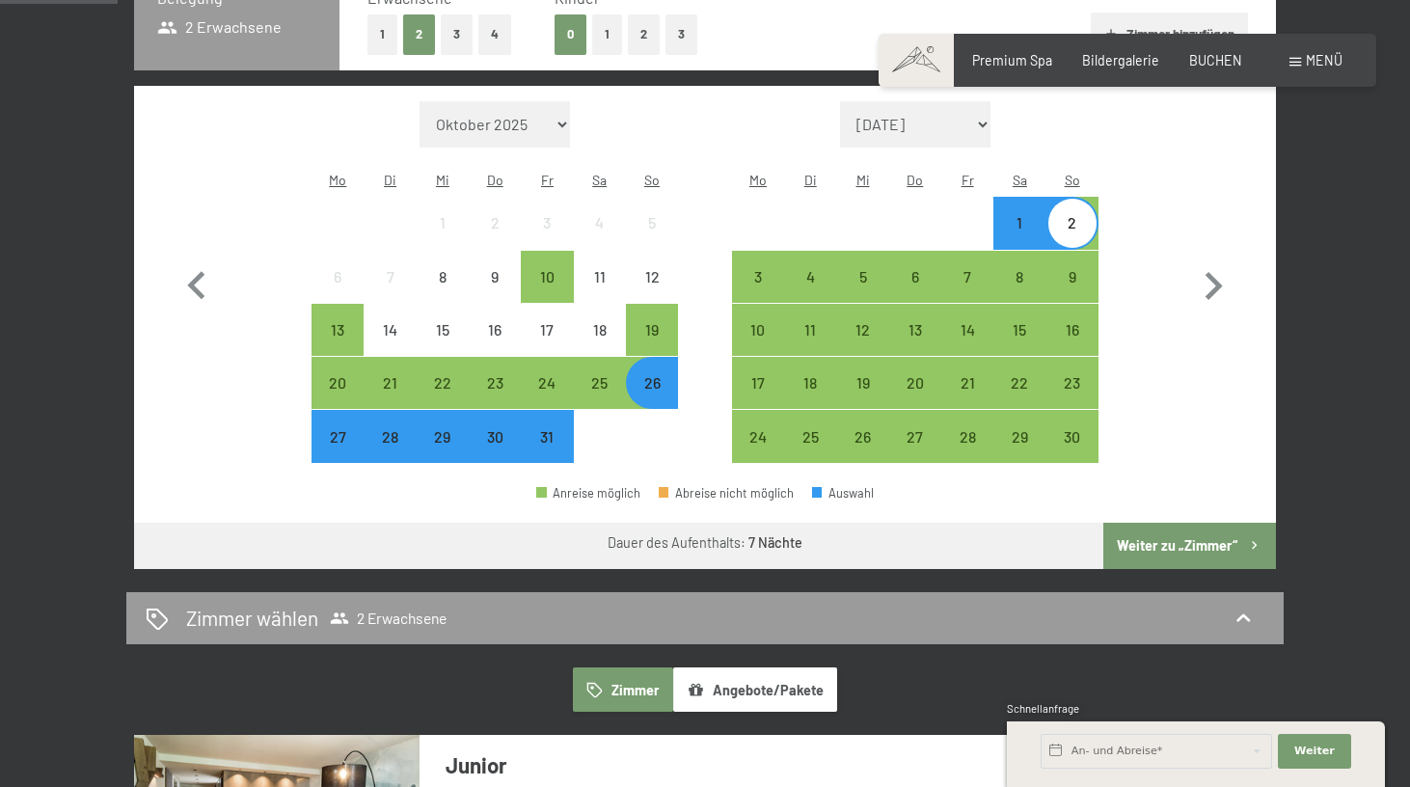
click at [1302, 63] on div "Menü" at bounding box center [1315, 60] width 53 height 19
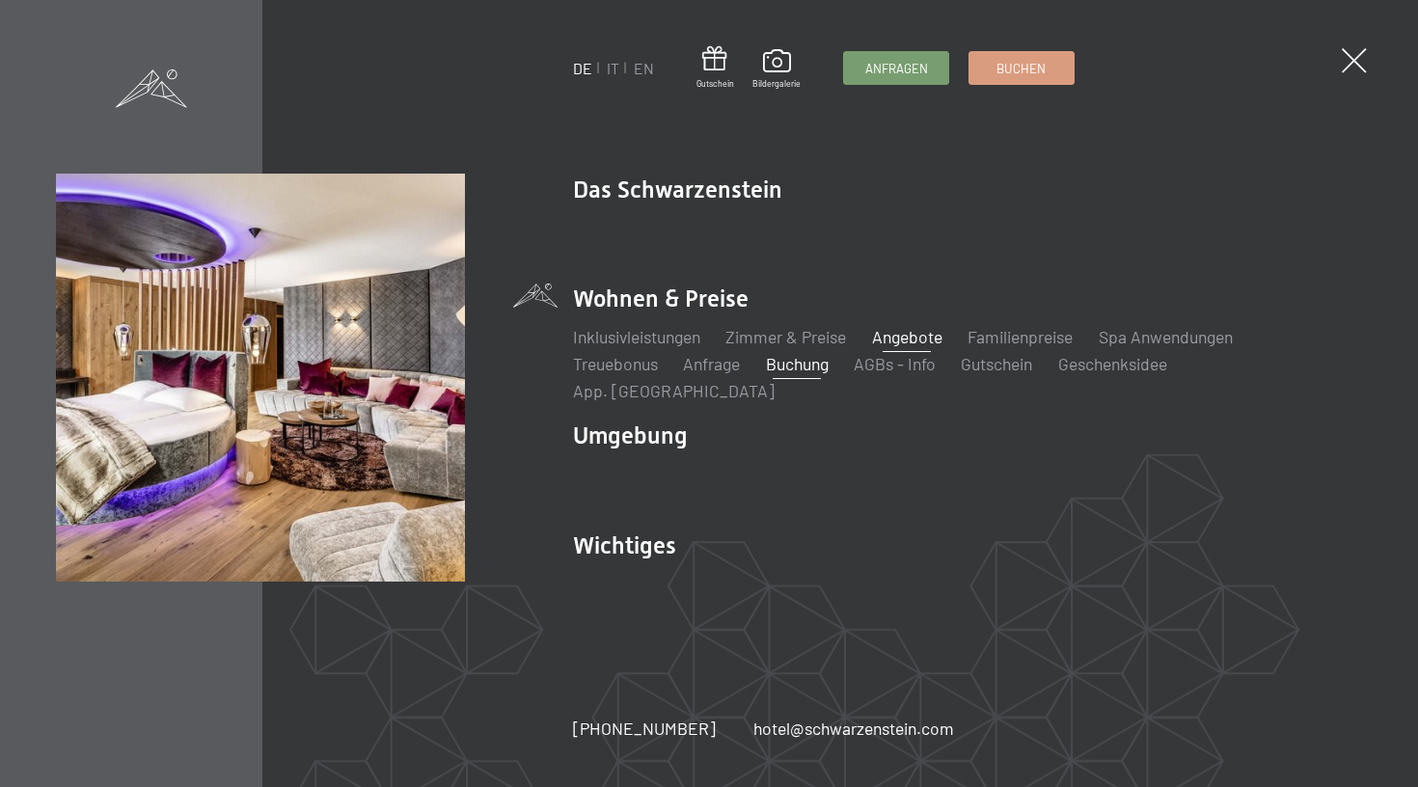
click at [935, 347] on link "Angebote" at bounding box center [907, 336] width 70 height 21
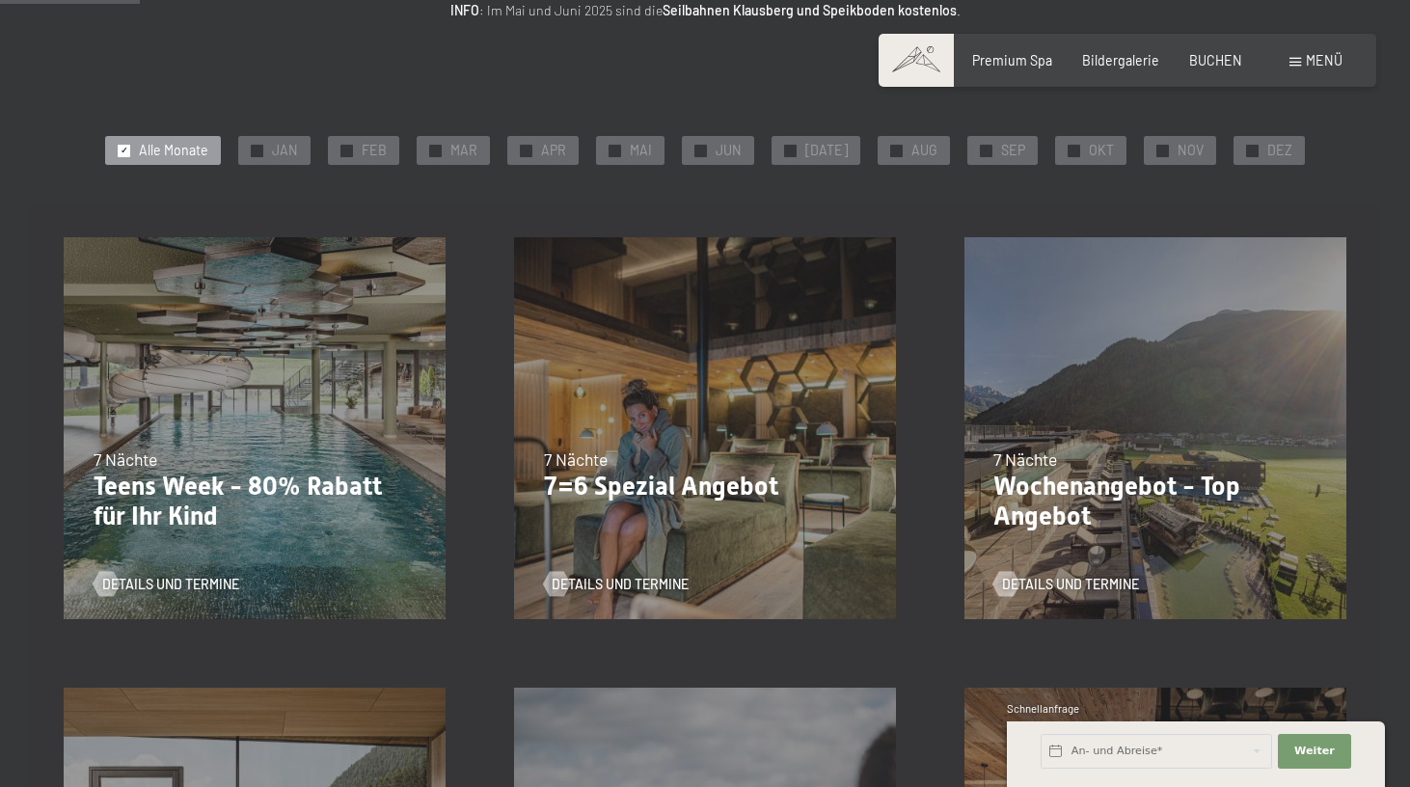
scroll to position [319, 0]
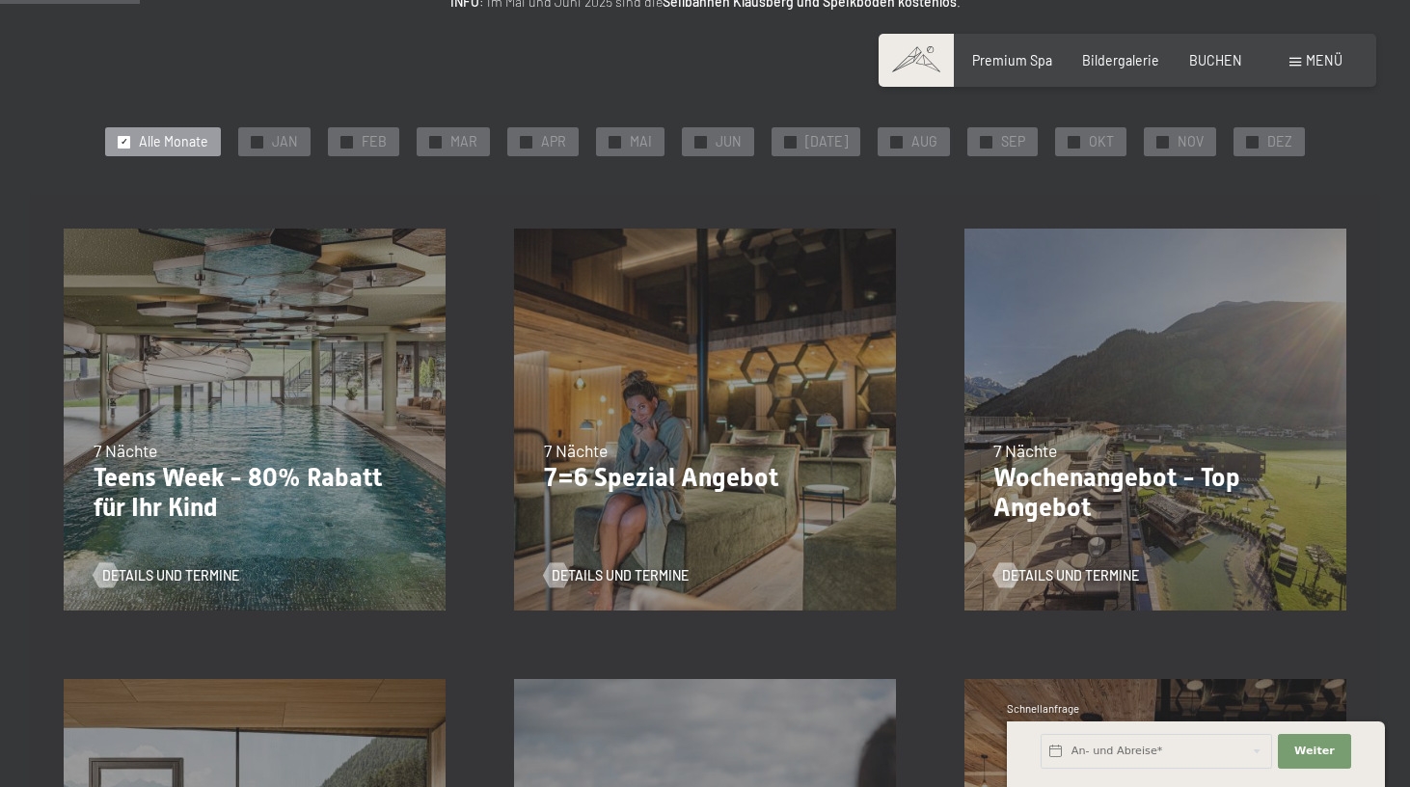
click at [697, 411] on div "05.10.–[DATE] 01.11.–[DATE] 10.01.–[DATE] 07.03.–[DATE] 16.05.–[DATE] 06.06.–[D…" at bounding box center [705, 420] width 450 height 450
click at [1068, 569] on span "Details und Termine" at bounding box center [1089, 575] width 137 height 19
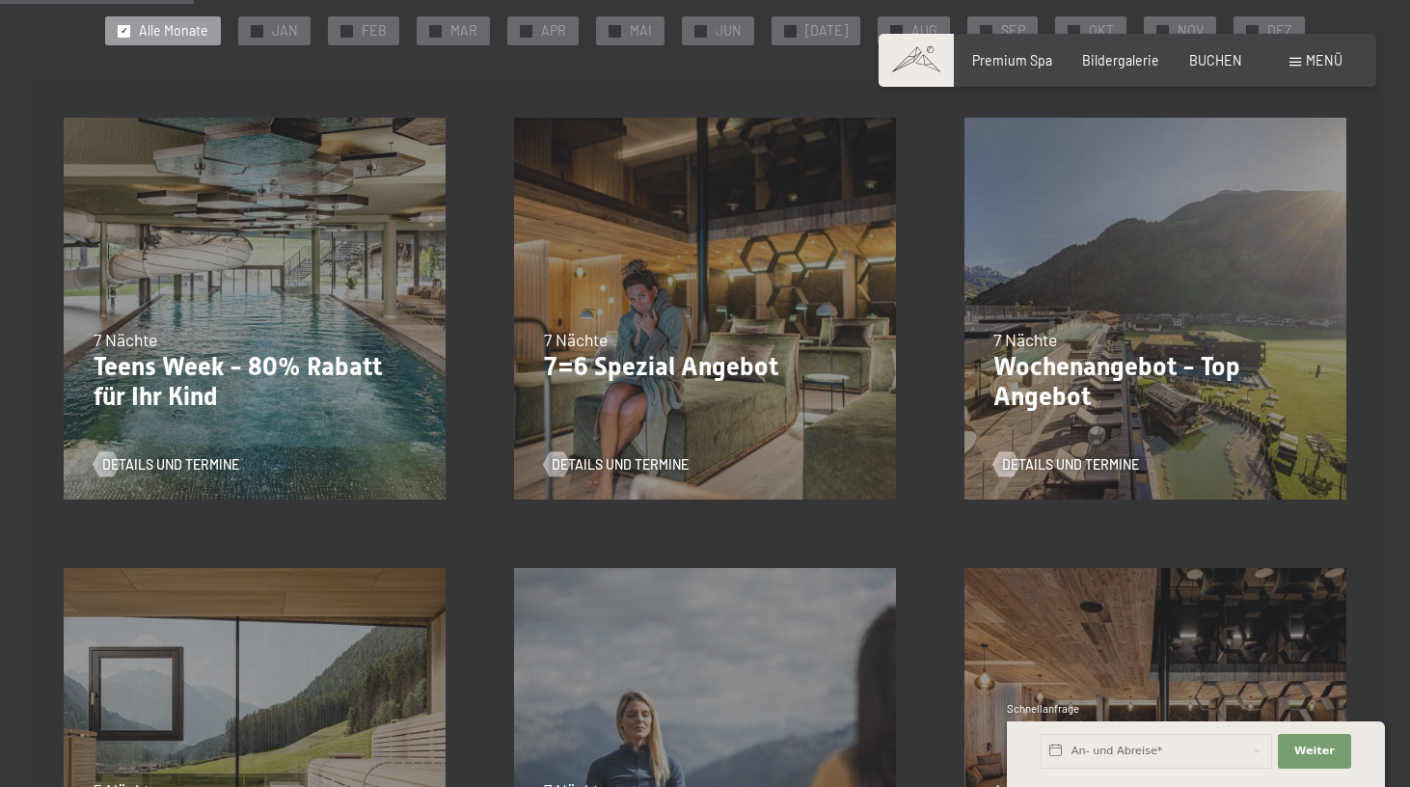
scroll to position [427, 0]
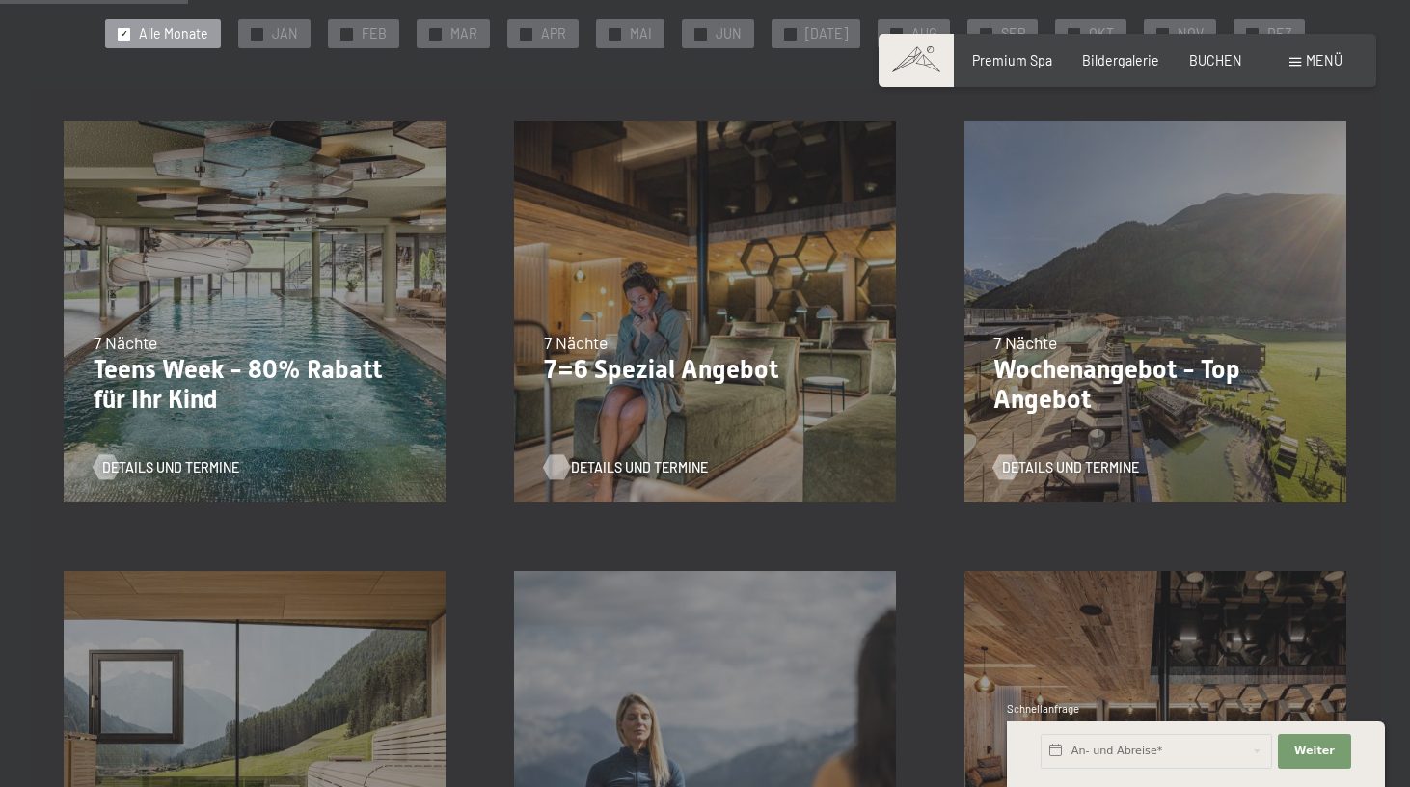
click at [679, 473] on span "Details und Termine" at bounding box center [639, 467] width 137 height 19
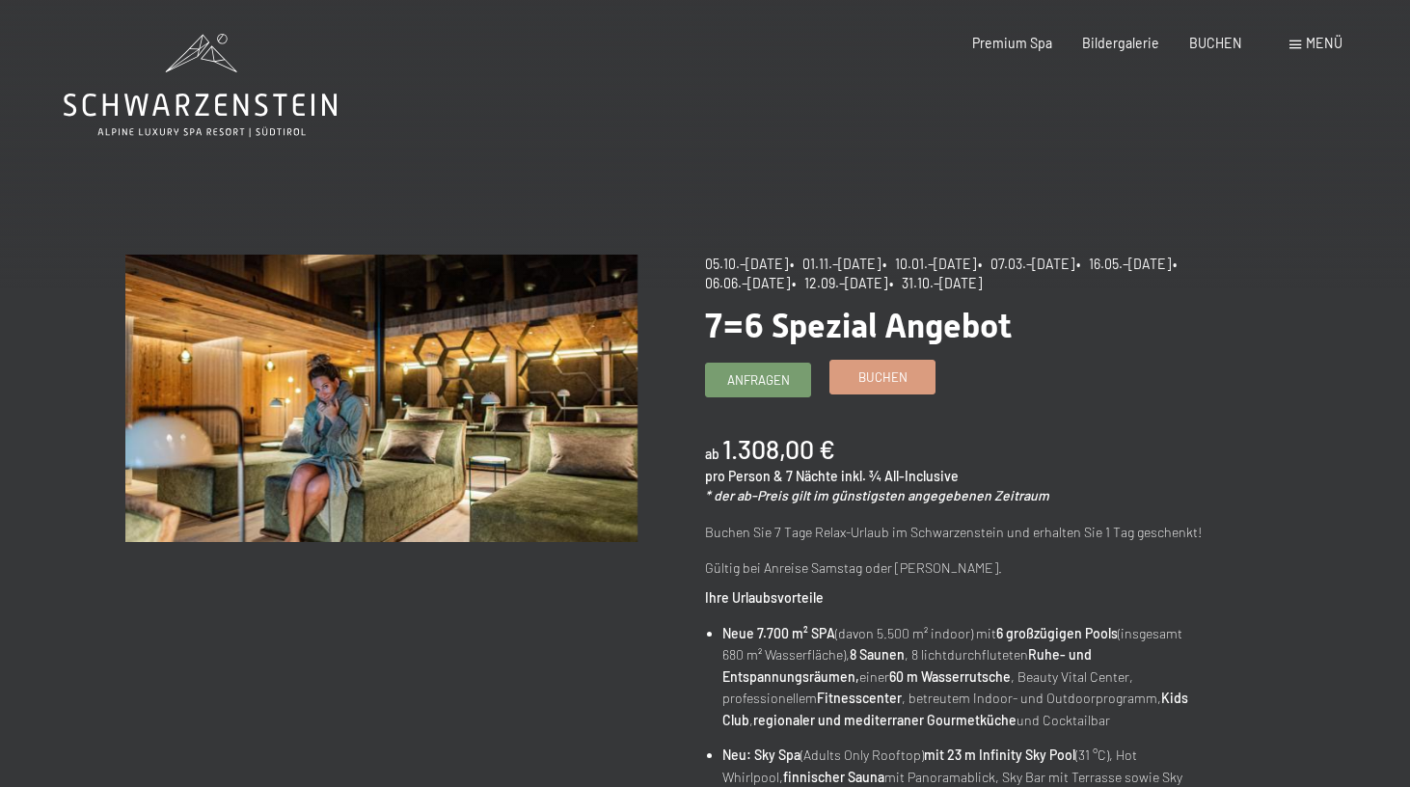
click at [900, 385] on link "Buchen" at bounding box center [882, 377] width 104 height 32
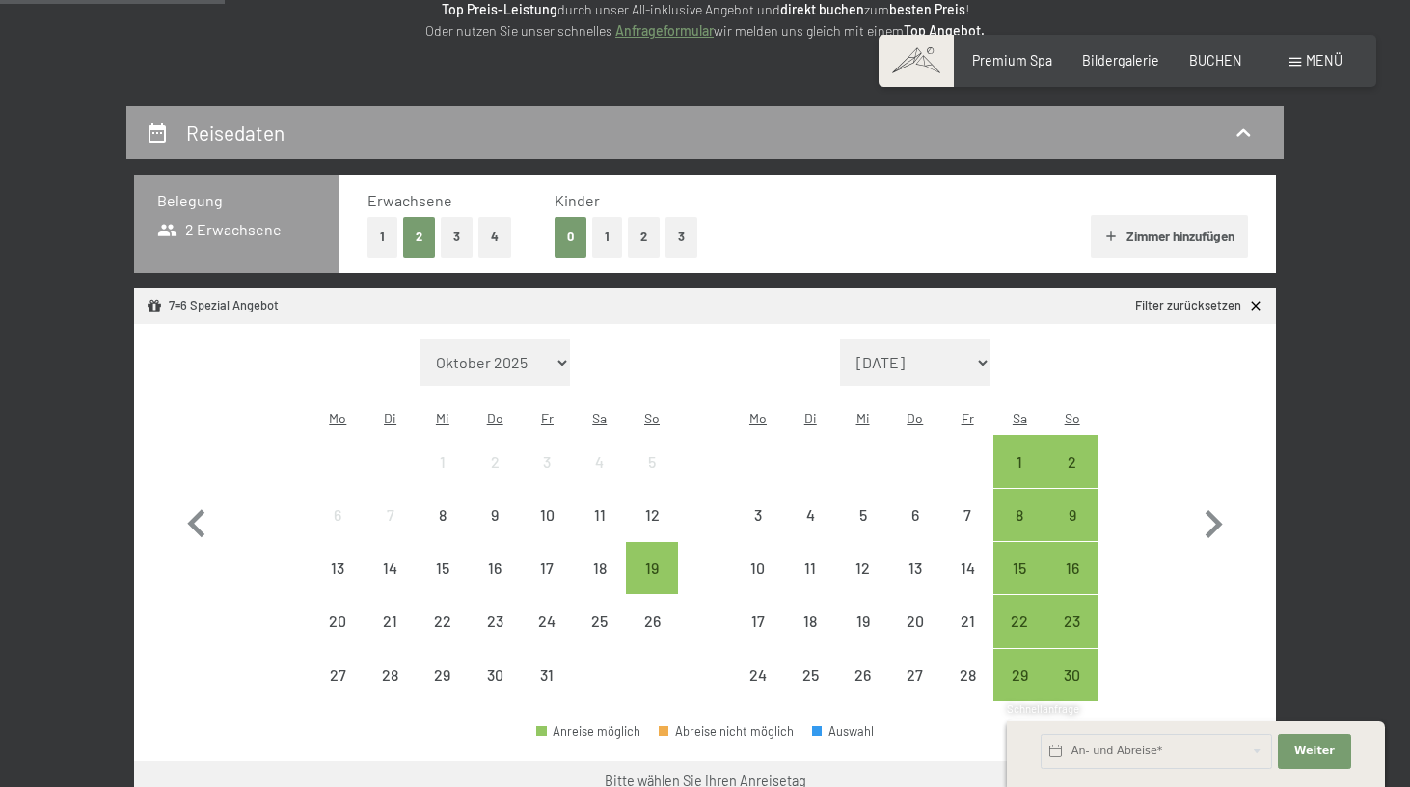
scroll to position [344, 0]
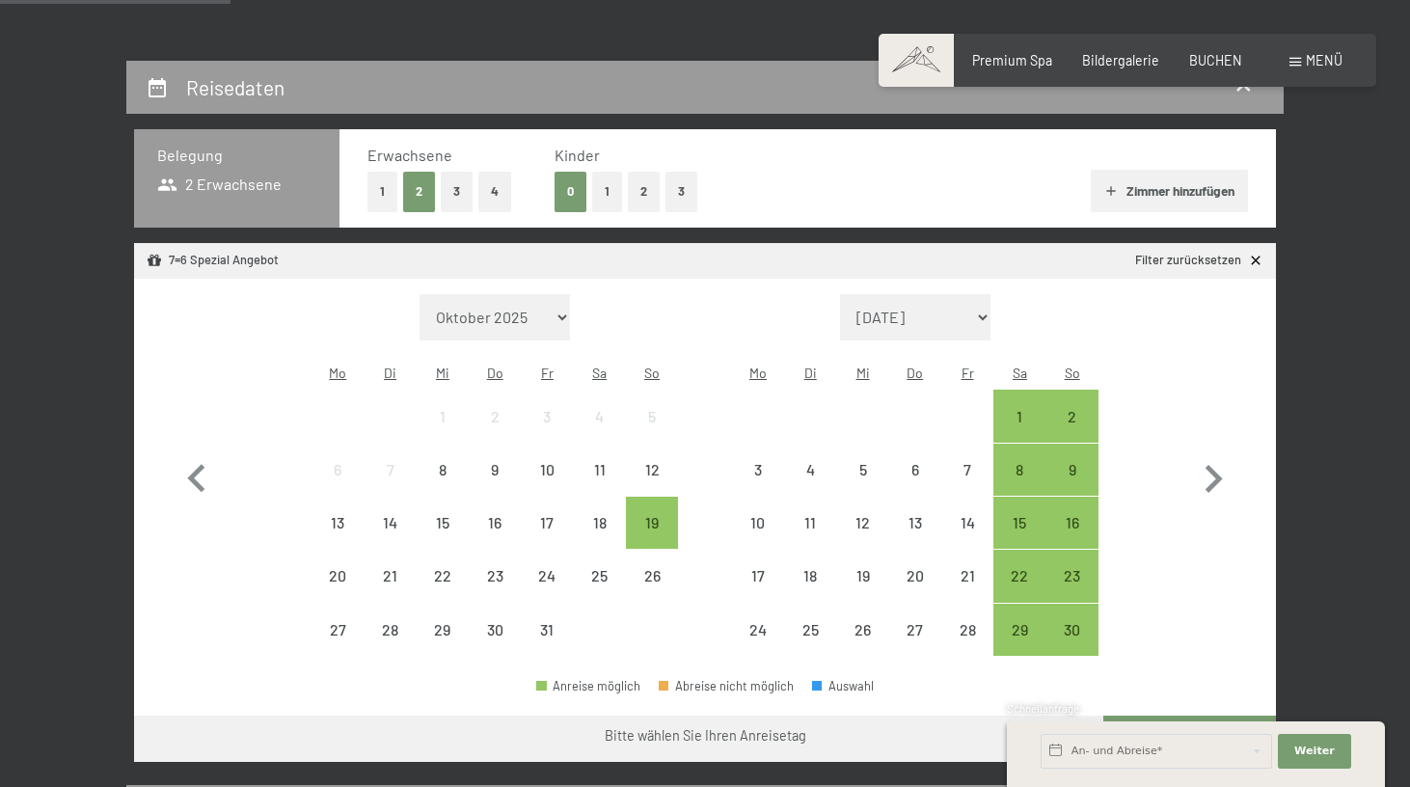
click at [379, 190] on button "1" at bounding box center [382, 192] width 30 height 40
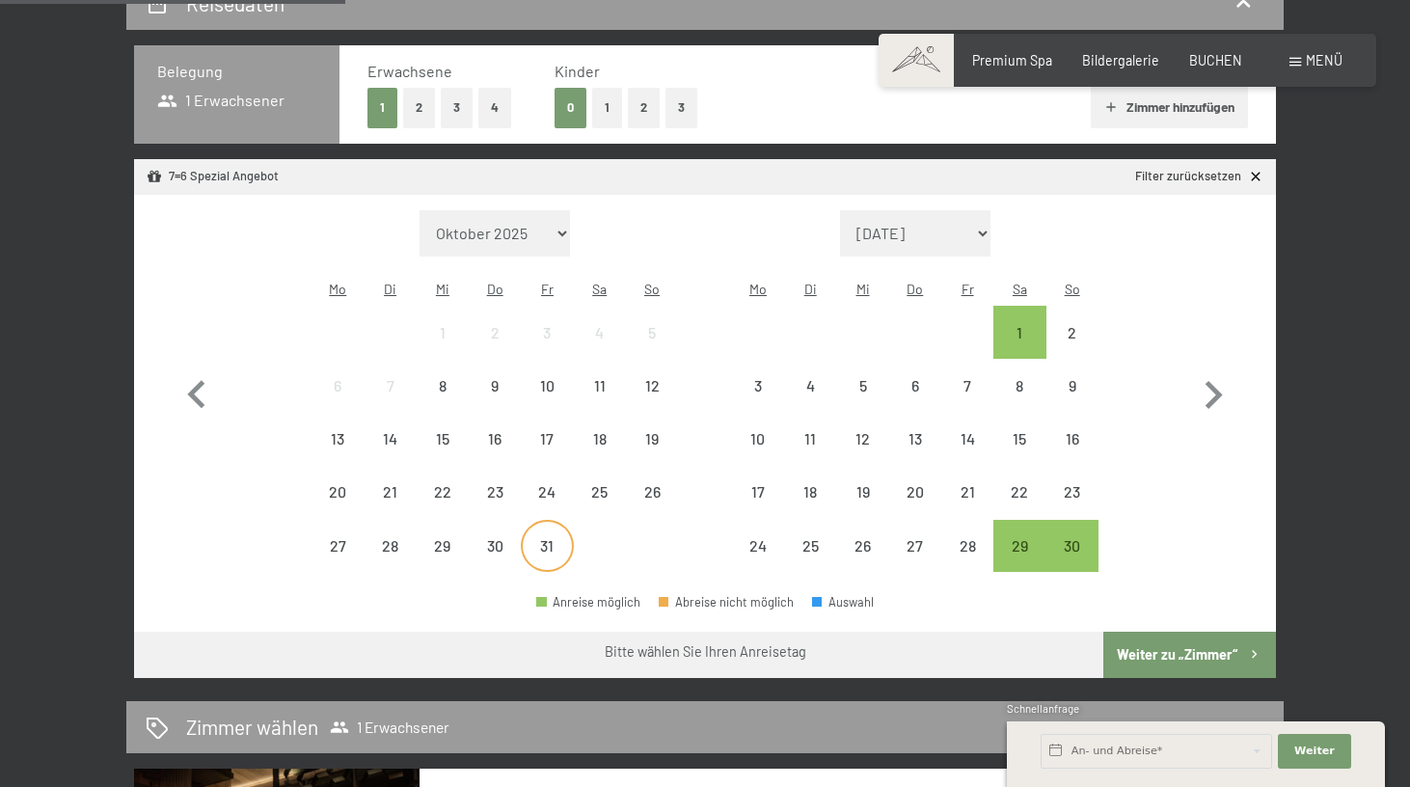
scroll to position [435, 0]
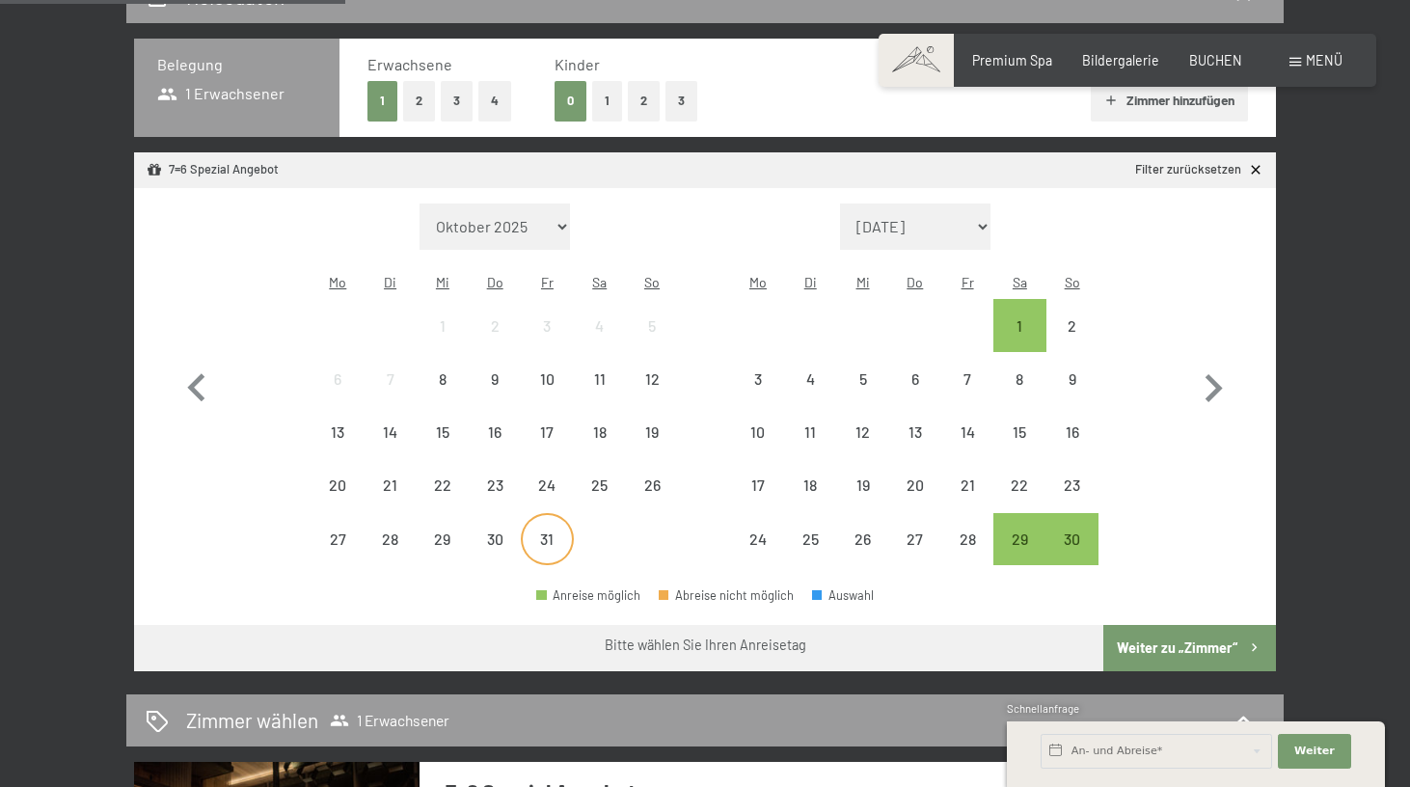
click at [559, 515] on div "31" at bounding box center [547, 539] width 48 height 48
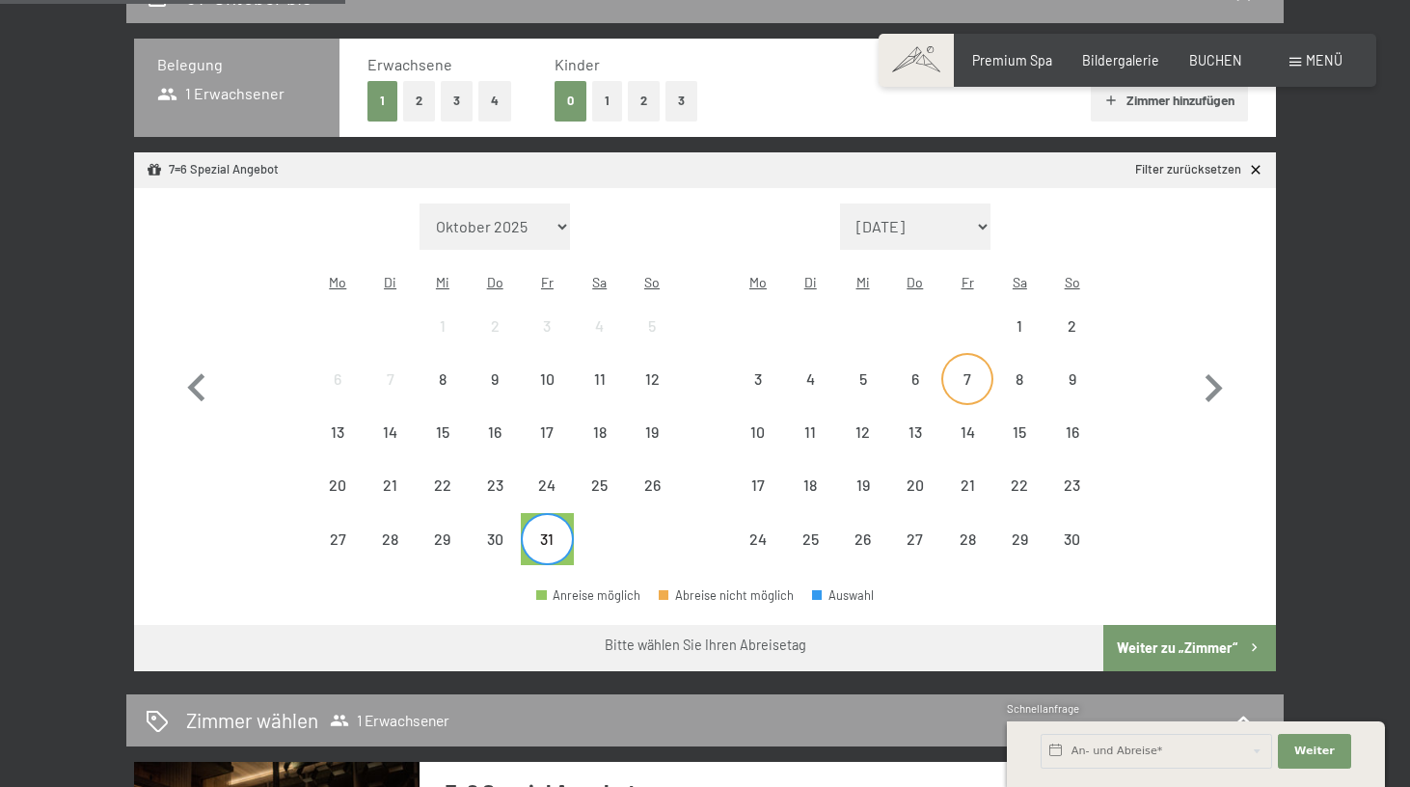
click at [966, 371] on div "7" at bounding box center [967, 395] width 48 height 48
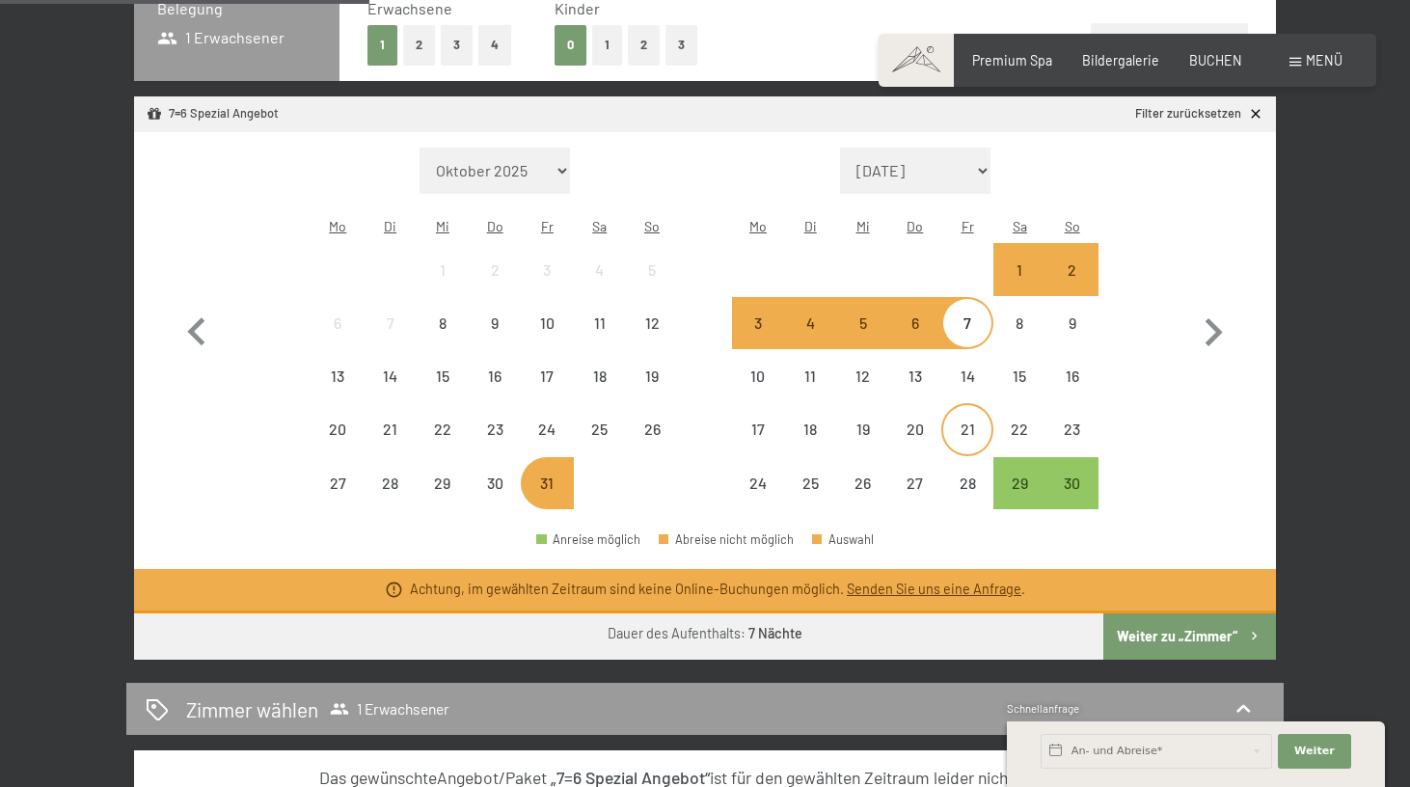
scroll to position [478, 0]
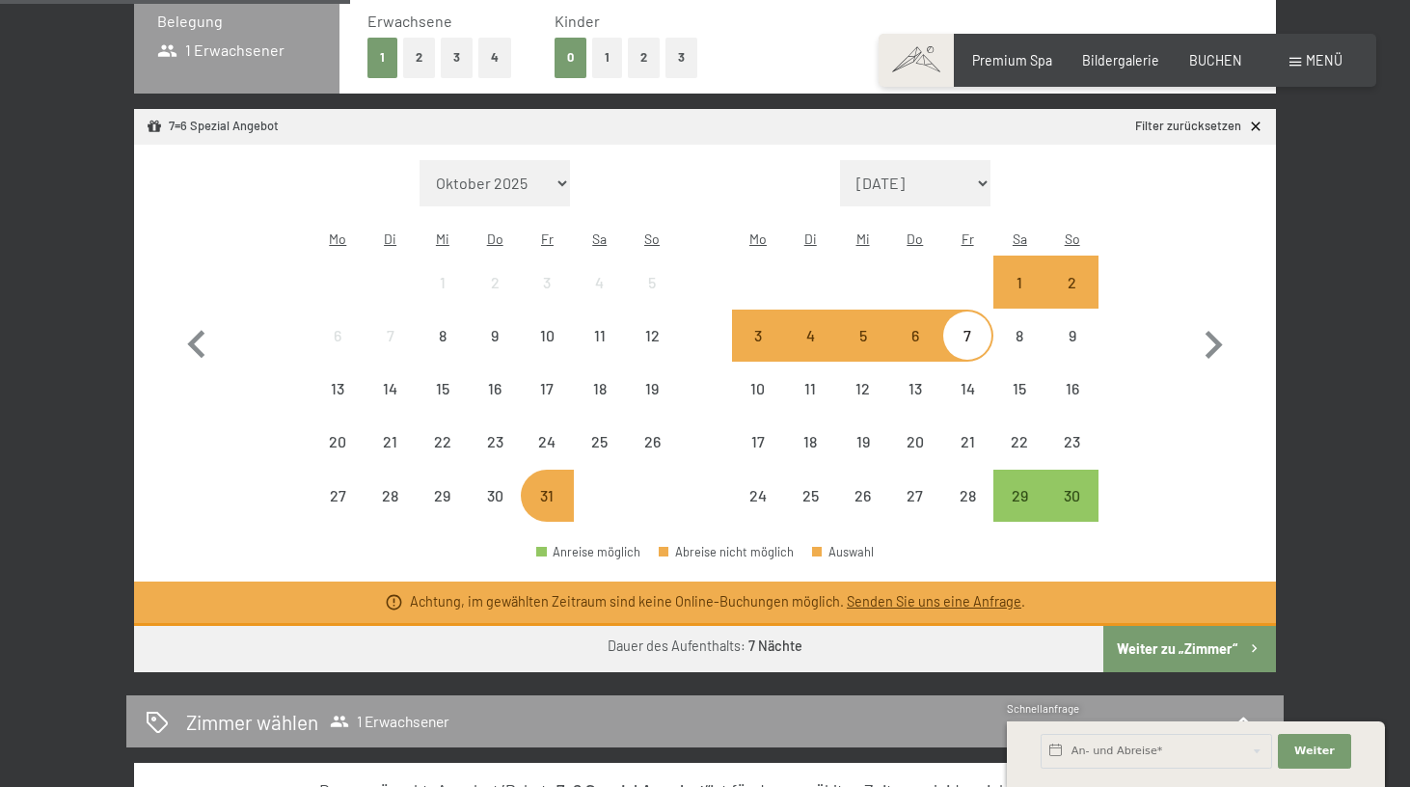
click at [1152, 441] on div "Monat/Jahr Oktober 2025 November 2025 Dezember 2025 Januar 2026 Februar 2026 Mä…" at bounding box center [705, 341] width 1073 height 363
click at [1015, 488] on div "29" at bounding box center [1019, 512] width 48 height 48
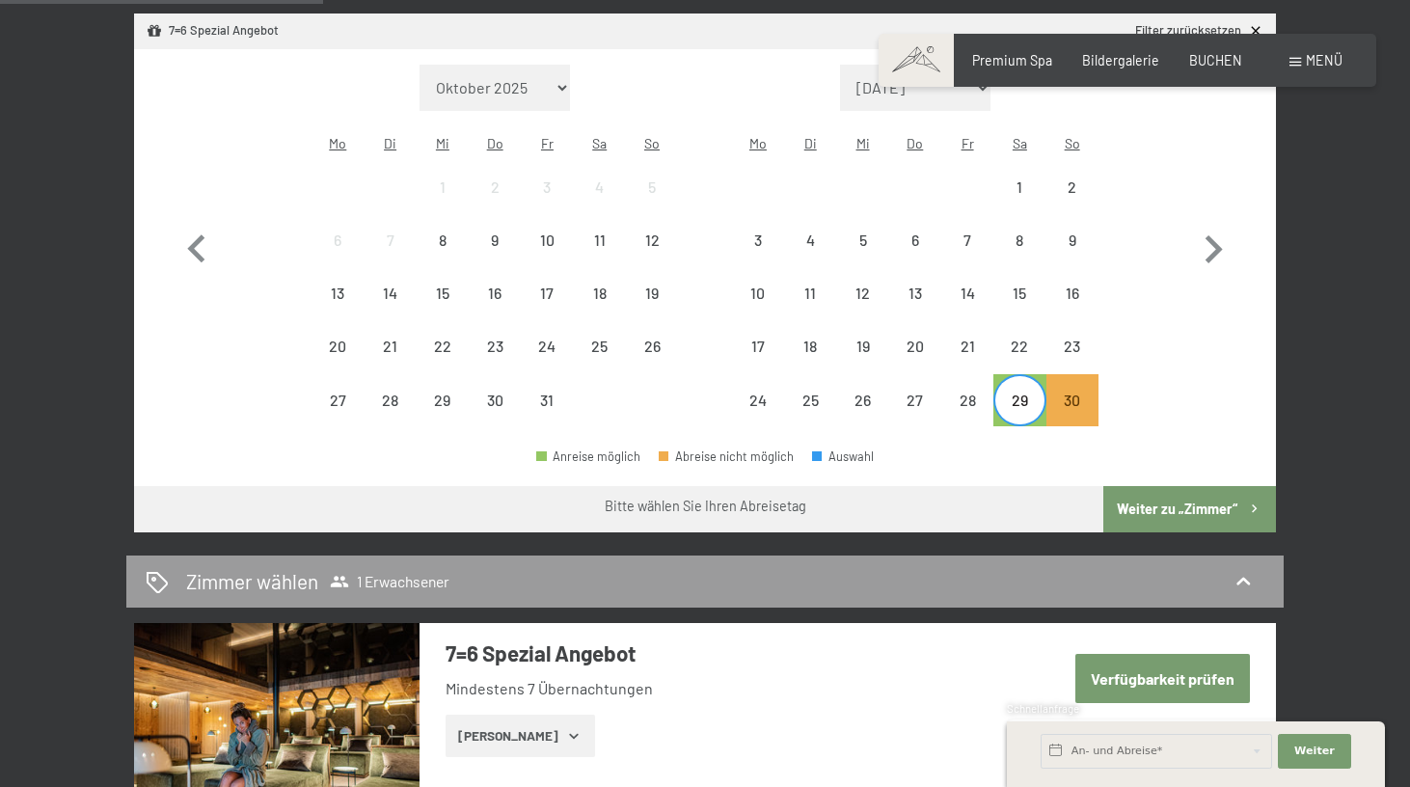
scroll to position [401, 0]
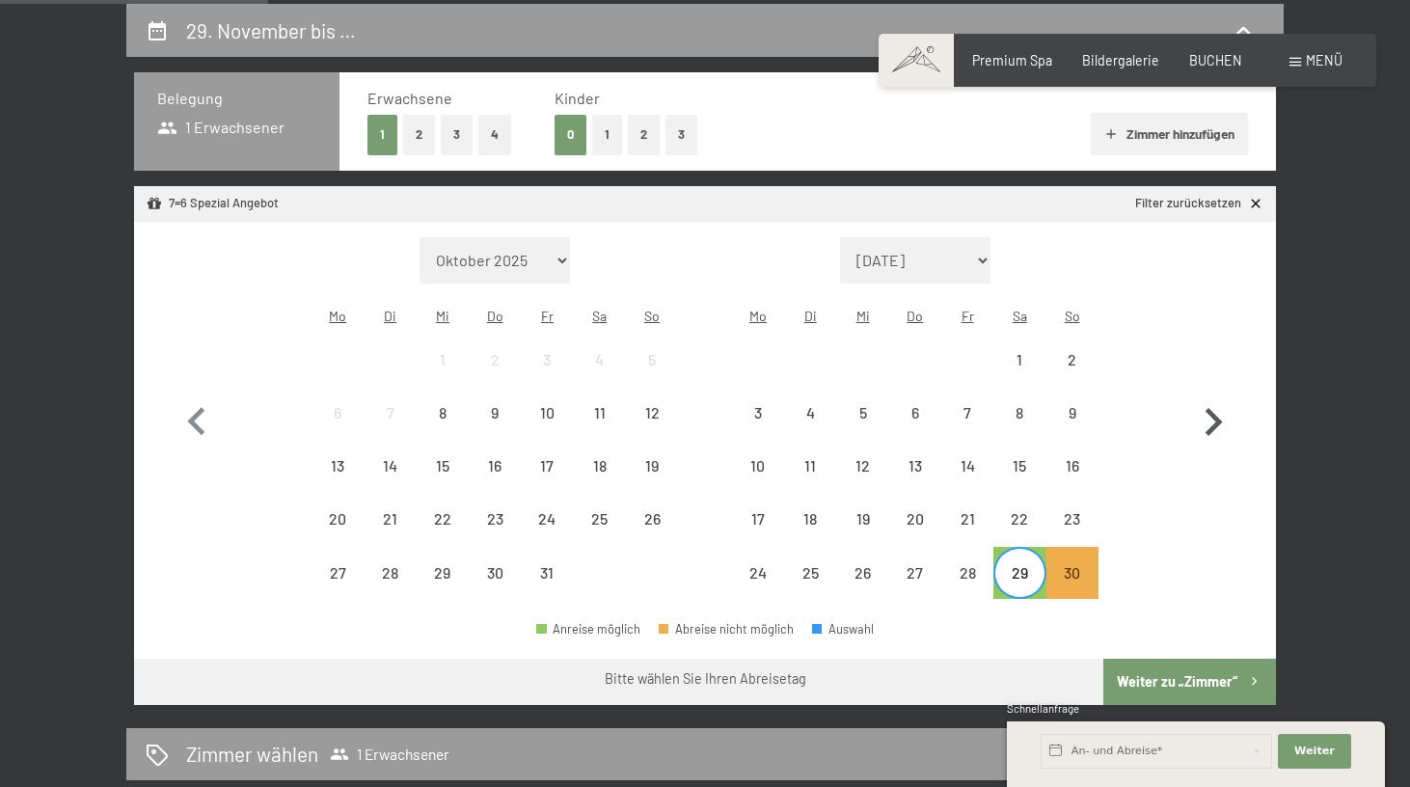
click at [1210, 408] on icon "button" at bounding box center [1213, 422] width 17 height 28
select select "2025-11-01"
select select "2025-12-01"
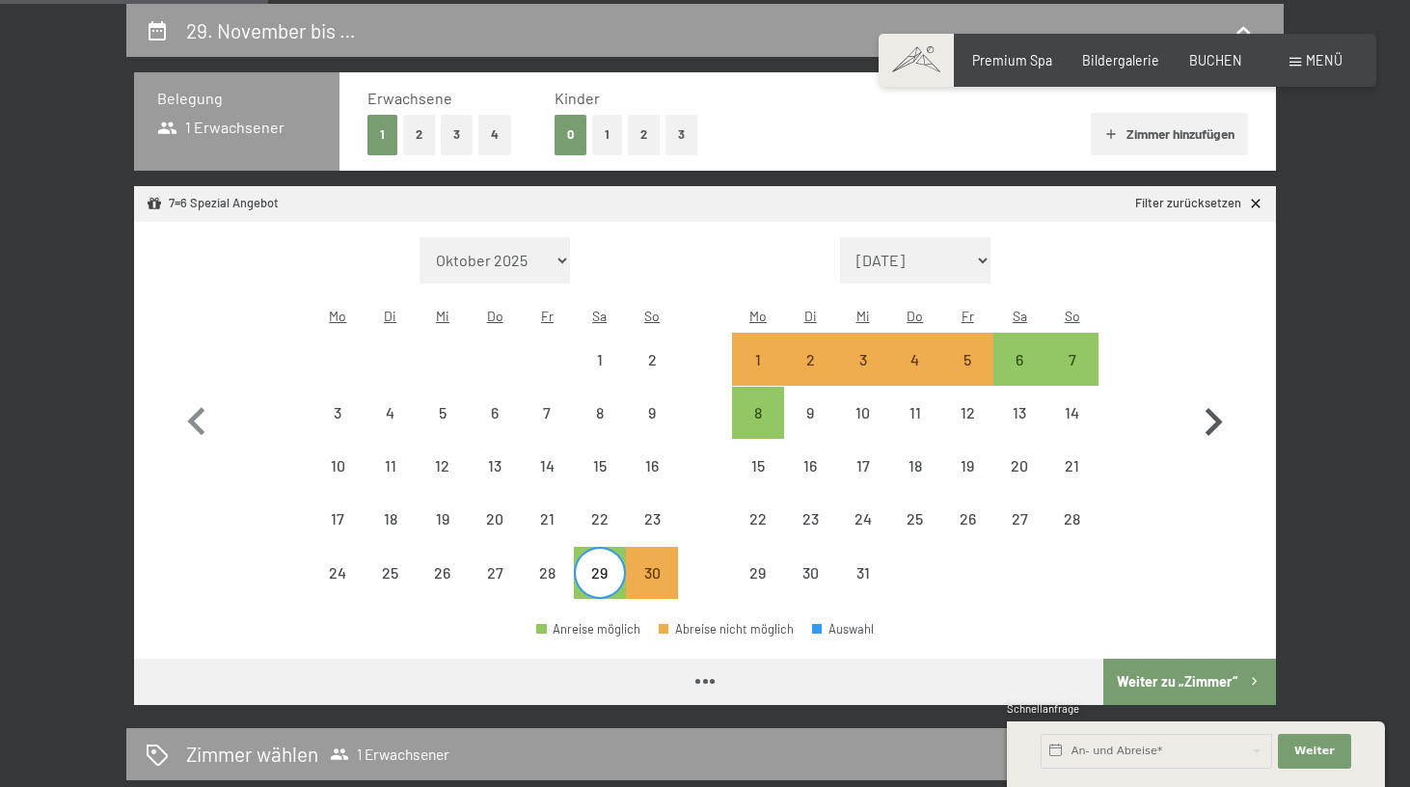
select select "2025-11-01"
select select "2025-12-01"
click at [1024, 352] on div "6" at bounding box center [1019, 376] width 48 height 48
select select "2025-11-01"
select select "2025-12-01"
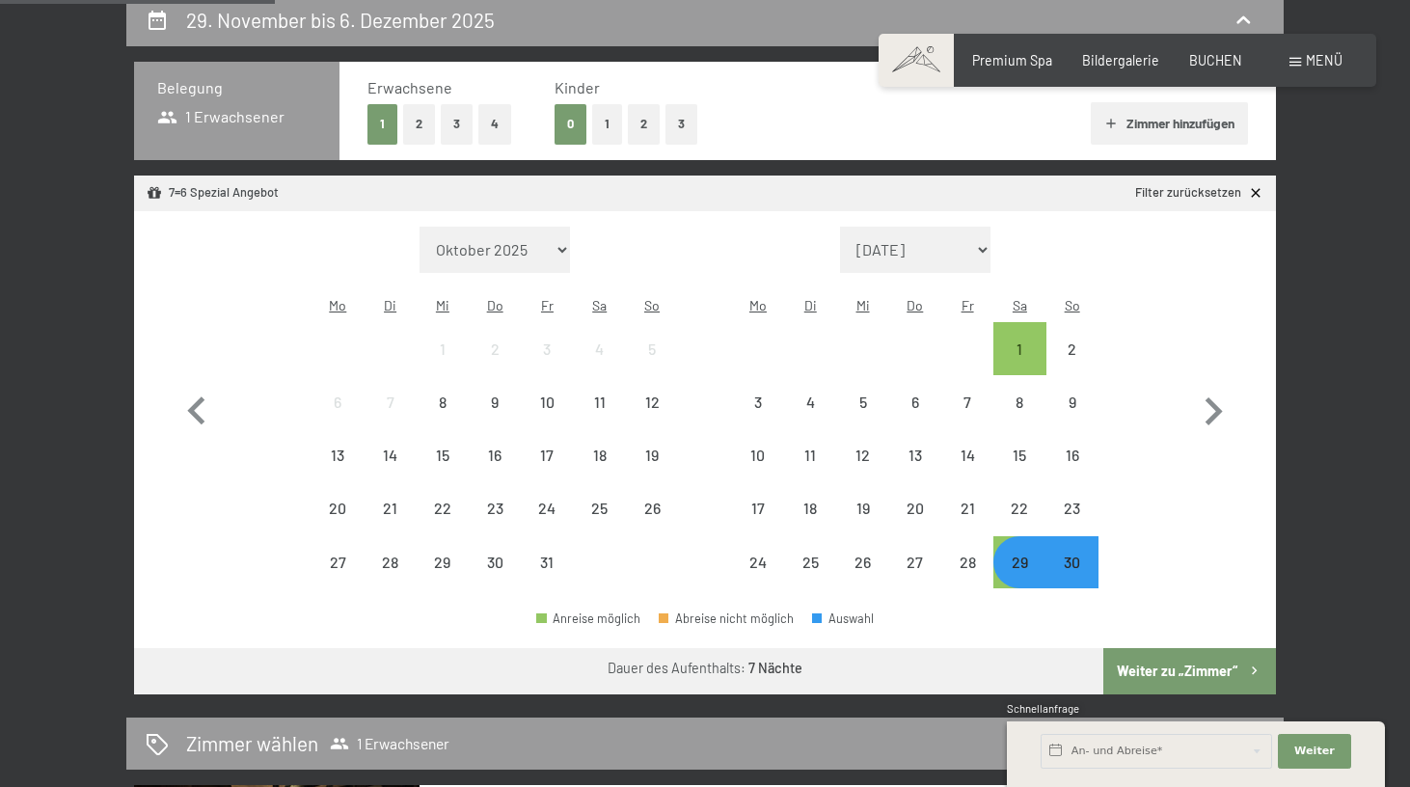
scroll to position [423, 0]
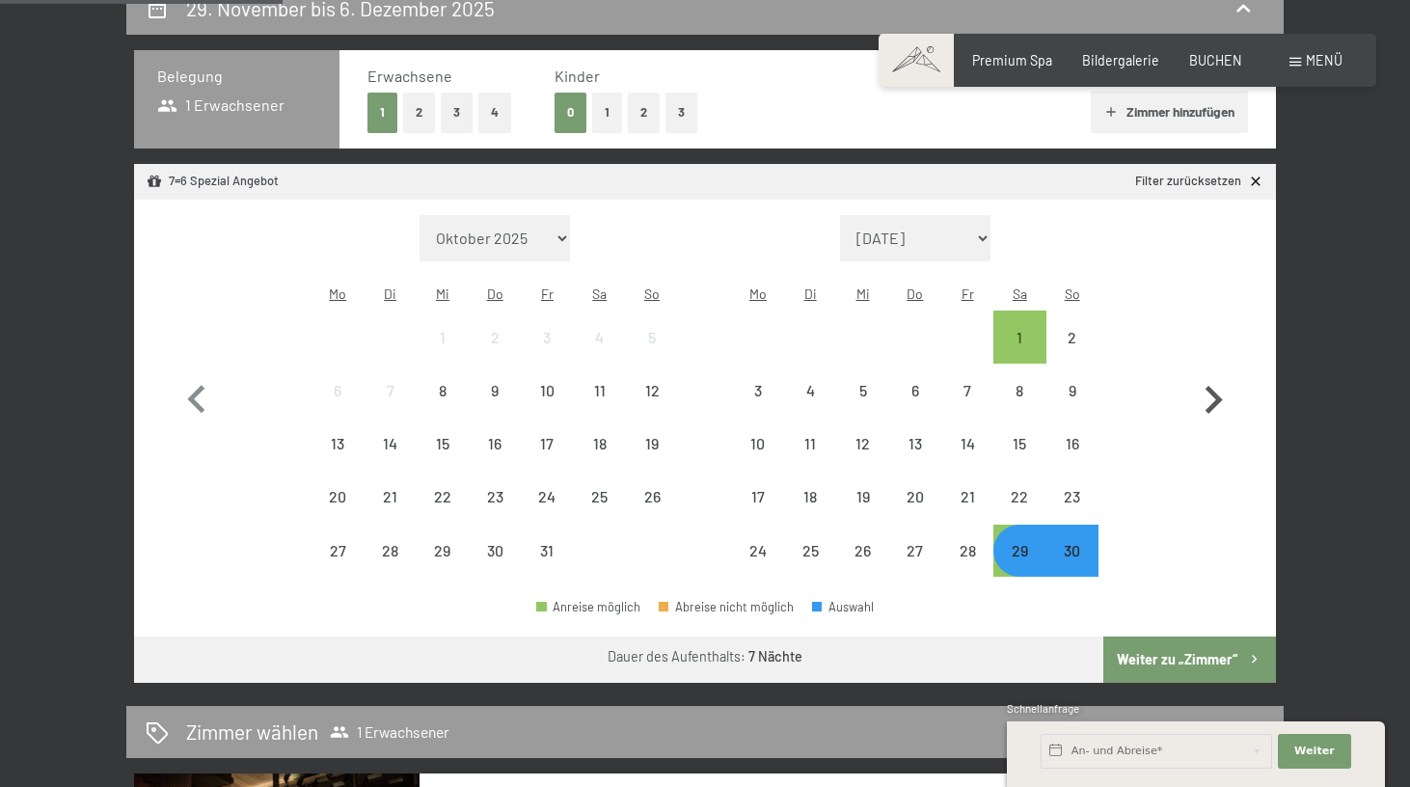
click at [1211, 382] on icon "button" at bounding box center [1213, 400] width 56 height 56
select select "2025-11-01"
select select "2025-12-01"
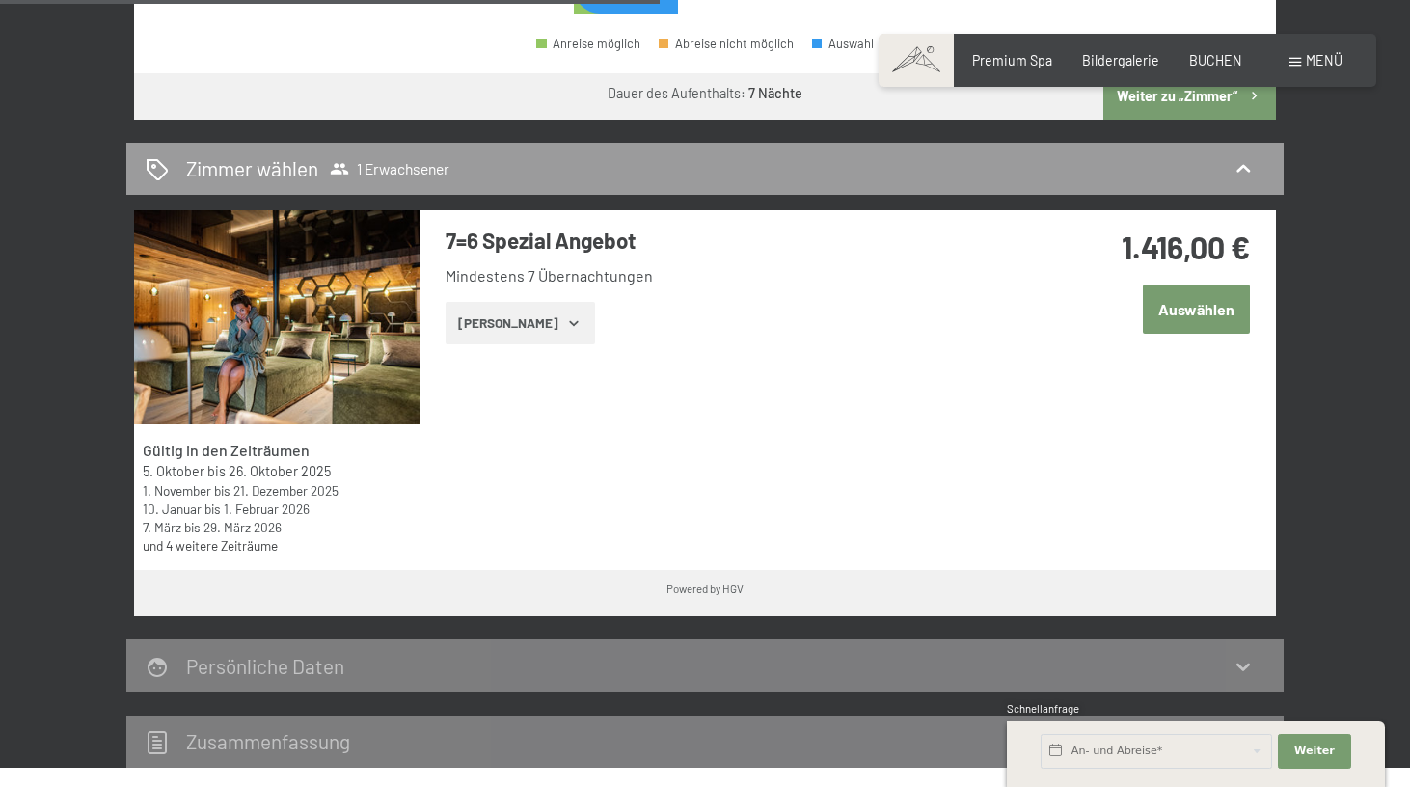
scroll to position [1017, 0]
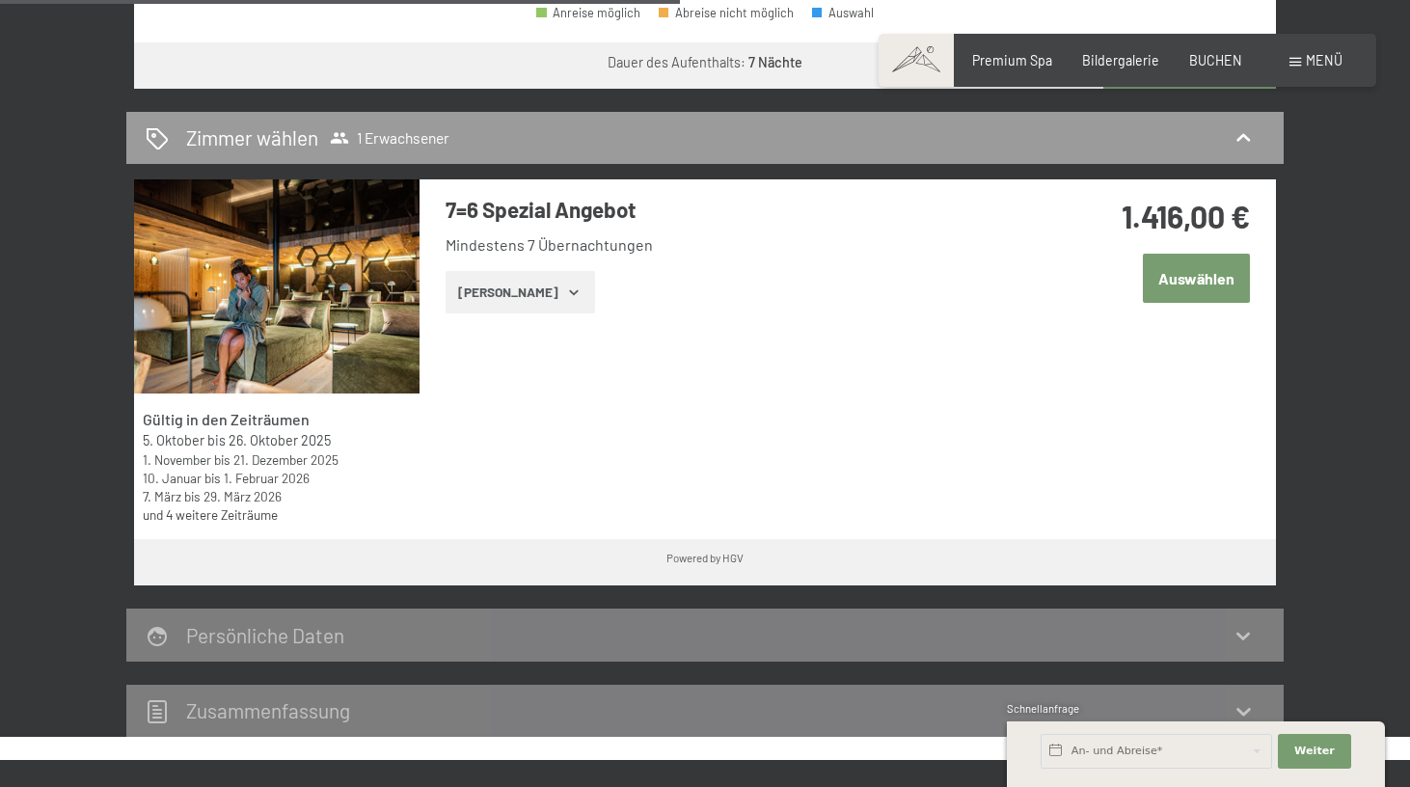
click at [538, 271] on button "[PERSON_NAME]" at bounding box center [520, 292] width 149 height 42
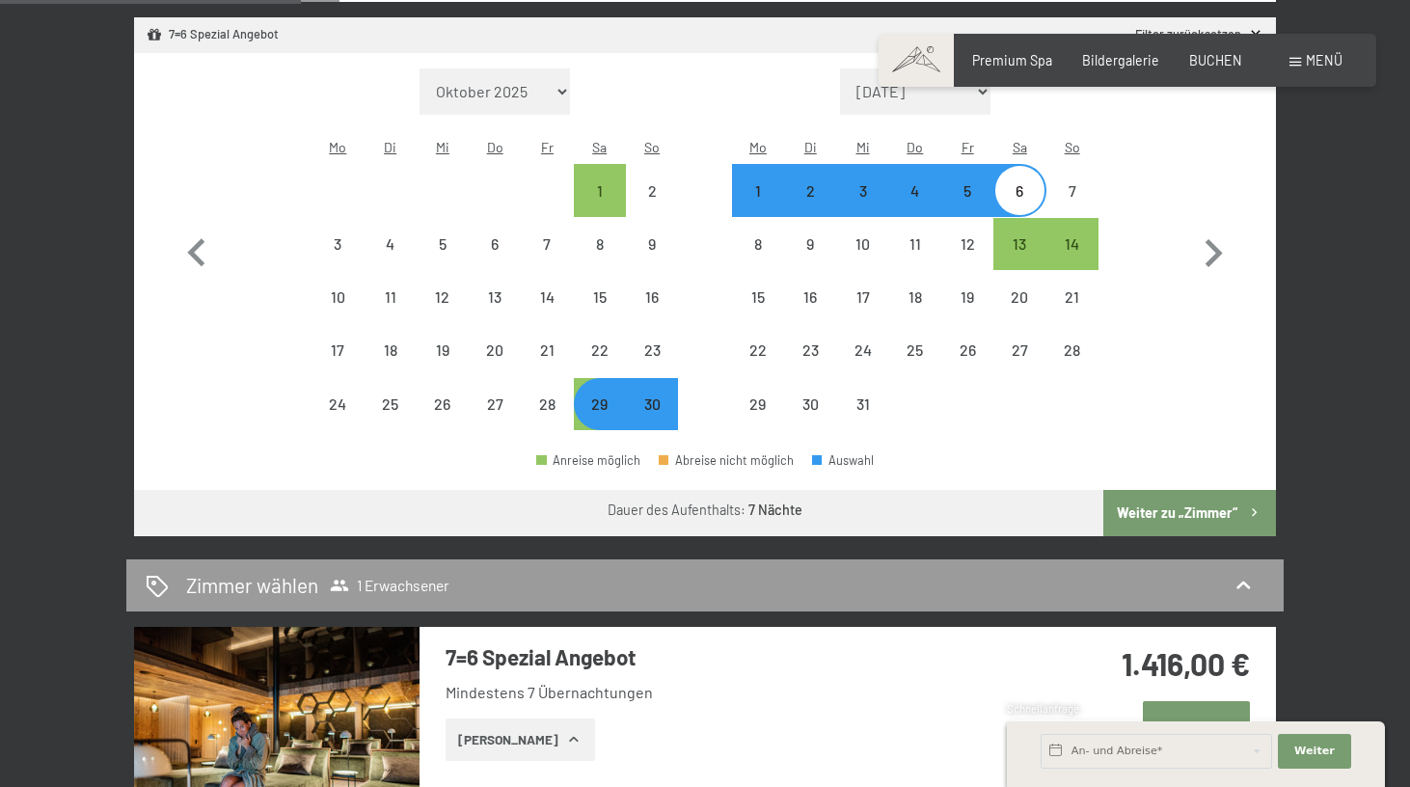
scroll to position [570, 0]
click at [202, 249] on icon "button" at bounding box center [195, 252] width 17 height 28
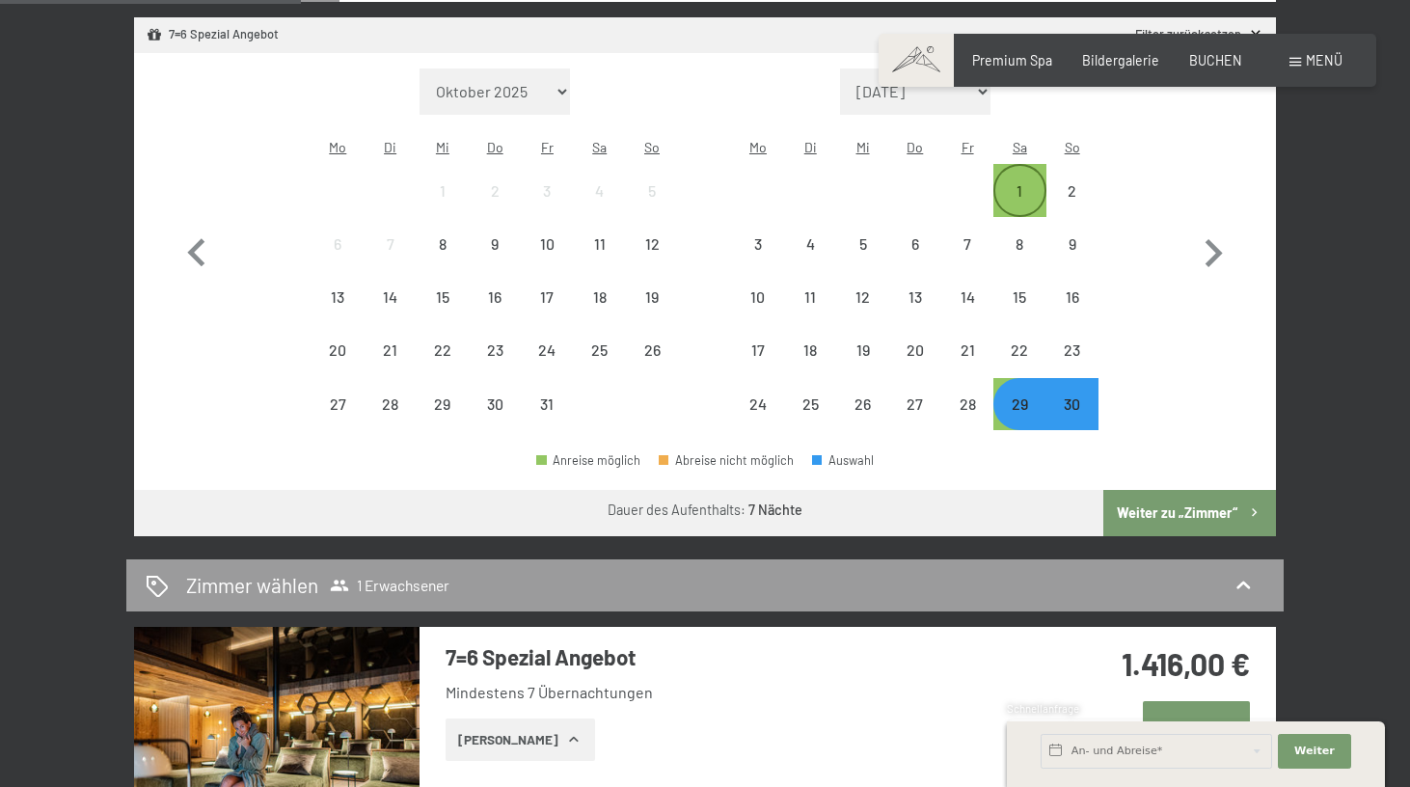
click at [1024, 183] on div "1" at bounding box center [1019, 207] width 48 height 48
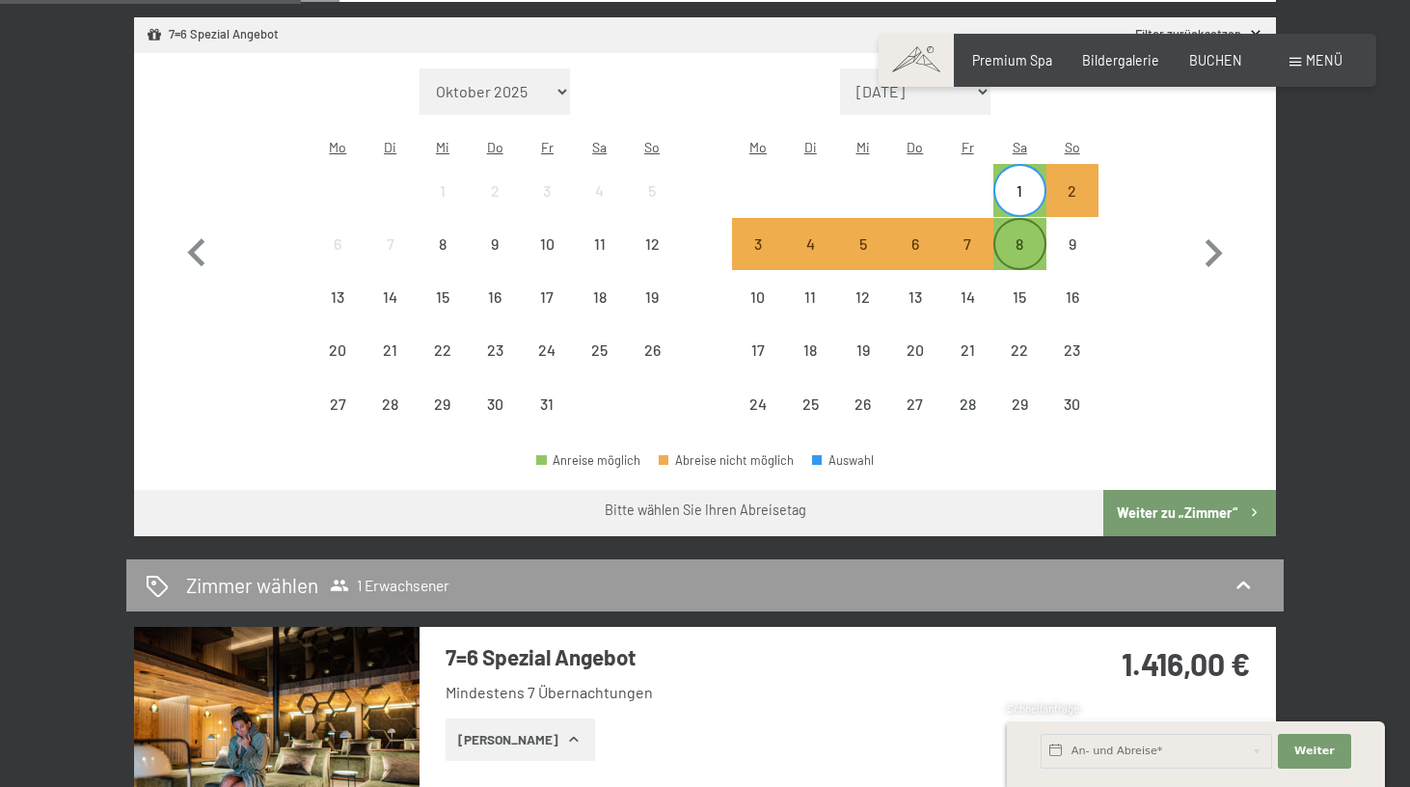
click at [1022, 236] on div "8" at bounding box center [1019, 260] width 48 height 48
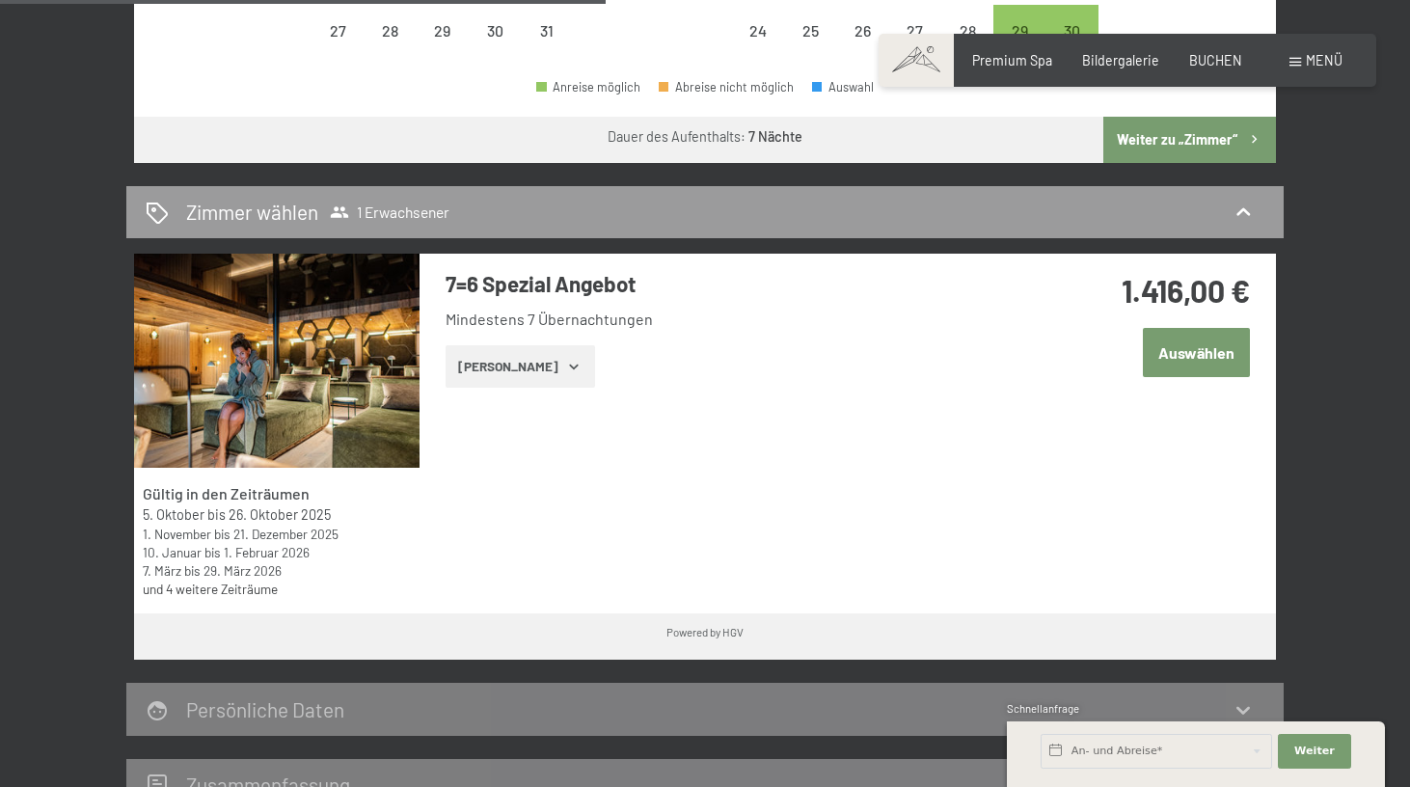
scroll to position [947, 0]
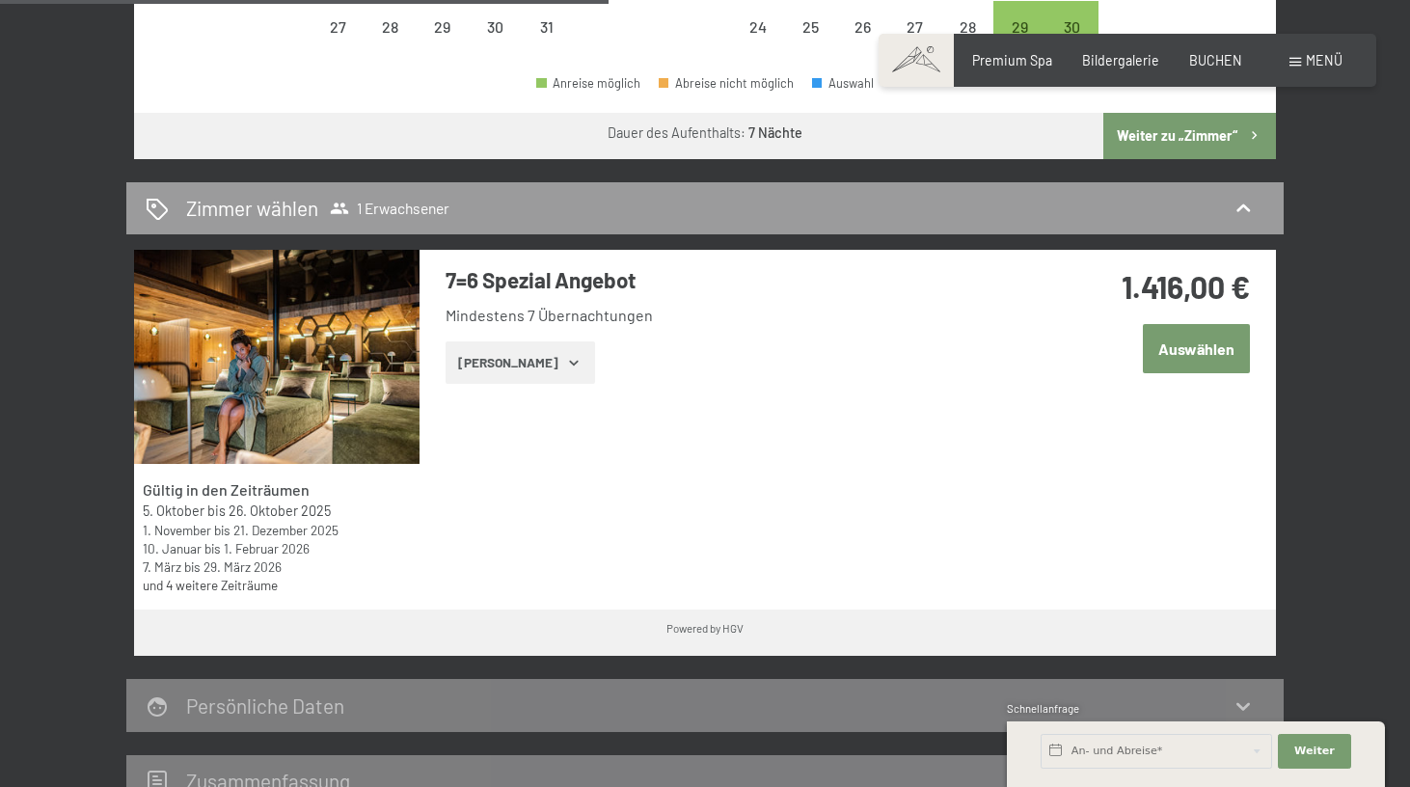
click at [516, 341] on button "[PERSON_NAME]" at bounding box center [520, 362] width 149 height 42
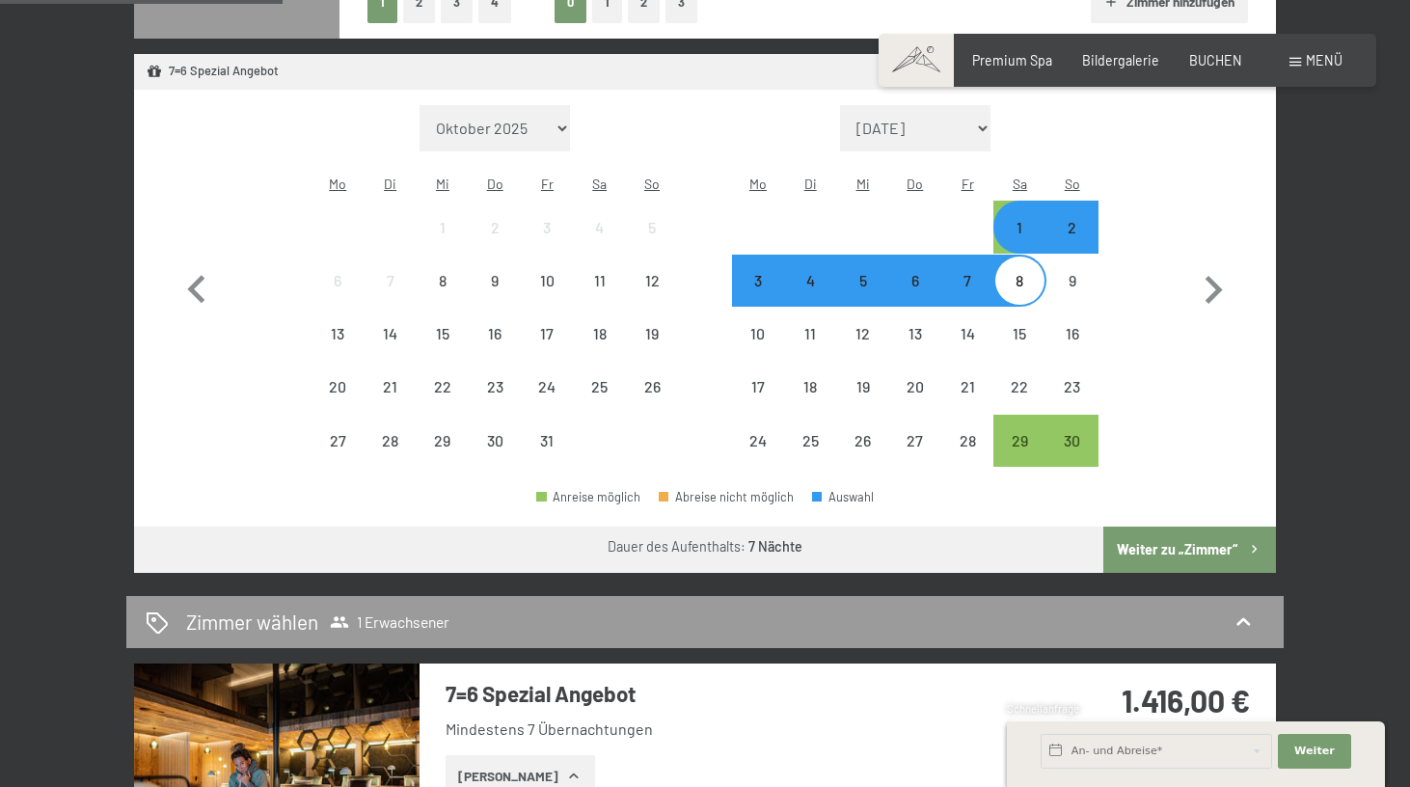
scroll to position [534, 0]
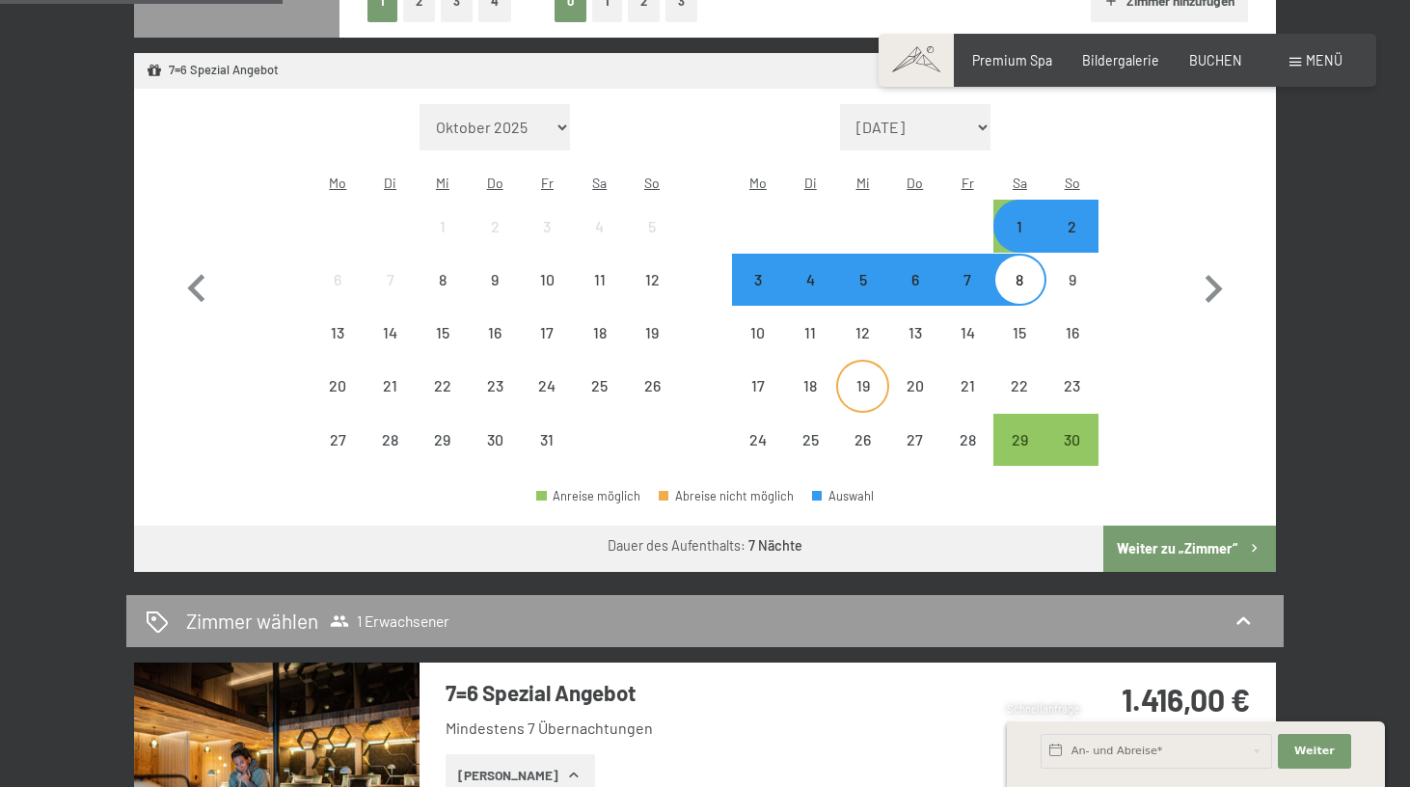
click at [871, 378] on div "19" at bounding box center [862, 402] width 48 height 48
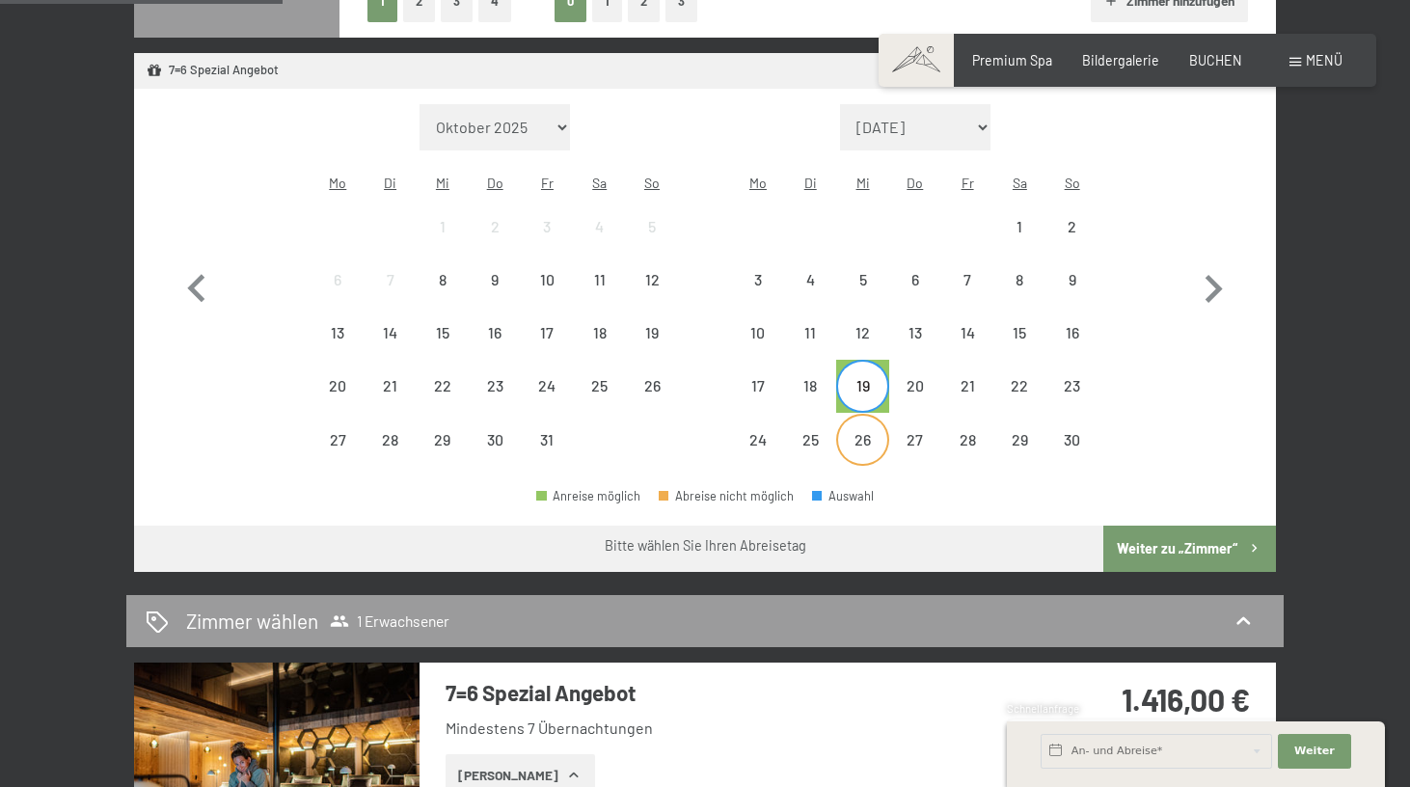
click at [859, 432] on div "26" at bounding box center [862, 456] width 48 height 48
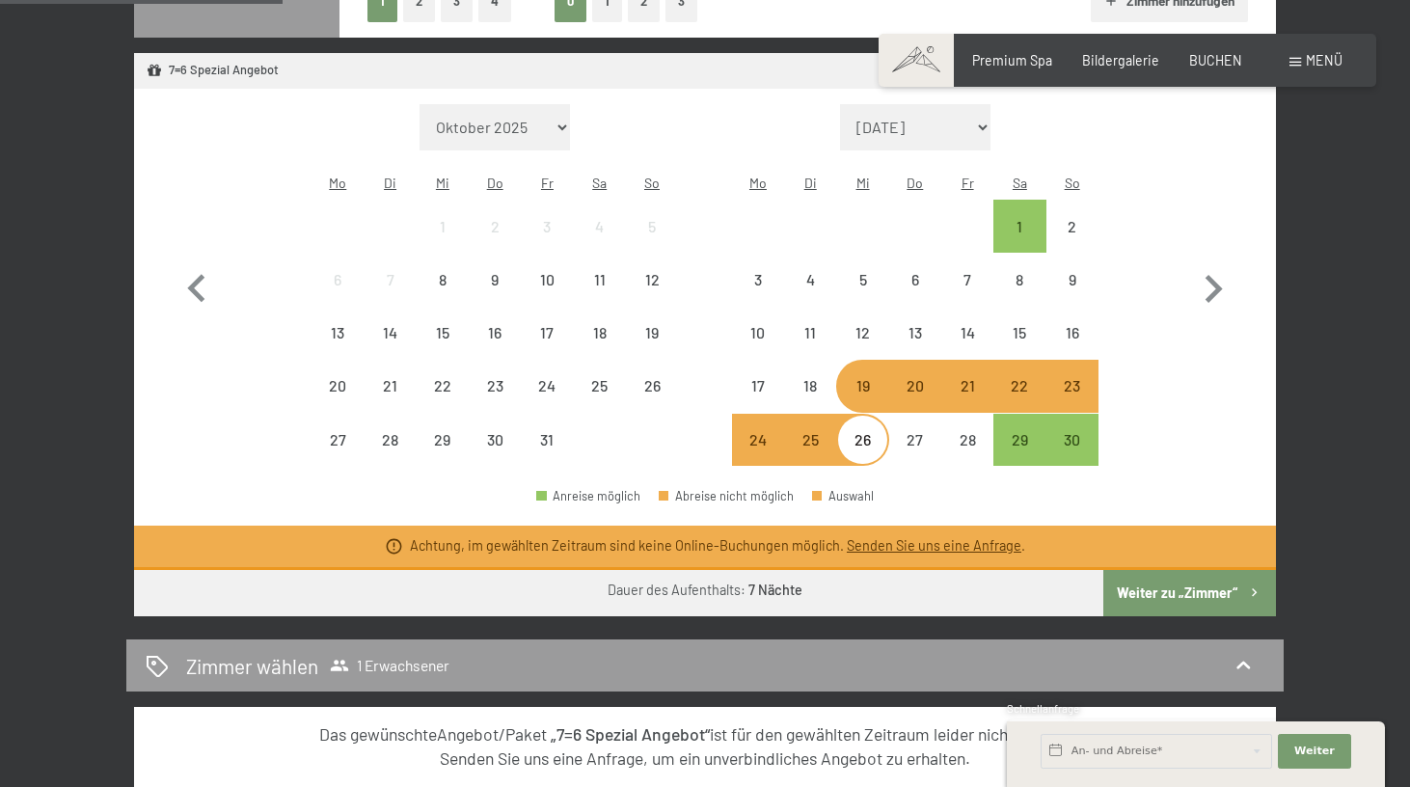
click at [864, 378] on div "19" at bounding box center [862, 402] width 48 height 48
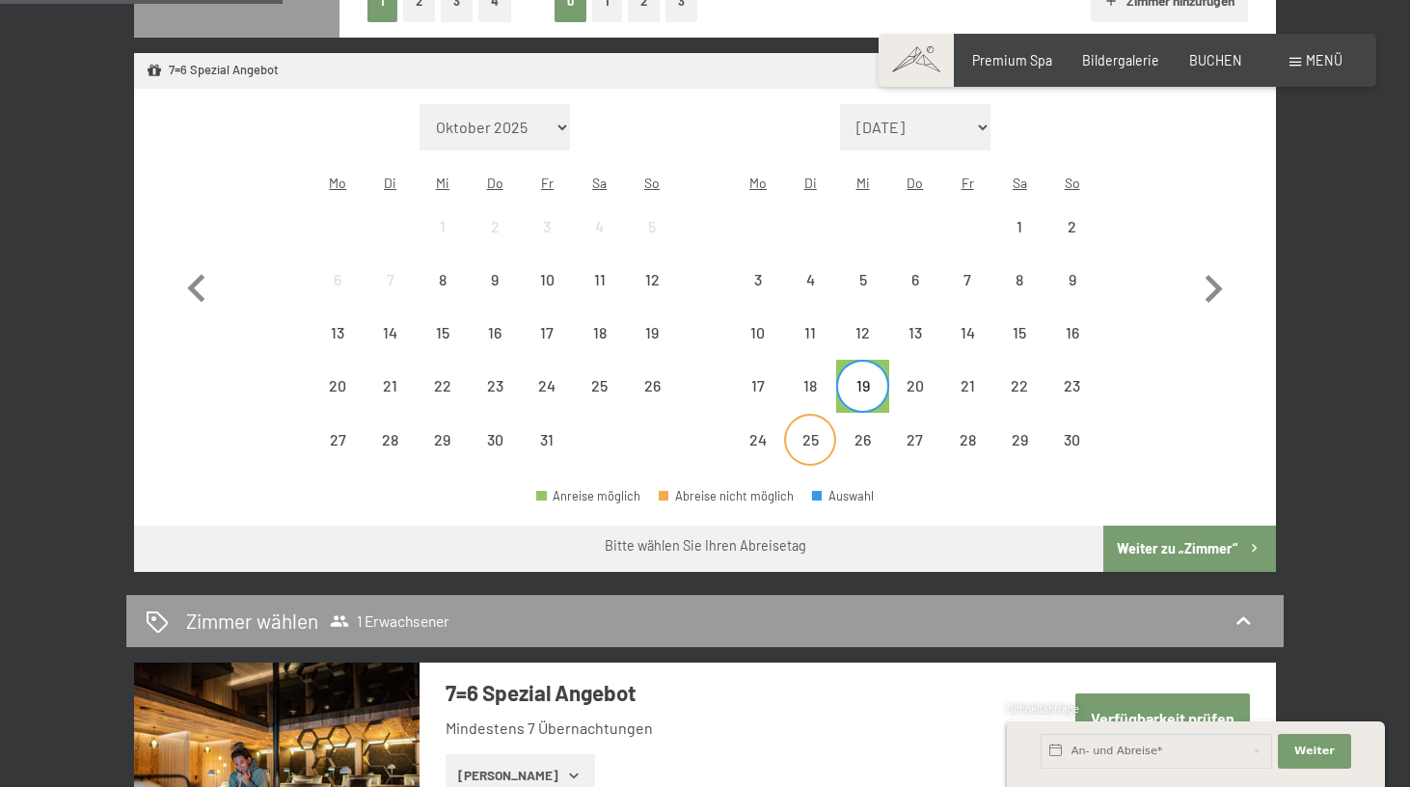
click at [826, 432] on div "25" at bounding box center [810, 456] width 48 height 48
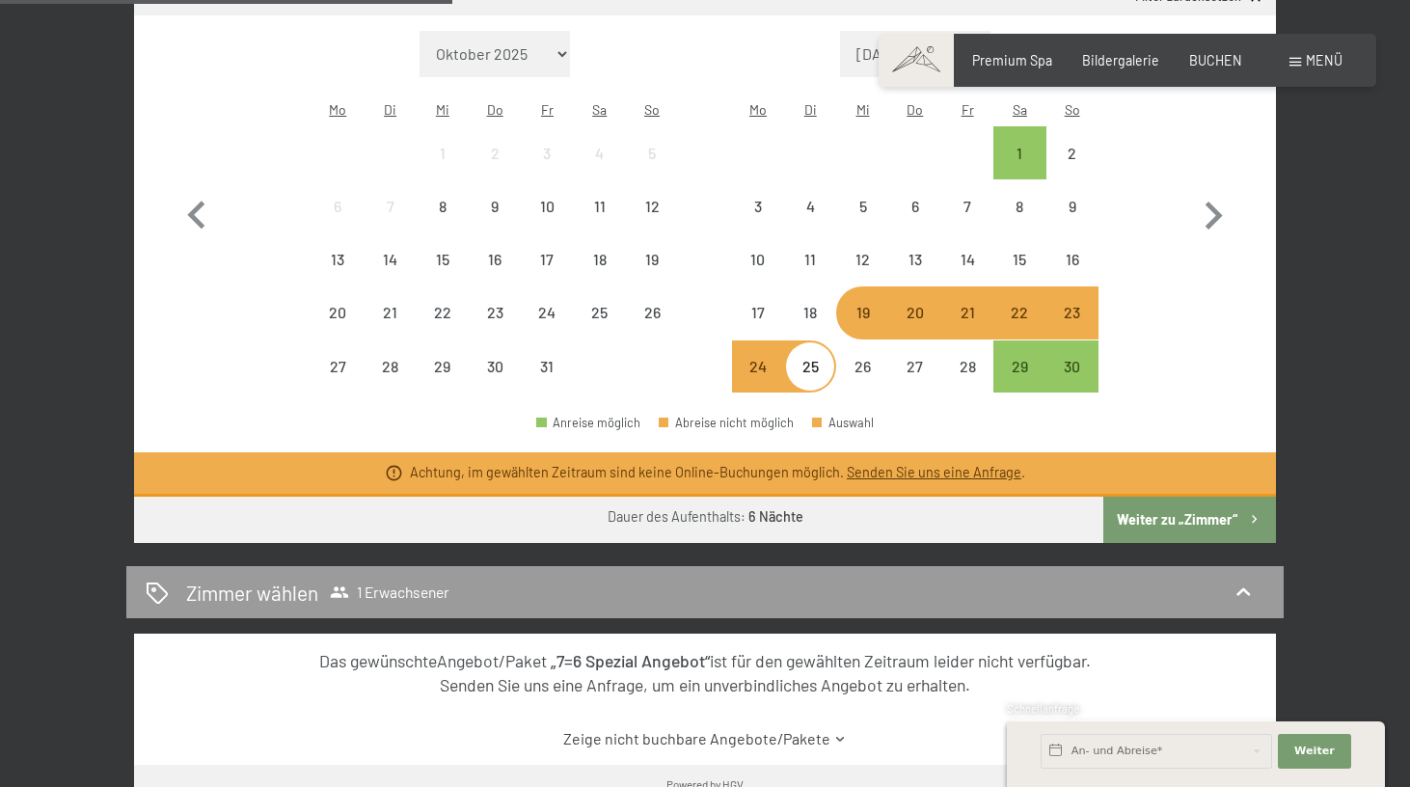
scroll to position [587, 0]
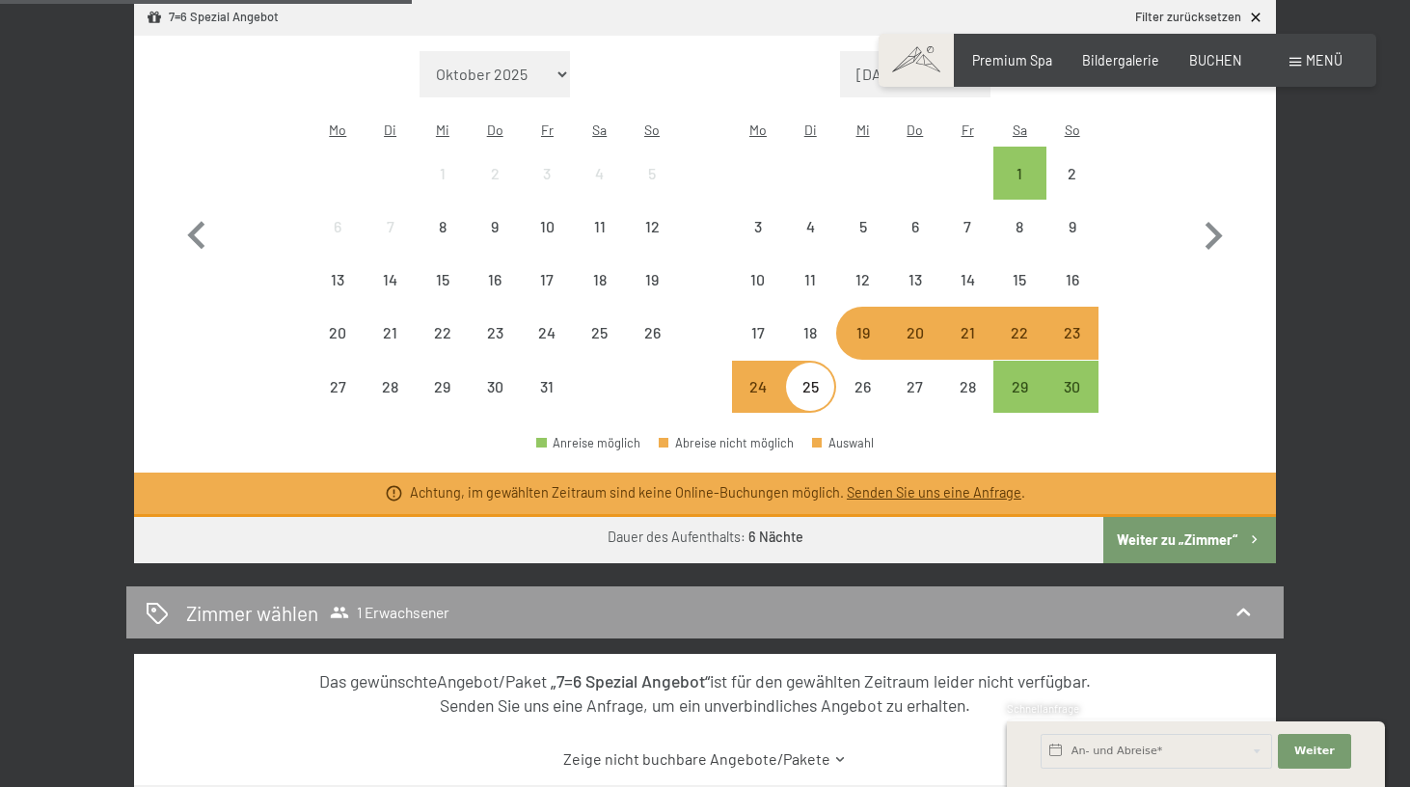
click at [1010, 325] on div "22" at bounding box center [1019, 349] width 48 height 48
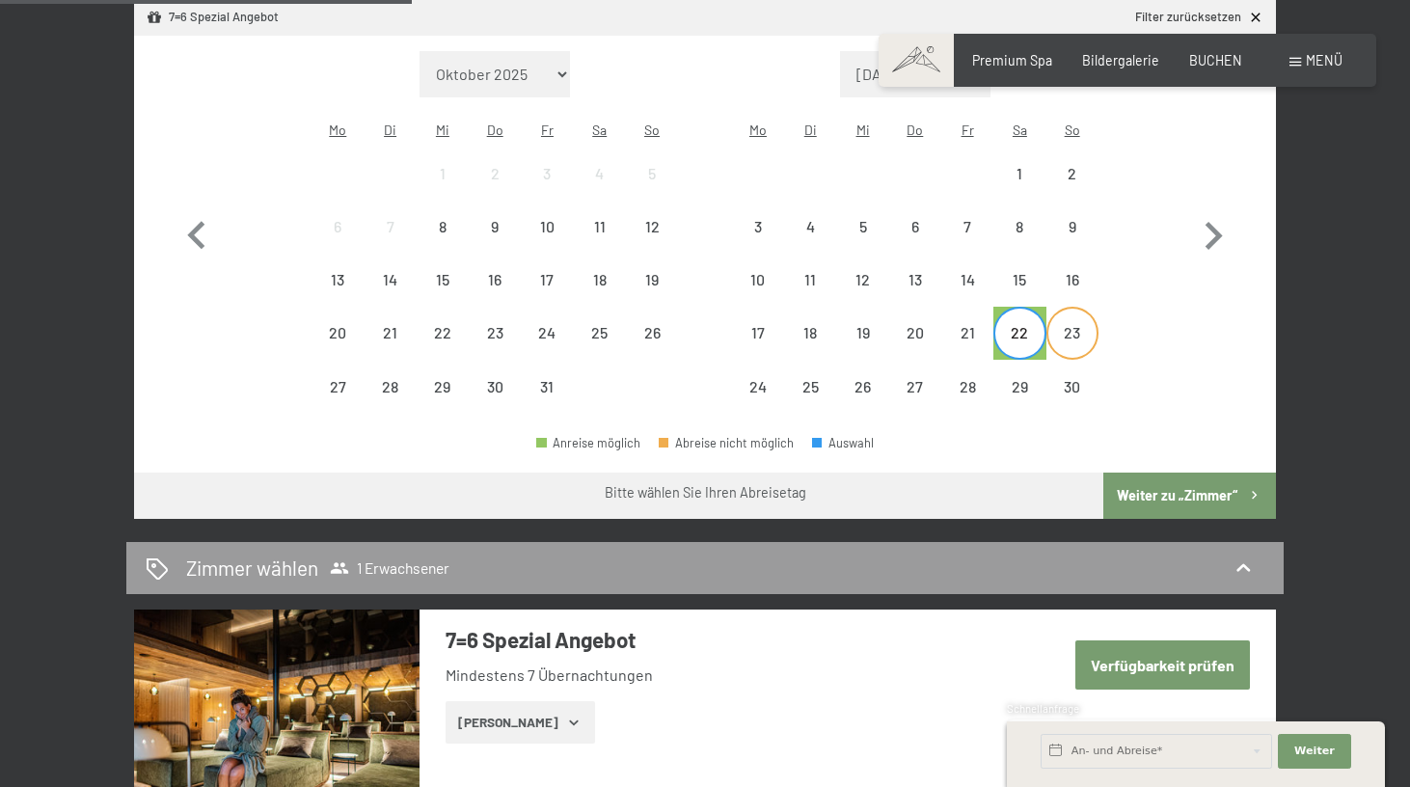
click at [1069, 325] on div "23" at bounding box center [1072, 349] width 48 height 48
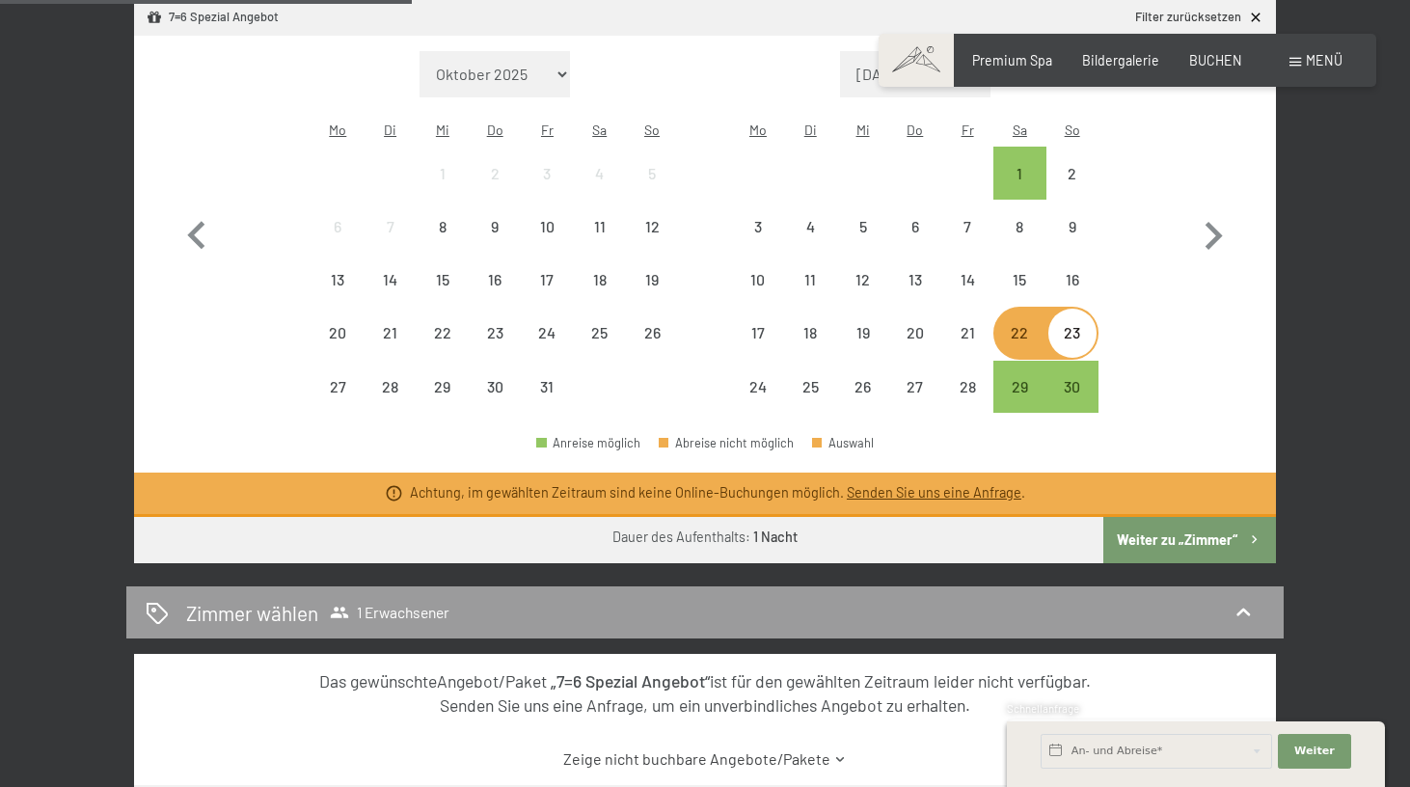
click at [1069, 325] on div "23" at bounding box center [1072, 349] width 48 height 48
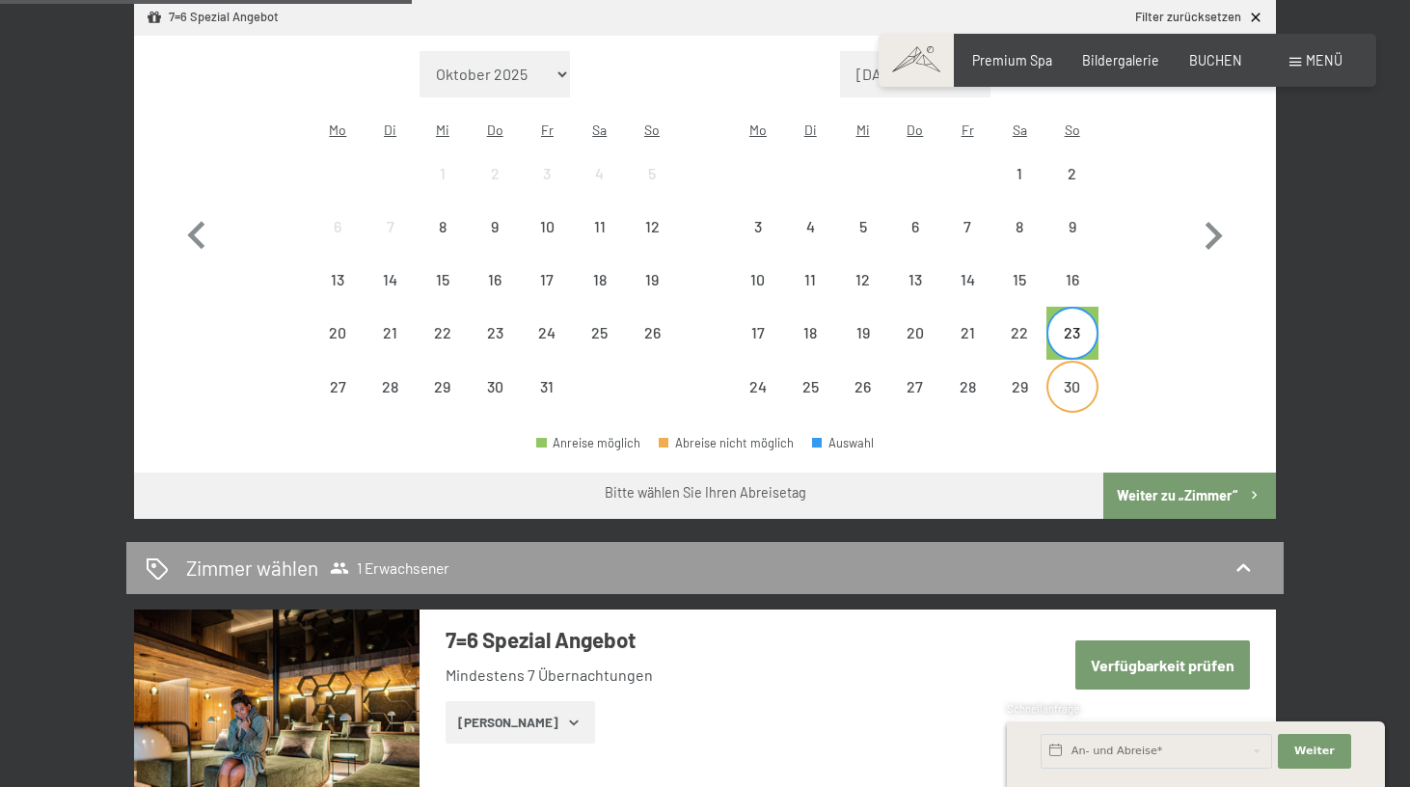
click at [1050, 379] on div "30" at bounding box center [1072, 403] width 48 height 48
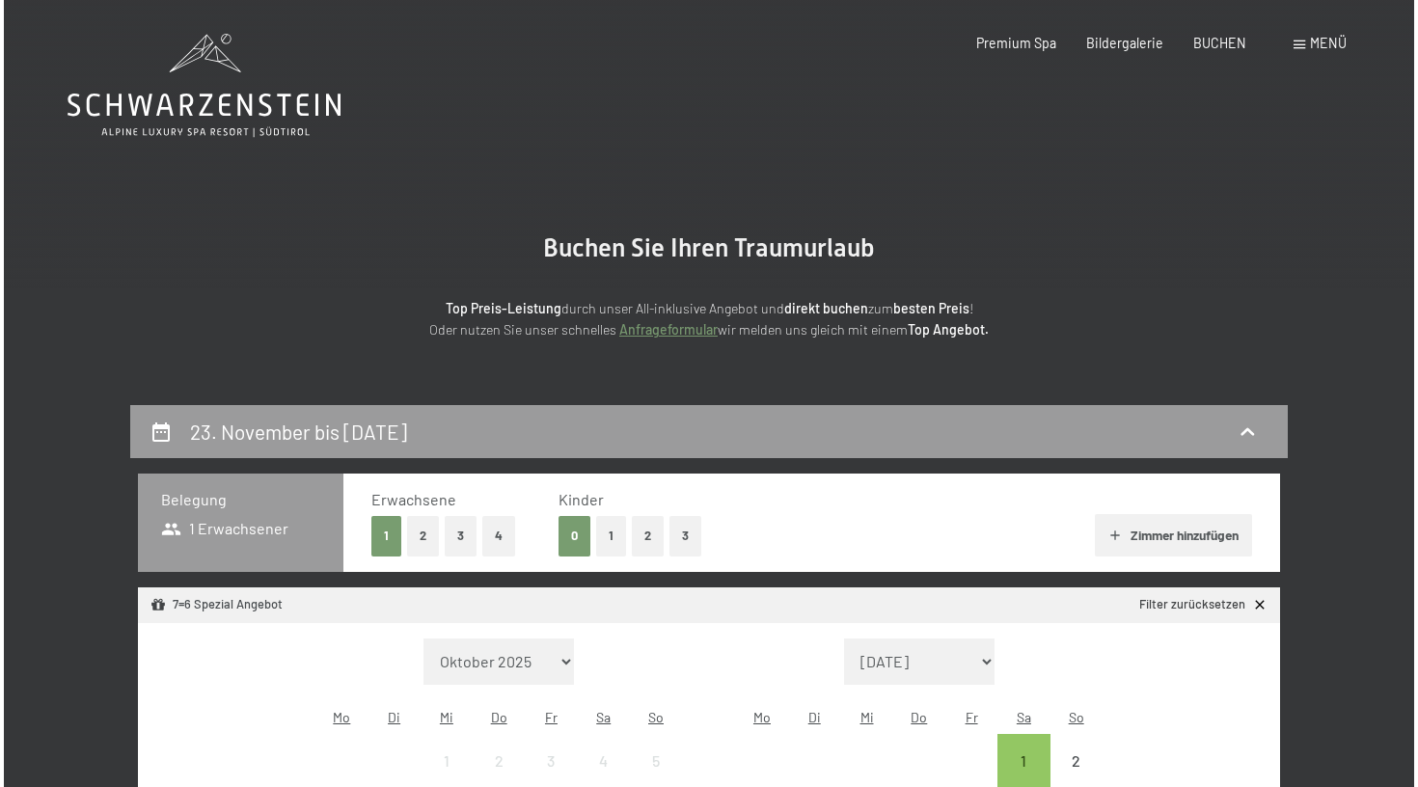
scroll to position [0, 0]
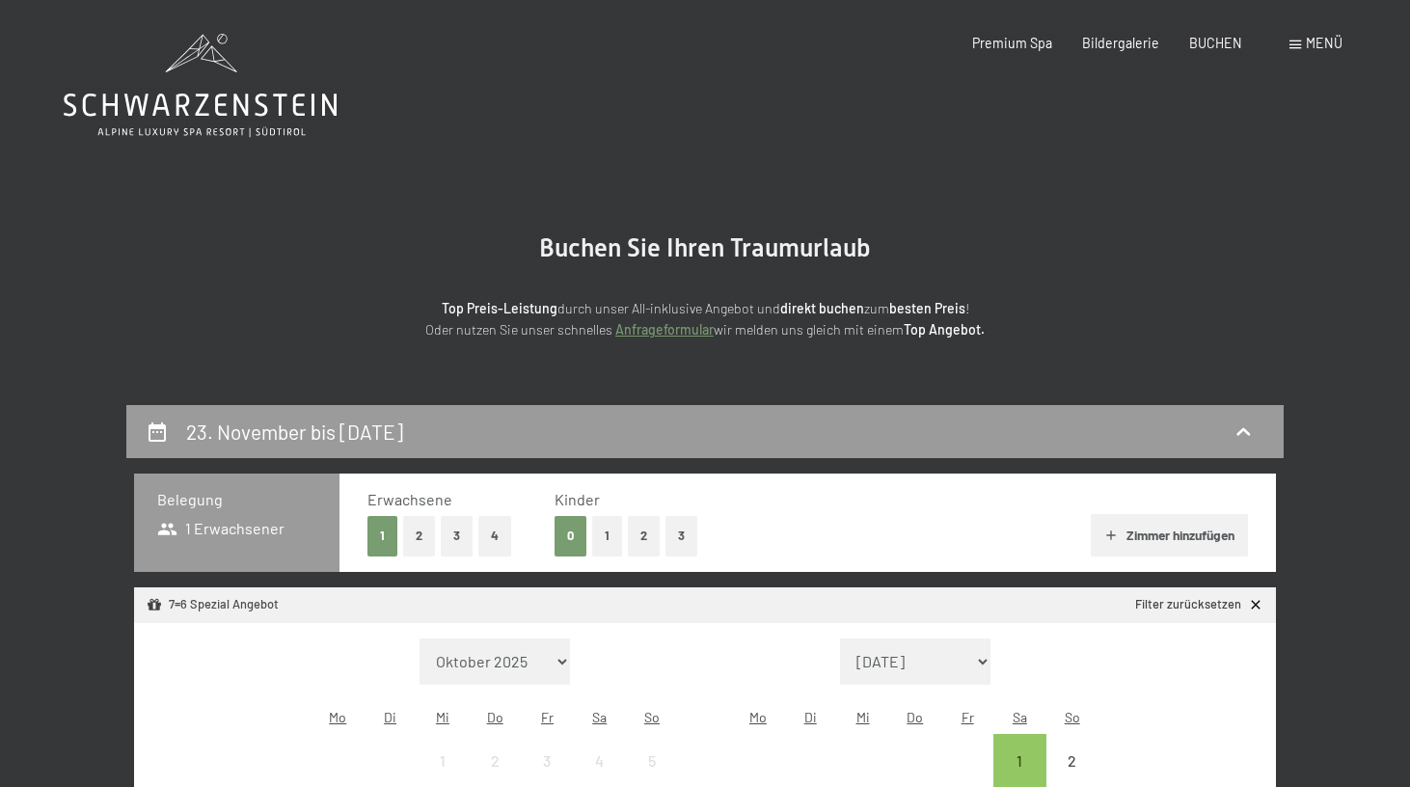
click at [1304, 53] on div "Buchen Anfragen Premium Spa Bildergalerie BUCHEN Menü DE IT EN Gutschein Bilder…" at bounding box center [1126, 43] width 429 height 19
click at [1293, 41] on span at bounding box center [1295, 45] width 12 height 9
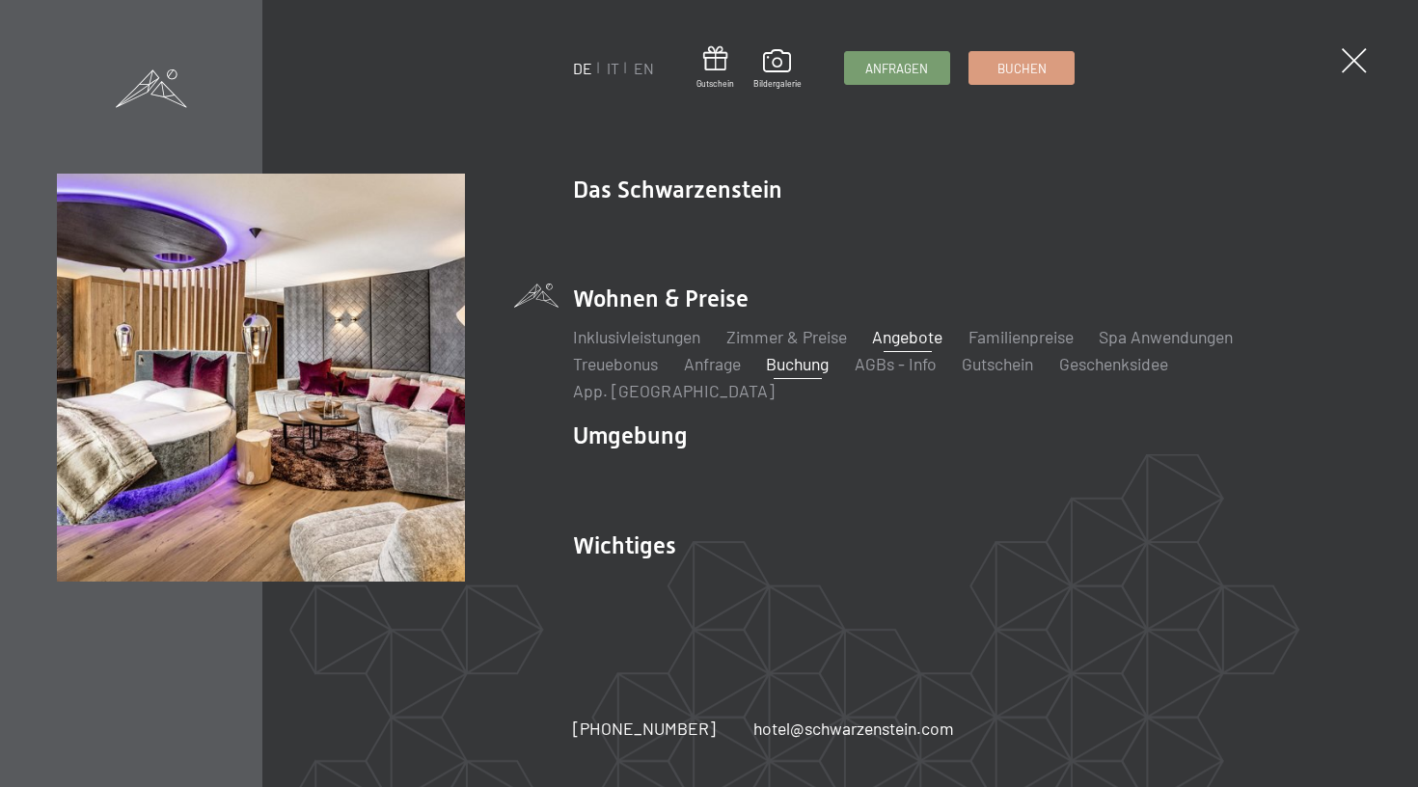
click at [910, 347] on link "Angebote" at bounding box center [907, 336] width 70 height 21
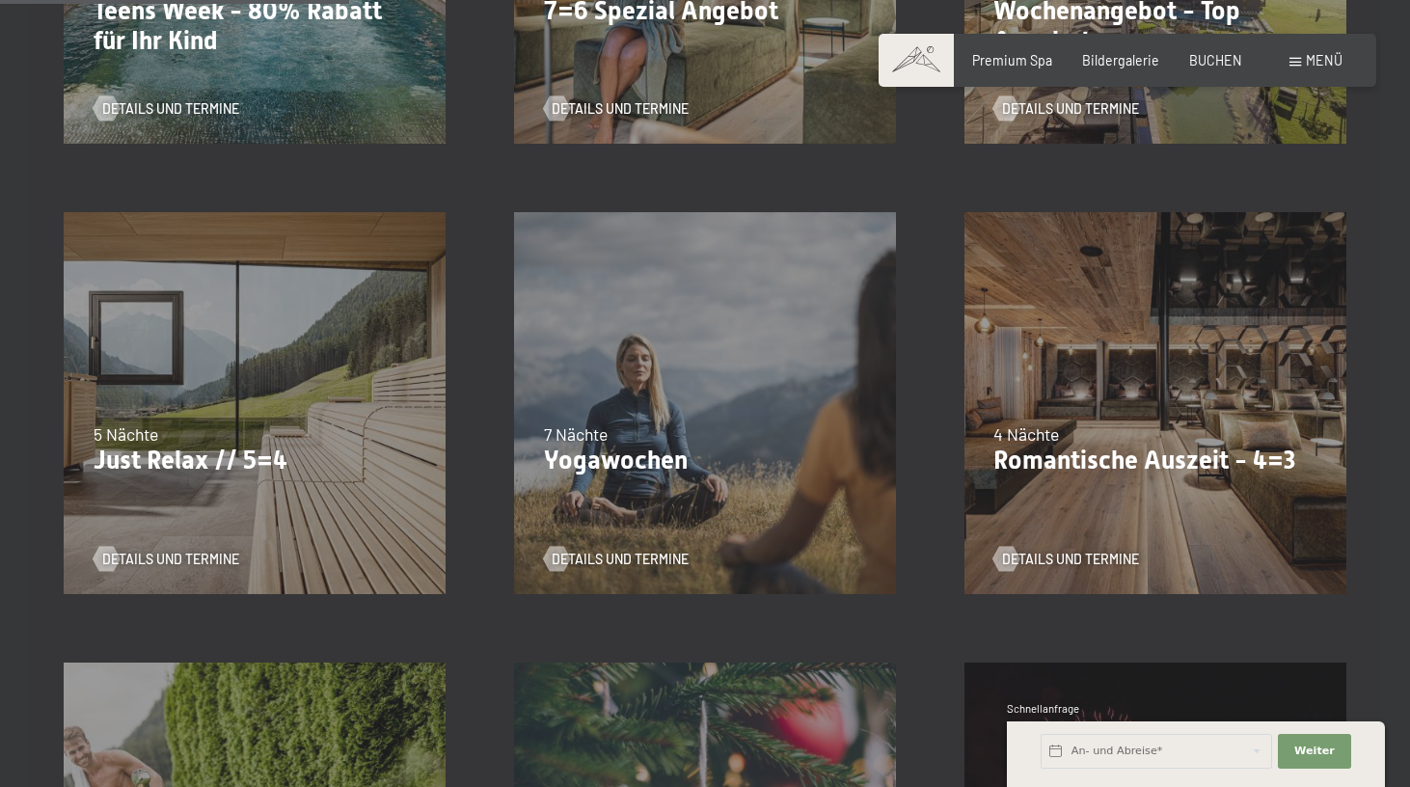
scroll to position [798, 0]
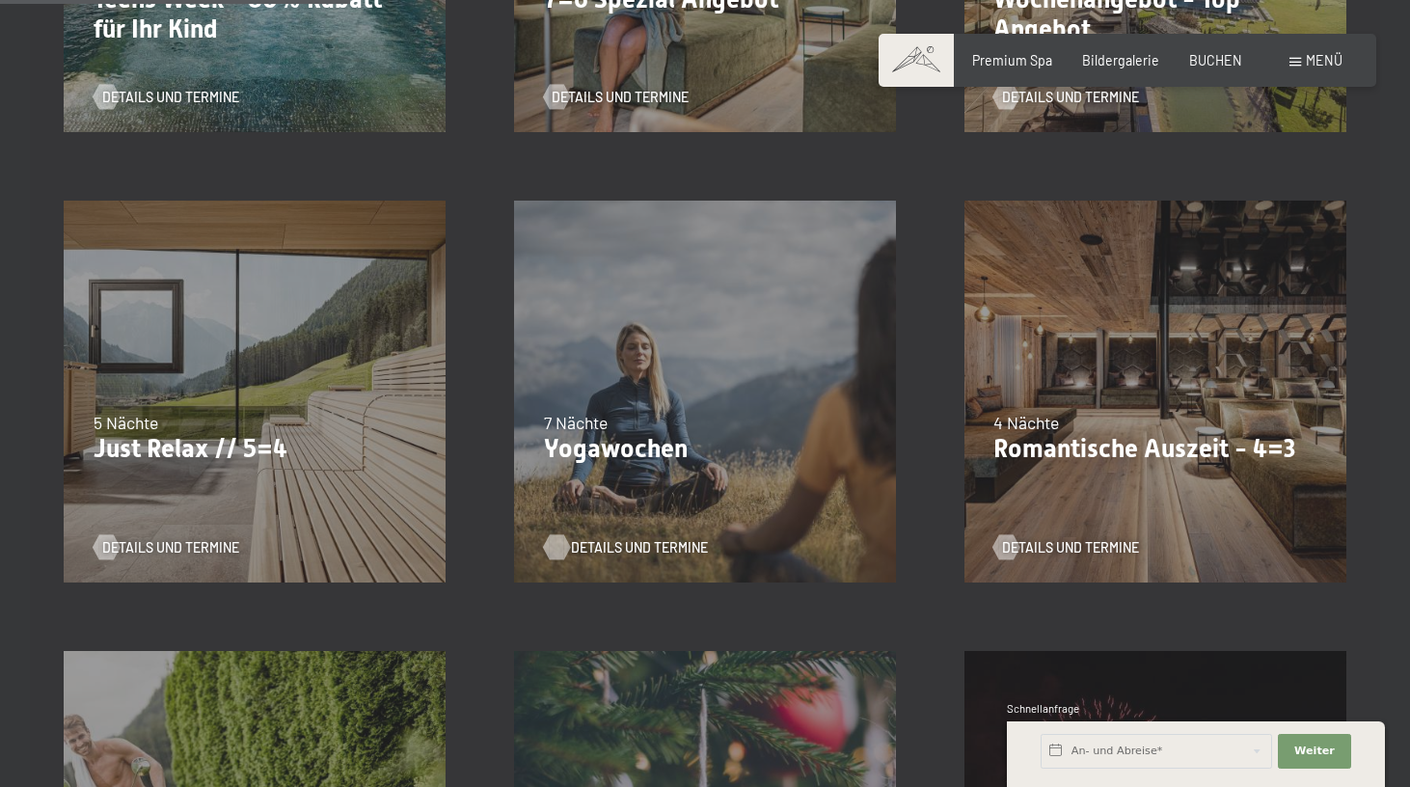
click at [619, 548] on span "Details und Termine" at bounding box center [639, 547] width 137 height 19
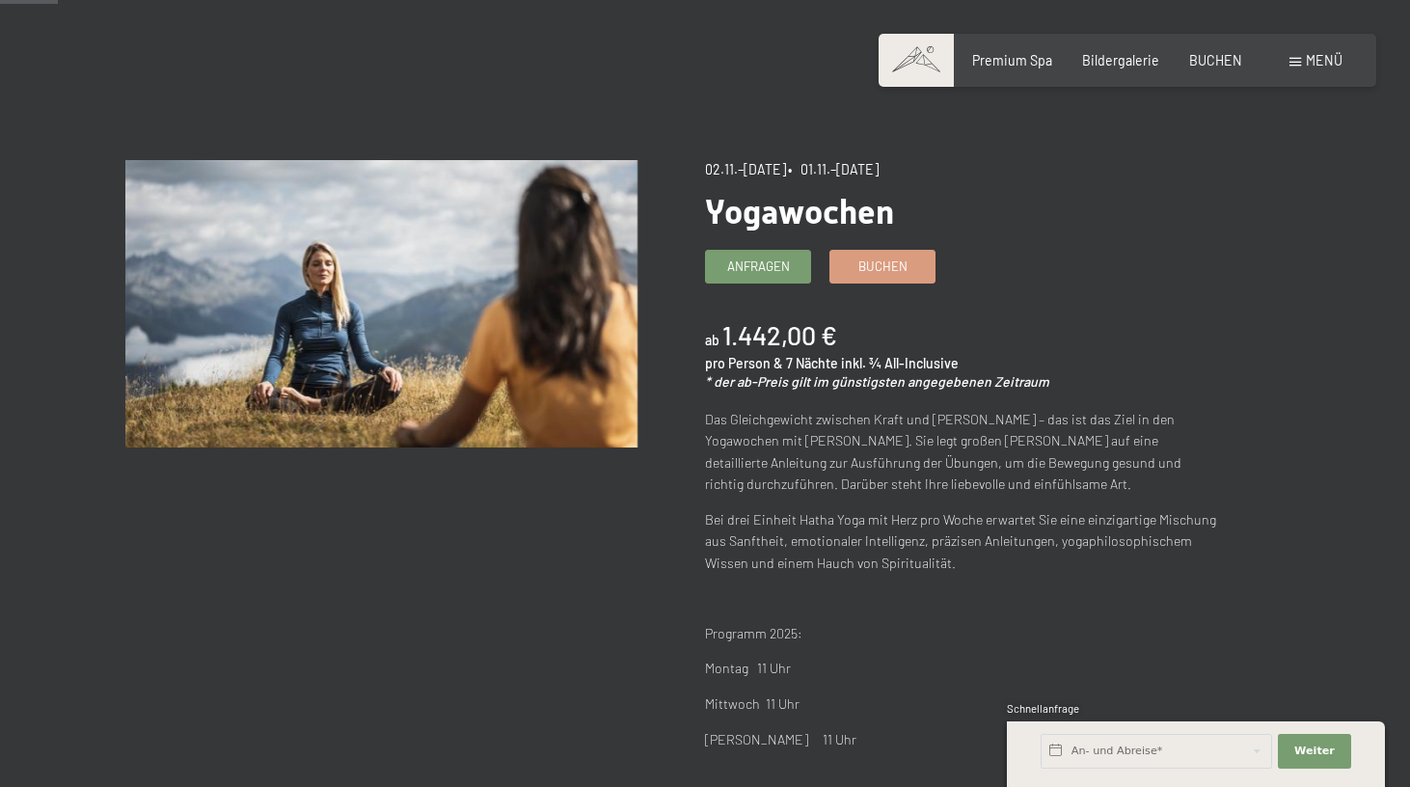
scroll to position [93, 0]
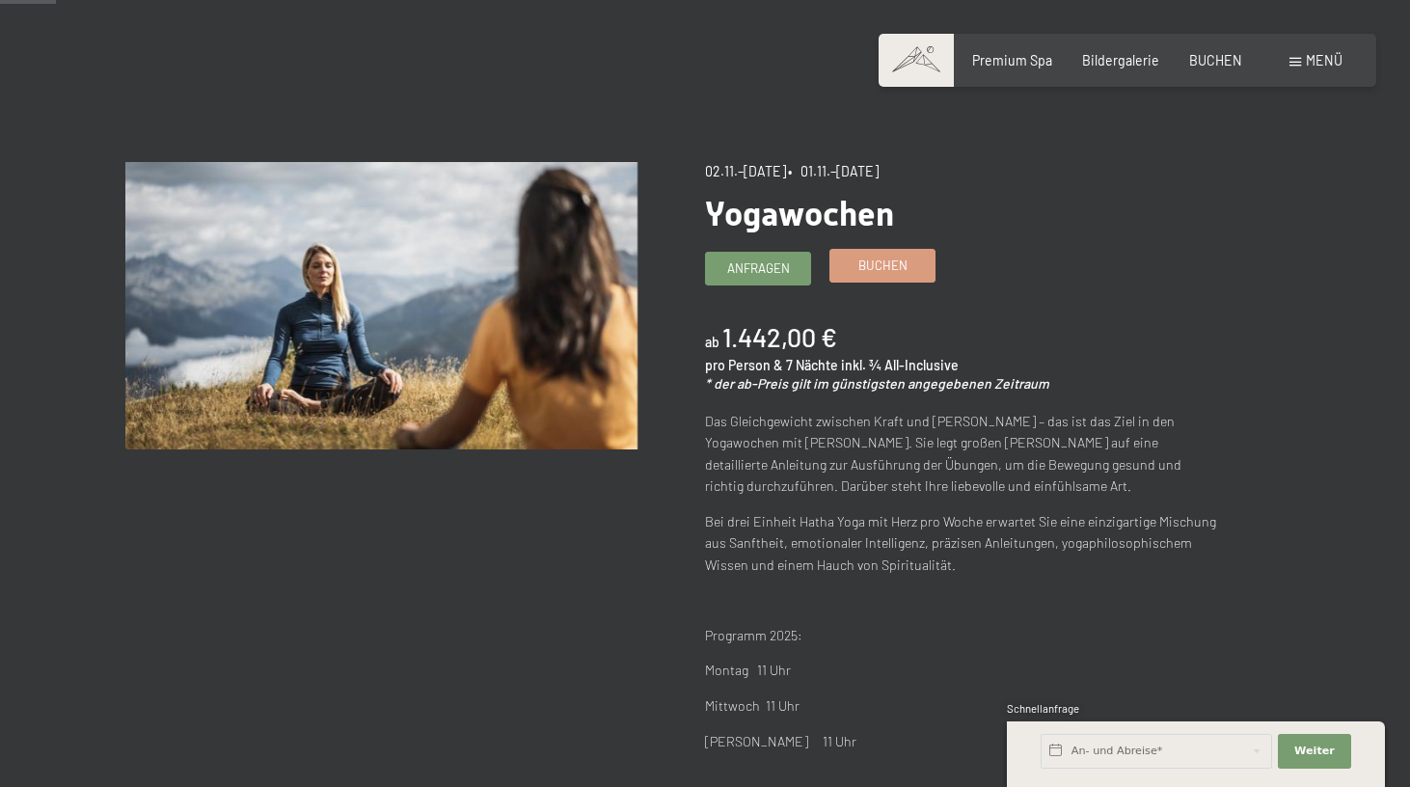
click at [908, 259] on link "Buchen" at bounding box center [882, 266] width 104 height 32
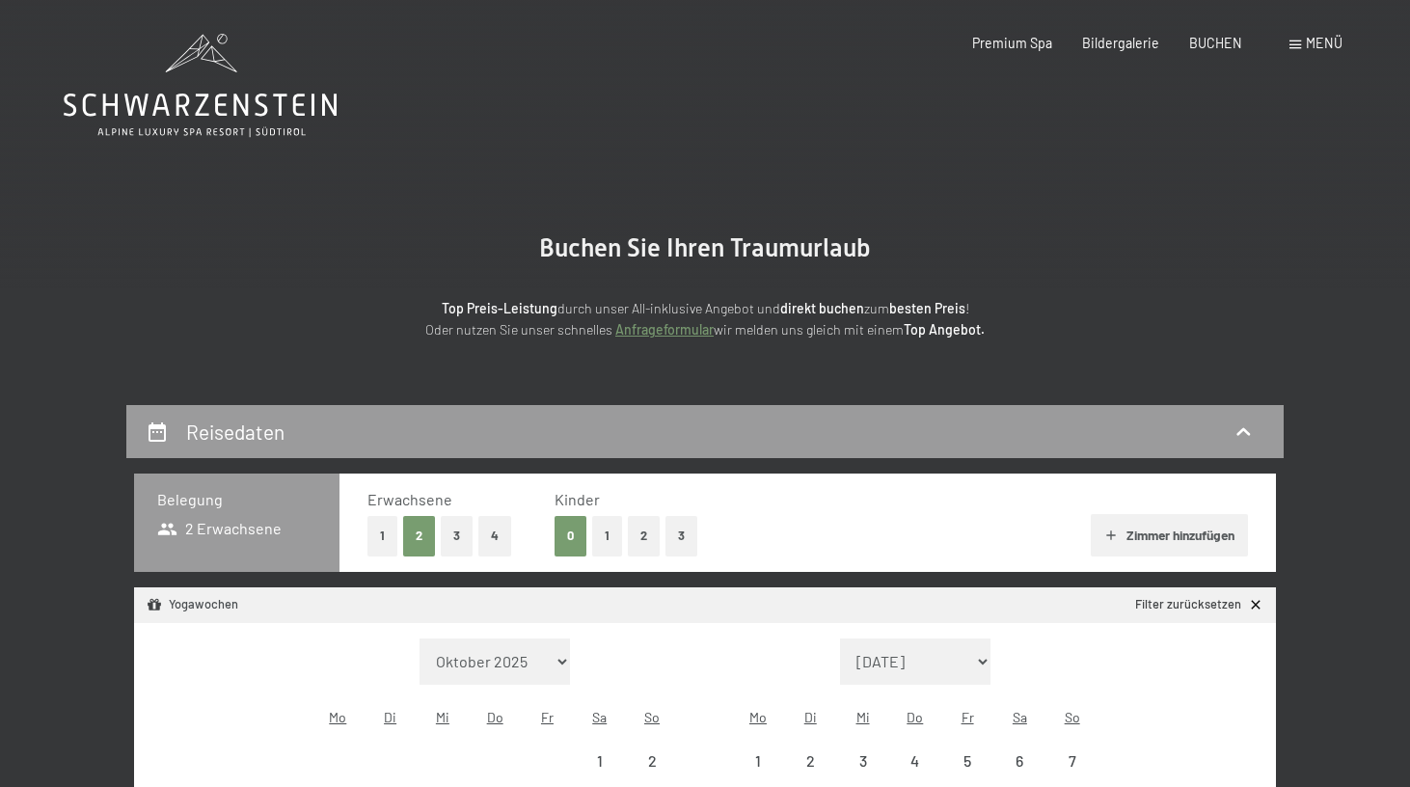
select select "[DATE]"
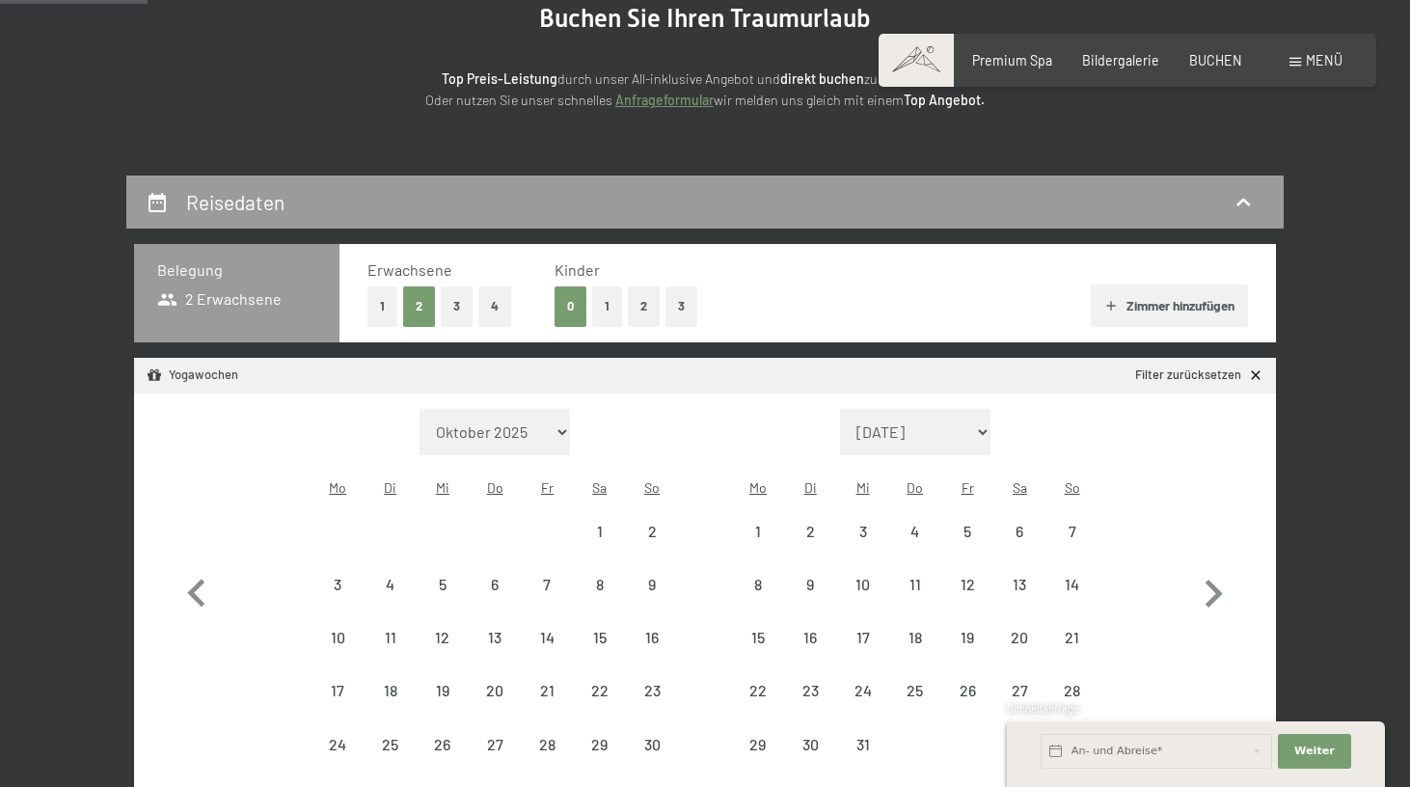
scroll to position [259, 0]
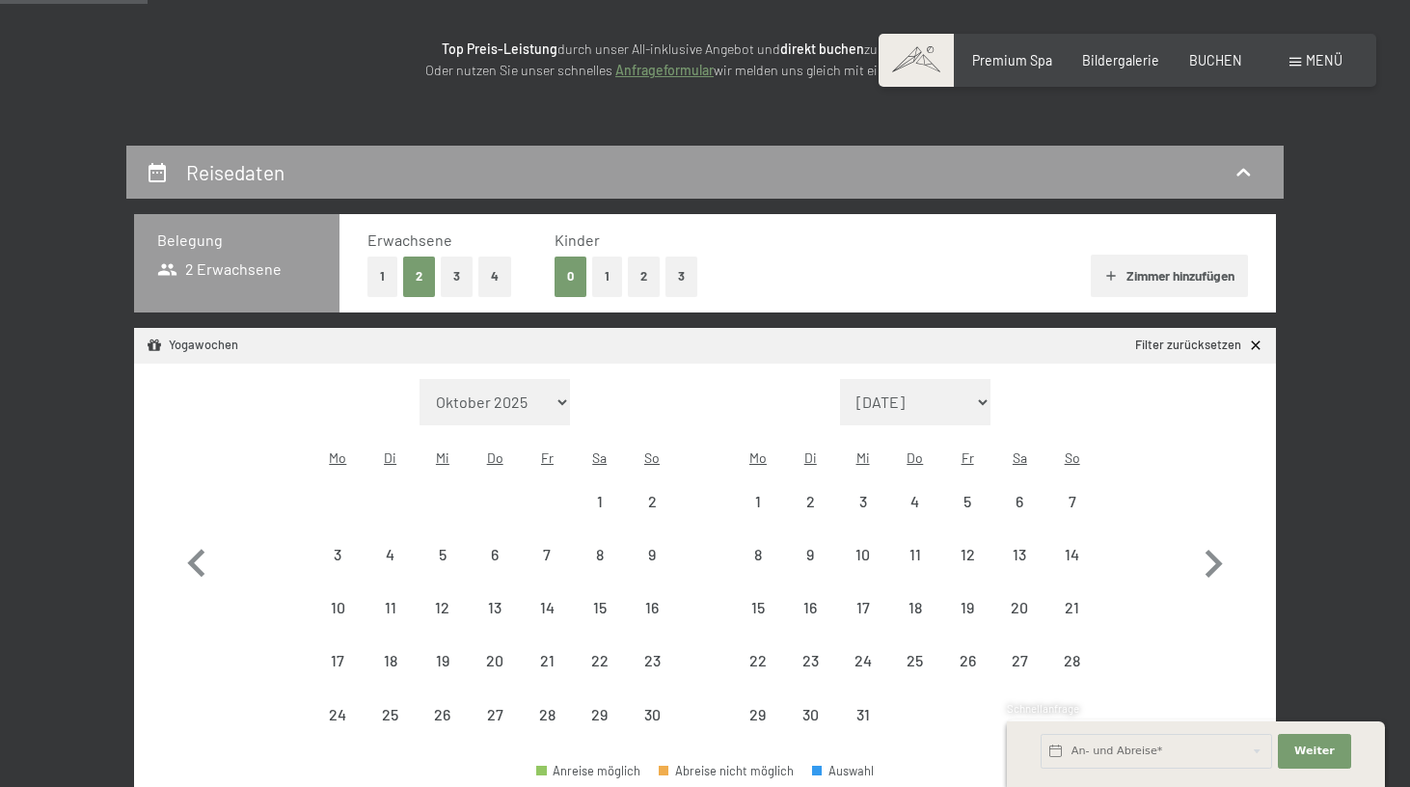
select select "[DATE]"
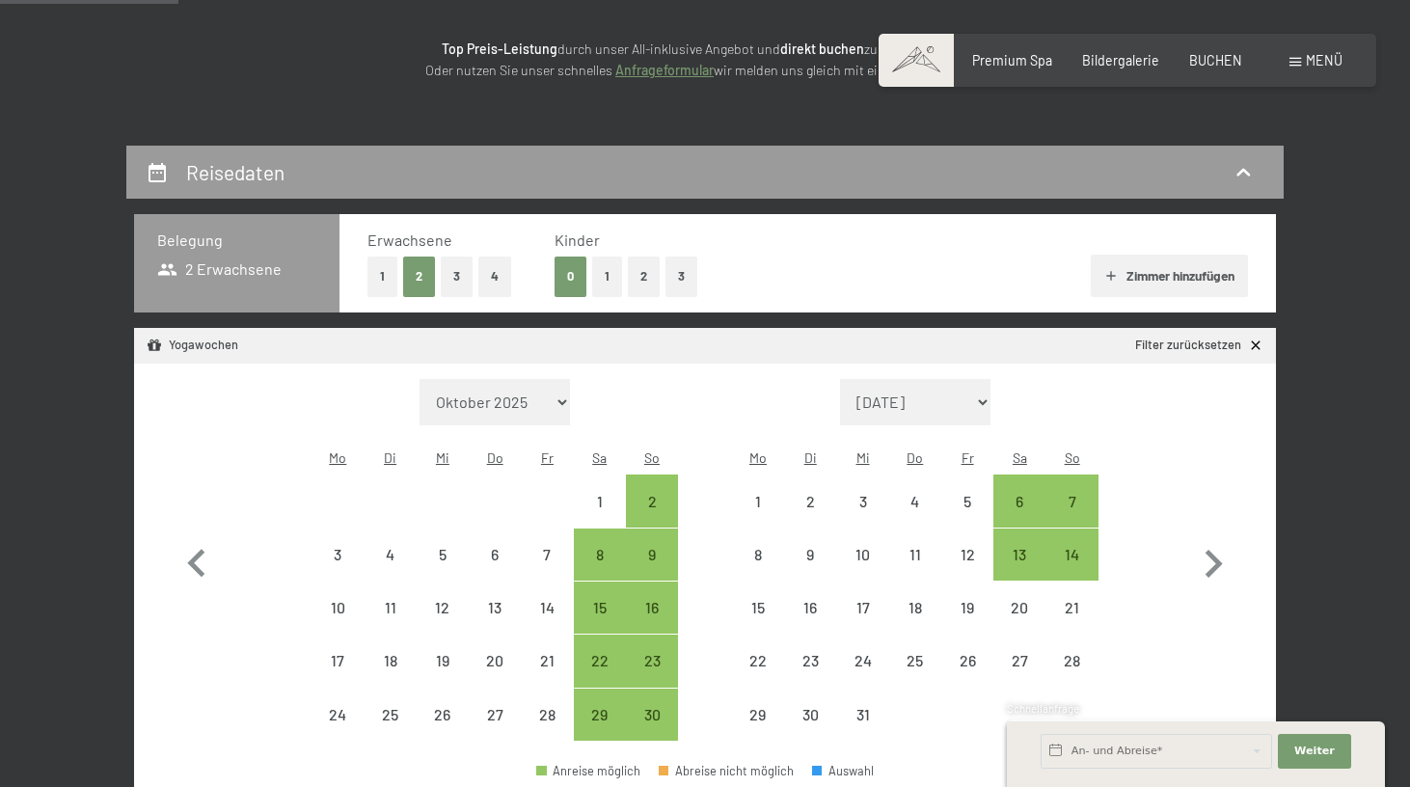
click at [372, 275] on button "1" at bounding box center [382, 277] width 30 height 40
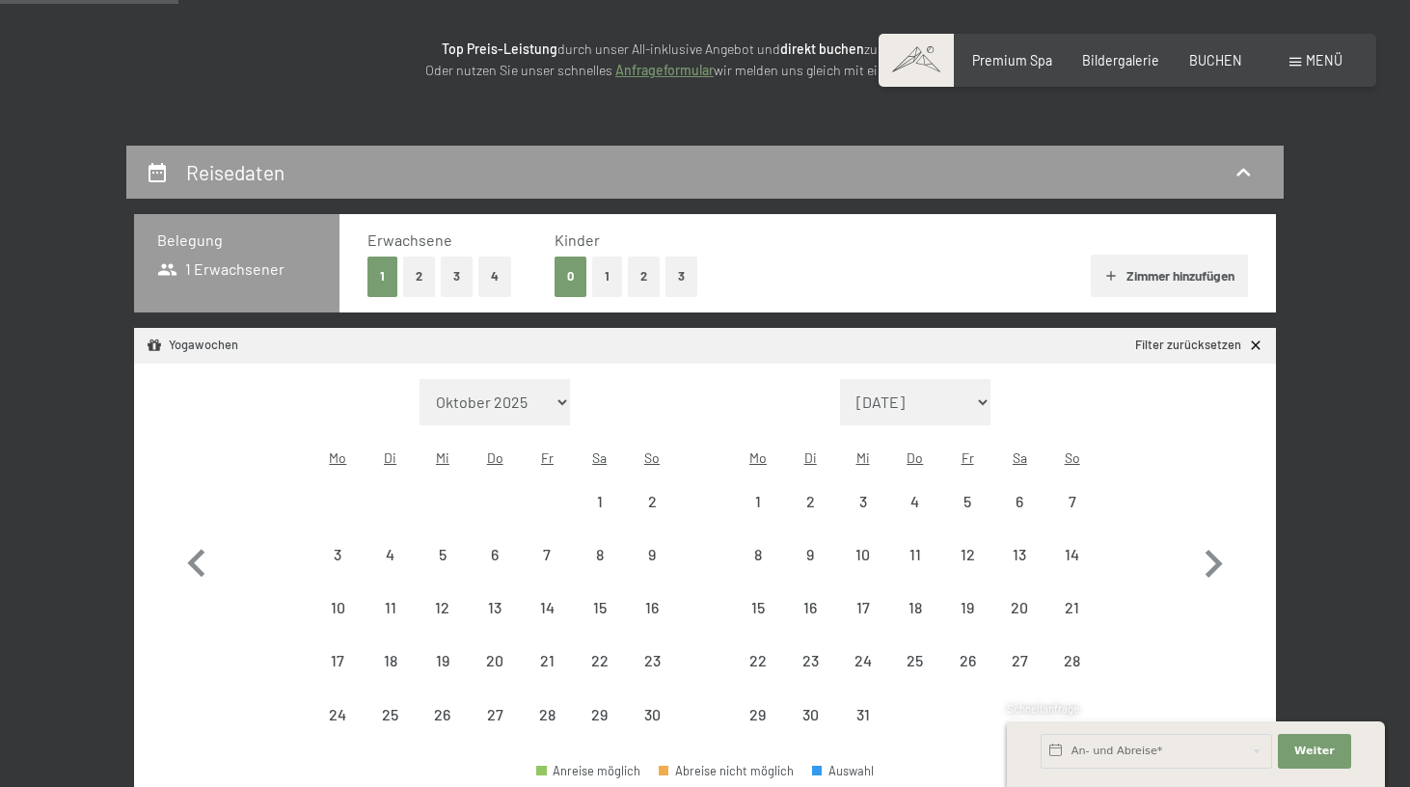
select select "2025-11-01"
select select "2025-12-01"
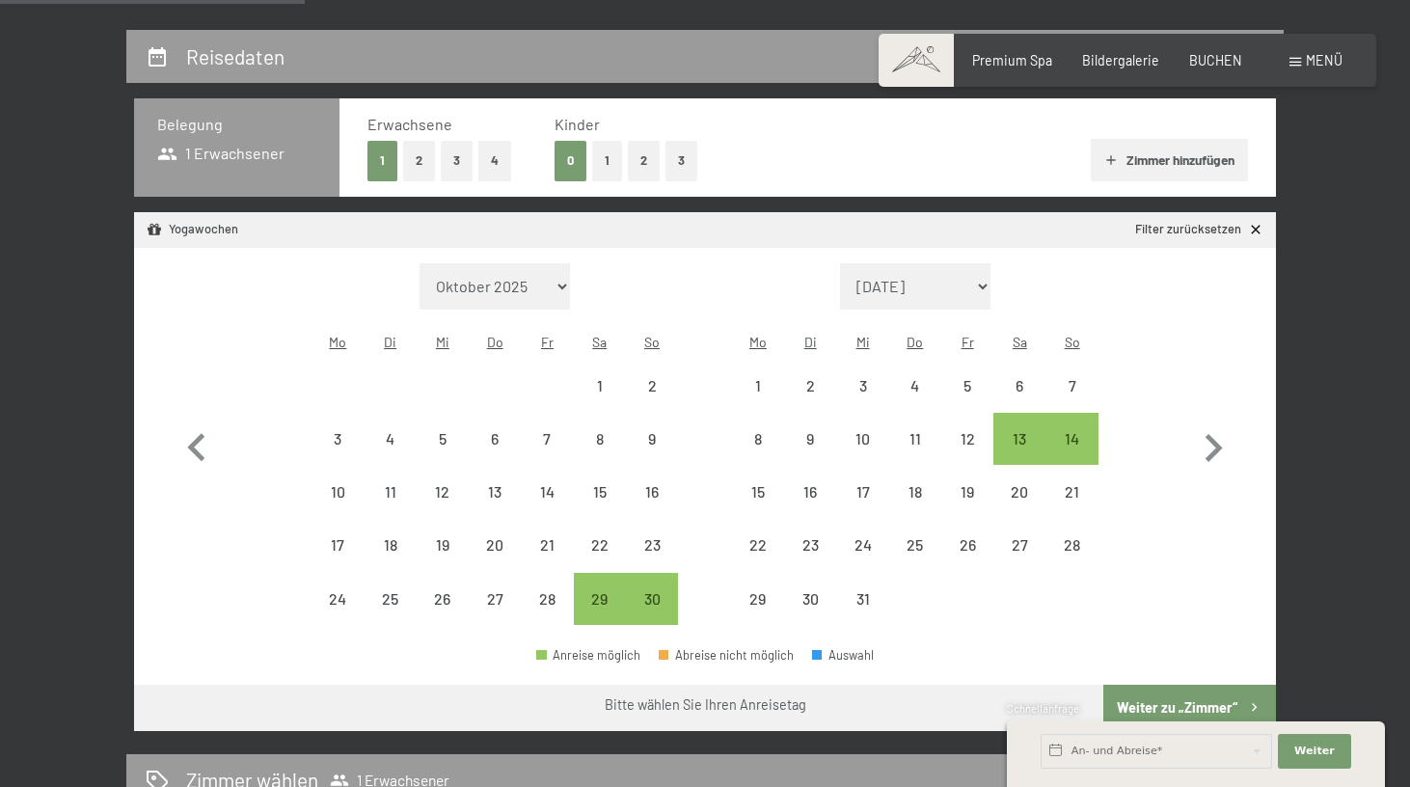
scroll to position [384, 0]
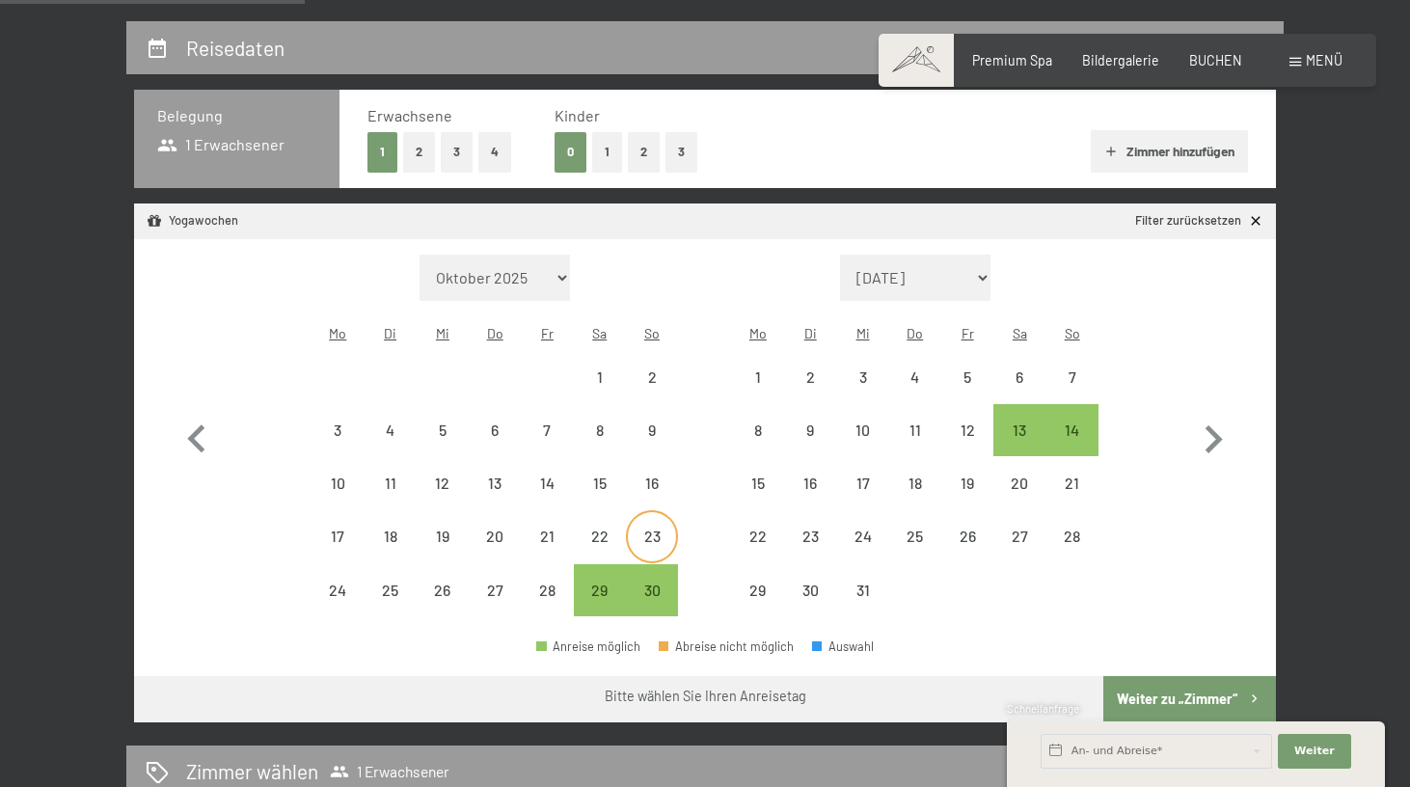
click at [649, 528] on div "23" at bounding box center [652, 552] width 48 height 48
select select "2025-11-01"
select select "2025-12-01"
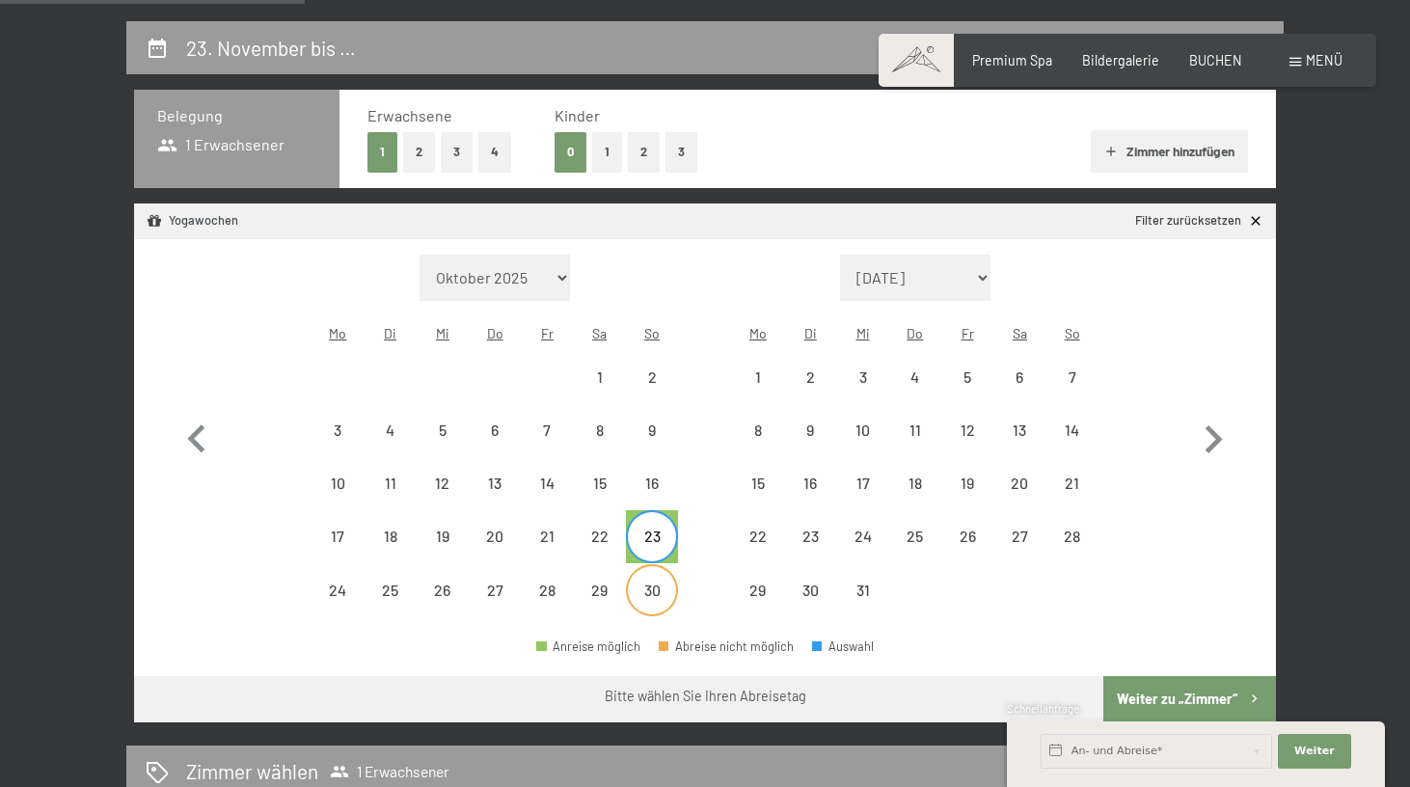
click at [655, 582] on div "30" at bounding box center [652, 606] width 48 height 48
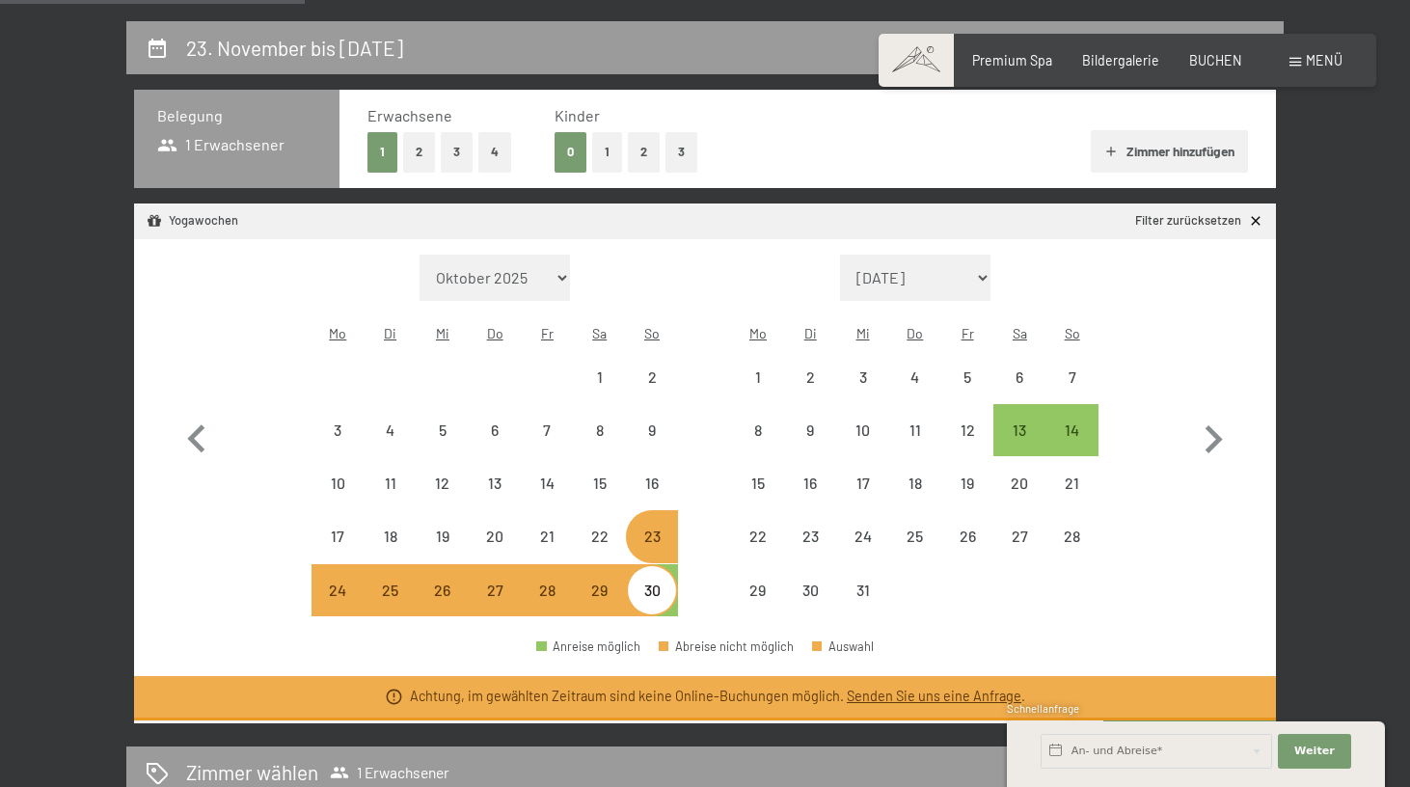
select select "2025-11-01"
select select "2025-12-01"
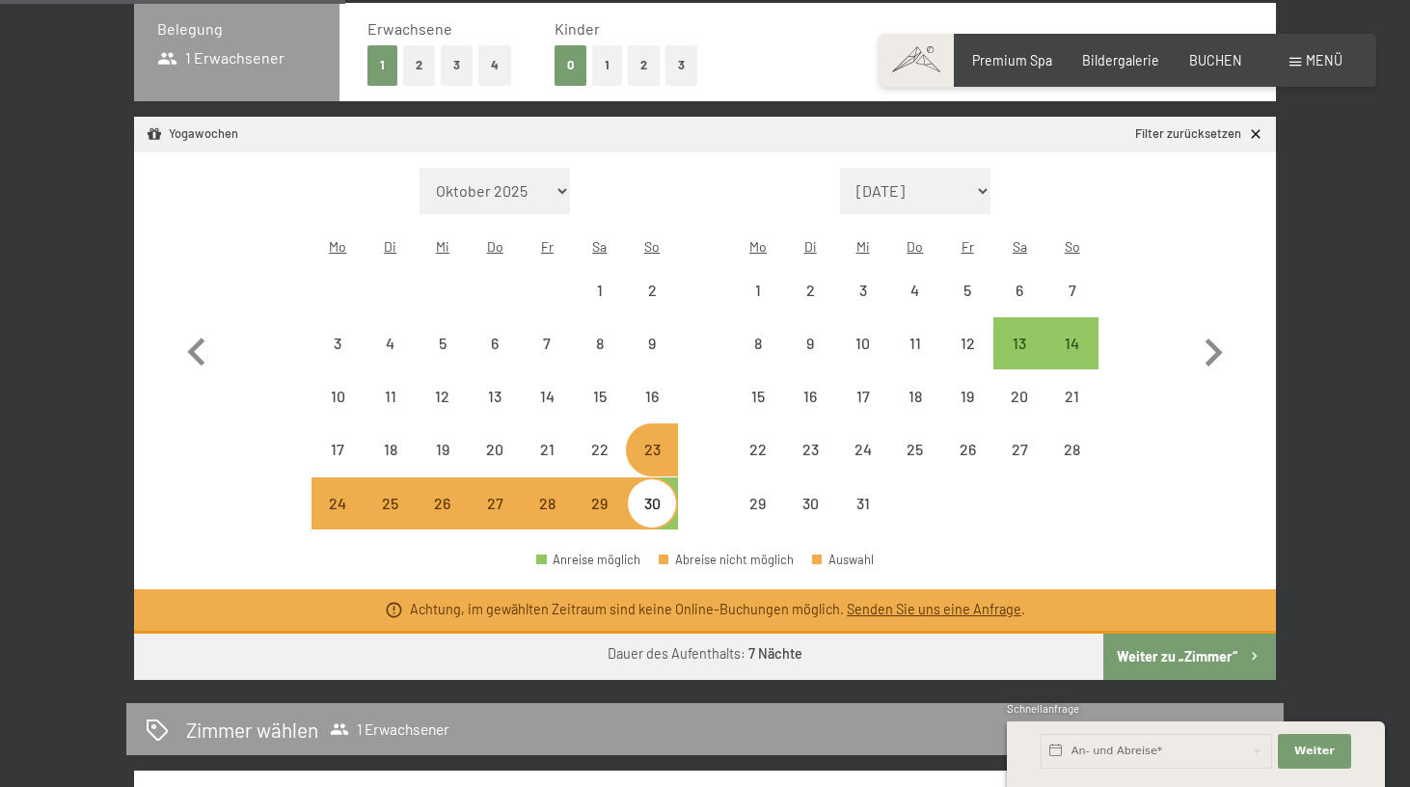
scroll to position [455, 0]
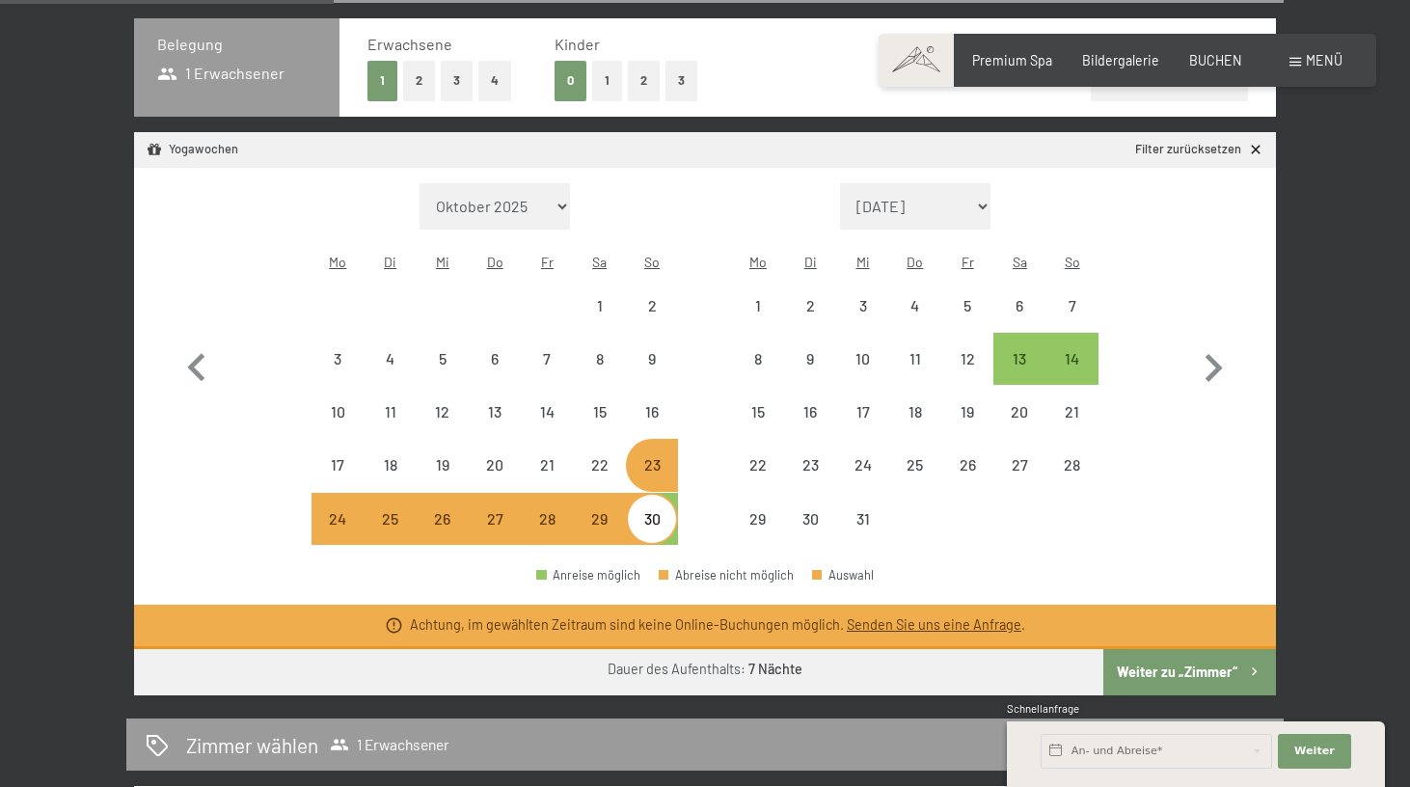
click at [639, 511] on div "30" at bounding box center [652, 535] width 48 height 48
select select "2025-11-01"
select select "2025-12-01"
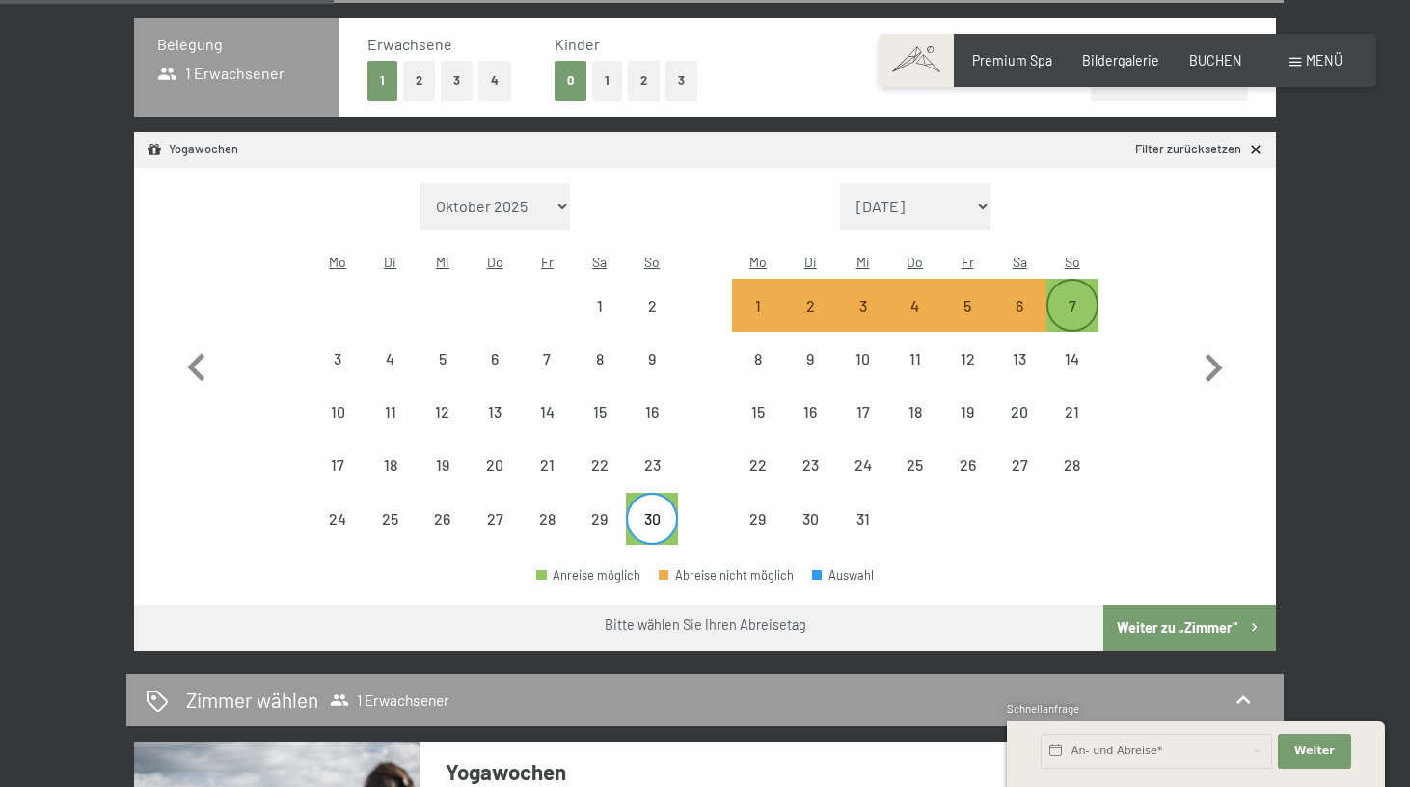
click at [1077, 298] on div "7" at bounding box center [1072, 322] width 48 height 48
select select "2025-11-01"
select select "2025-12-01"
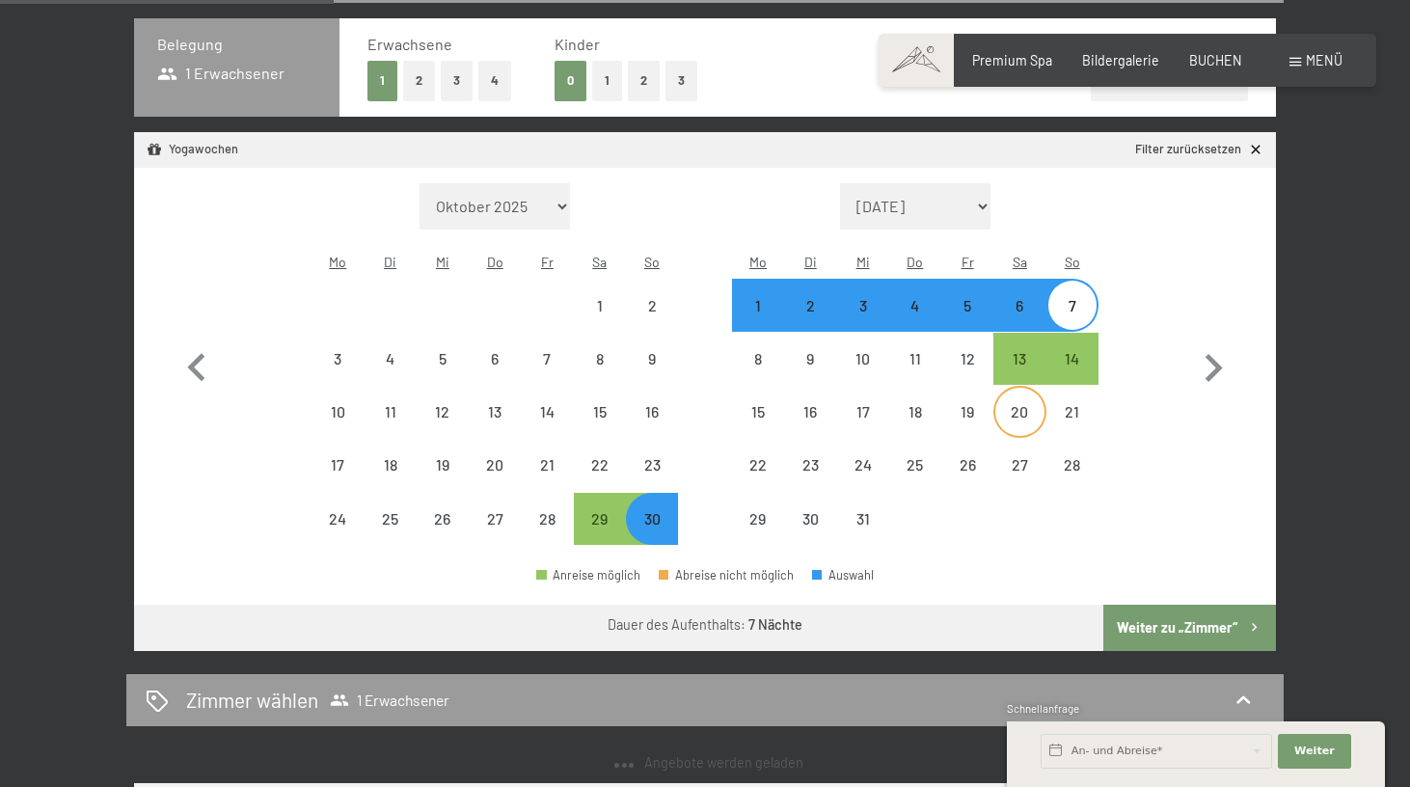
select select "2025-11-01"
select select "2025-12-01"
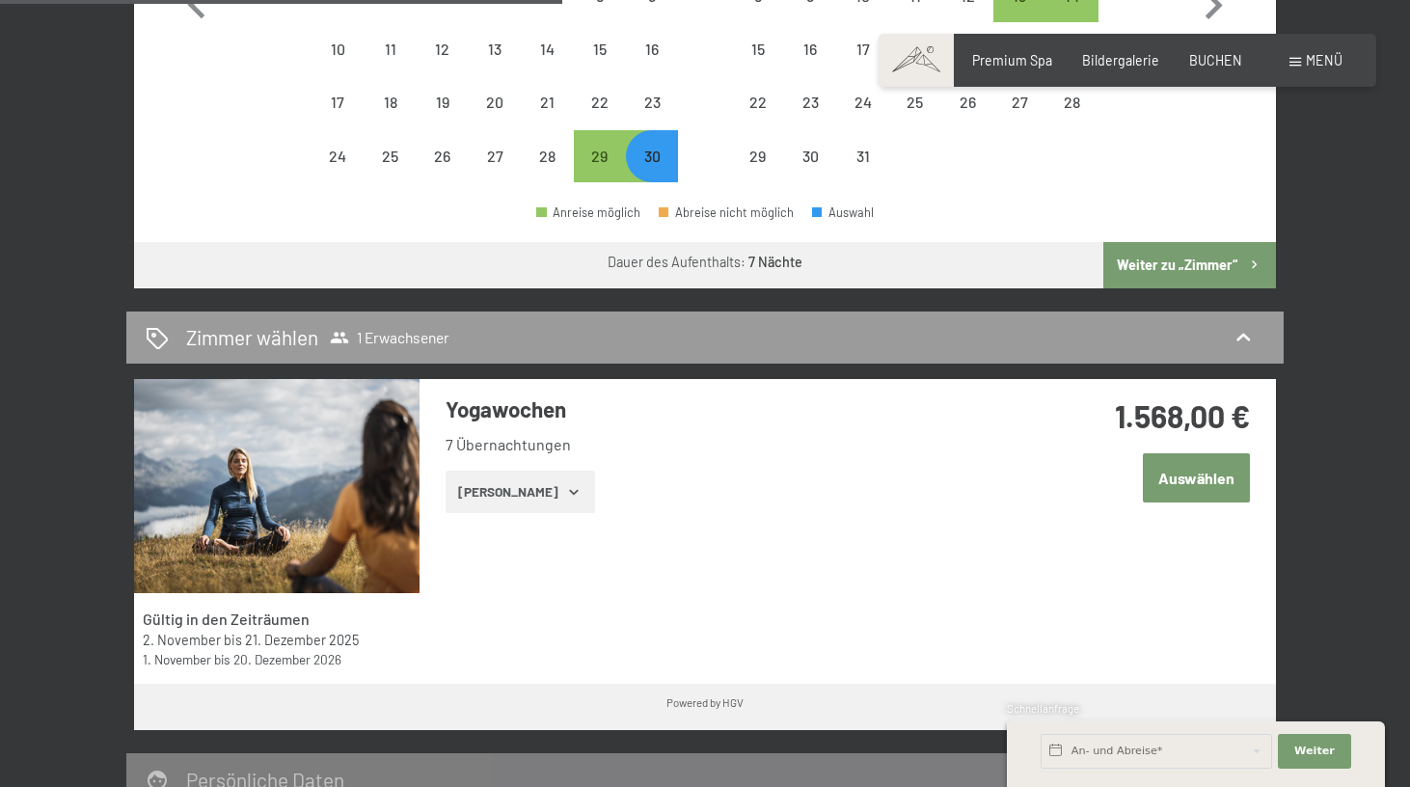
scroll to position [840, 0]
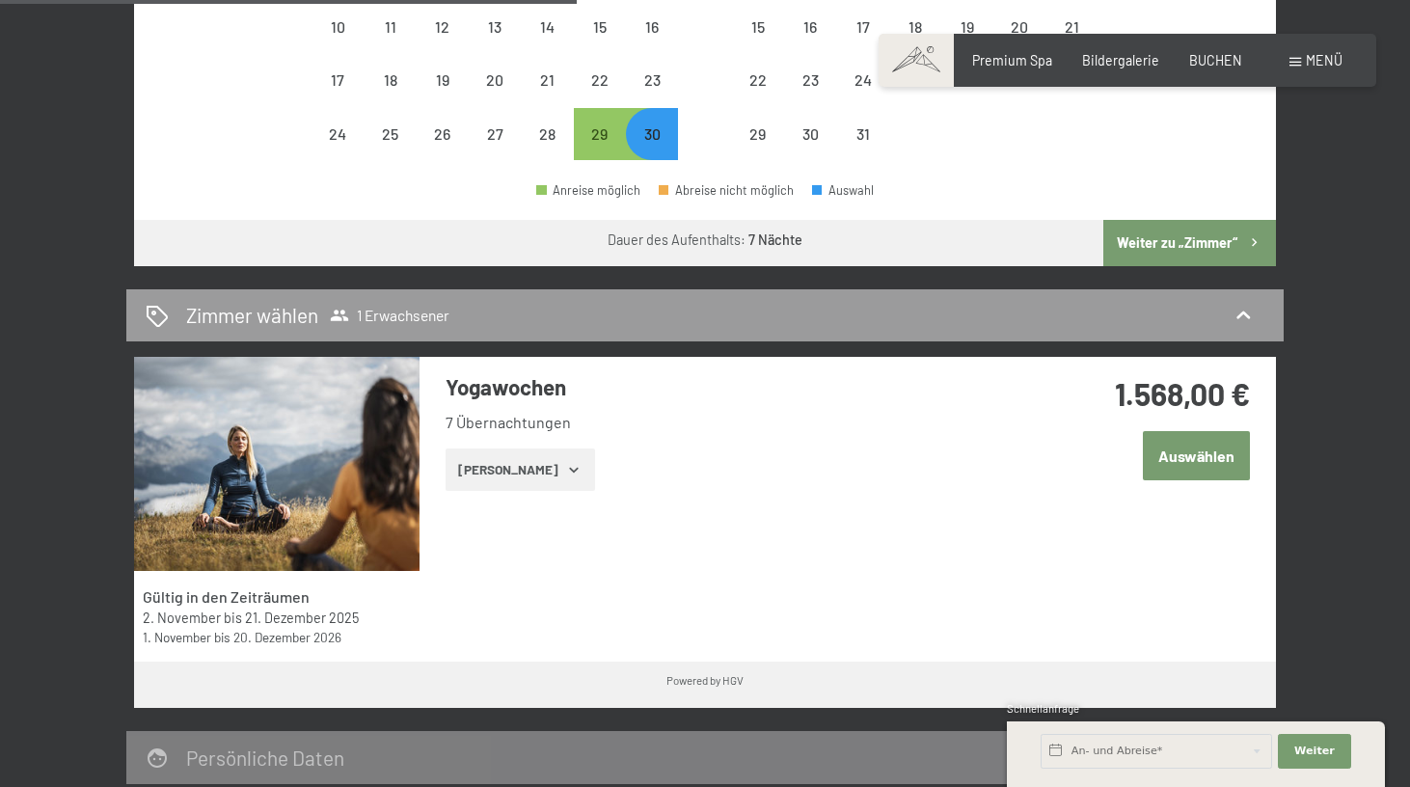
click at [549, 441] on span "Einwilligung Marketing*" at bounding box center [597, 448] width 159 height 19
click at [508, 441] on input "Einwilligung Marketing*" at bounding box center [498, 448] width 19 height 19
checkbox input "false"
click at [533, 448] on button "Zeige Zimmer" at bounding box center [520, 469] width 149 height 42
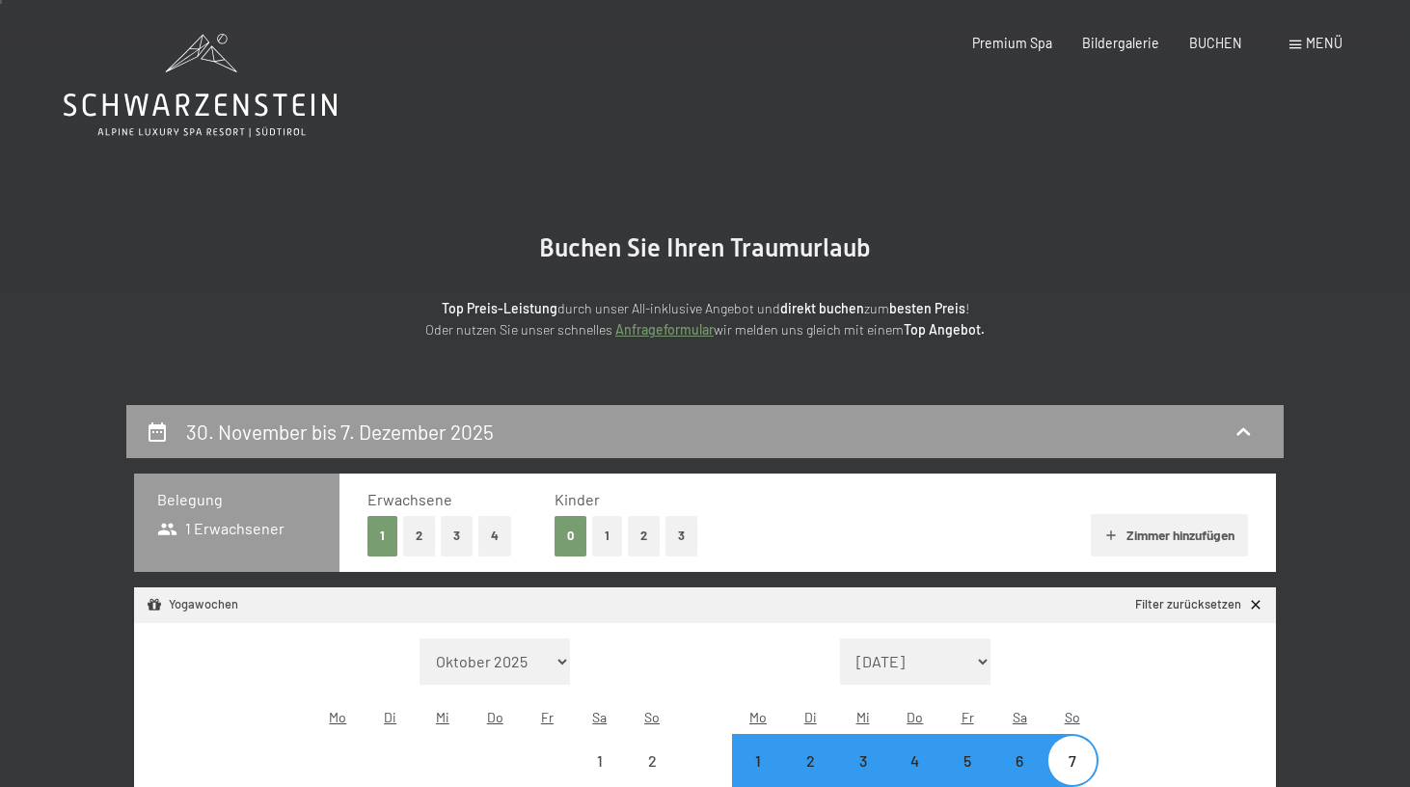
scroll to position [0, 0]
click at [1212, 43] on span "BUCHEN" at bounding box center [1215, 40] width 53 height 16
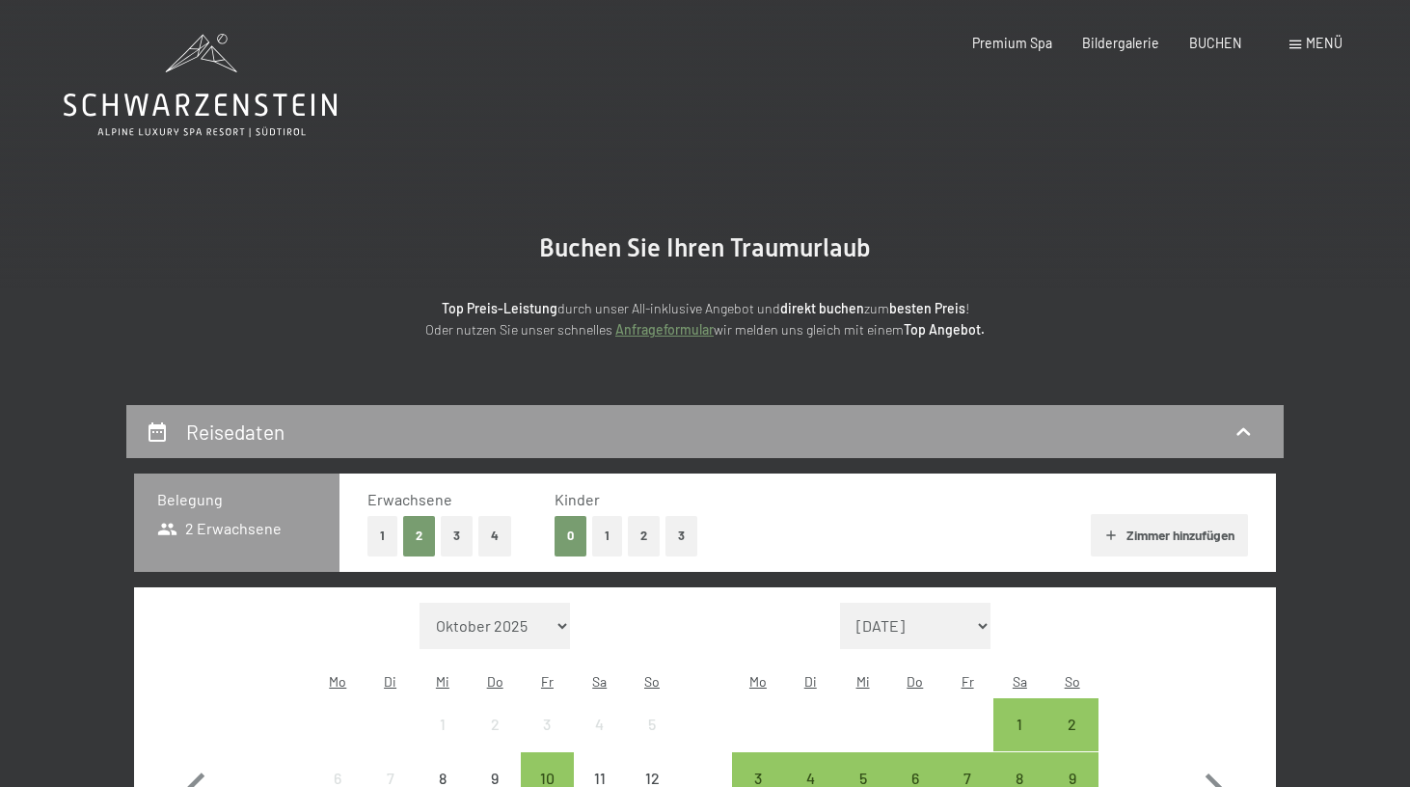
click at [1321, 36] on span "Menü" at bounding box center [1324, 43] width 37 height 16
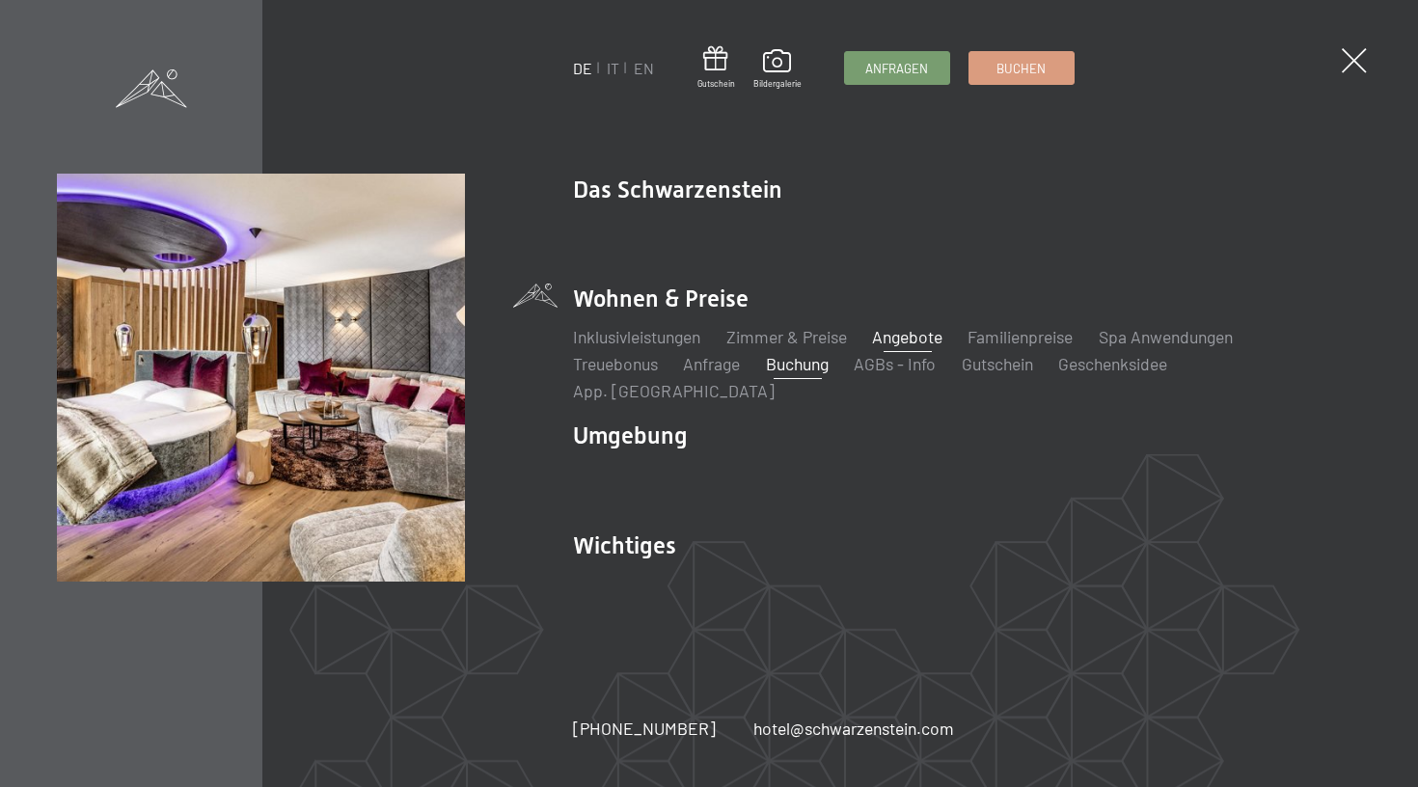
click at [934, 347] on link "Angebote" at bounding box center [907, 336] width 70 height 21
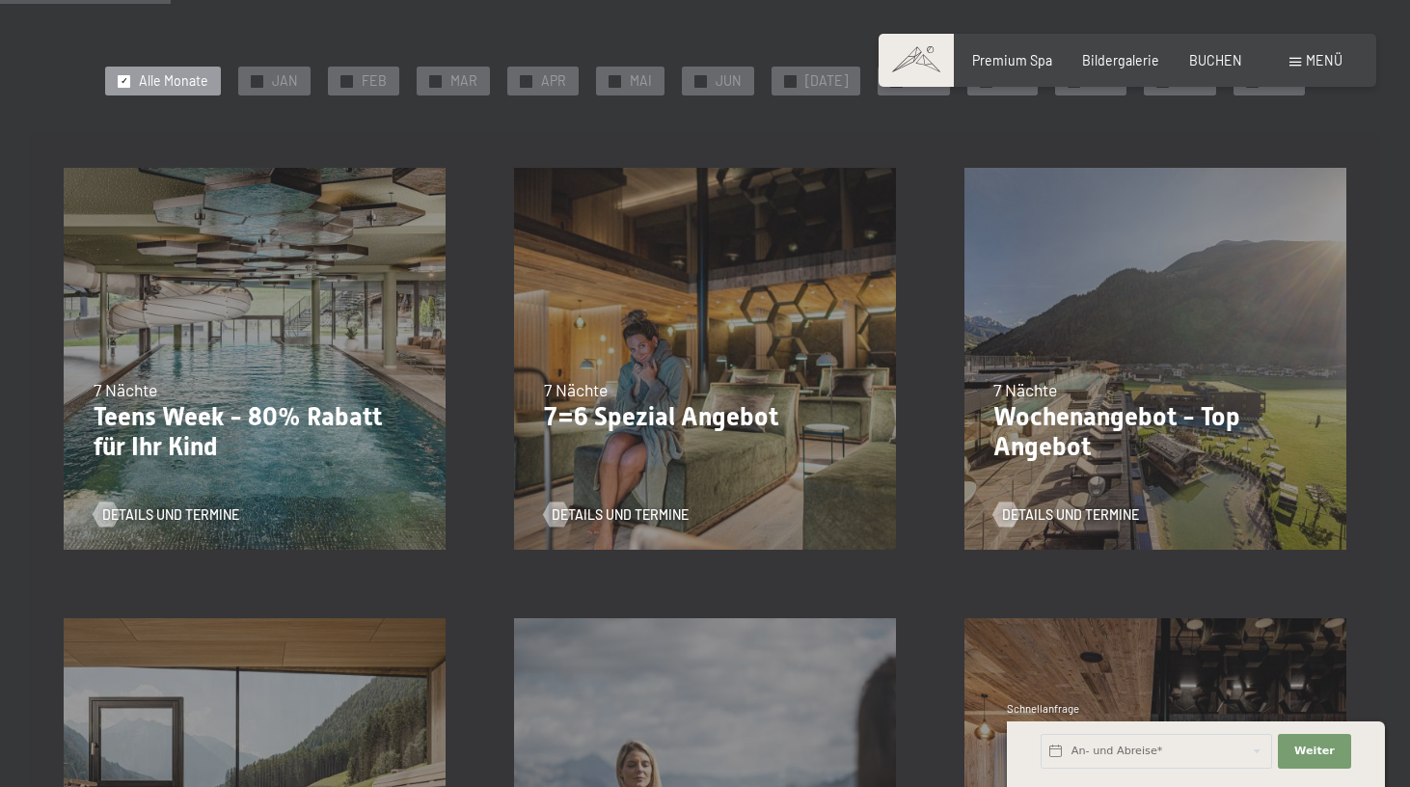
scroll to position [390, 0]
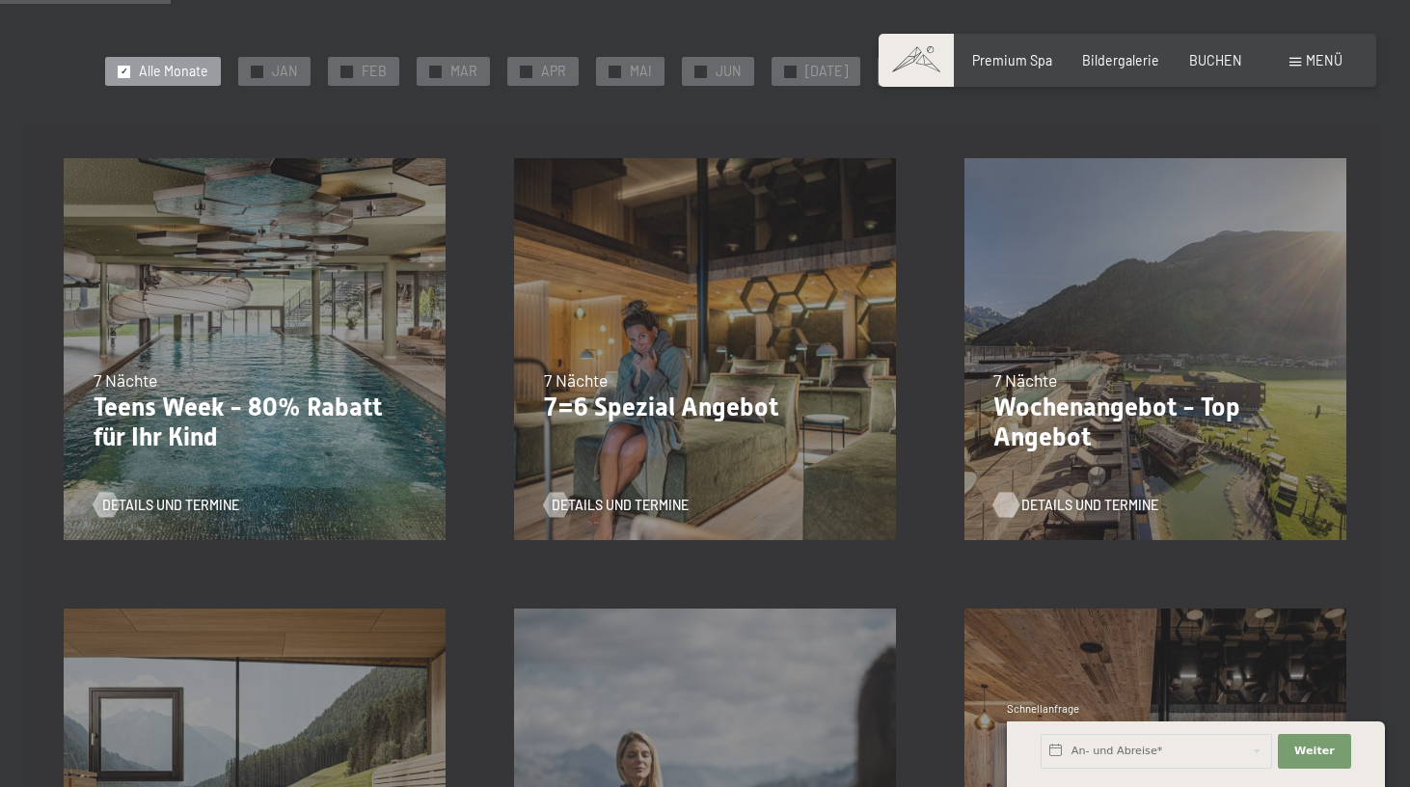
click at [1065, 499] on span "Details und Termine" at bounding box center [1089, 505] width 137 height 19
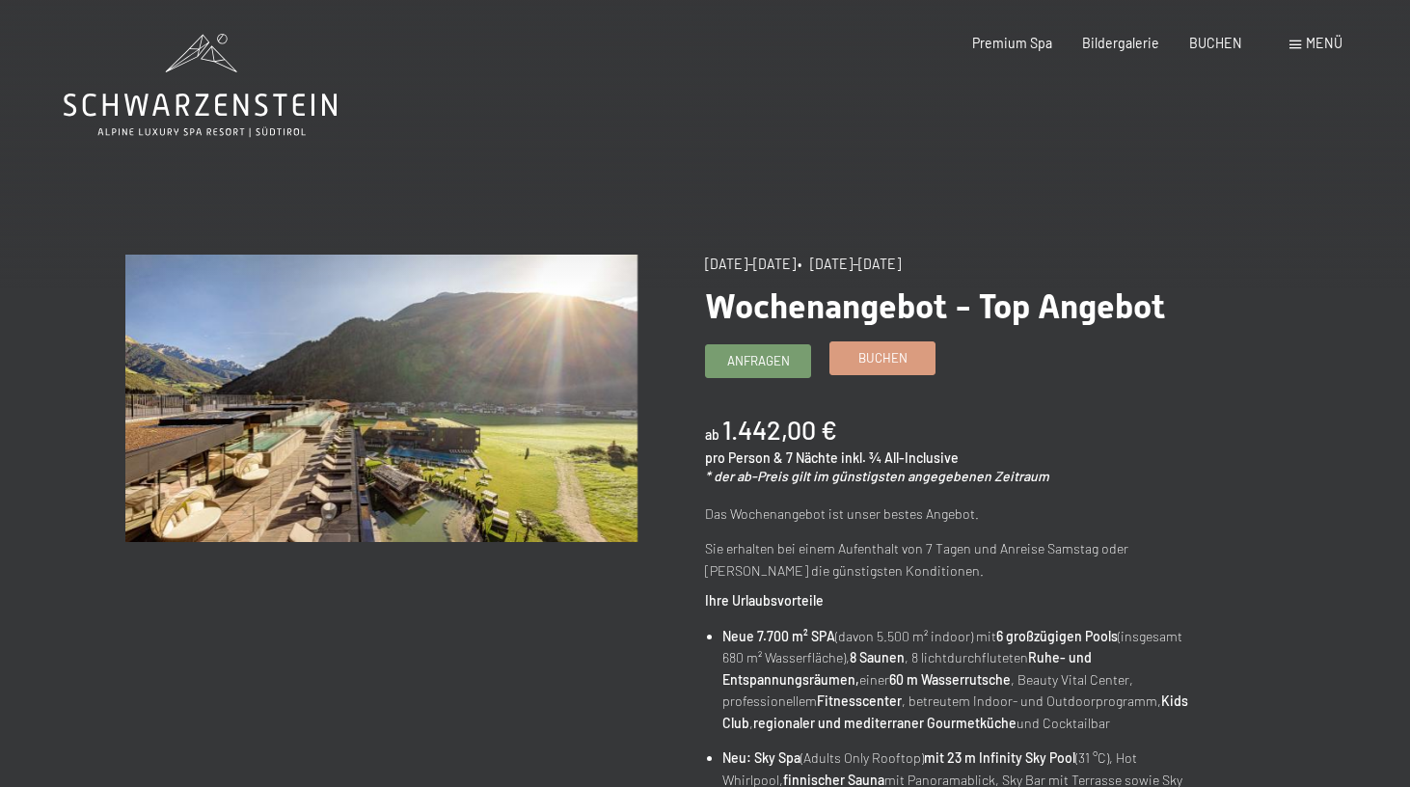
click at [872, 366] on span "Buchen" at bounding box center [882, 357] width 49 height 17
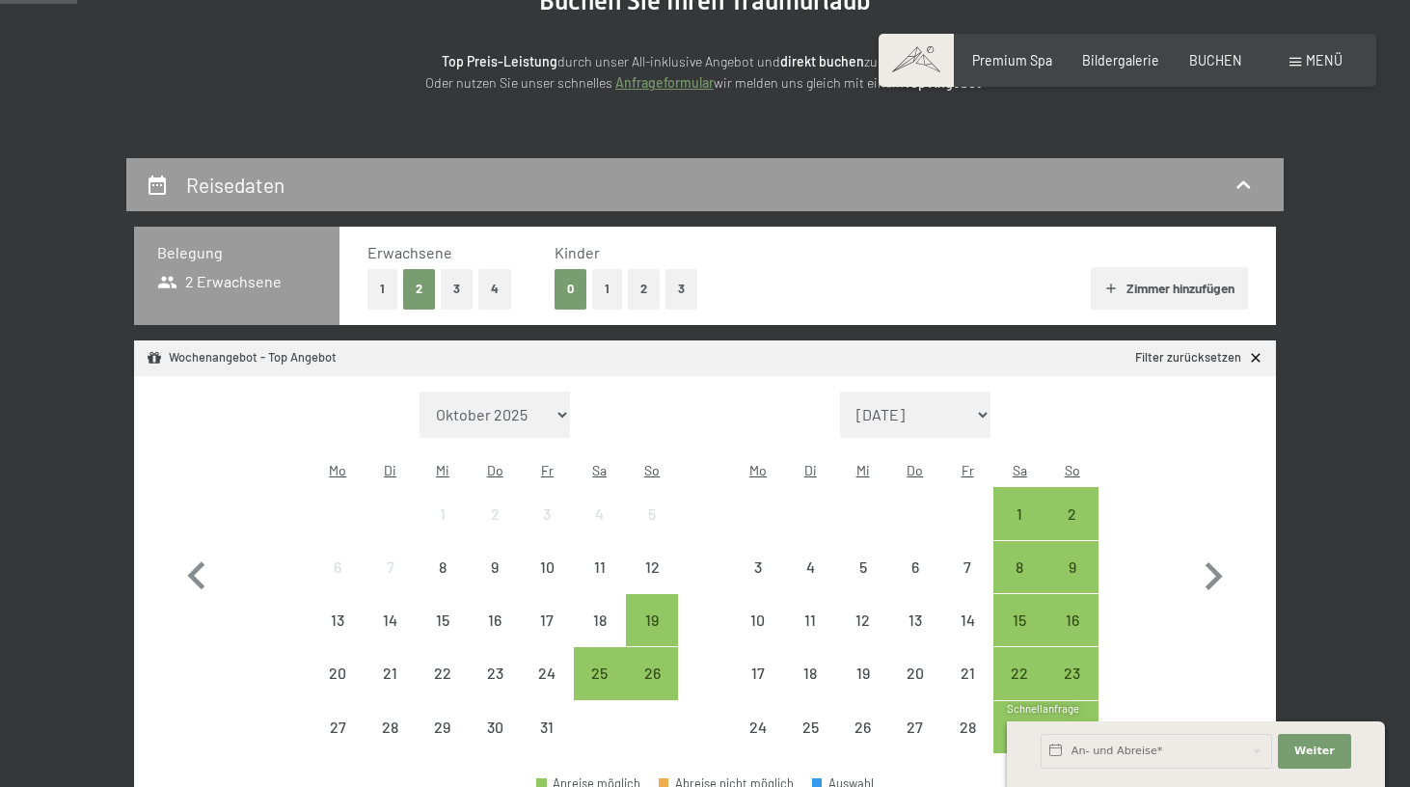
scroll to position [397, 0]
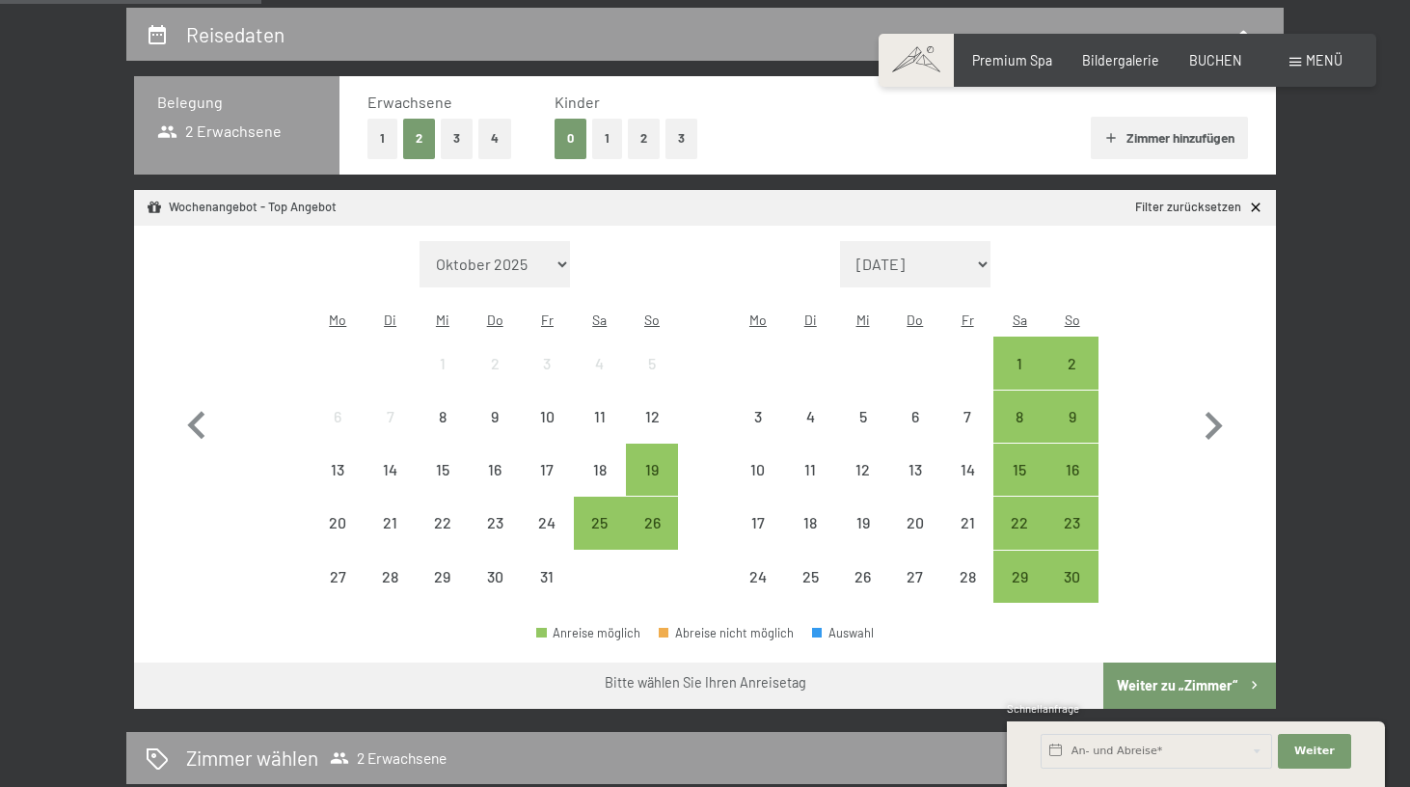
click at [377, 139] on button "1" at bounding box center [382, 139] width 30 height 40
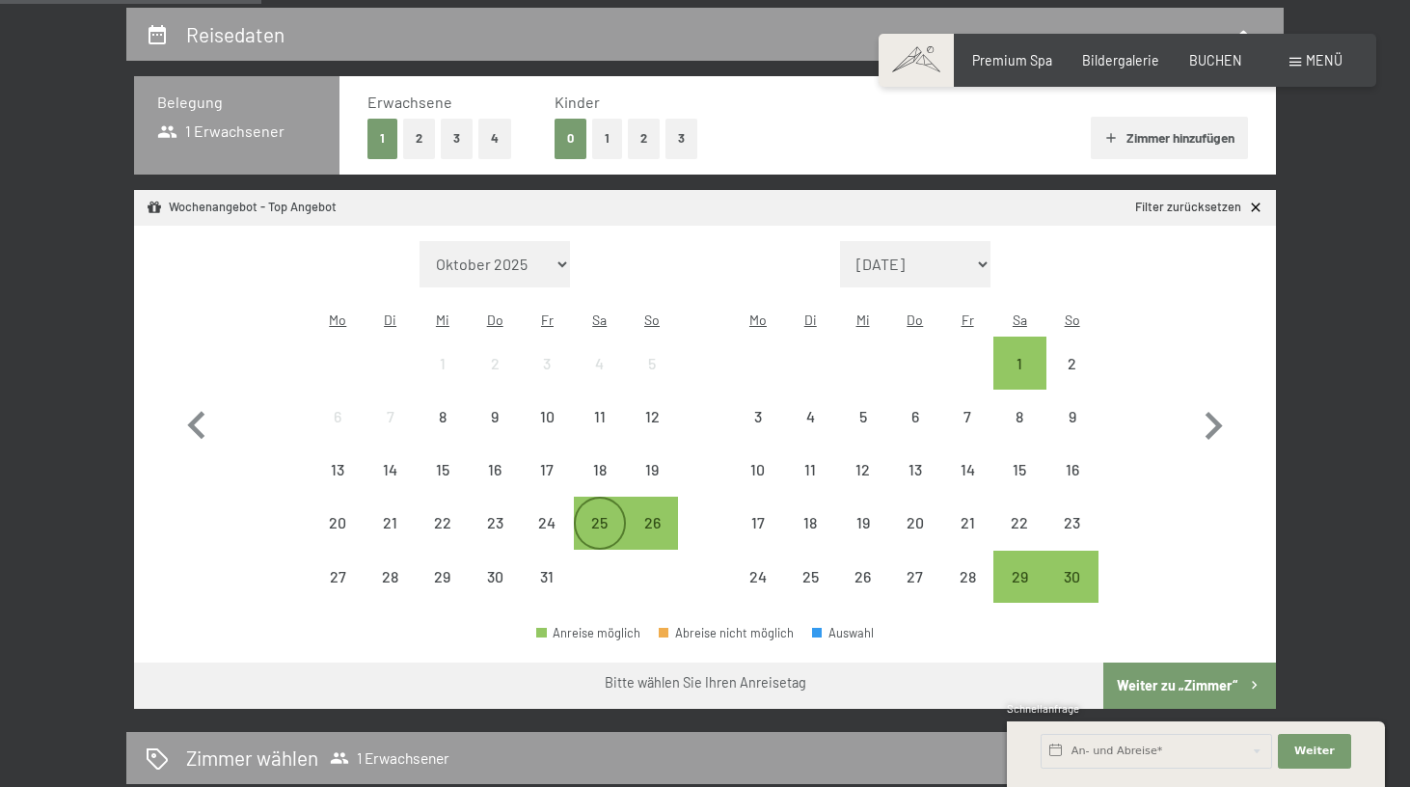
click at [609, 499] on div "25" at bounding box center [600, 523] width 48 height 48
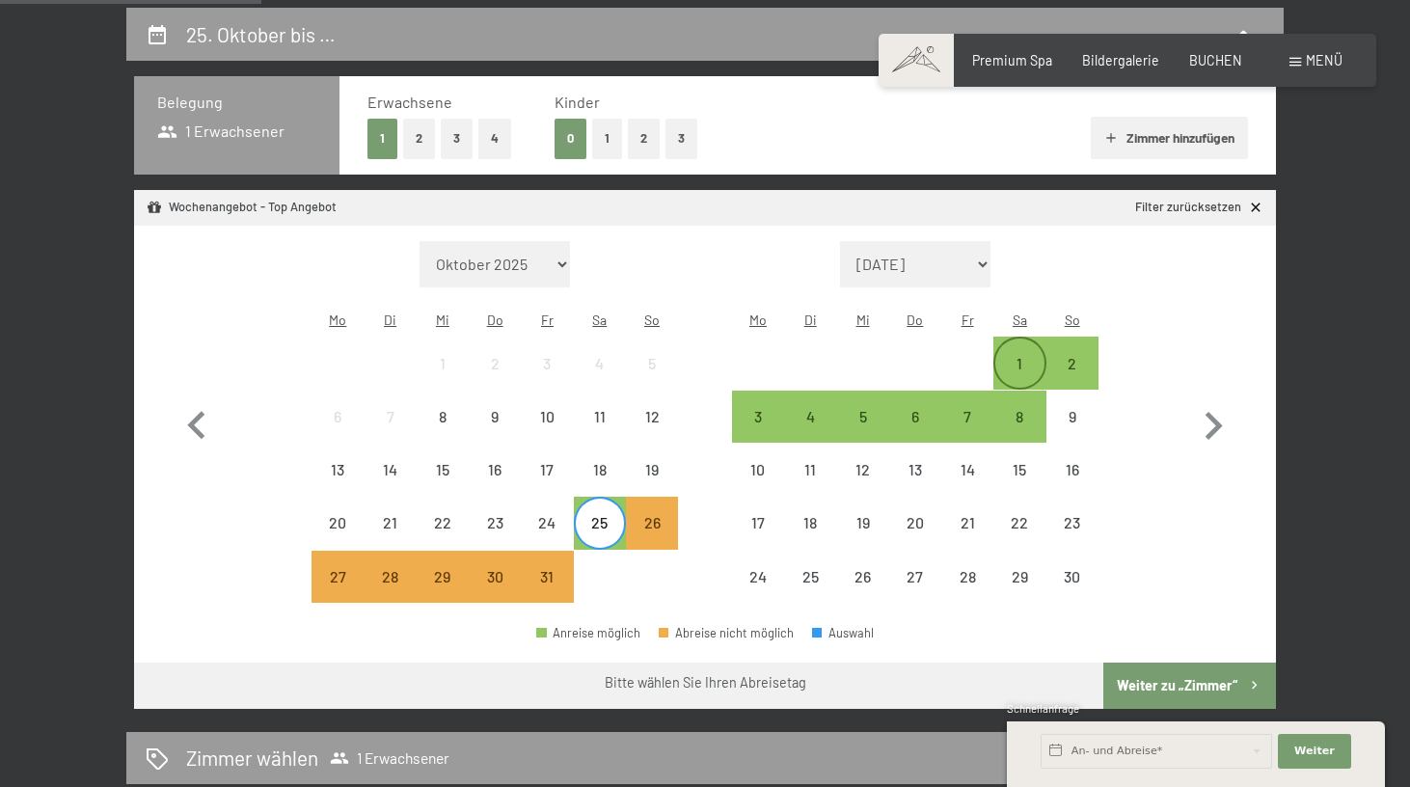
click at [1028, 356] on div "1" at bounding box center [1019, 380] width 48 height 48
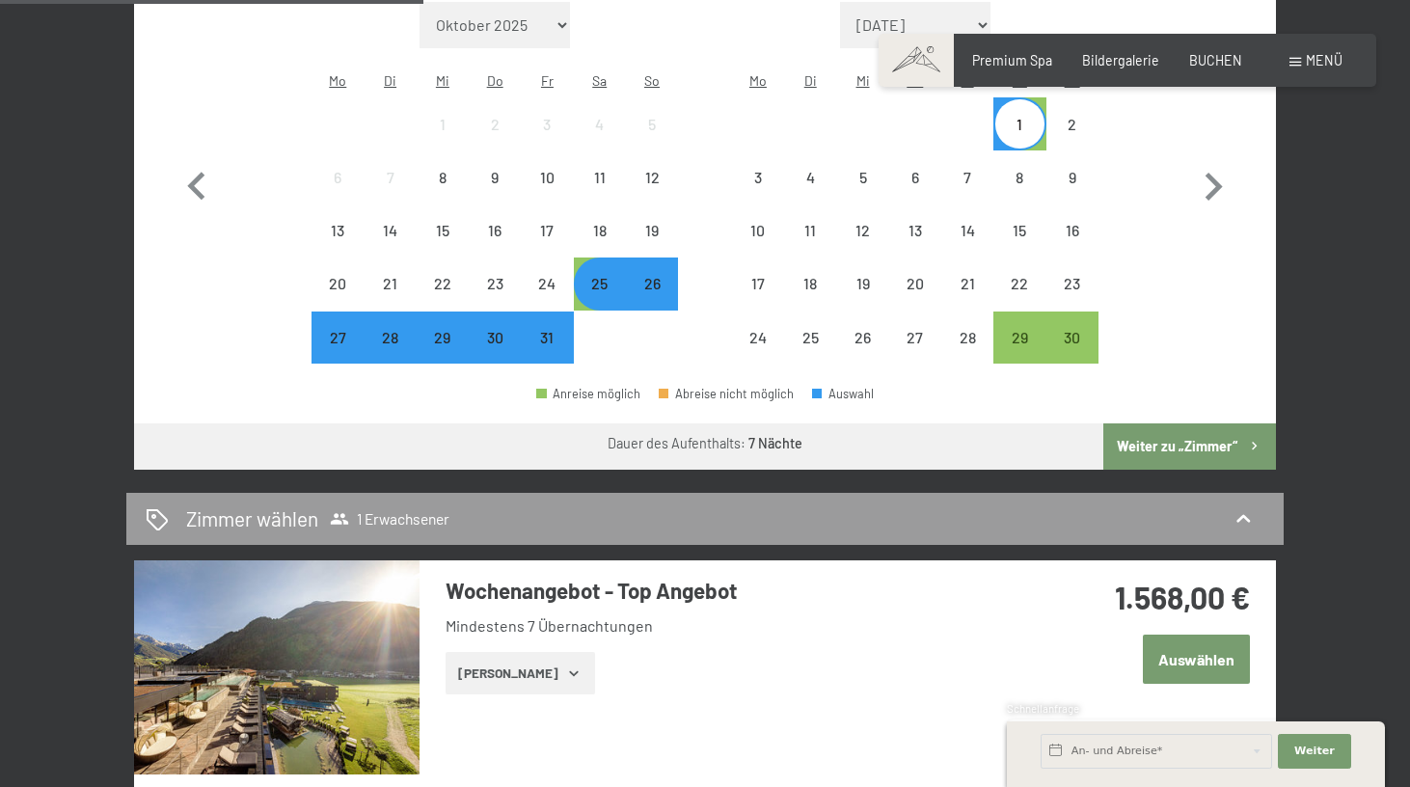
scroll to position [614, 0]
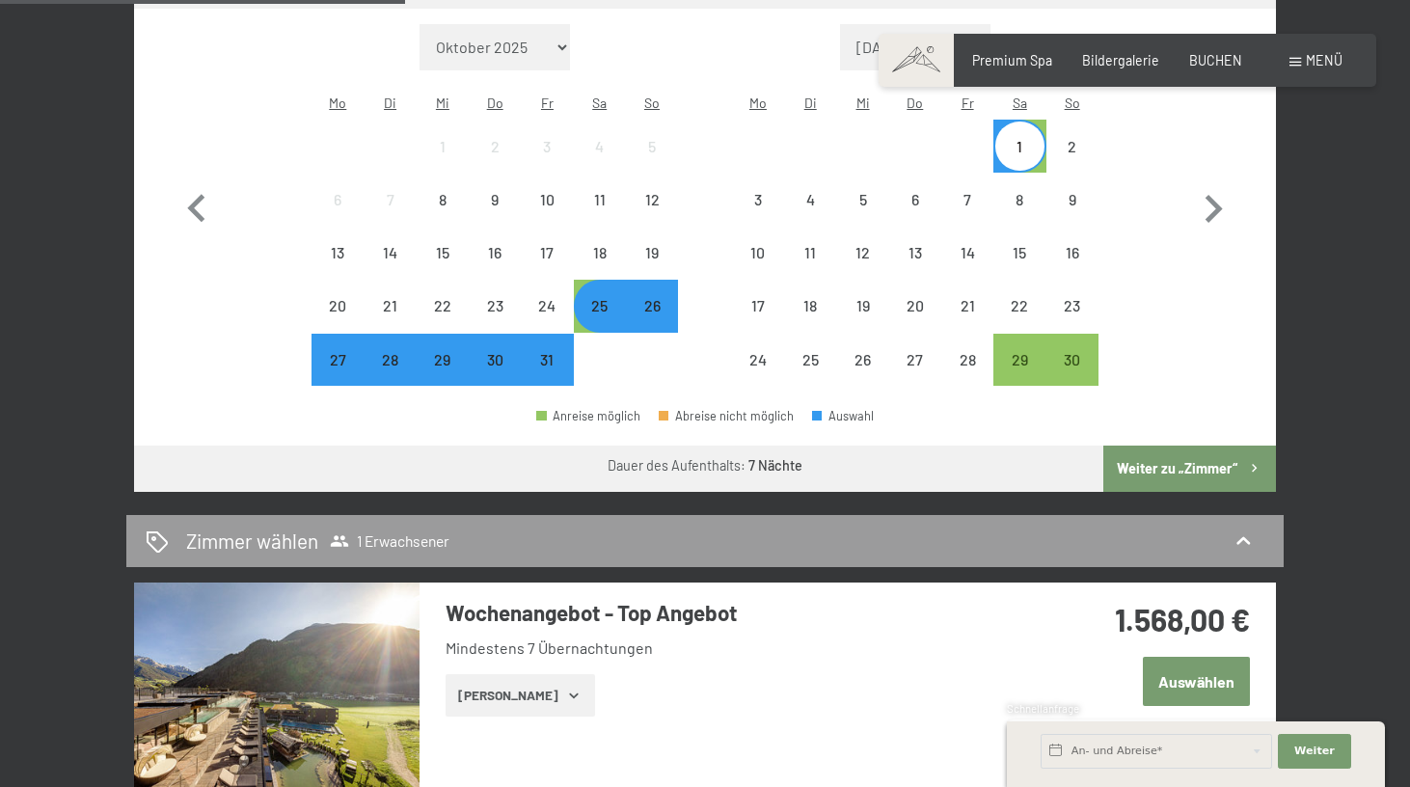
click at [653, 298] on div "26" at bounding box center [652, 322] width 48 height 48
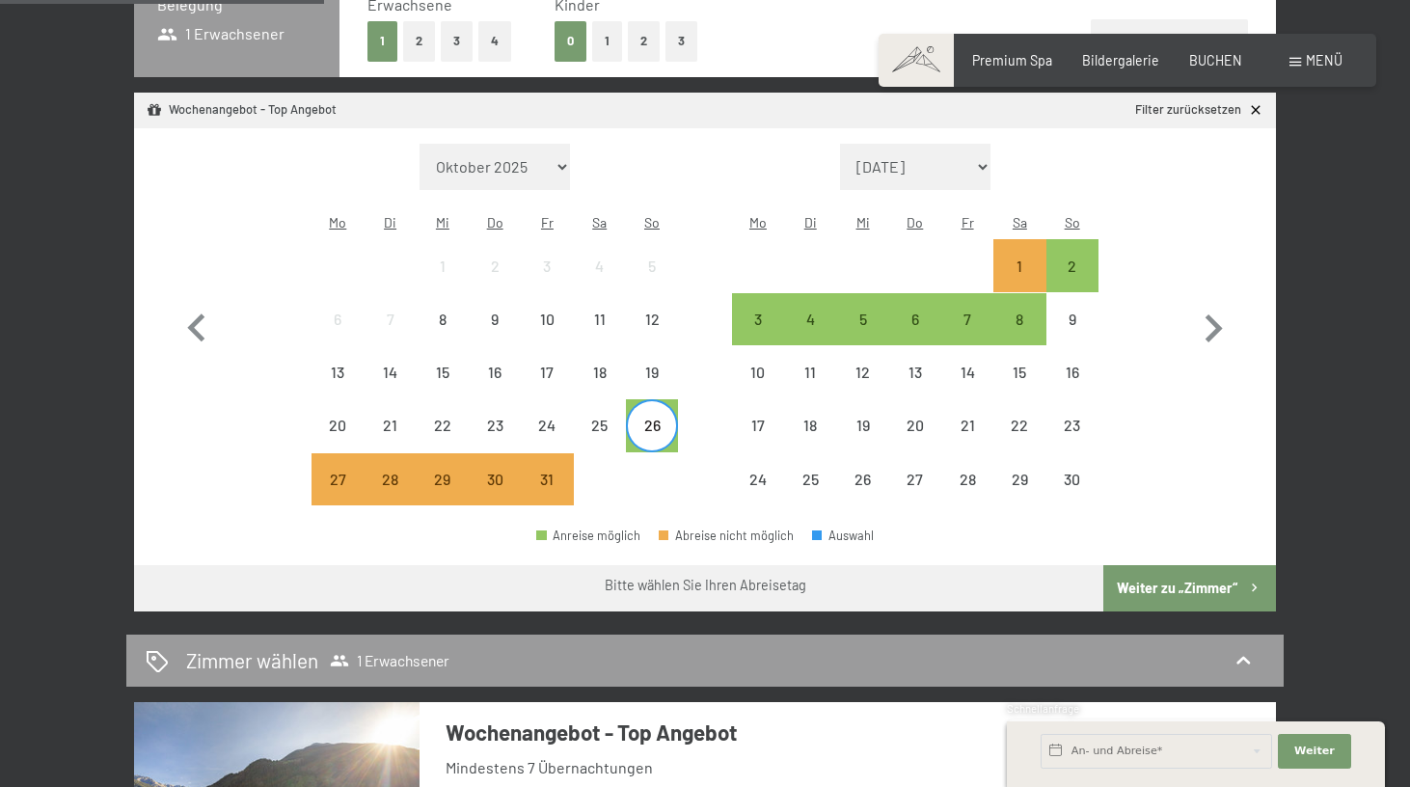
scroll to position [492, 0]
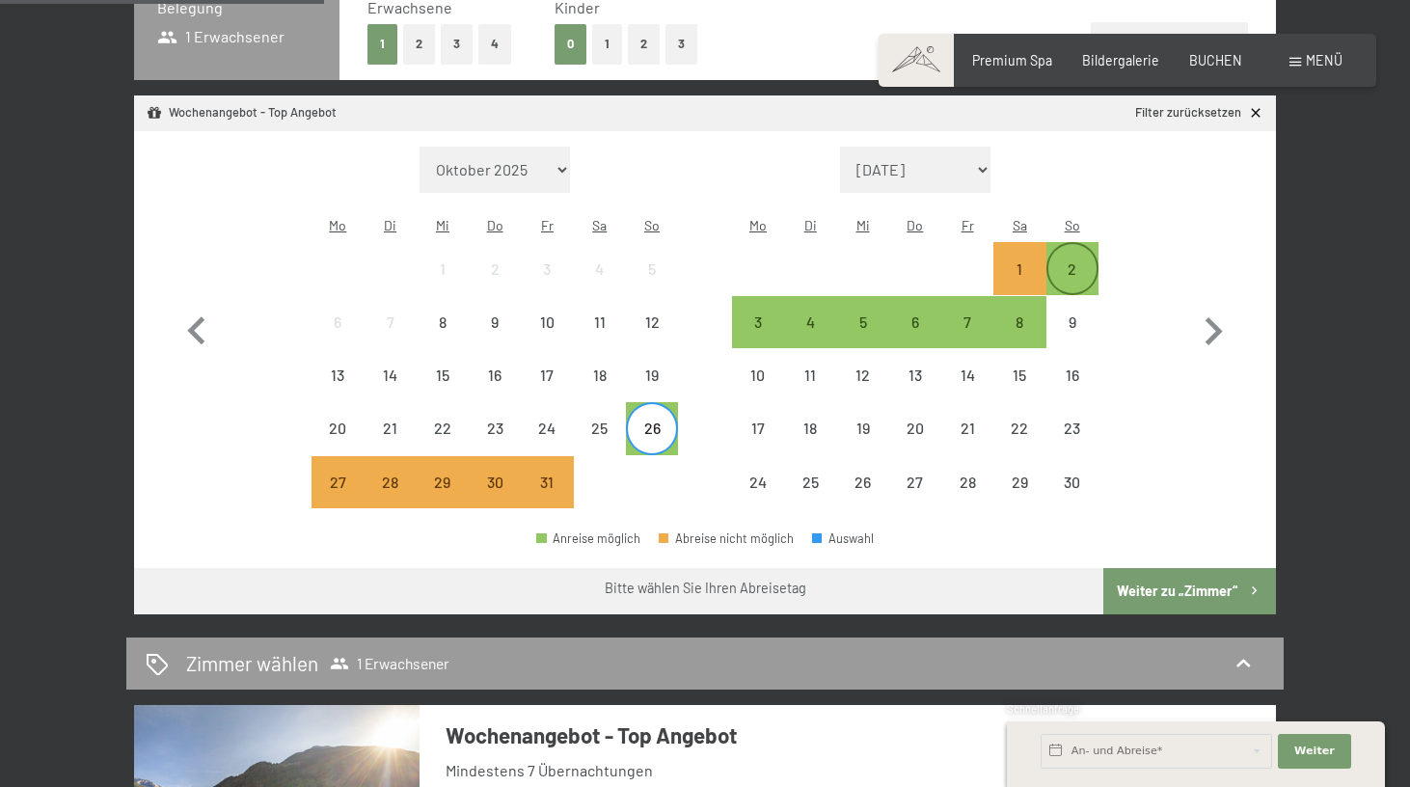
click at [1063, 261] on div "2" at bounding box center [1072, 285] width 48 height 48
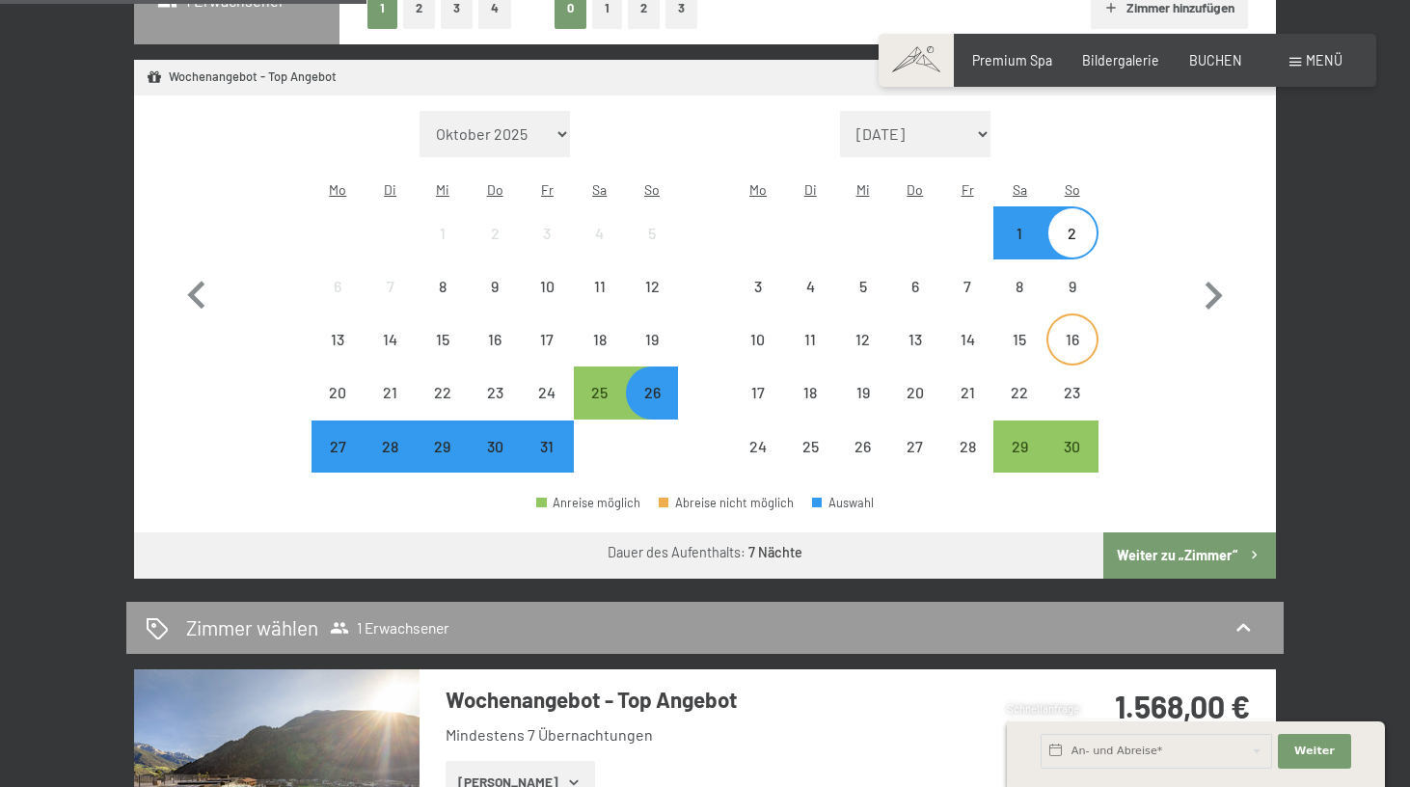
scroll to position [525, 0]
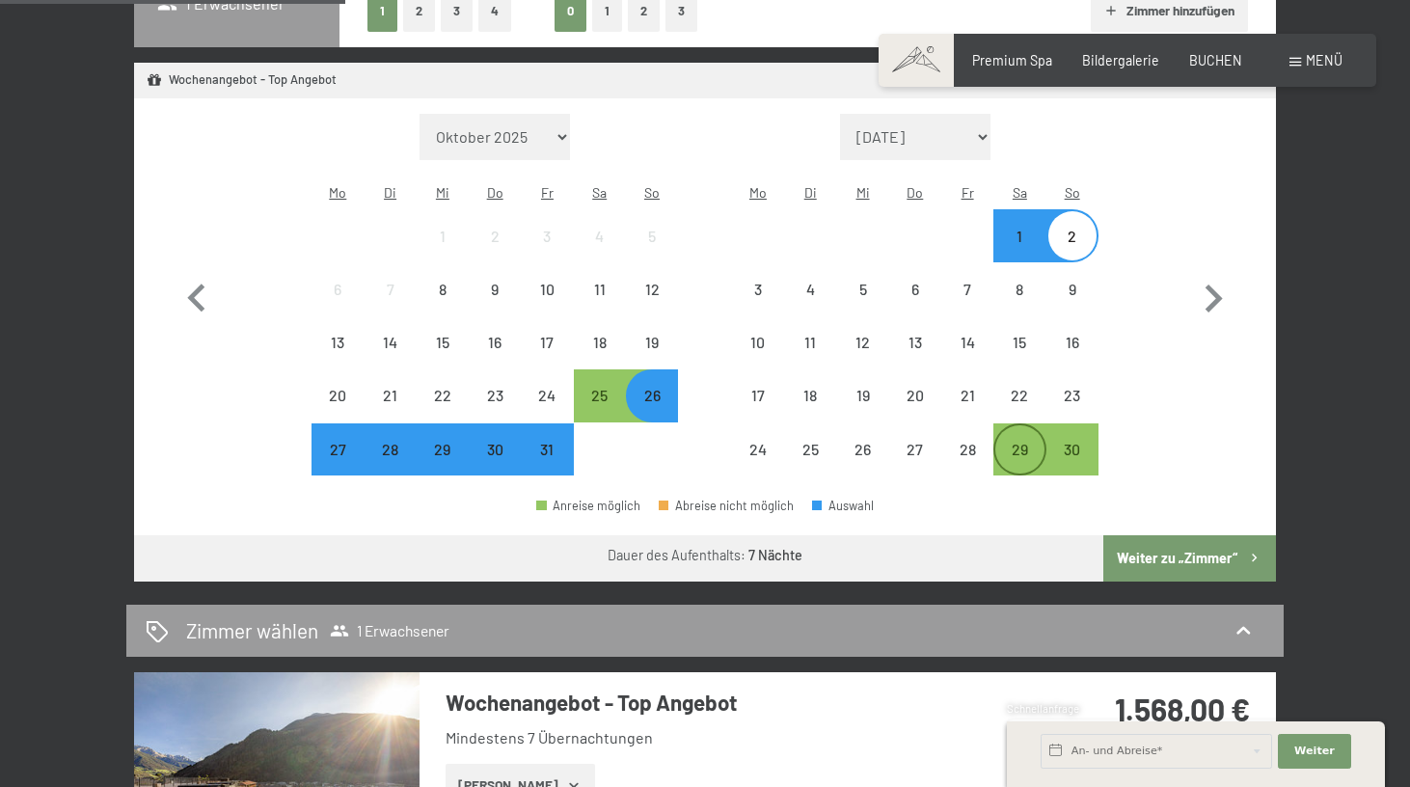
click at [1017, 442] on div "29" at bounding box center [1019, 466] width 48 height 48
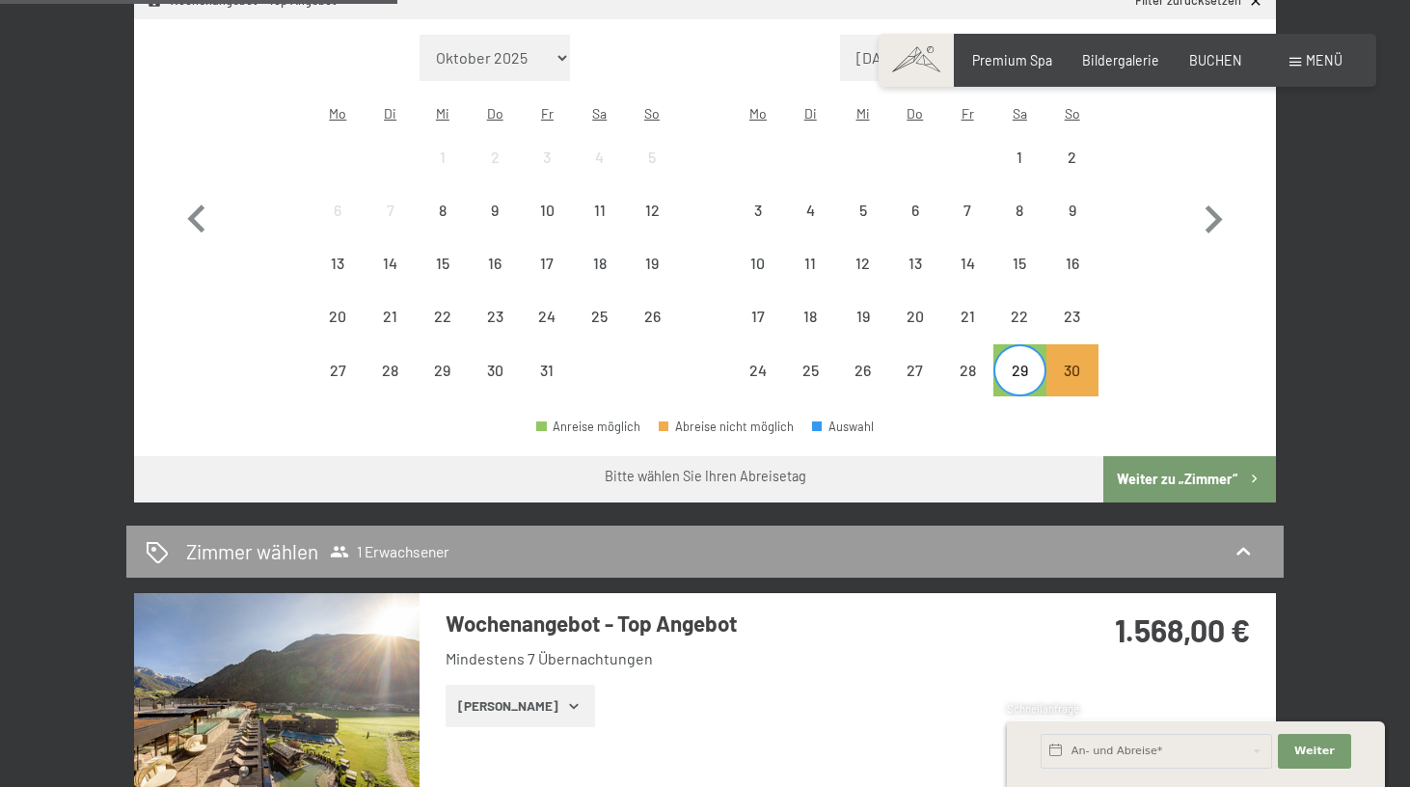
scroll to position [614, 0]
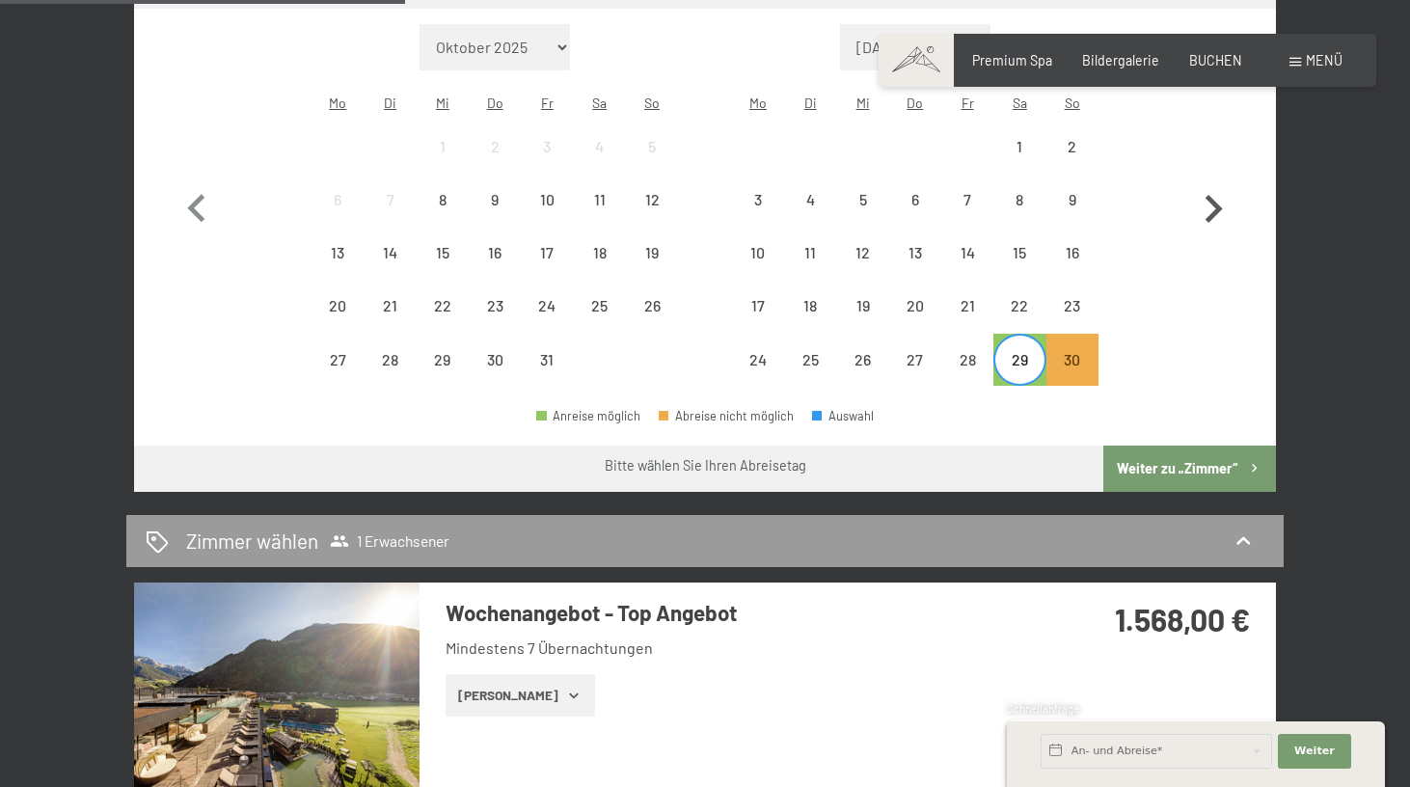
click at [1209, 200] on icon "button" at bounding box center [1213, 209] width 56 height 56
select select "2025-11-01"
select select "2025-12-01"
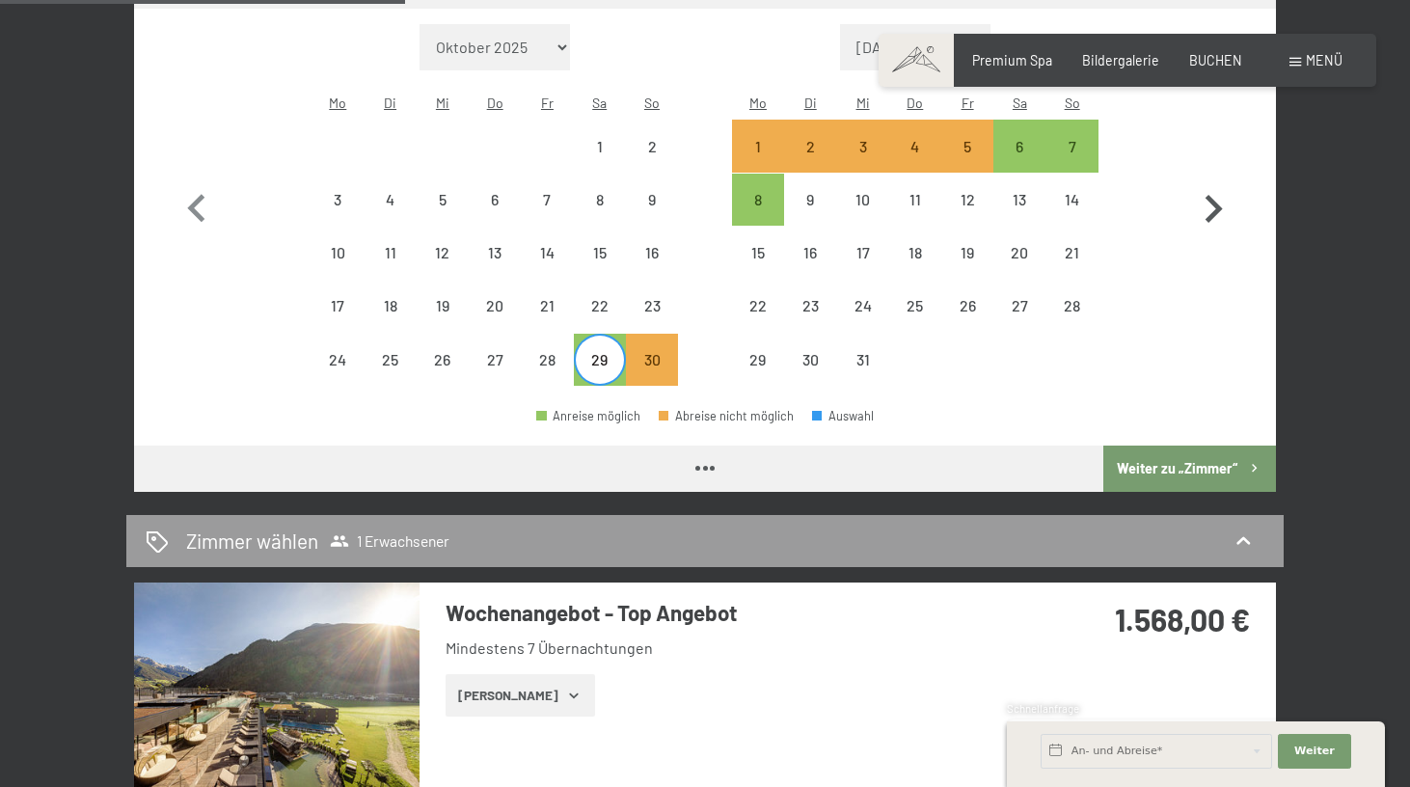
select select "2025-11-01"
select select "2025-12-01"
click at [1012, 139] on div "6" at bounding box center [1019, 163] width 48 height 48
select select "2025-11-01"
select select "2025-12-01"
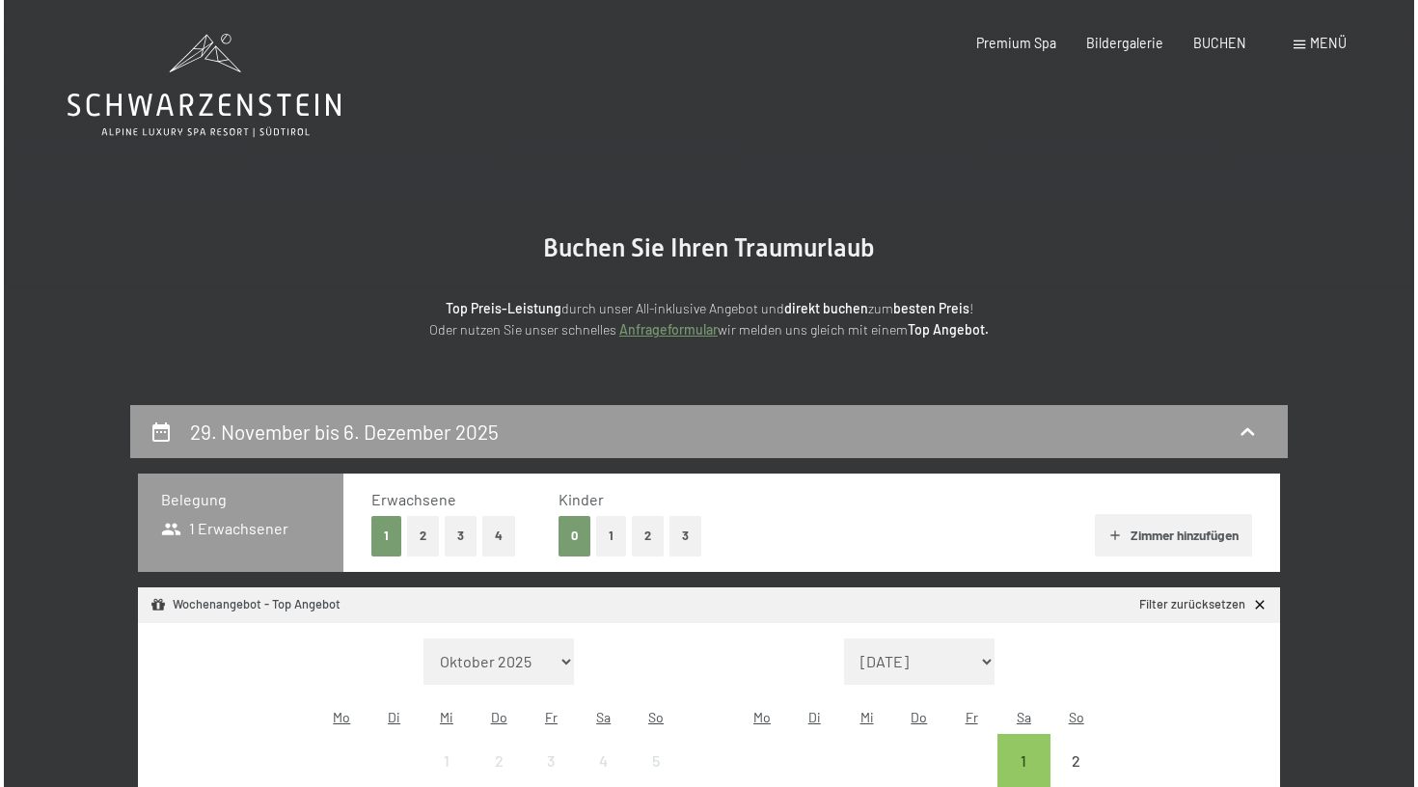
scroll to position [0, 0]
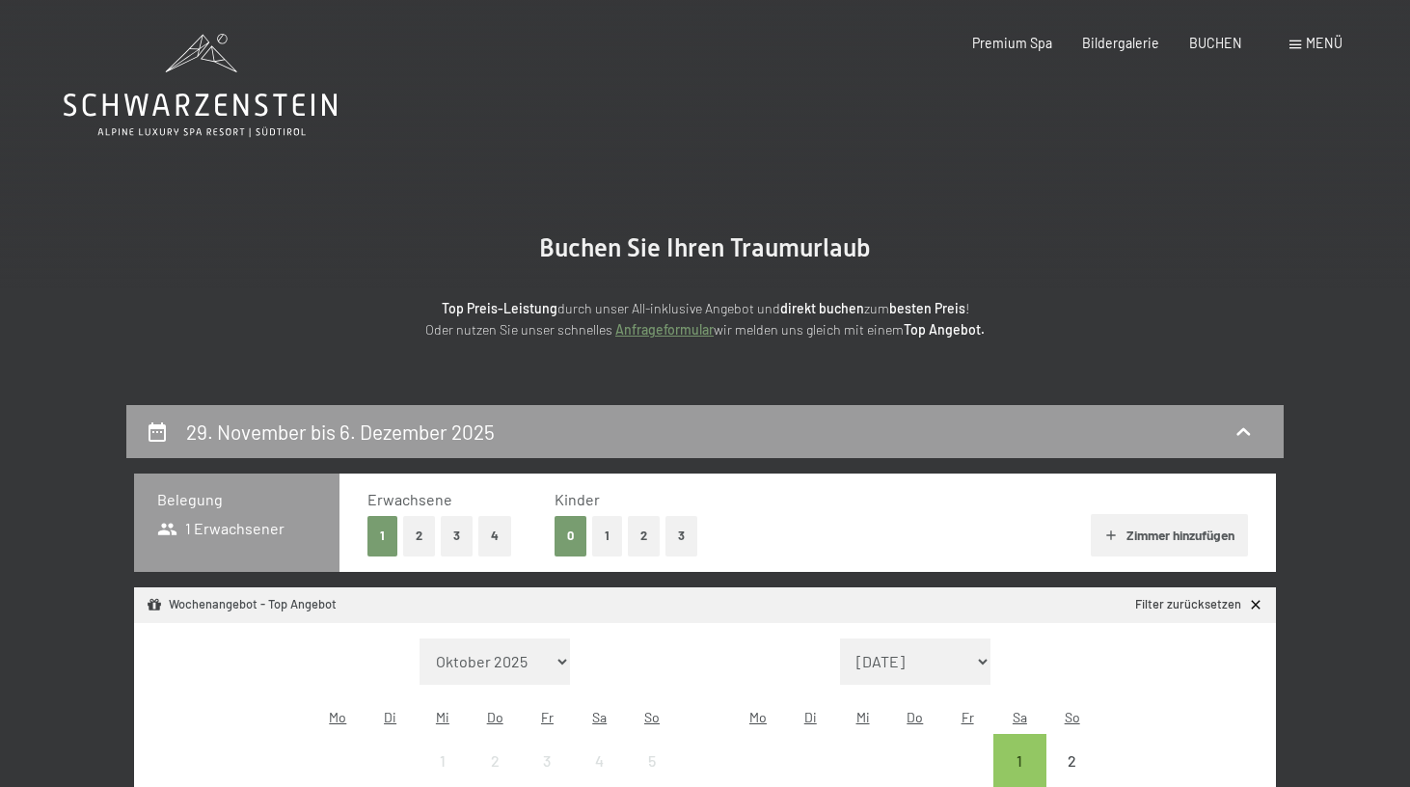
click at [1298, 44] on span at bounding box center [1295, 45] width 12 height 9
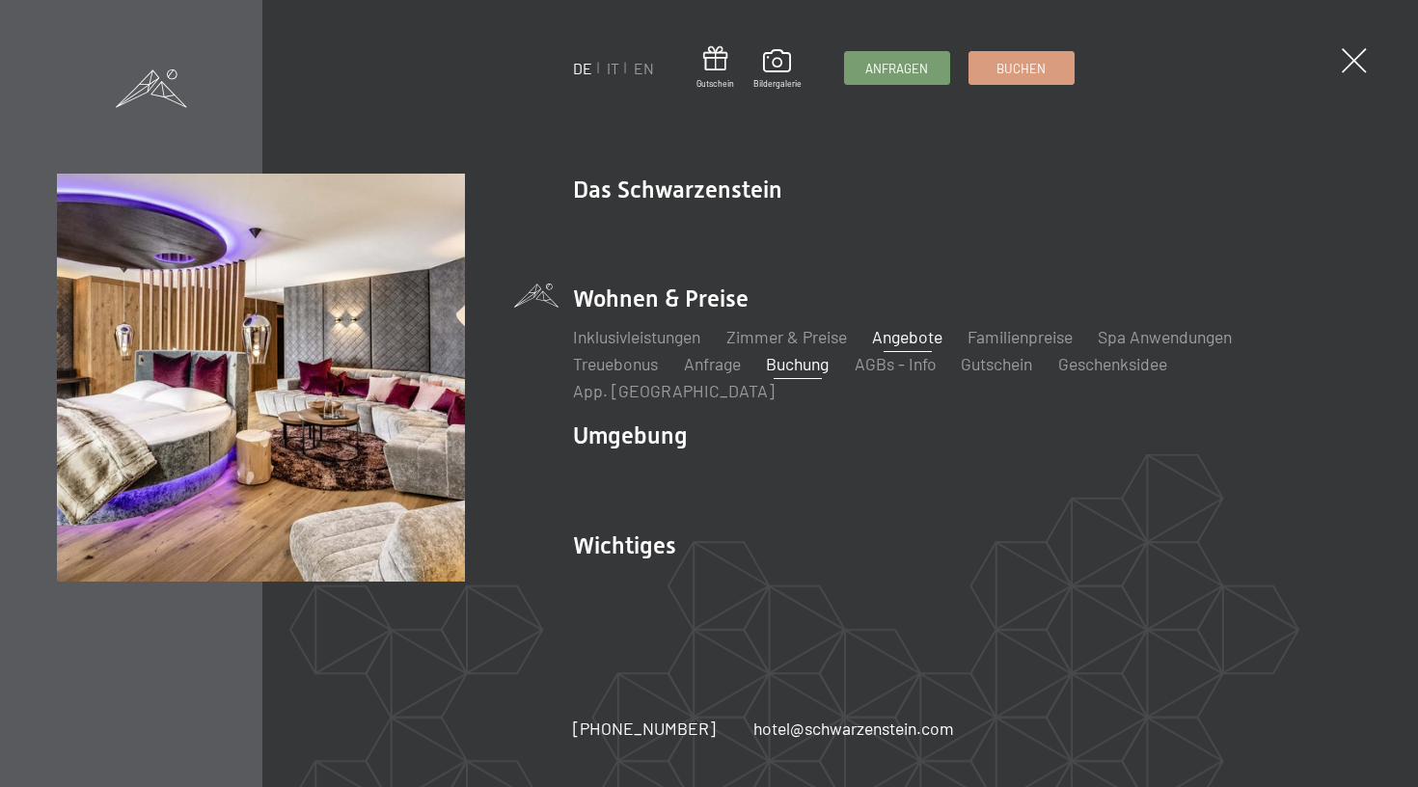
click at [887, 347] on link "Angebote" at bounding box center [907, 336] width 70 height 21
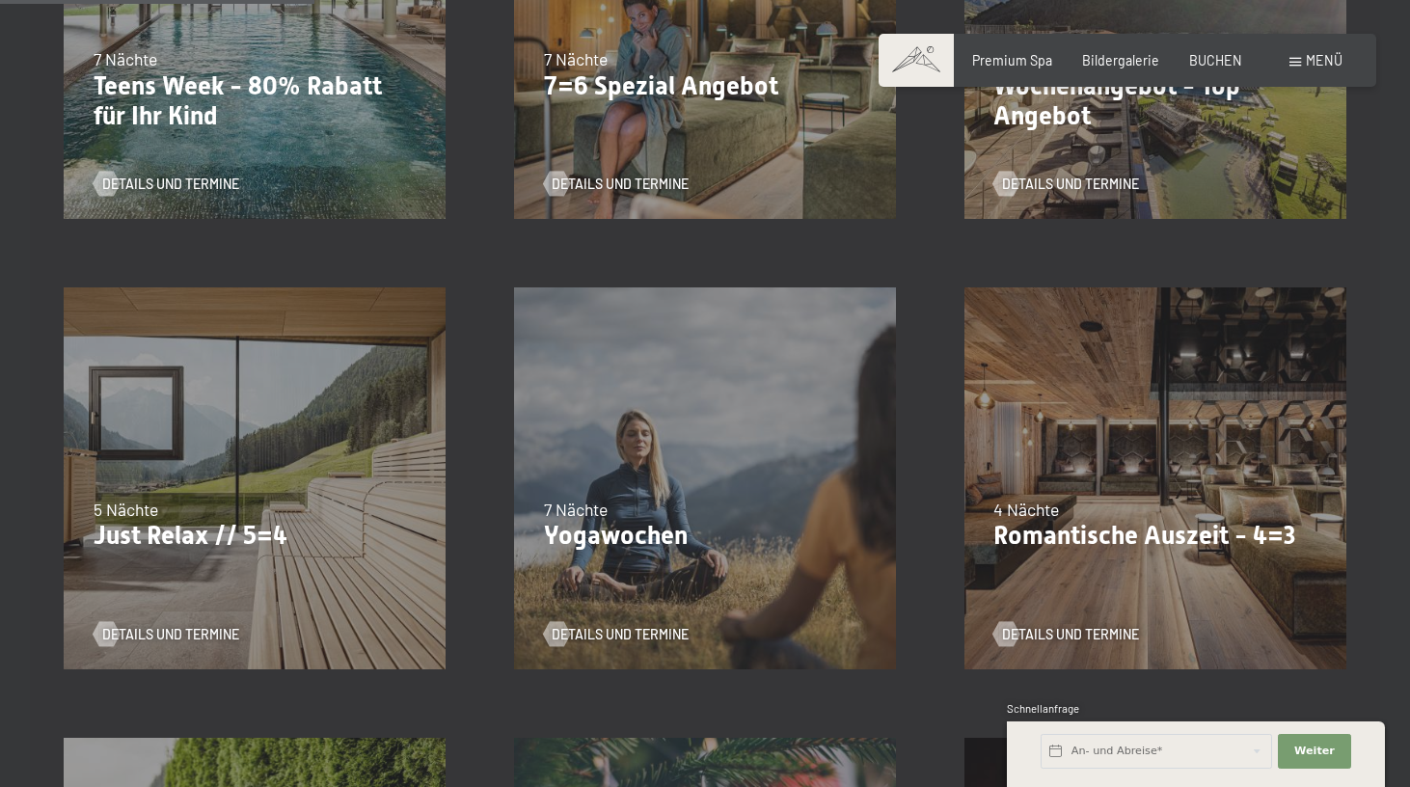
scroll to position [718, 0]
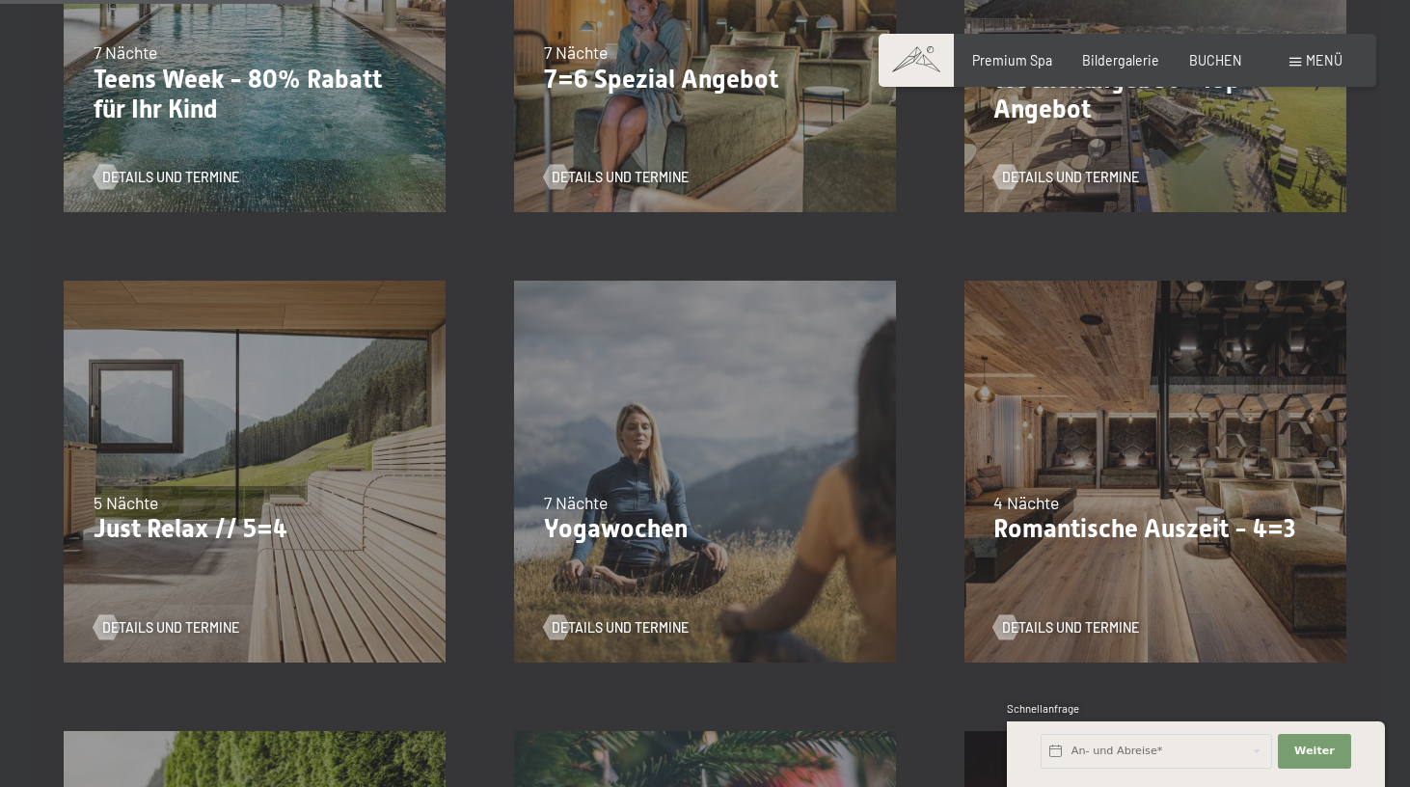
click at [225, 455] on div "26.10.–[DATE] 21.12.–[DATE] 04.01.–[DATE] 08.03.–[DATE] 08.11.–[DATE] 13.12.–[D…" at bounding box center [255, 472] width 450 height 450
click at [166, 633] on span "Details und Termine" at bounding box center [190, 627] width 137 height 19
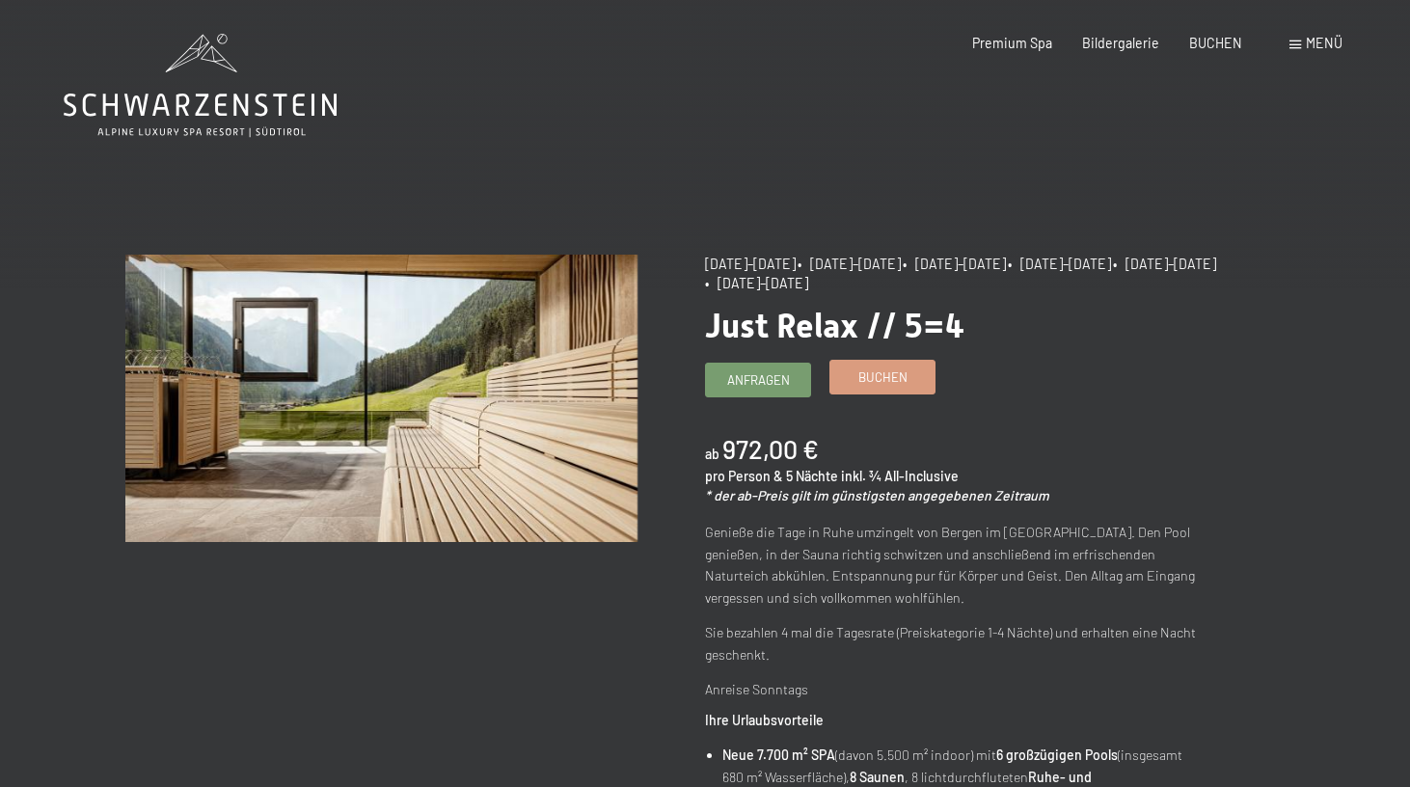
click at [886, 376] on span "Buchen" at bounding box center [882, 376] width 49 height 17
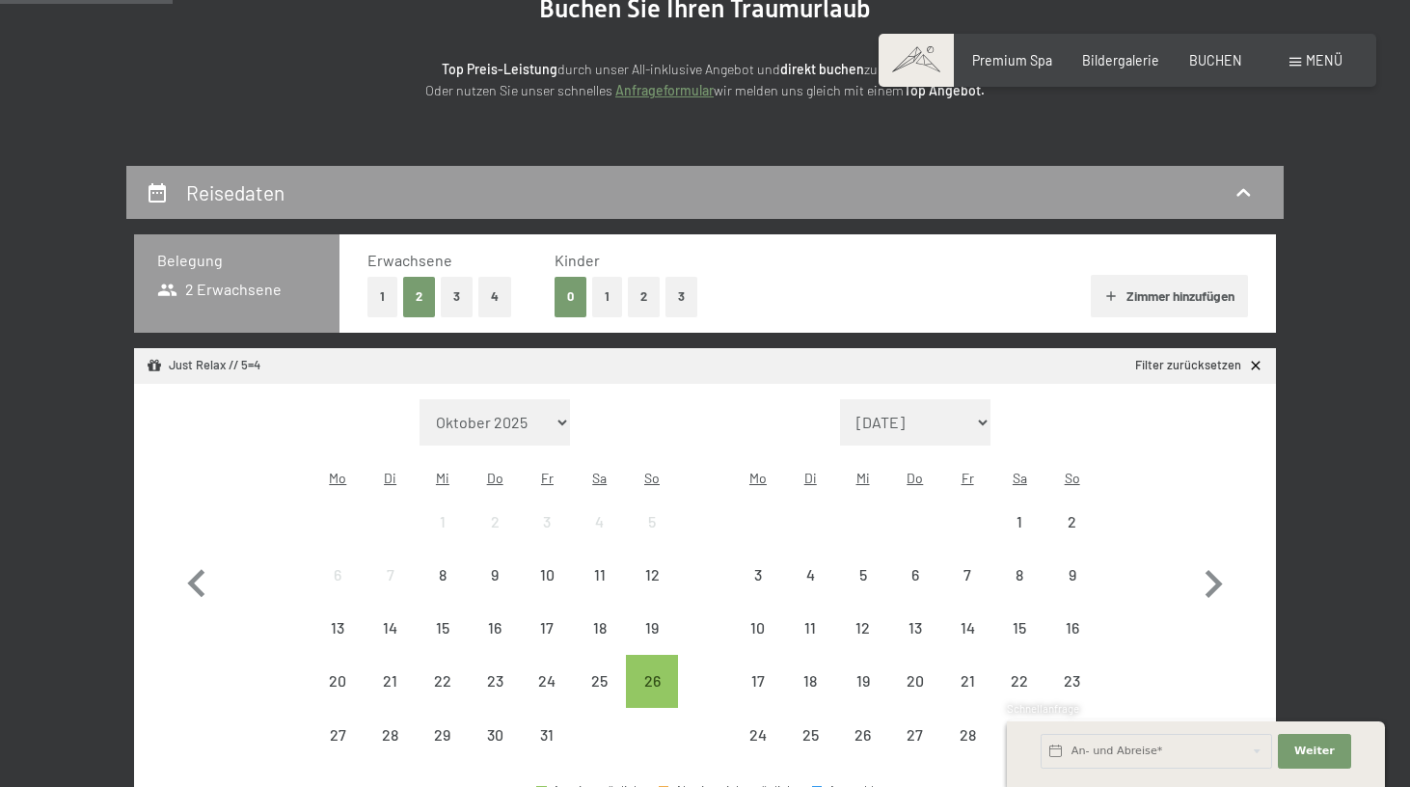
scroll to position [284, 0]
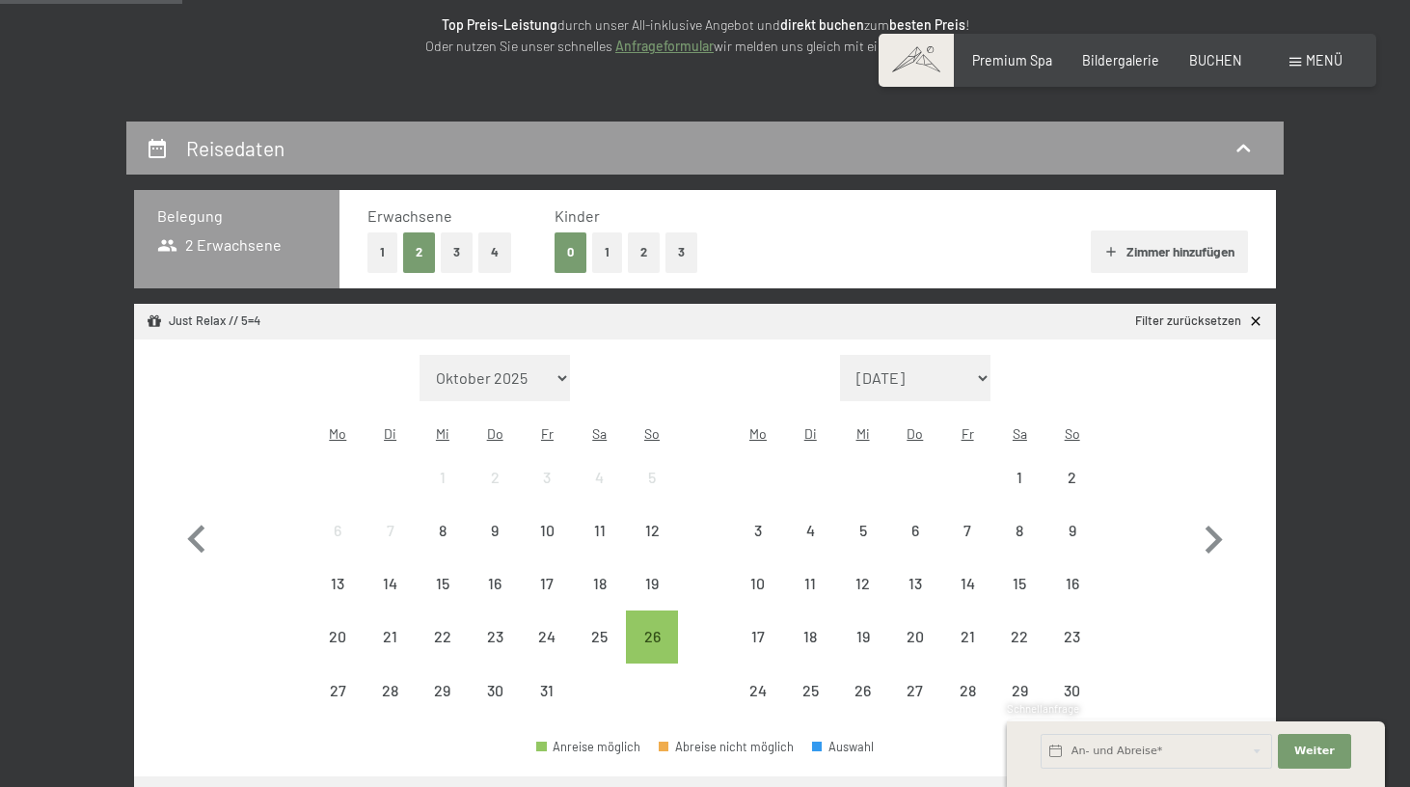
click at [373, 236] on button "1" at bounding box center [382, 252] width 30 height 40
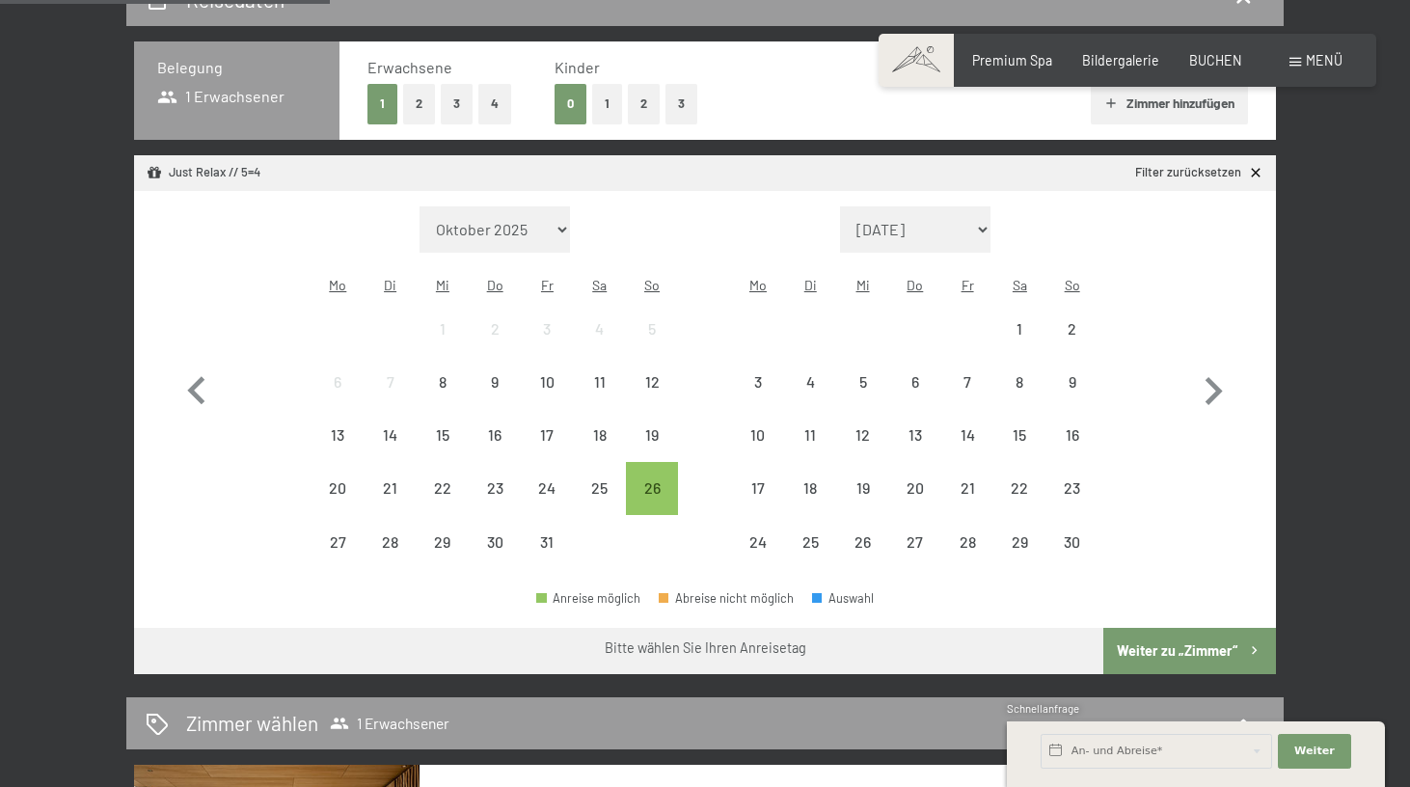
scroll to position [439, 0]
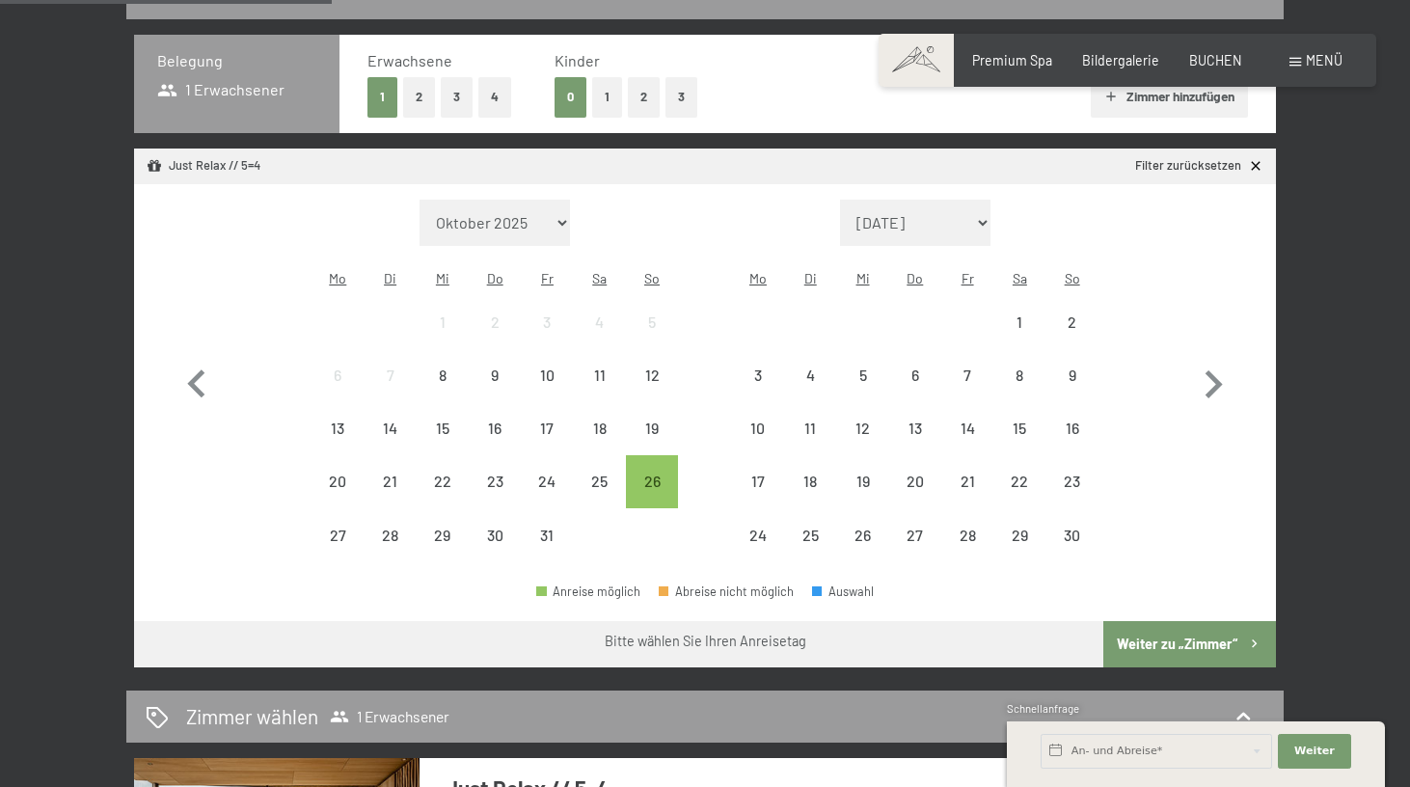
click at [652, 451] on span "Einwilligung Marketing*" at bounding box center [597, 448] width 159 height 19
click at [508, 451] on input "Einwilligung Marketing*" at bounding box center [498, 448] width 19 height 19
click at [561, 528] on div "31" at bounding box center [547, 552] width 48 height 48
click at [661, 453] on span "Einwilligung Marketing*" at bounding box center [597, 448] width 159 height 19
click at [508, 453] on input "Einwilligung Marketing*" at bounding box center [498, 448] width 19 height 19
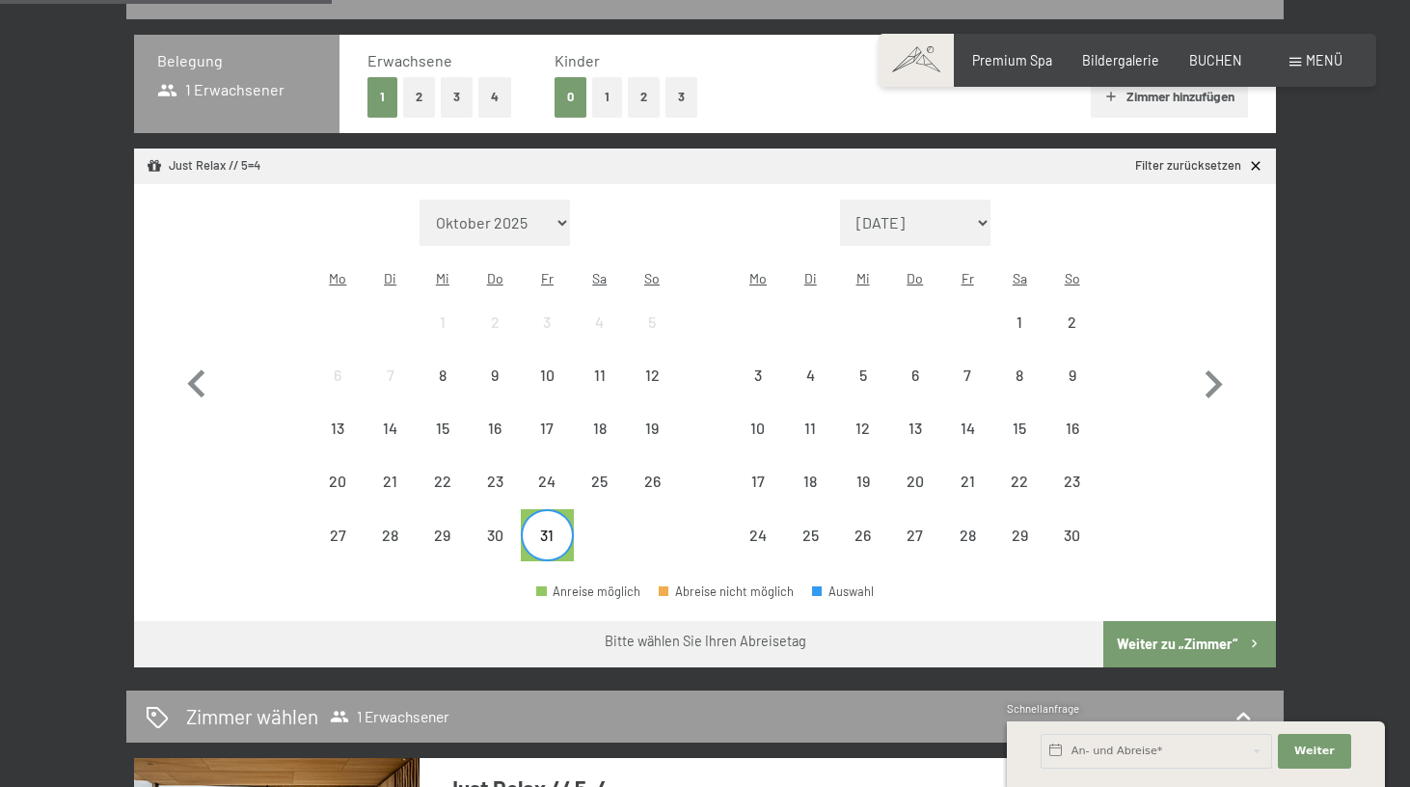
click at [643, 453] on span "Einwilligung Marketing*" at bounding box center [597, 448] width 159 height 19
click at [508, 453] on input "Einwilligung Marketing*" at bounding box center [498, 448] width 19 height 19
click at [643, 452] on span "Einwilligung Marketing*" at bounding box center [597, 448] width 159 height 19
click at [508, 452] on input "Einwilligung Marketing*" at bounding box center [498, 448] width 19 height 19
click at [646, 451] on span "Einwilligung Marketing*" at bounding box center [597, 448] width 159 height 19
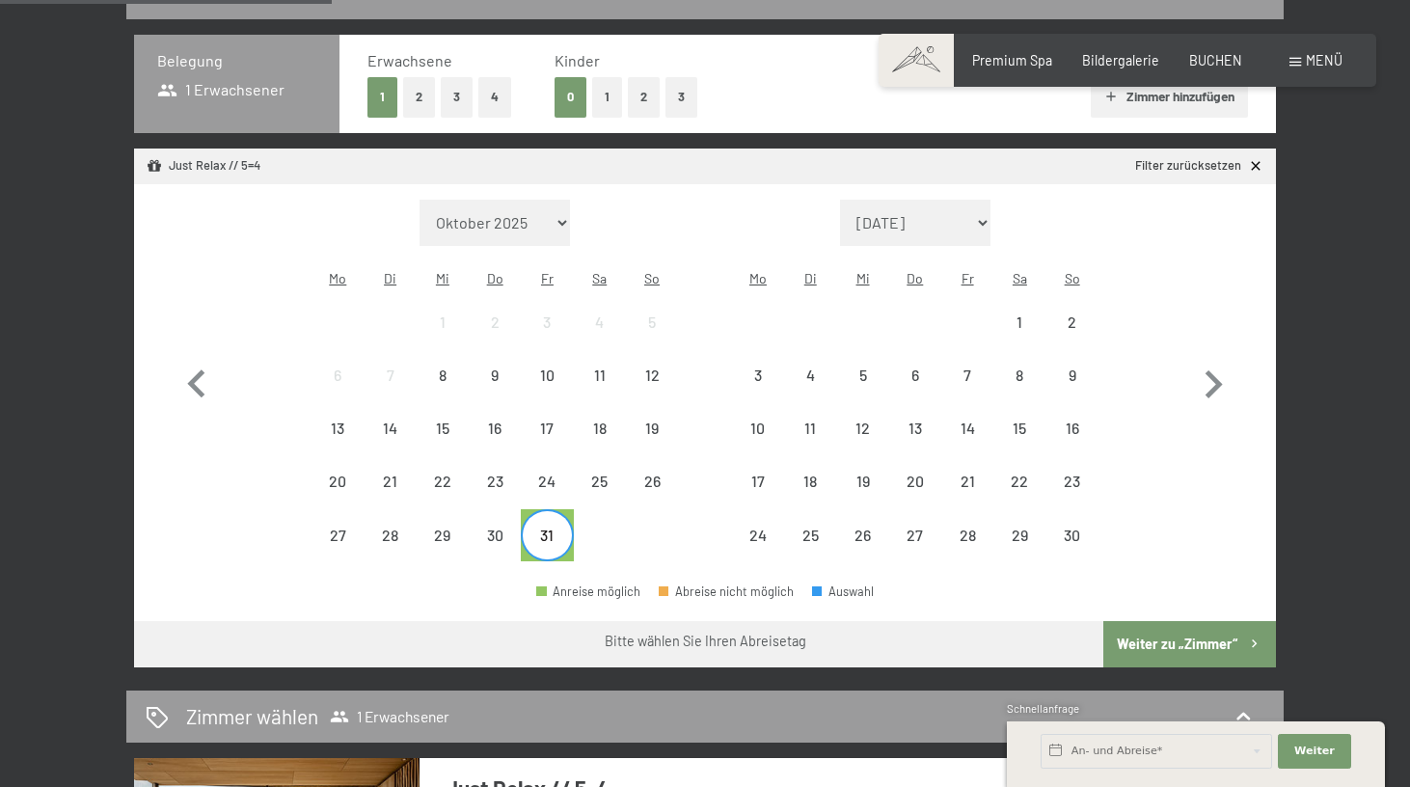
click at [508, 451] on input "Einwilligung Marketing*" at bounding box center [498, 448] width 19 height 19
click at [501, 528] on div "30" at bounding box center [495, 552] width 48 height 48
click at [660, 448] on span "Einwilligung Marketing*" at bounding box center [597, 448] width 159 height 19
click at [508, 448] on input "Einwilligung Marketing*" at bounding box center [498, 448] width 19 height 19
click at [653, 450] on span "Einwilligung Marketing*" at bounding box center [597, 448] width 159 height 19
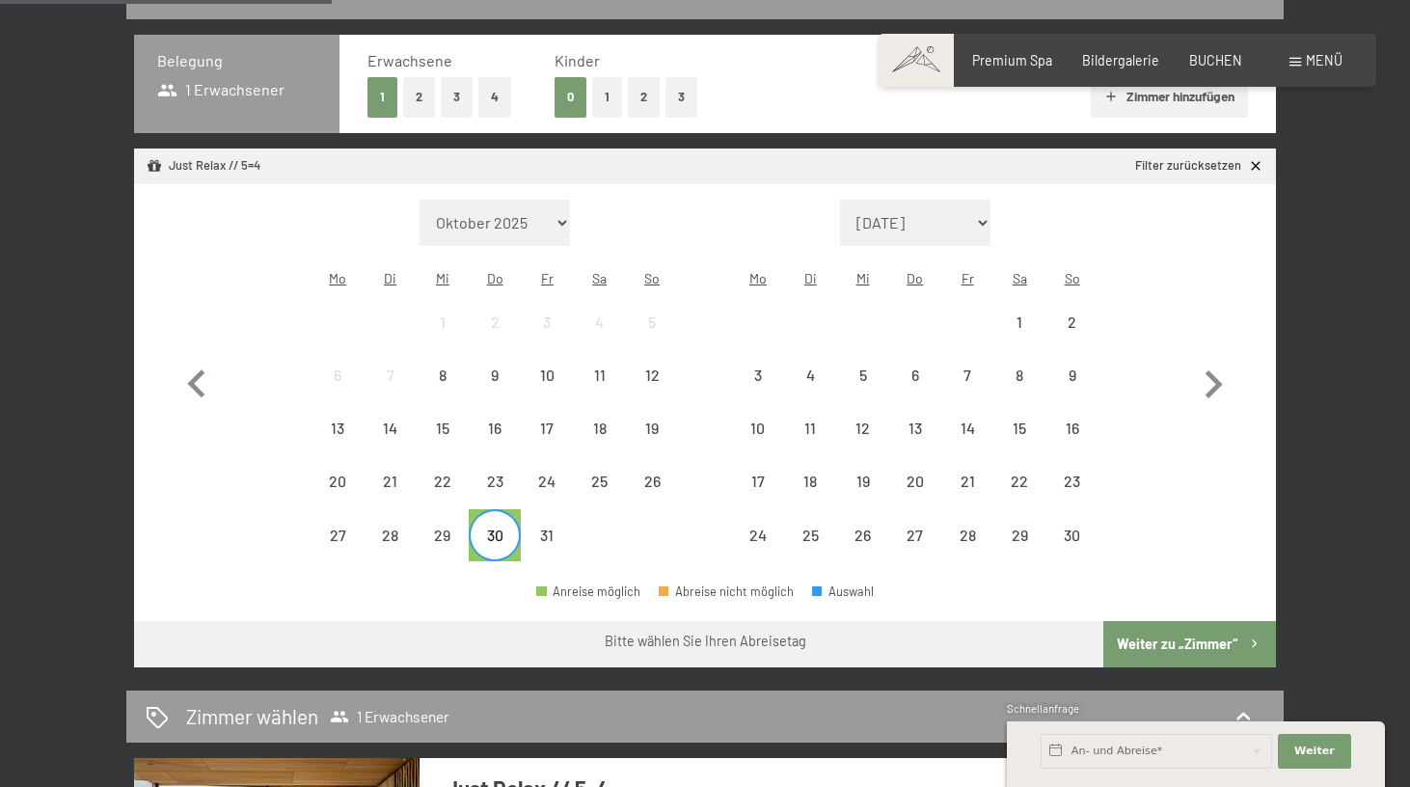
click at [508, 450] on input "Einwilligung Marketing*" at bounding box center [498, 448] width 19 height 19
click at [655, 448] on span "Einwilligung Marketing*" at bounding box center [597, 448] width 159 height 19
click at [508, 448] on input "Einwilligung Marketing*" at bounding box center [498, 448] width 19 height 19
checkbox input "false"
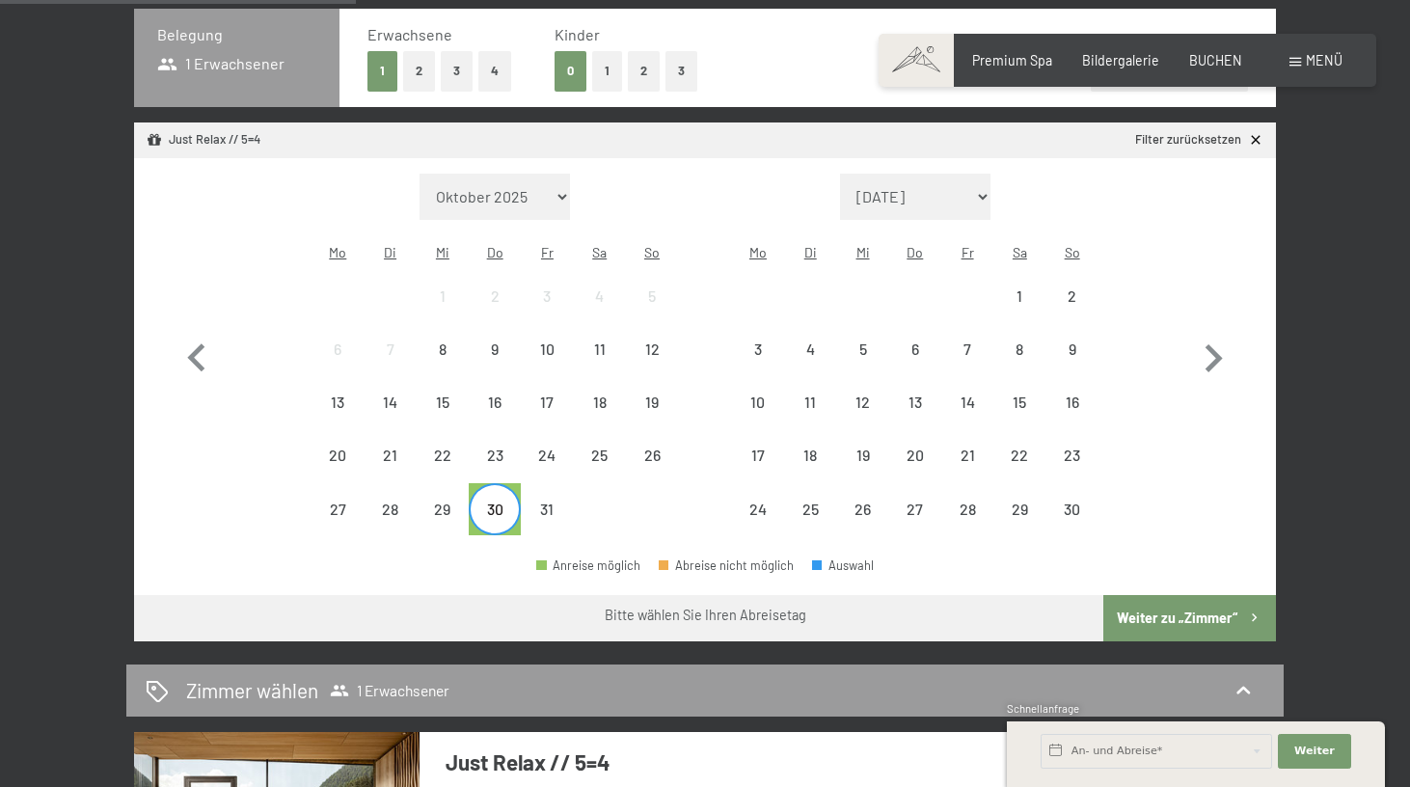
scroll to position [453, 0]
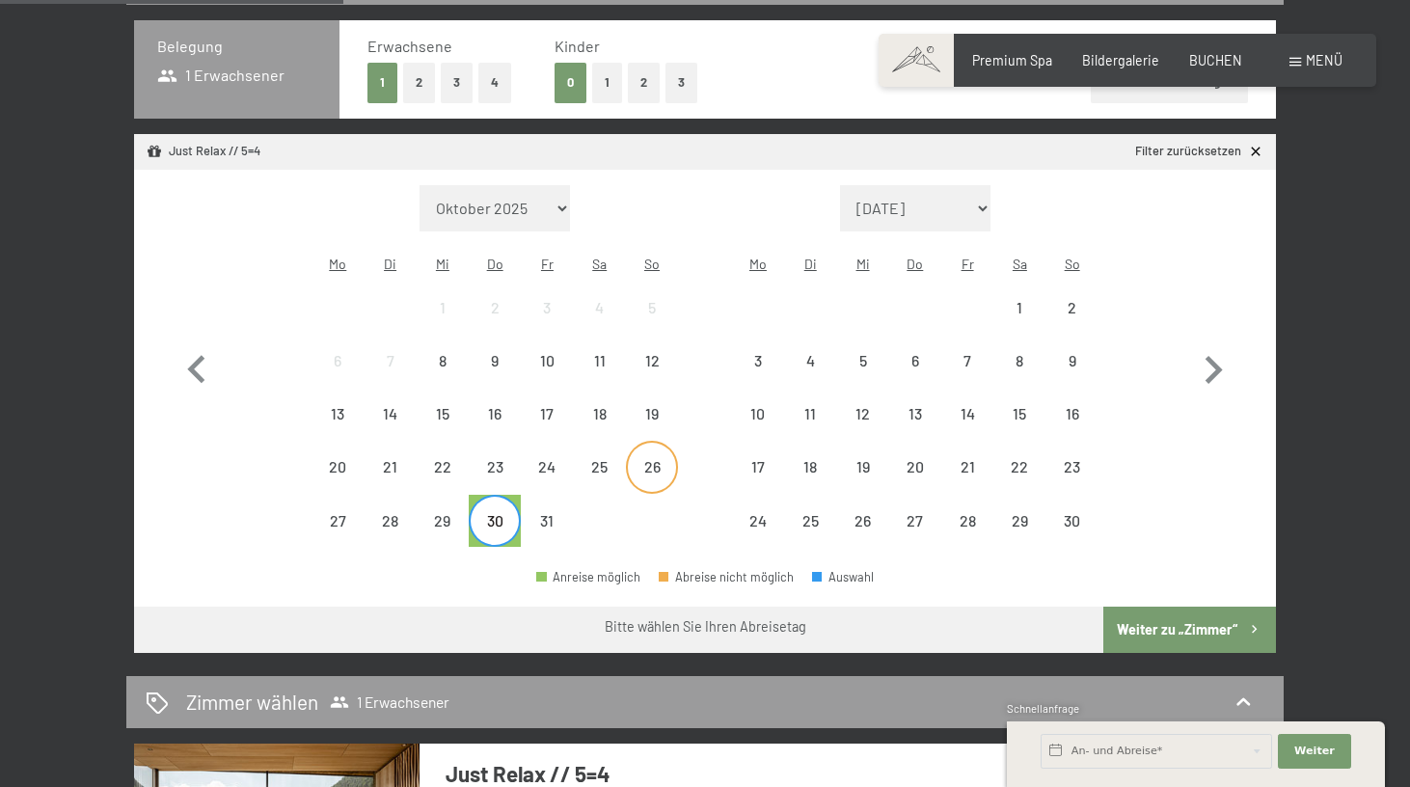
click at [645, 459] on div "26" at bounding box center [652, 483] width 48 height 48
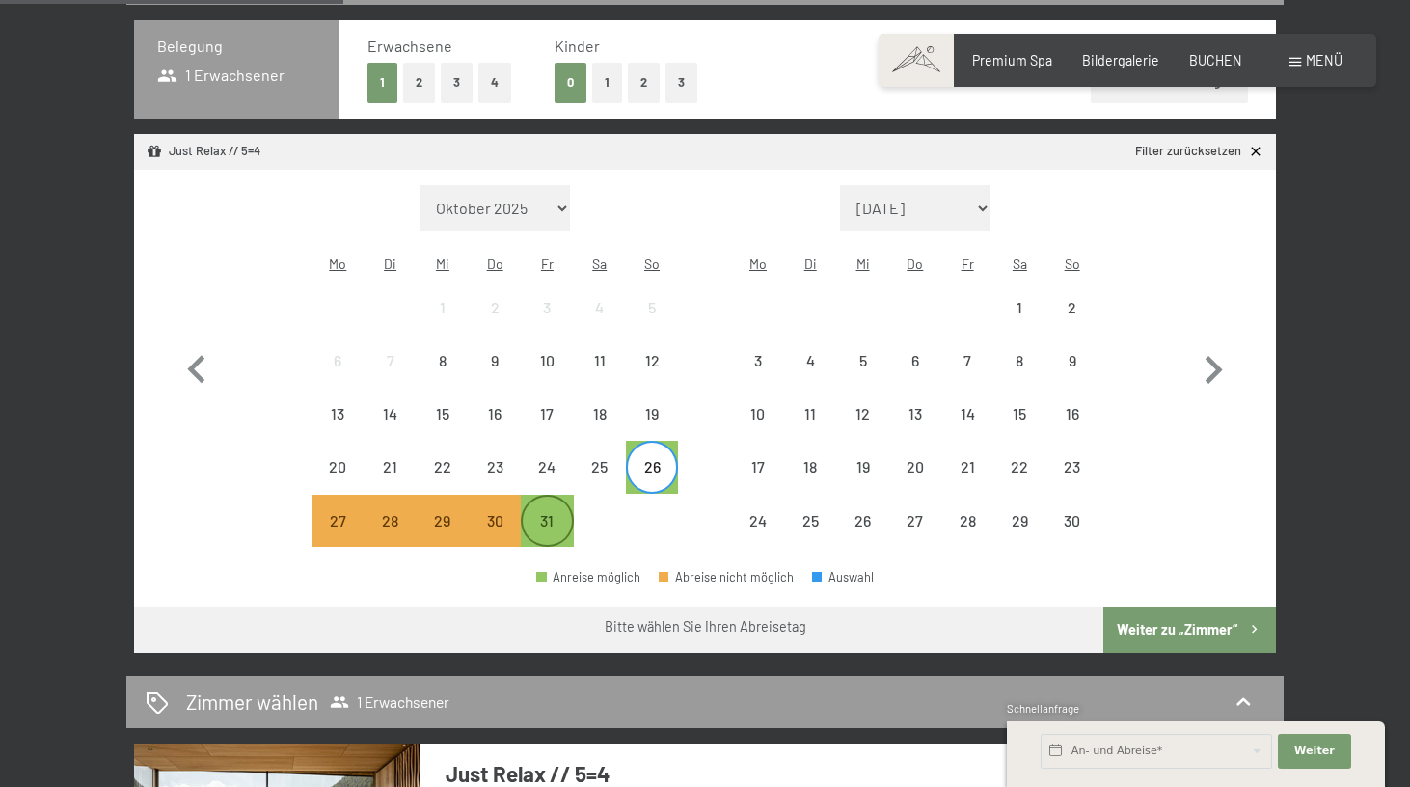
click at [541, 513] on div "31" at bounding box center [547, 537] width 48 height 48
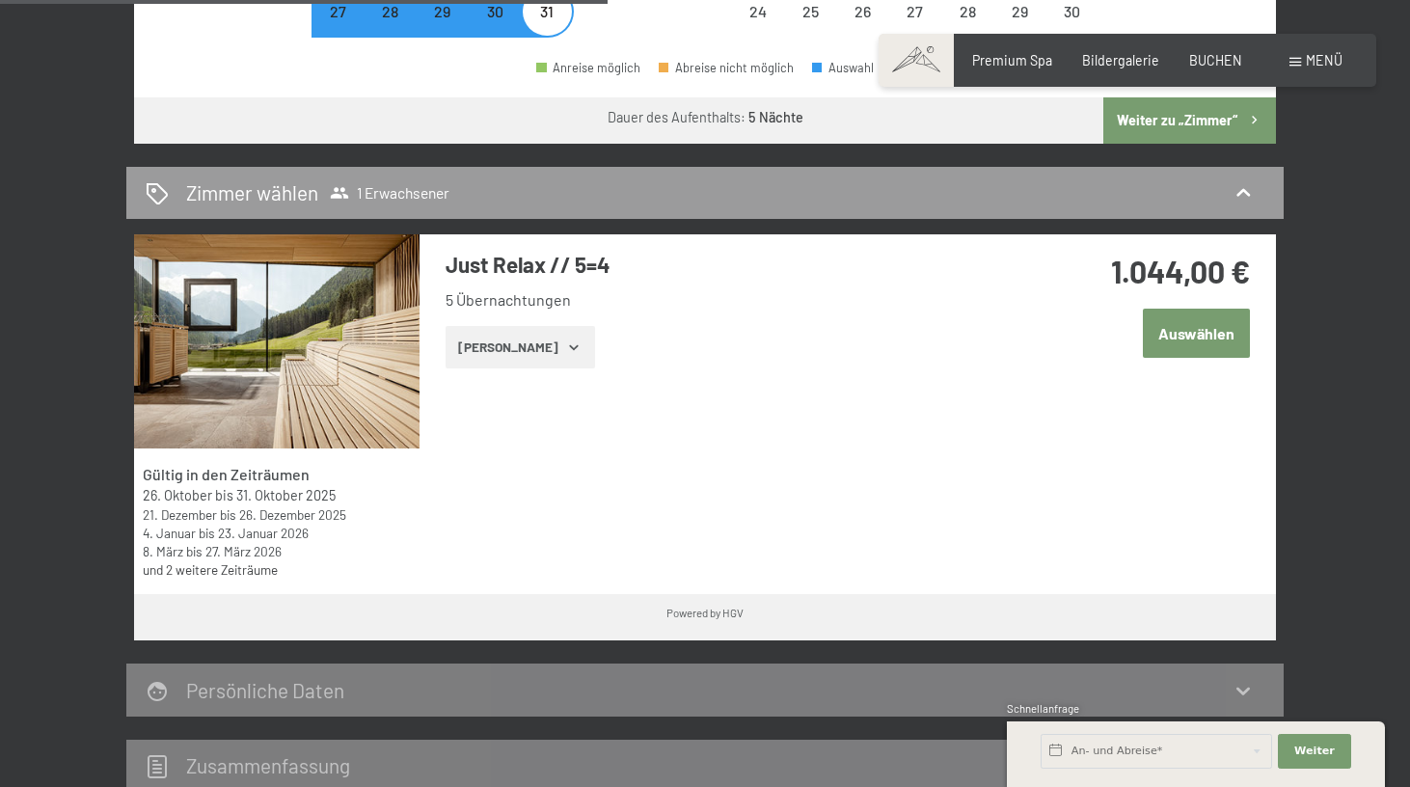
scroll to position [966, 0]
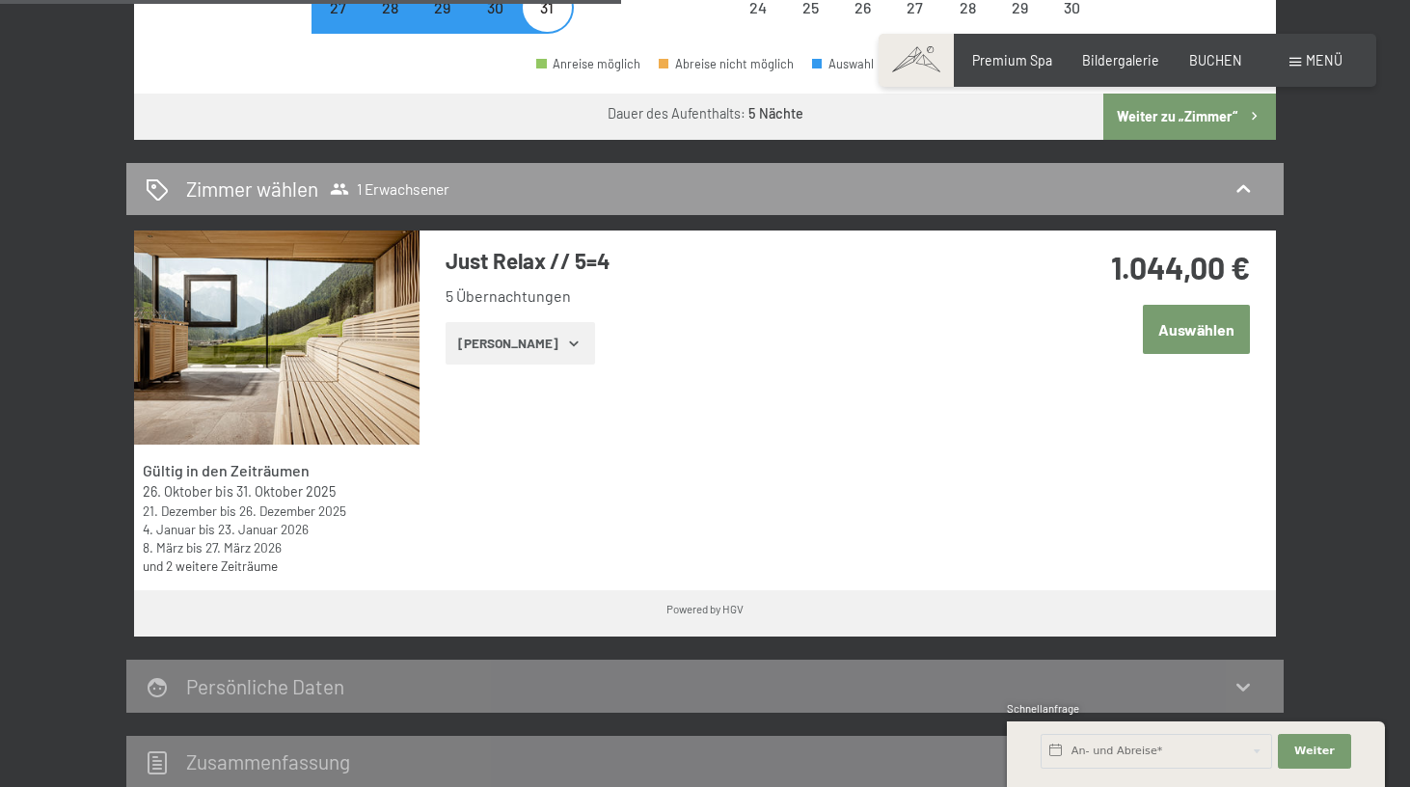
click at [531, 322] on button "[PERSON_NAME]" at bounding box center [520, 343] width 149 height 42
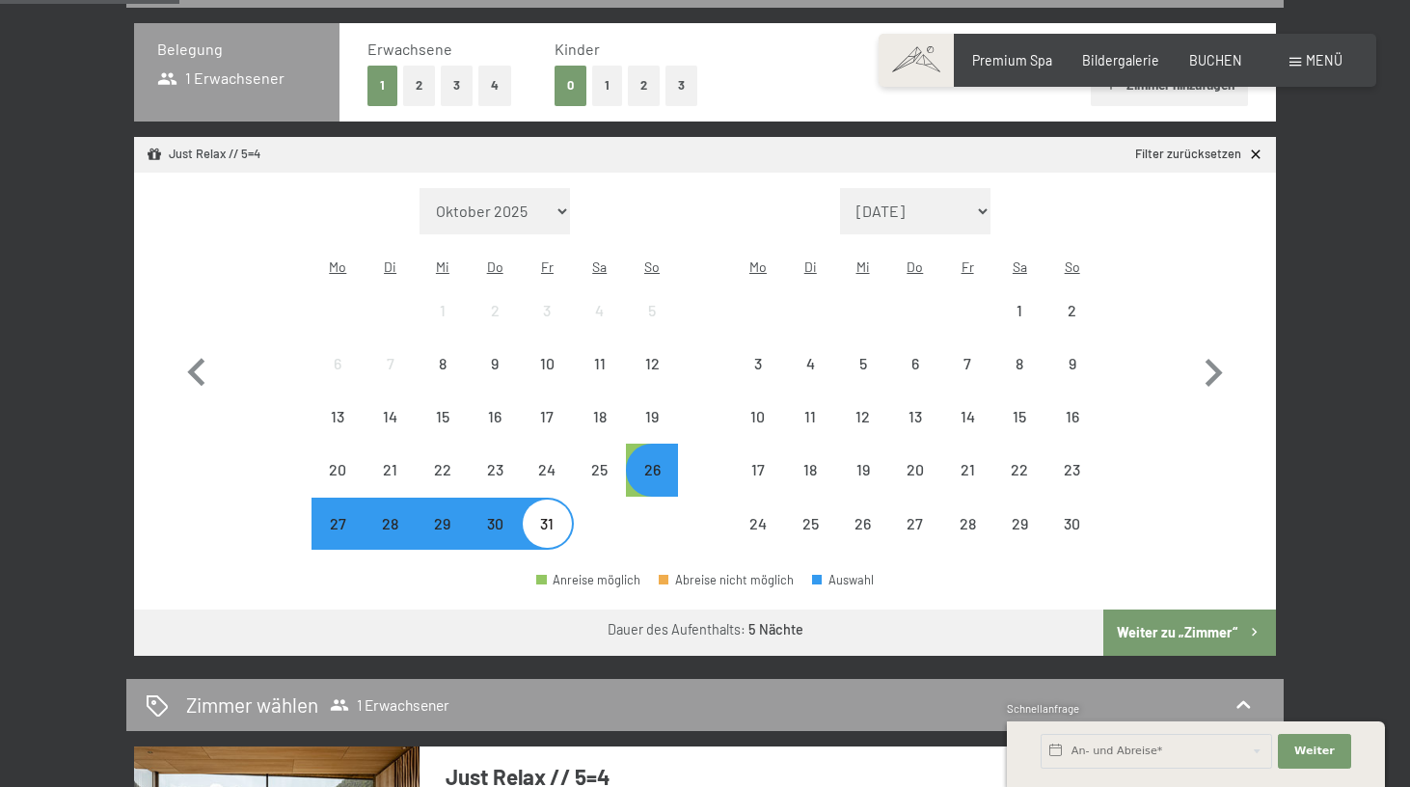
scroll to position [449, 0]
